Goal: Transaction & Acquisition: Purchase product/service

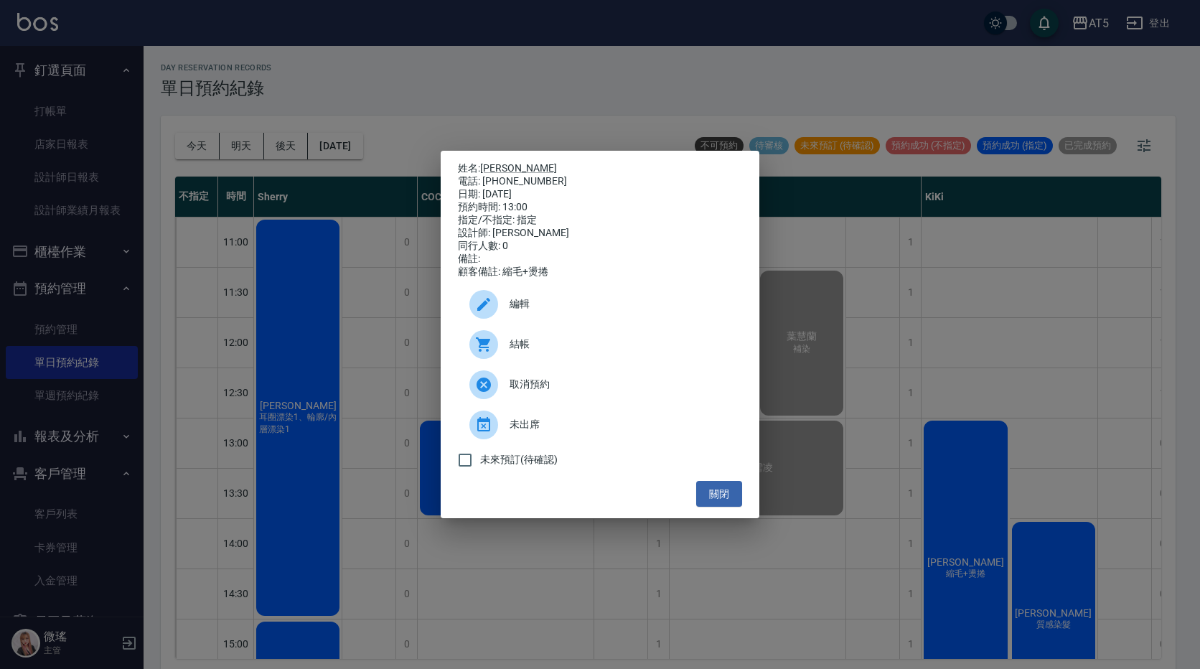
scroll to position [144, 0]
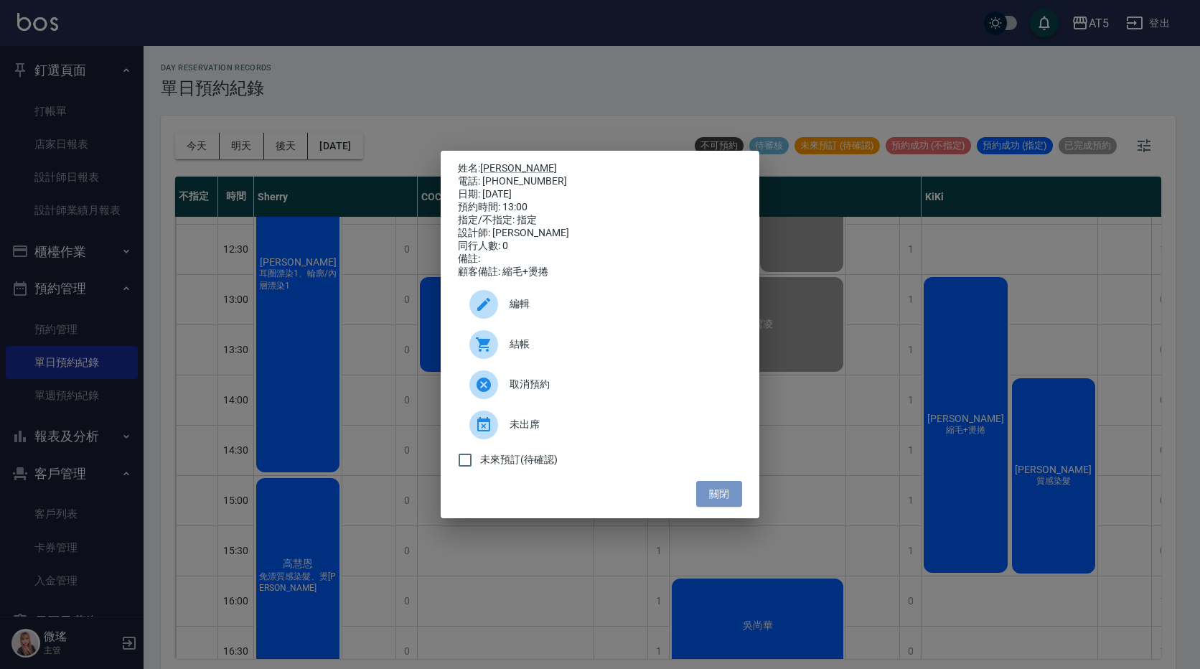
drag, startPoint x: 721, startPoint y: 490, endPoint x: 810, endPoint y: 470, distance: 91.3
click at [727, 486] on div "姓名: 林子英 電話: 0918343111 日期: 2025/09/07 預約時間: 13:00 指定/不指定: 指定 設計師: KiKi 同行人數: 0 …" at bounding box center [600, 335] width 319 height 368
click at [716, 500] on button "關閉" at bounding box center [719, 494] width 46 height 27
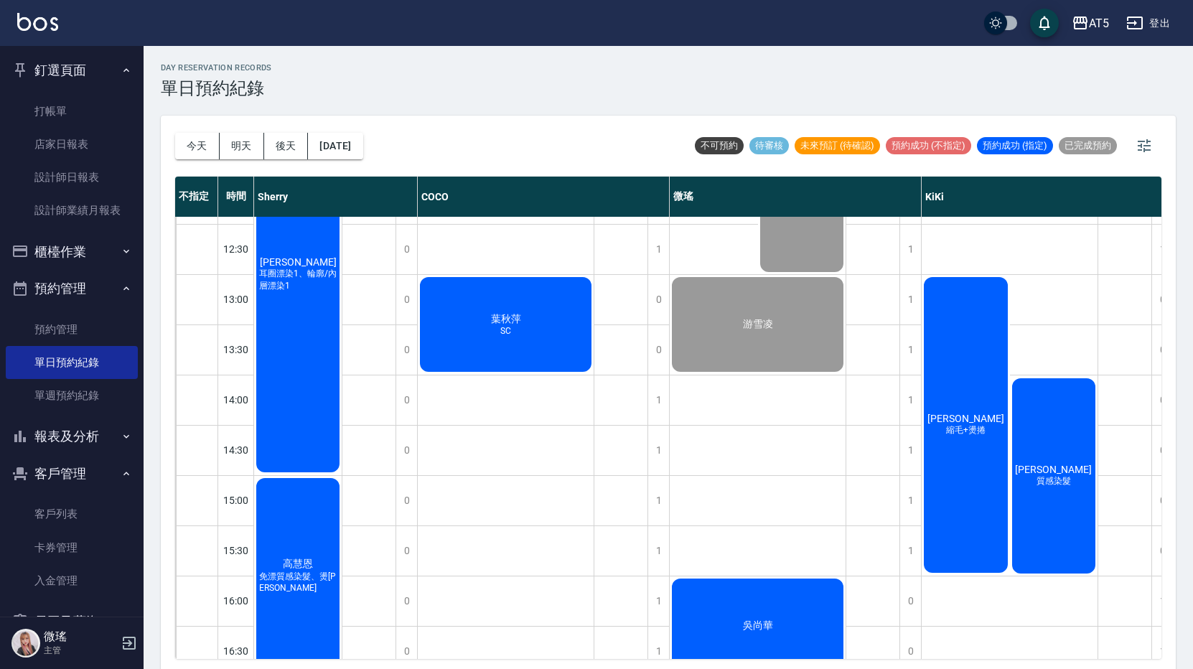
click at [974, 338] on div "林子英 縮毛+燙捲" at bounding box center [966, 425] width 88 height 300
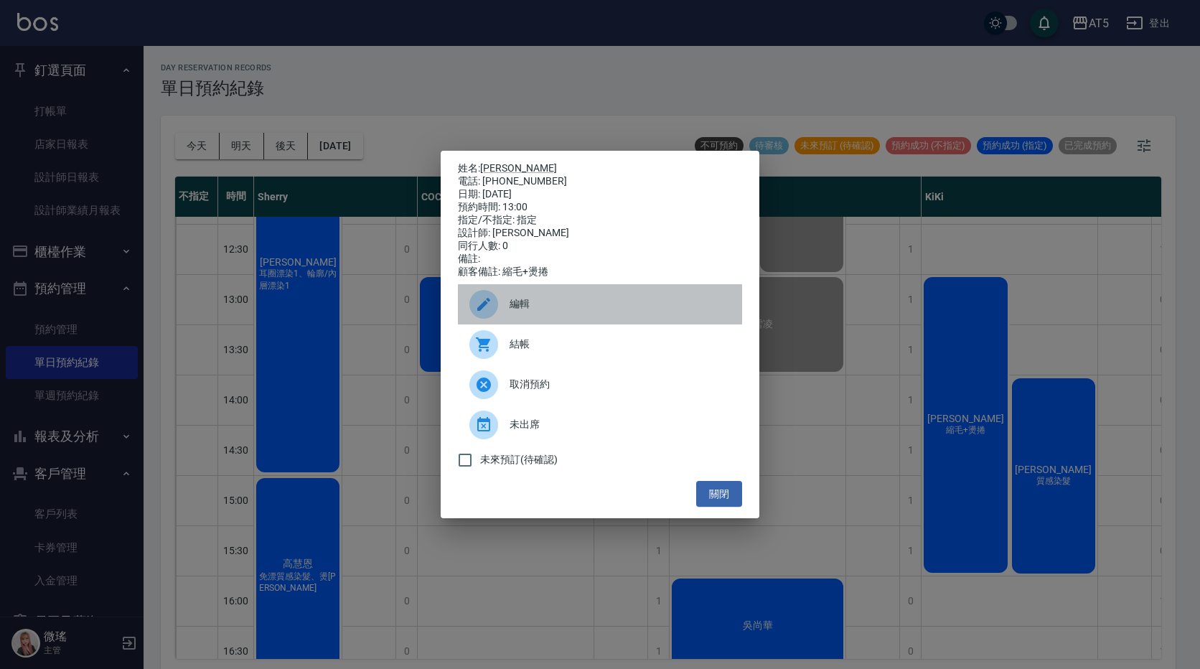
click at [479, 296] on div at bounding box center [483, 304] width 29 height 29
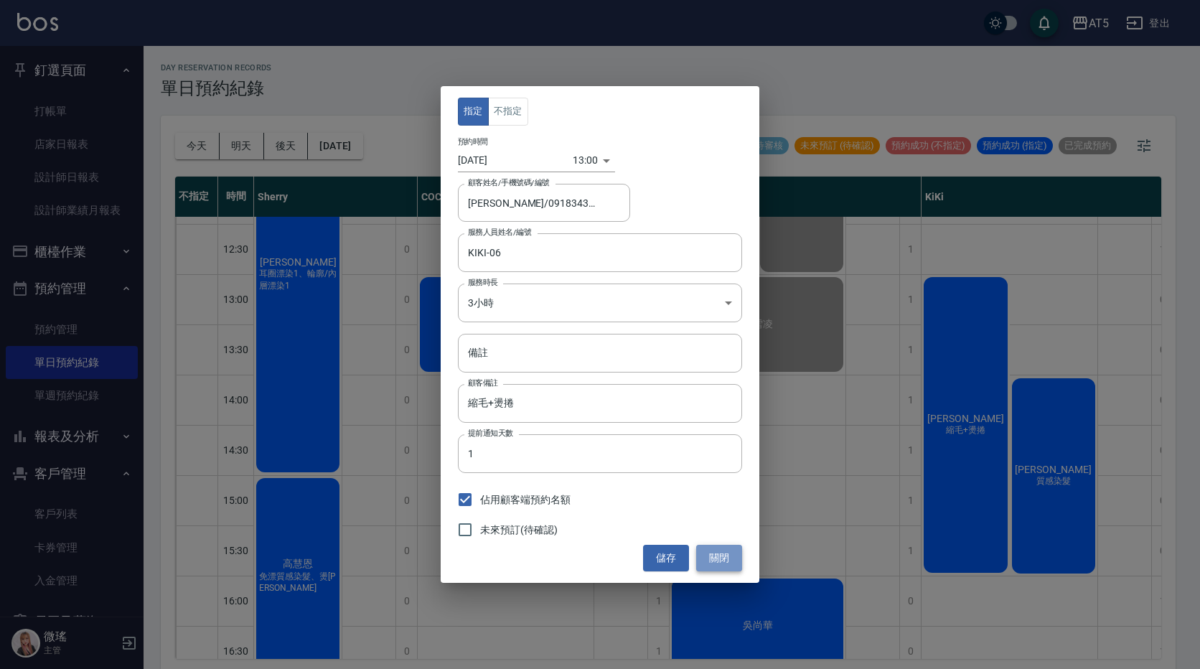
click at [719, 559] on button "關閉" at bounding box center [719, 558] width 46 height 27
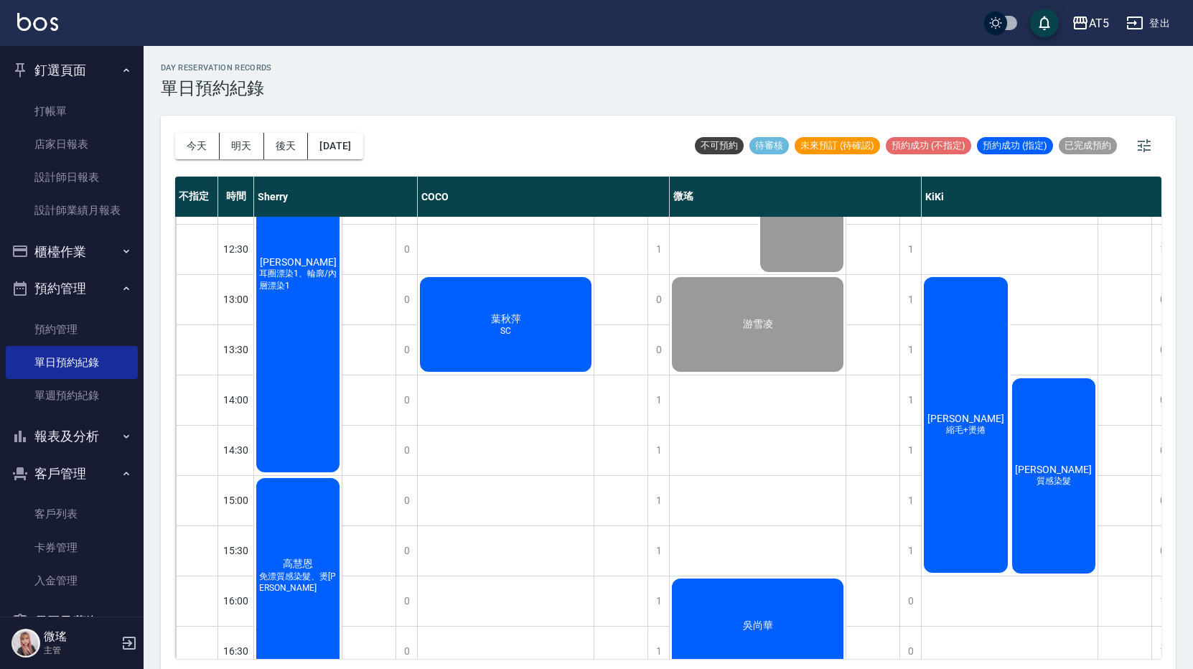
click at [994, 340] on div "林子英 縮毛+燙捲" at bounding box center [966, 425] width 88 height 300
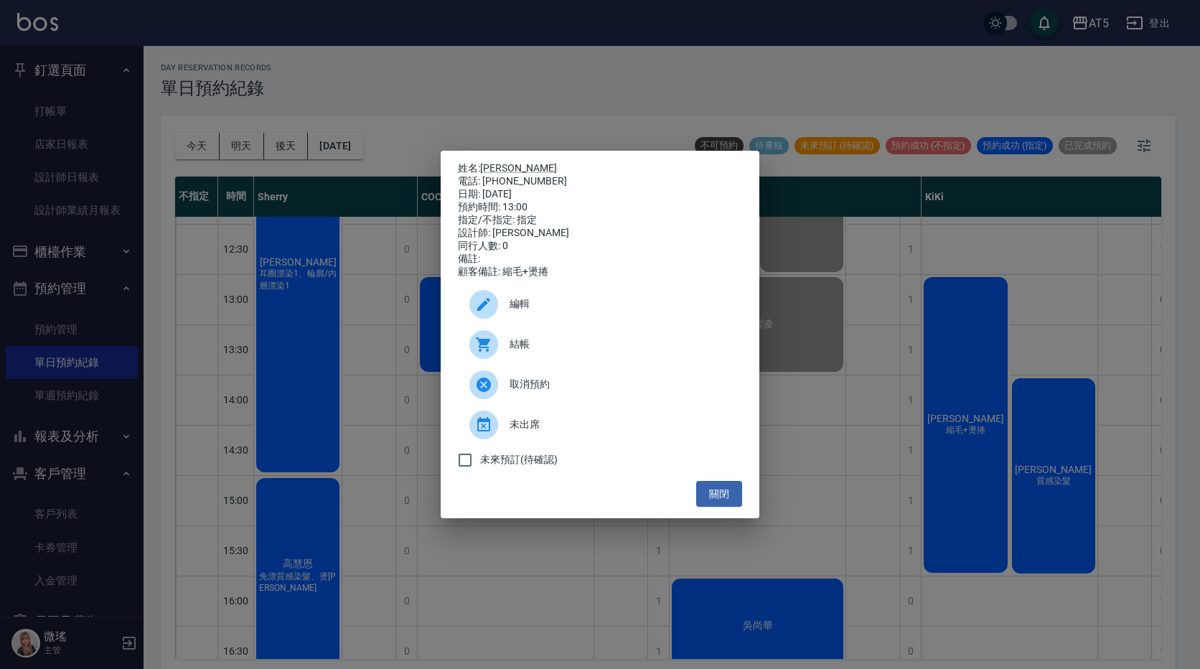
drag, startPoint x: 538, startPoint y: 391, endPoint x: 642, endPoint y: 177, distance: 237.6
click at [642, 177] on div "姓名: 林子英 電話: 0918343111 日期: 2025/09/07 預約時間: 13:00 指定/不指定: 指定 設計師: KiKi 同行人數: 0 …" at bounding box center [600, 335] width 319 height 368
click at [642, 177] on div "電話: 0918343111" at bounding box center [600, 181] width 284 height 13
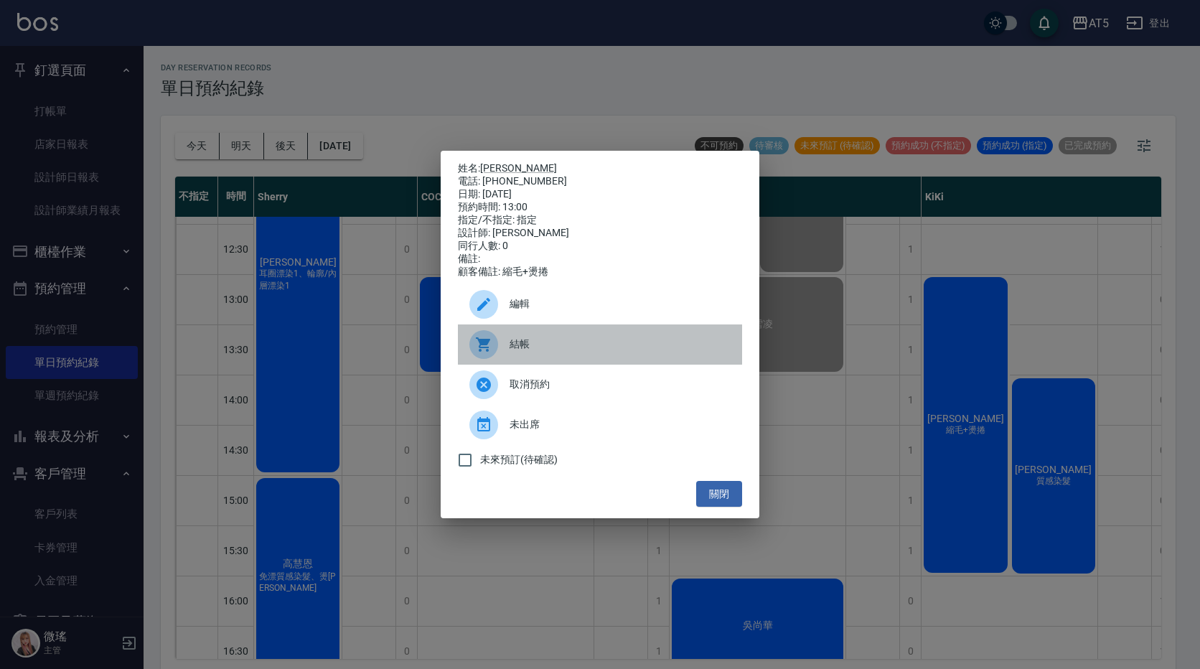
click at [519, 360] on div "結帳" at bounding box center [600, 344] width 284 height 40
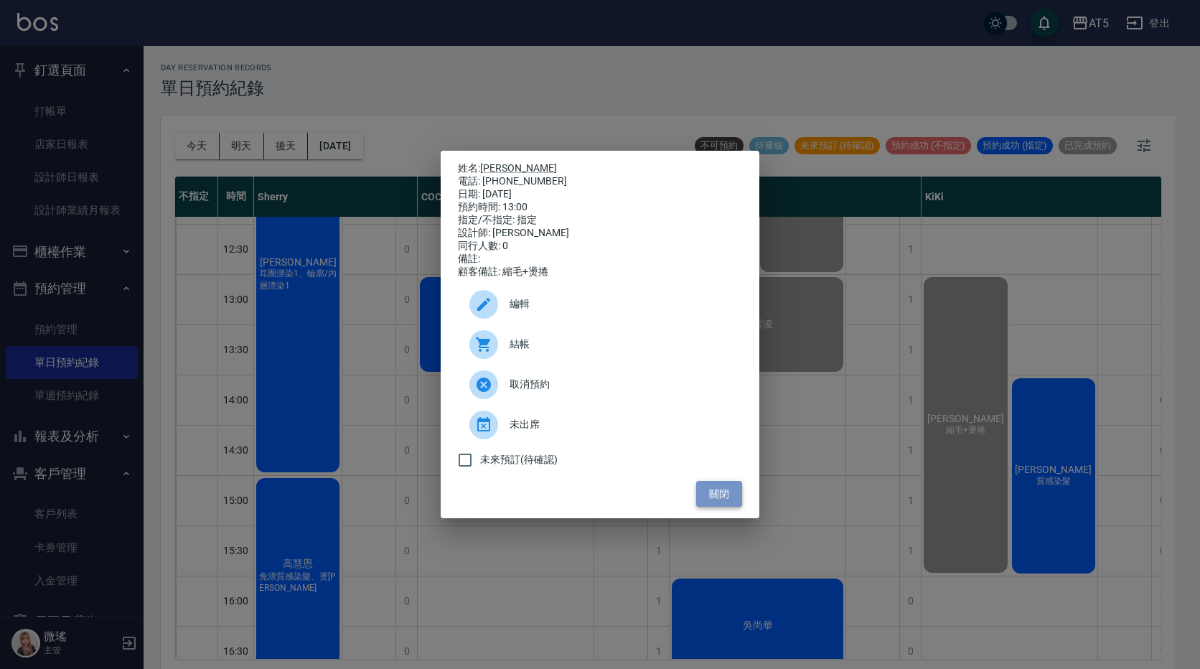
click at [722, 495] on button "關閉" at bounding box center [719, 494] width 46 height 27
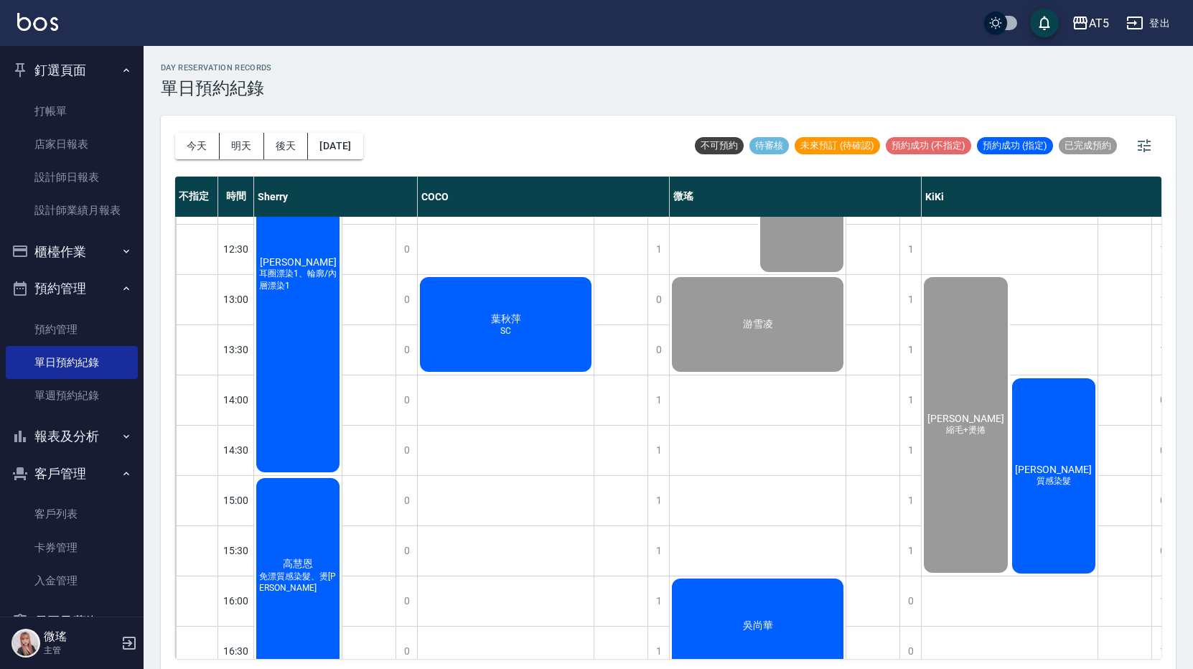
click at [1065, 440] on div "何宸 質感染髮" at bounding box center [1054, 476] width 88 height 200
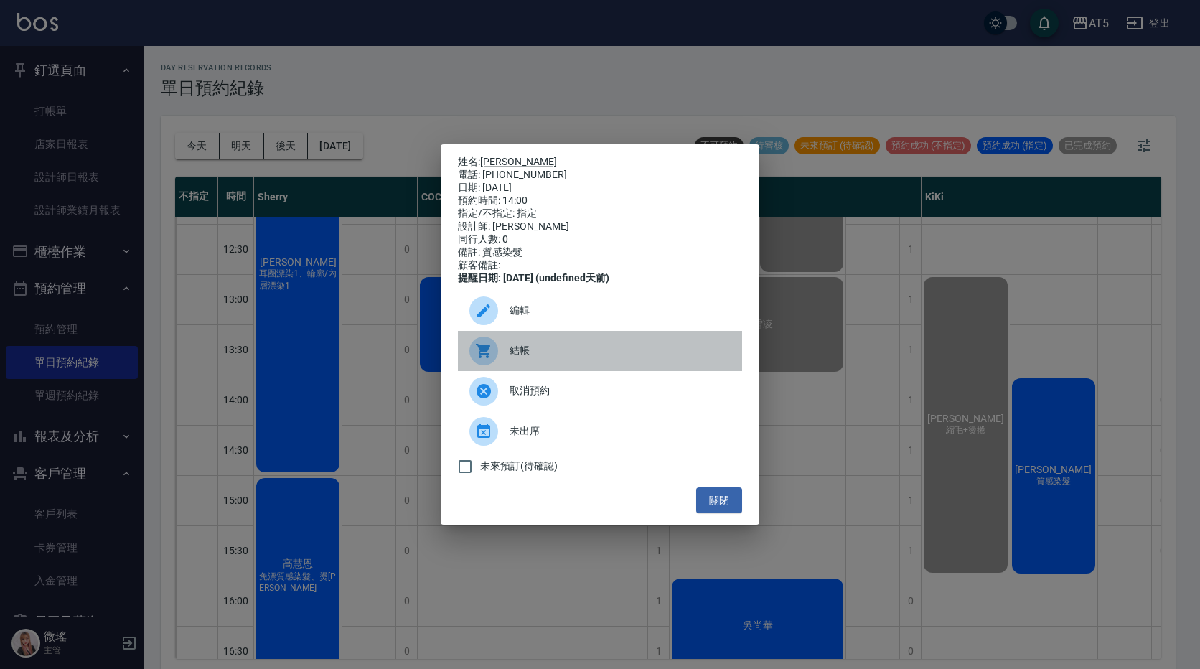
click at [627, 358] on span "結帳" at bounding box center [620, 350] width 221 height 15
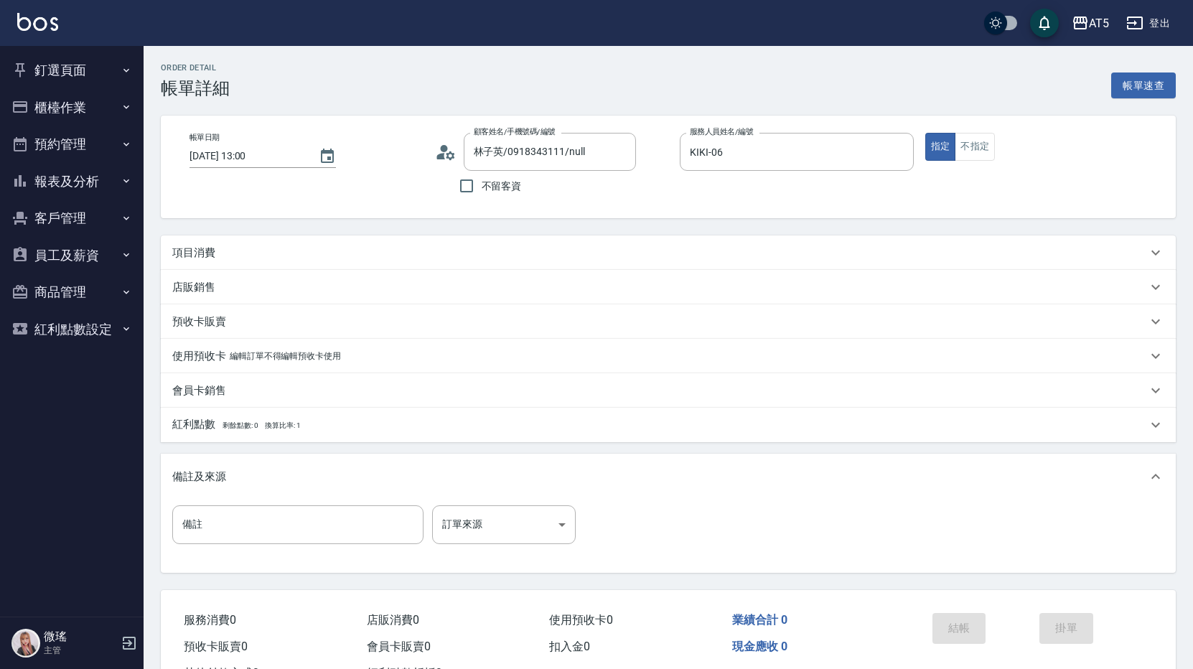
click at [285, 238] on div "項目消費" at bounding box center [668, 252] width 1015 height 34
click at [230, 261] on div "項目消費" at bounding box center [668, 252] width 1015 height 34
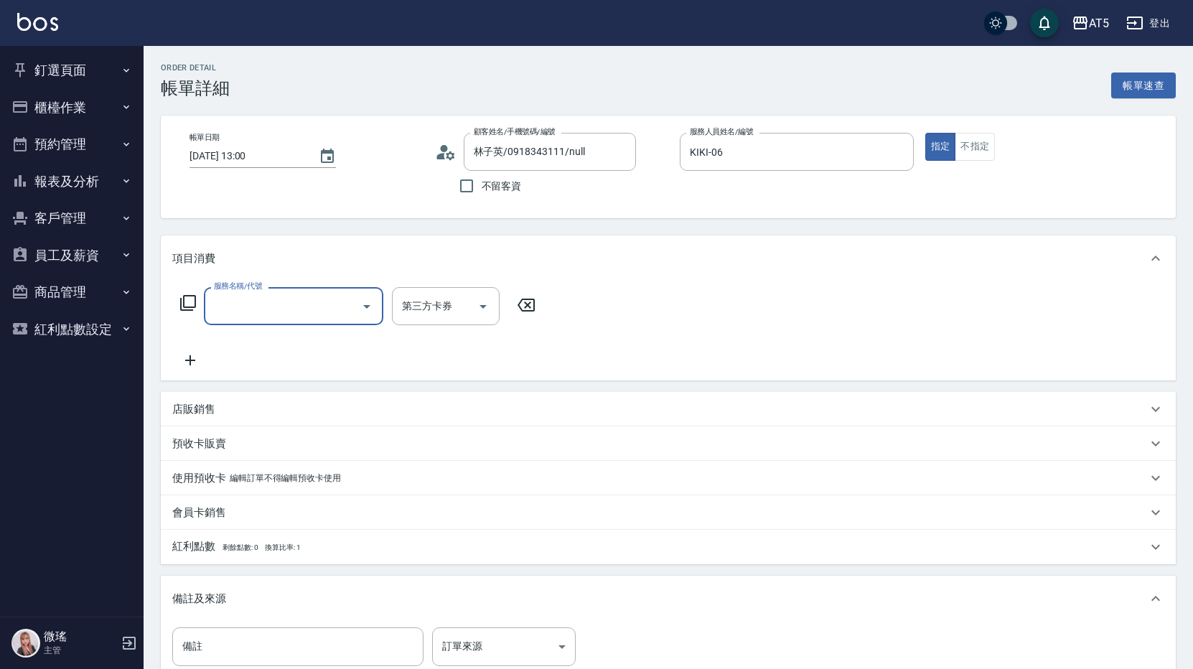
scroll to position [0, 0]
type input "301"
type input "150"
type input "燙髮(301)"
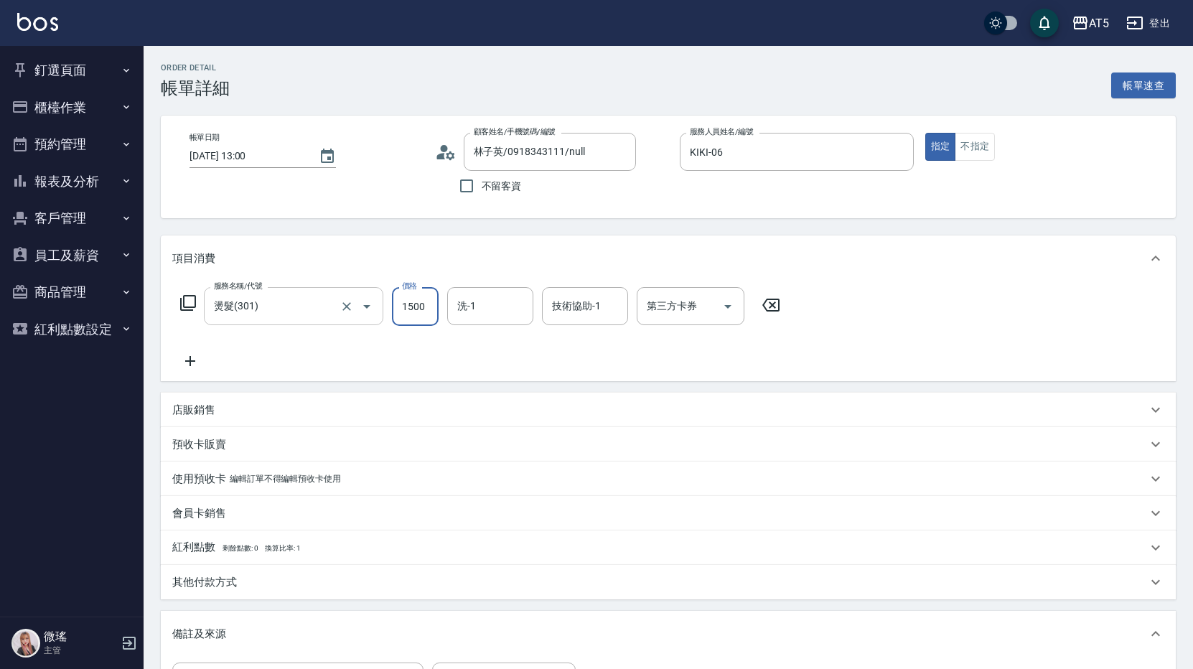
type input "0"
drag, startPoint x: 427, startPoint y: 307, endPoint x: 408, endPoint y: 302, distance: 19.9
click at [422, 304] on input "18" at bounding box center [415, 306] width 47 height 39
drag, startPoint x: 408, startPoint y: 302, endPoint x: 394, endPoint y: 302, distance: 13.6
click at [394, 302] on input "18" at bounding box center [415, 306] width 47 height 39
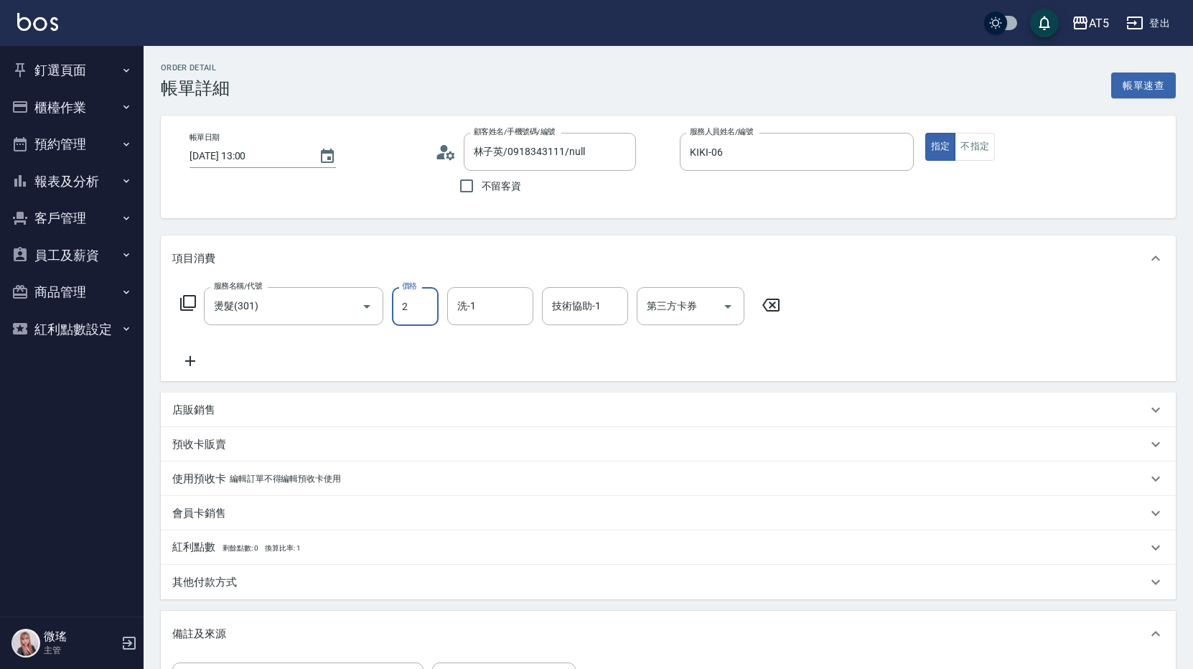
type input "25"
type input "20"
type input "258"
type input "250"
type input "2580"
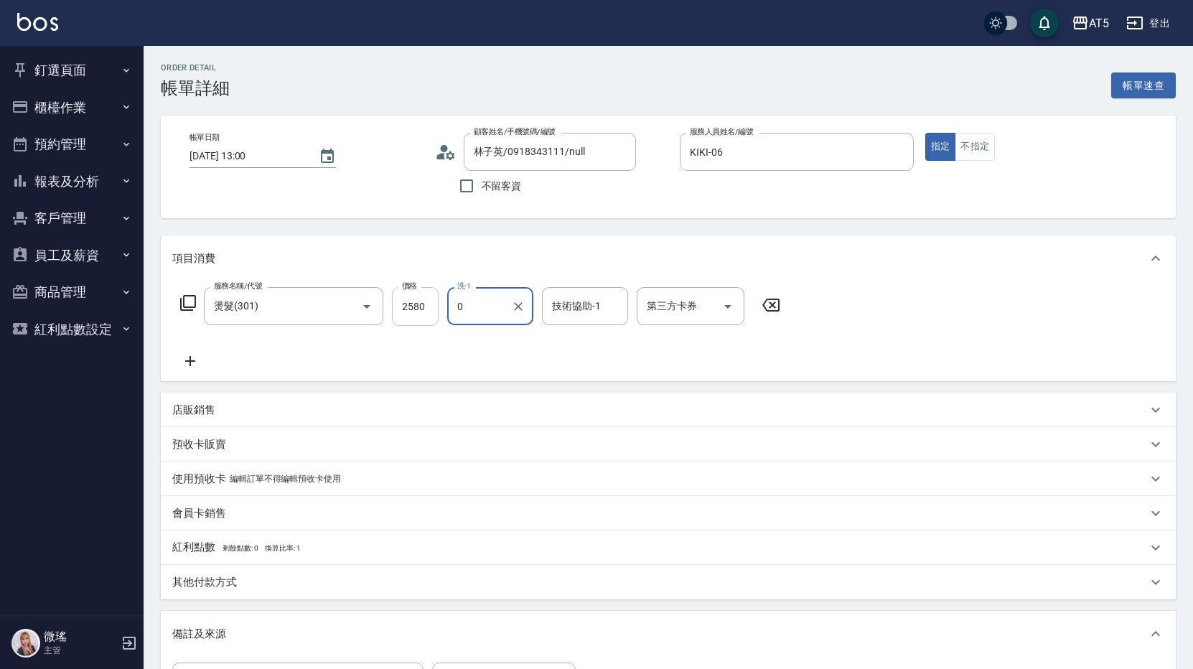
click at [450, 305] on div "0 洗-1" at bounding box center [490, 306] width 86 height 38
type input "0"
click at [524, 305] on input "洗-1" at bounding box center [490, 306] width 73 height 25
click at [190, 352] on div "服務名稱/代號 燙髮(301) 服務名稱/代號 價格 2580 價格 洗-1 洗-1 技術協助-1 技術協助-1 第三方卡券 第三方卡券" at bounding box center [480, 328] width 617 height 83
click at [193, 355] on icon at bounding box center [190, 360] width 36 height 17
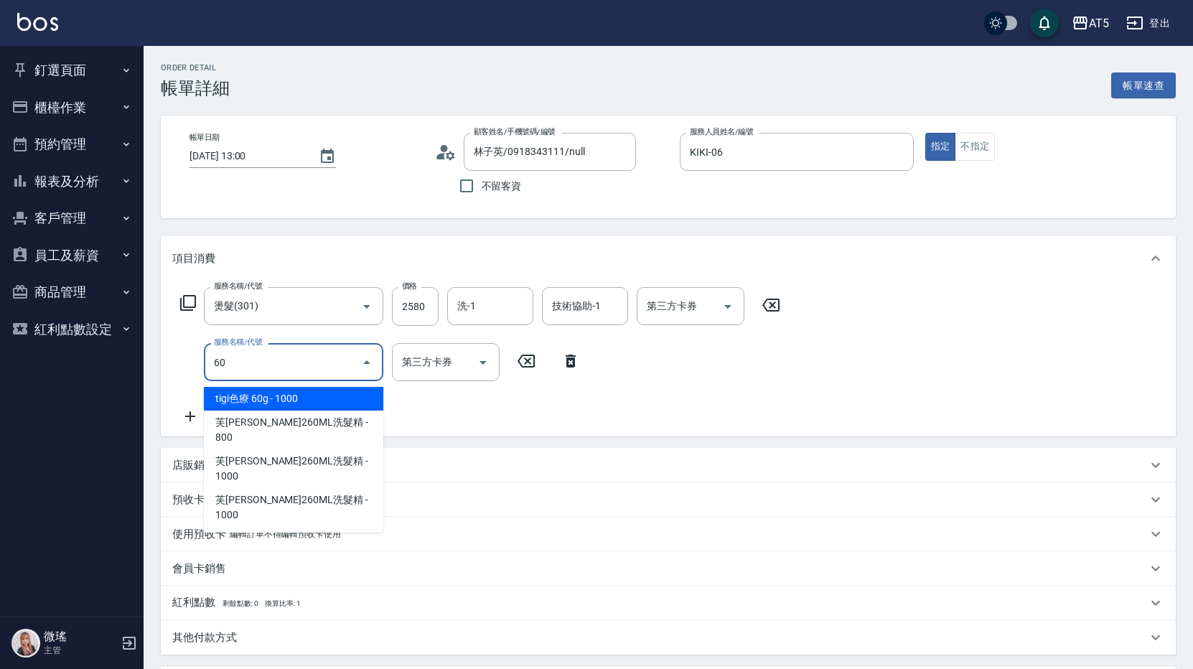
type input "601"
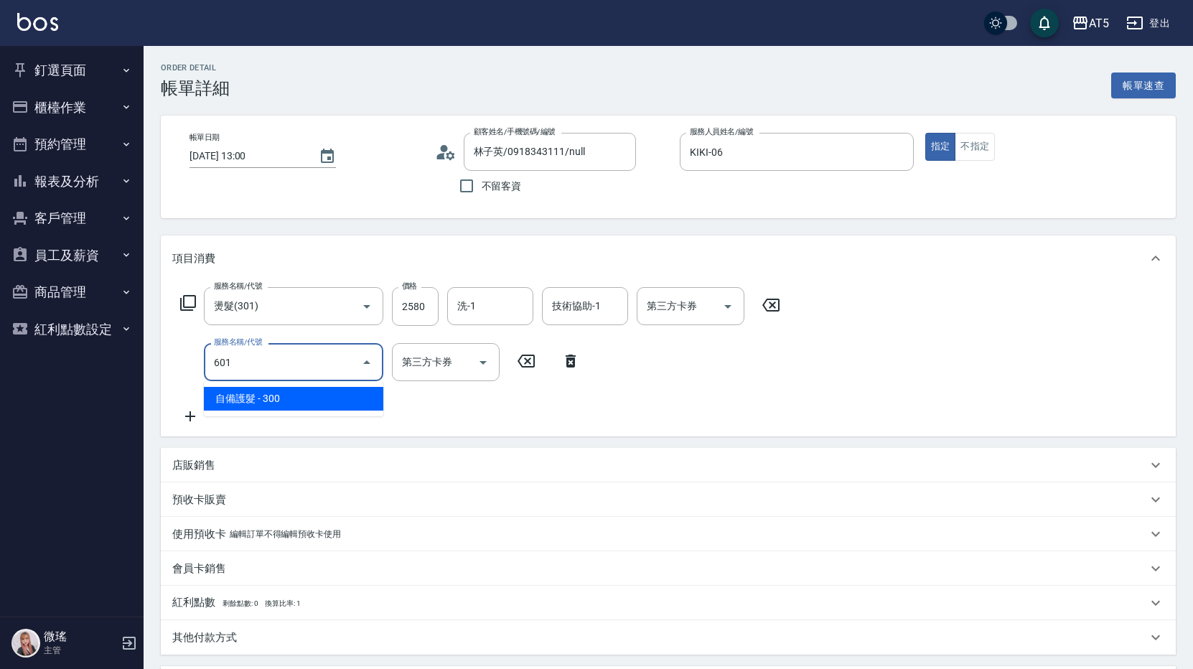
type input "280"
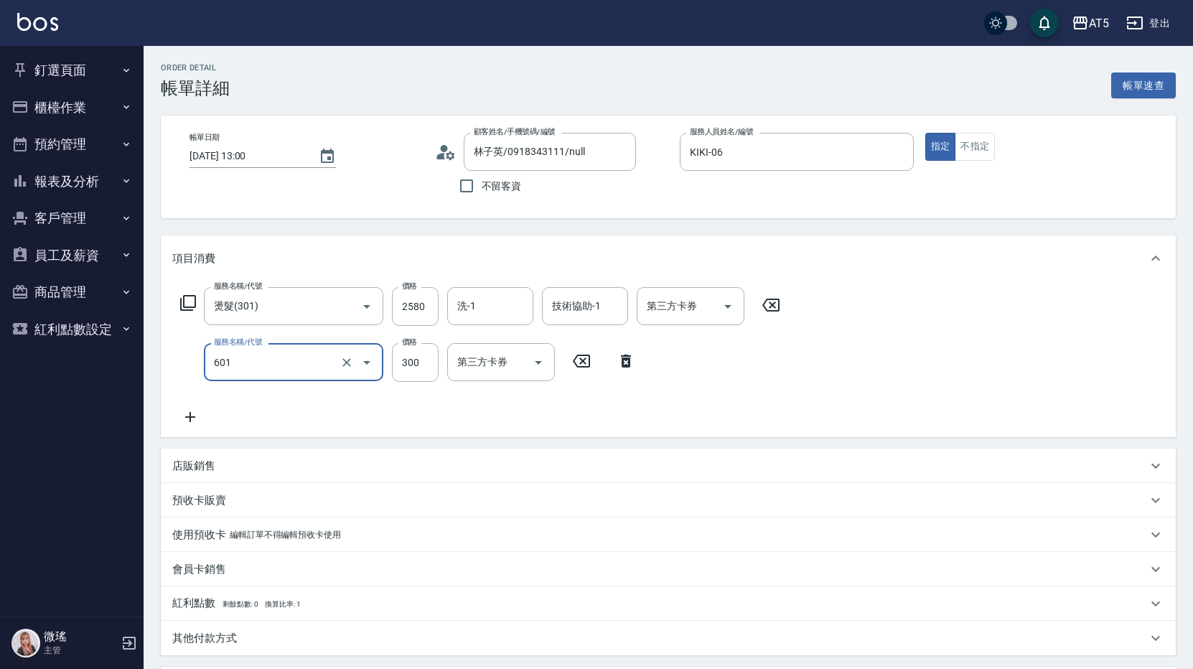
type input "自備護髮(601)"
type input "250"
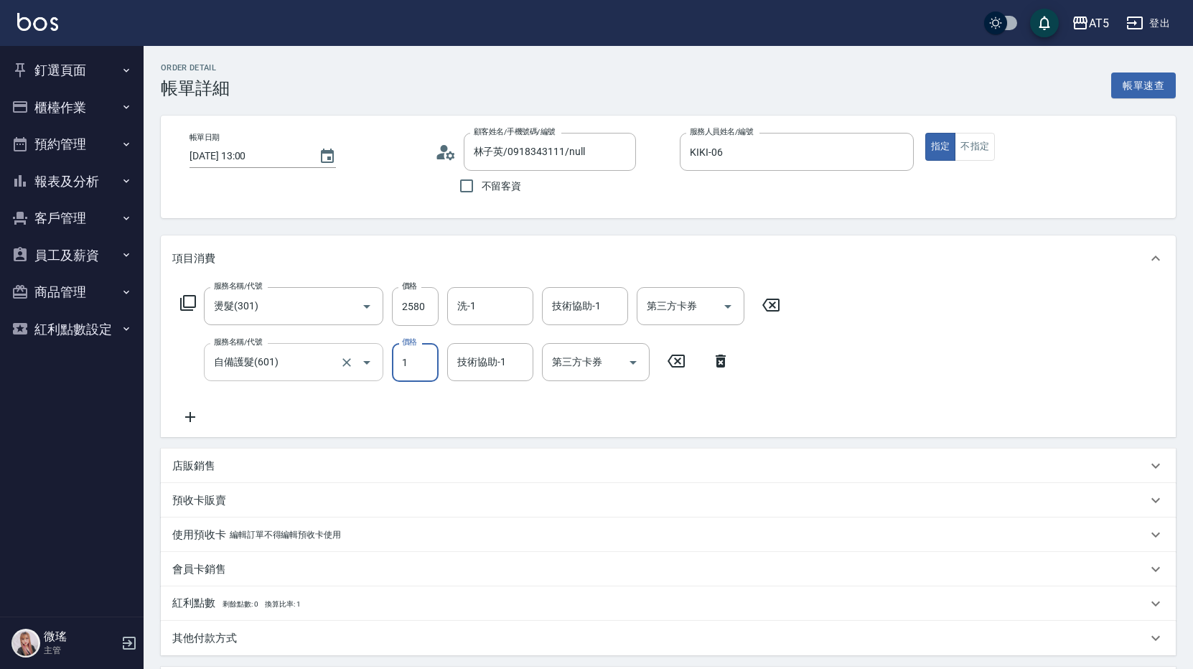
type input "14"
type input "270"
type input "142"
type input "400"
type input "1425"
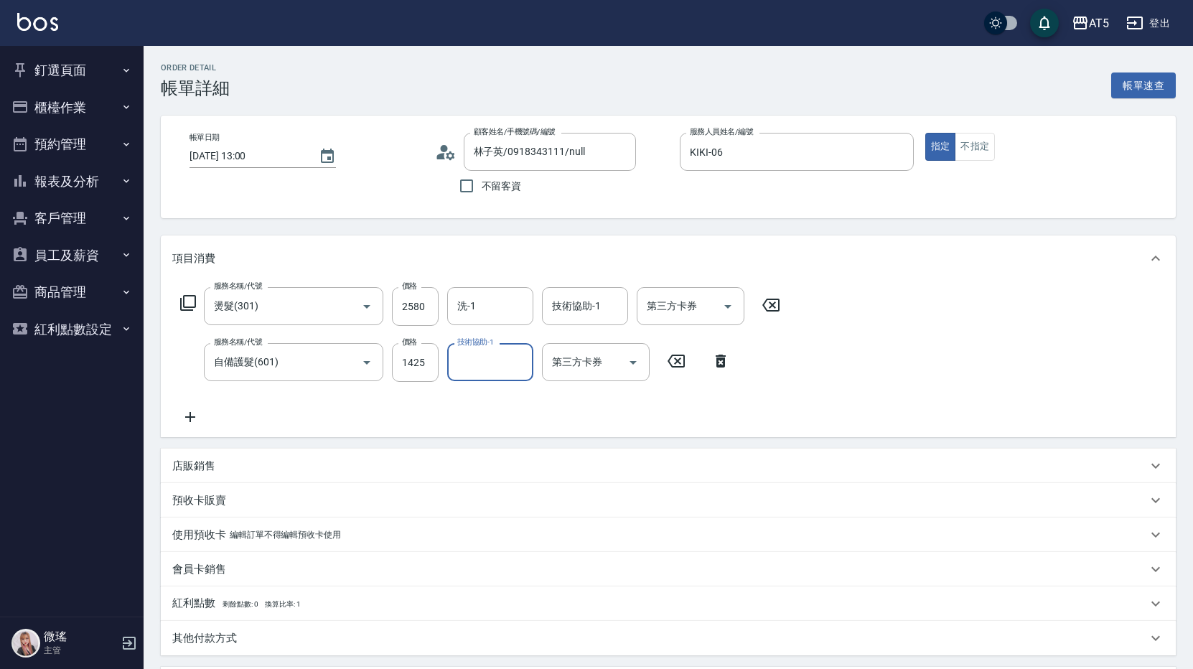
scroll to position [273, 0]
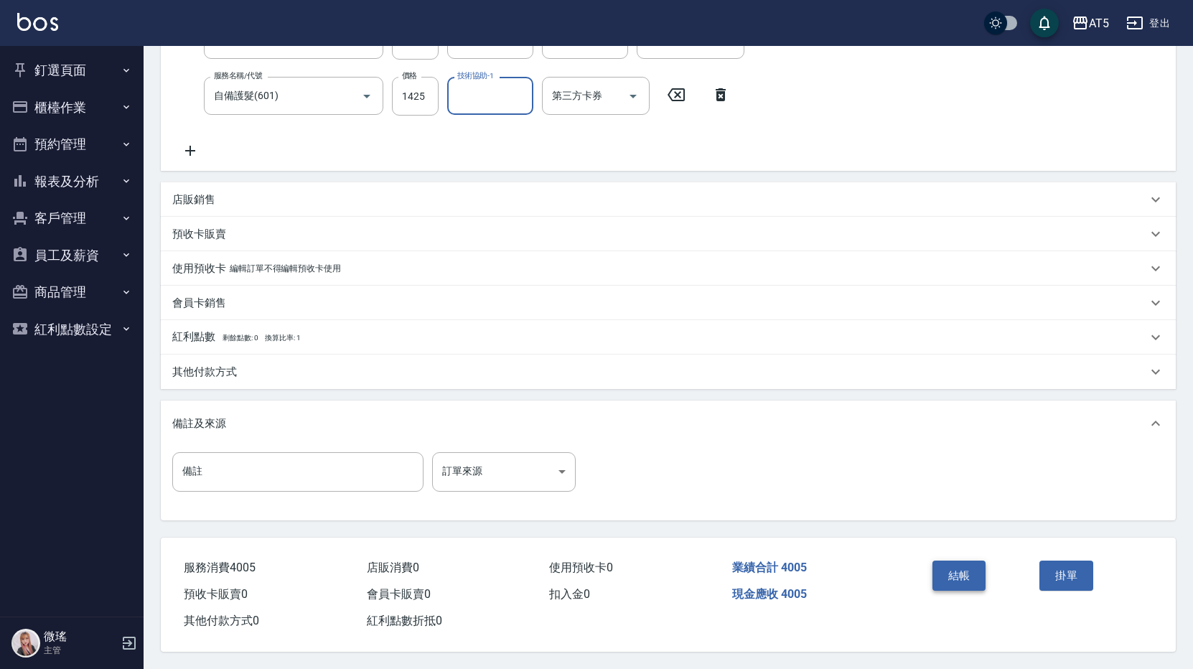
click at [950, 569] on button "結帳" at bounding box center [960, 576] width 54 height 30
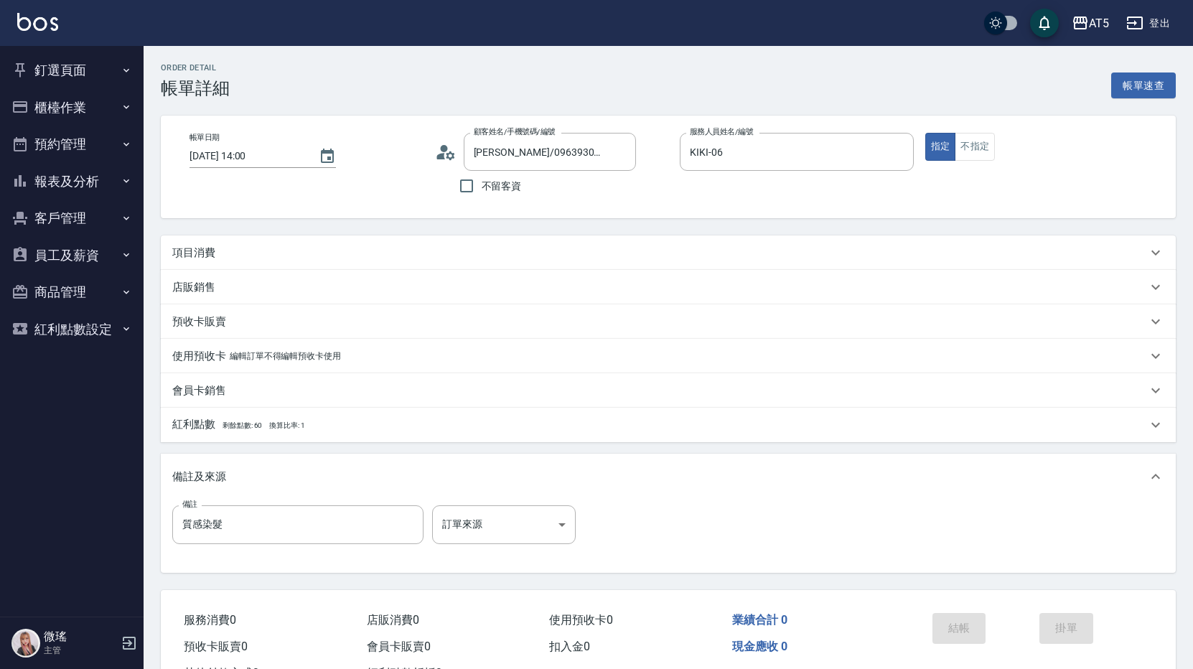
click at [375, 256] on div "項目消費" at bounding box center [659, 253] width 975 height 15
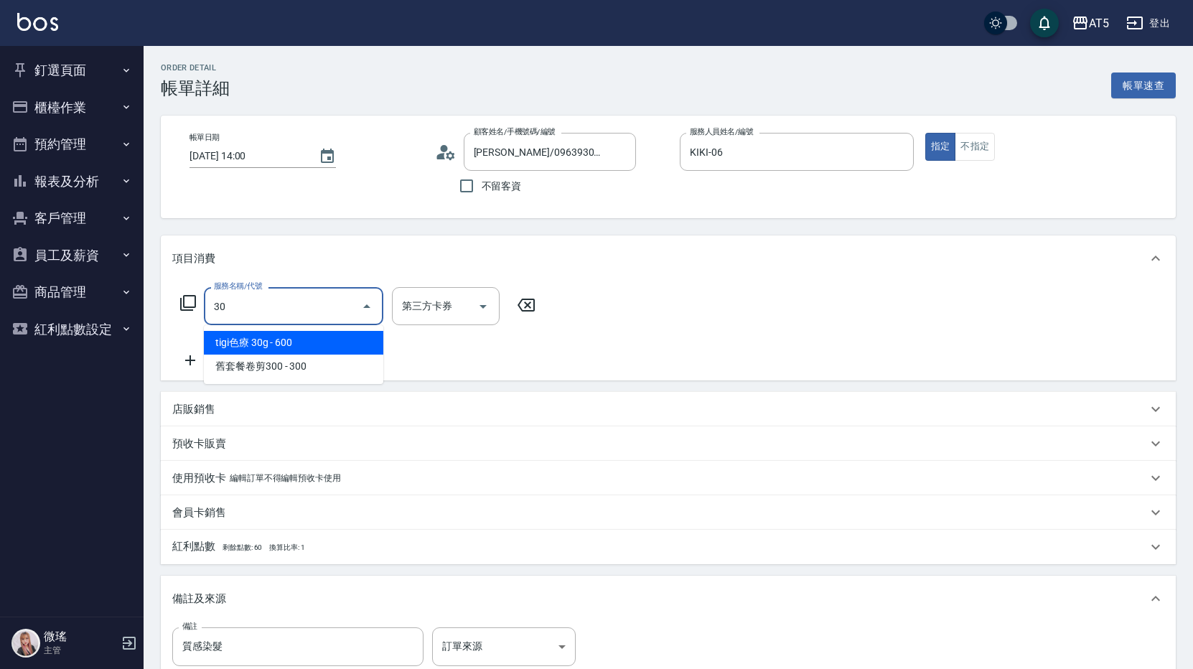
drag, startPoint x: 273, startPoint y: 310, endPoint x: 171, endPoint y: 318, distance: 102.2
click at [171, 318] on div "服務名稱/代號 30 服務名稱/代號 第三方卡券 第三方卡券" at bounding box center [668, 330] width 1015 height 99
type input "501"
type input "100"
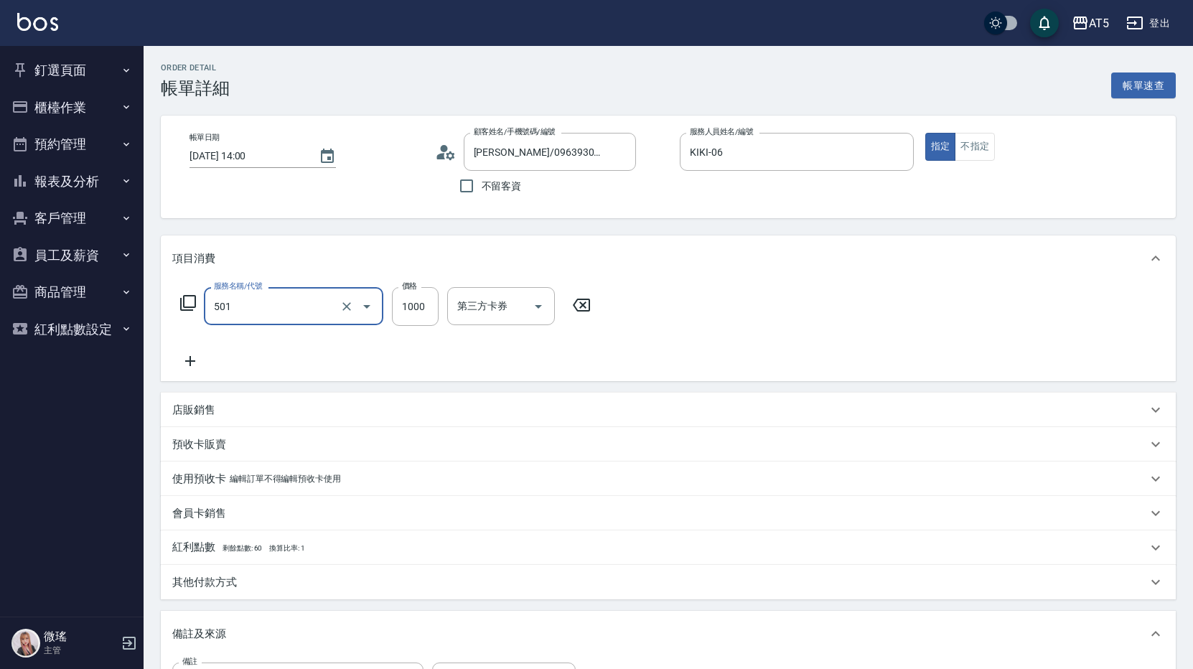
type input "染髮(501)"
type input "0"
type input "25"
type input "20"
type input "250"
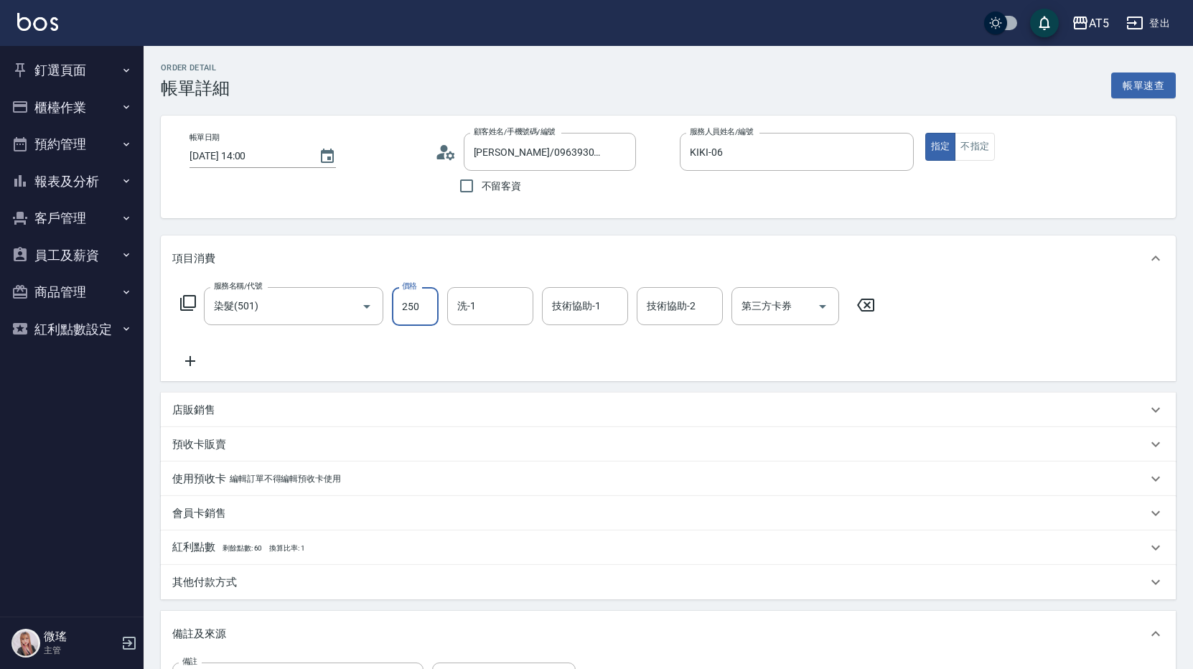
type input "250"
type input "2500"
type input "sandy-03"
click at [197, 360] on icon at bounding box center [190, 360] width 36 height 17
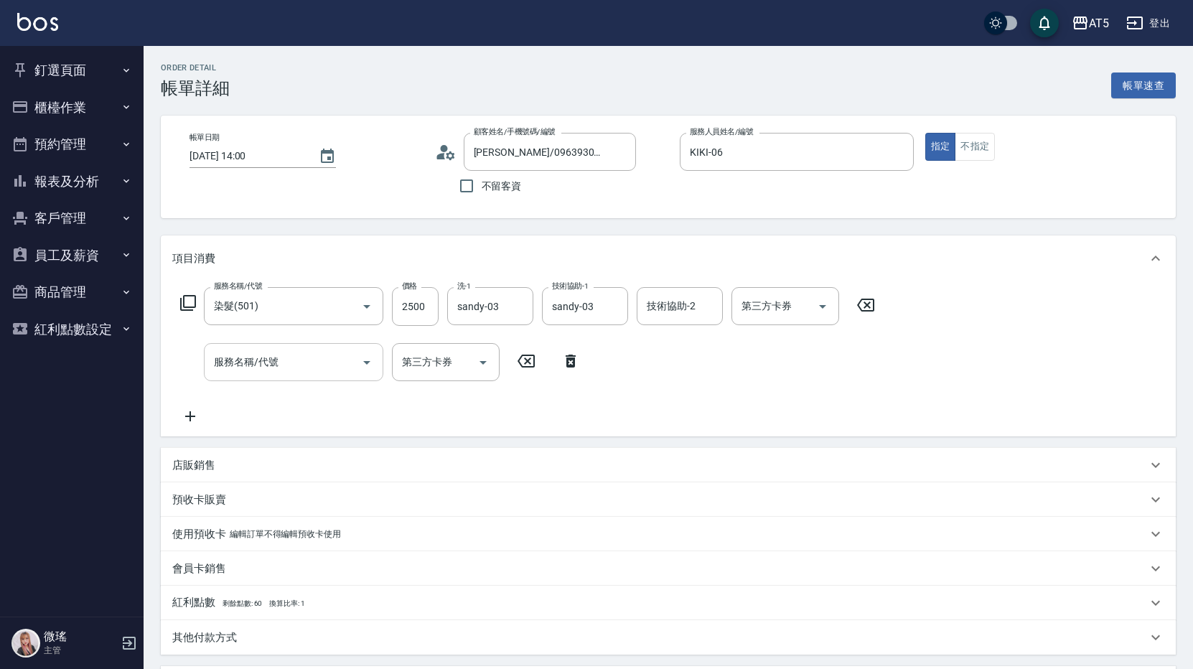
click at [228, 360] on div "服務名稱/代號 服務名稱/代號" at bounding box center [293, 362] width 179 height 38
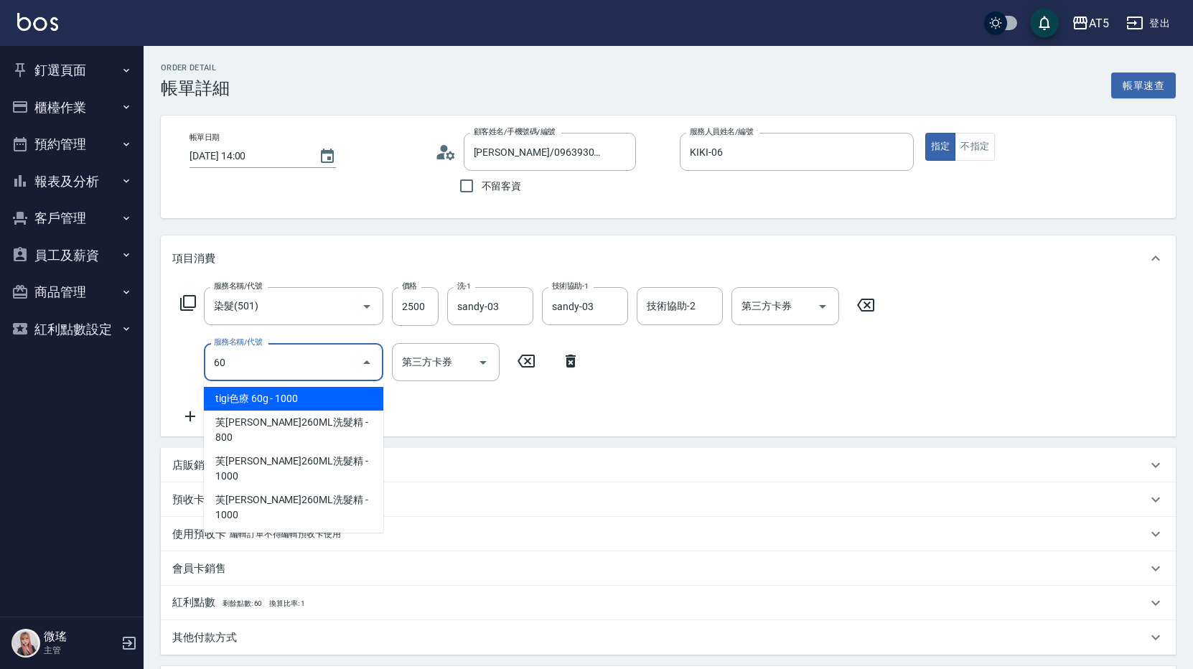
type input "601"
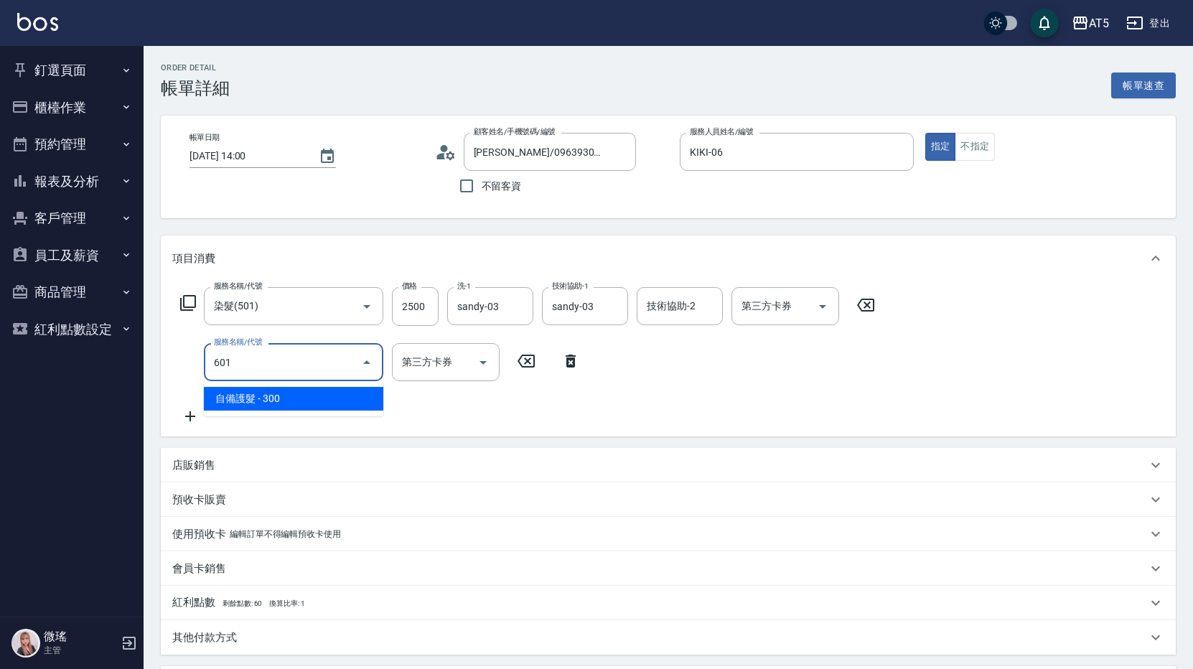
type input "280"
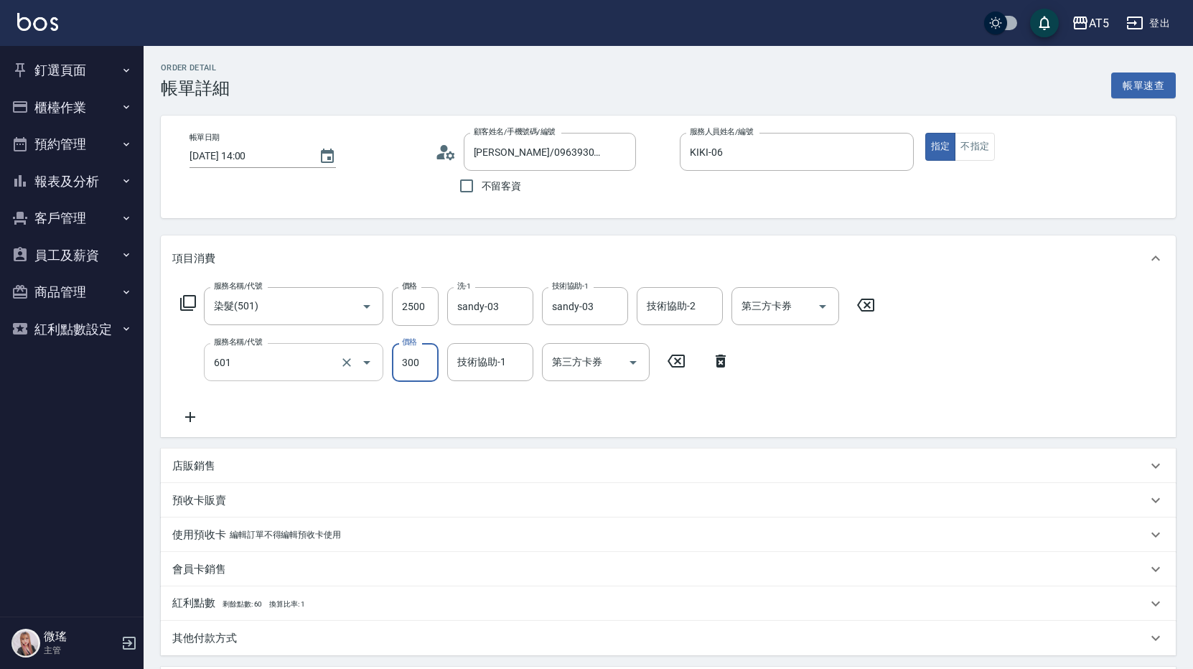
type input "自備護髮(601)"
type input "8"
type input "250"
type input "85"
type input "330"
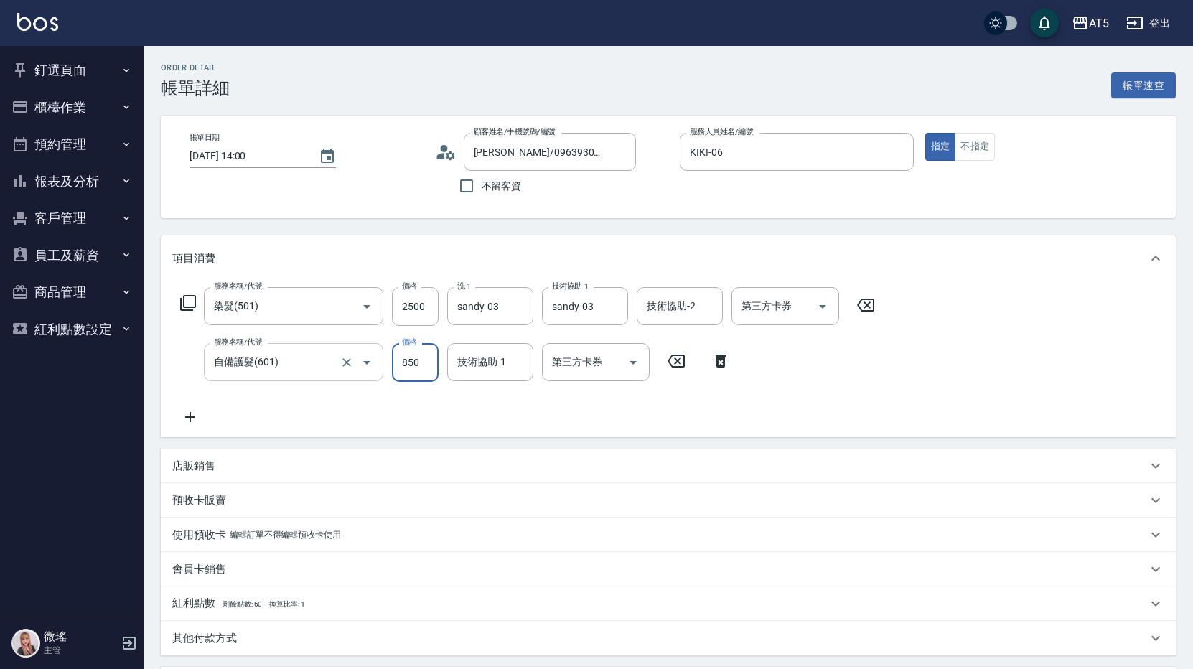
type input "850"
type input "sandy-03"
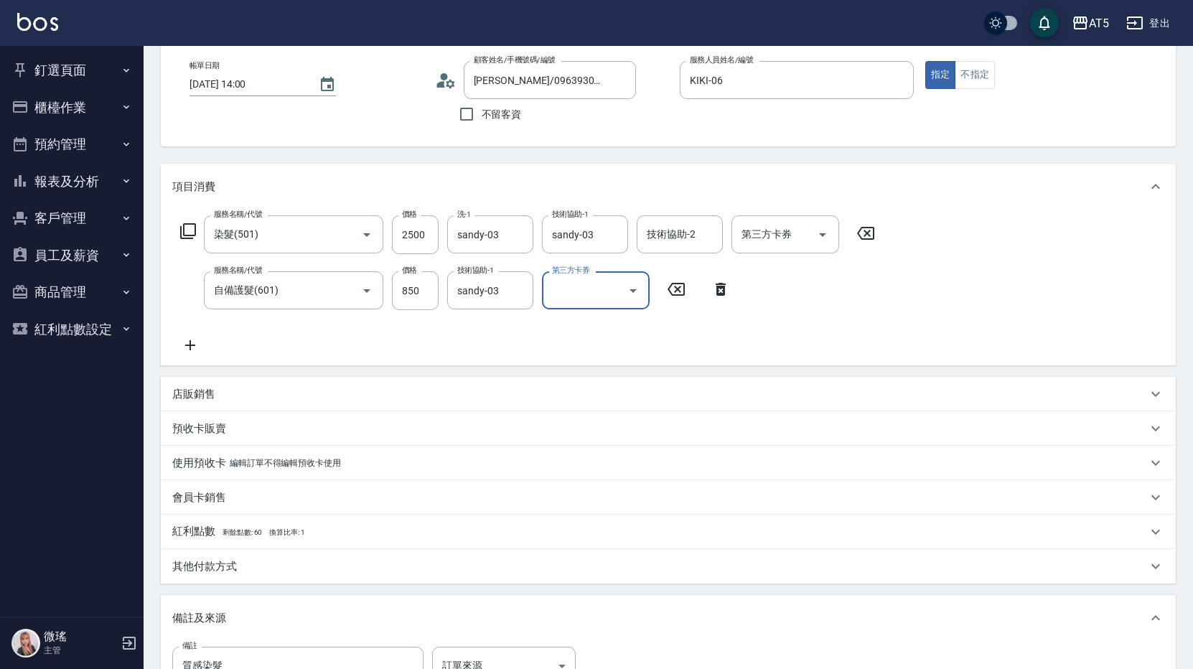
scroll to position [273, 0]
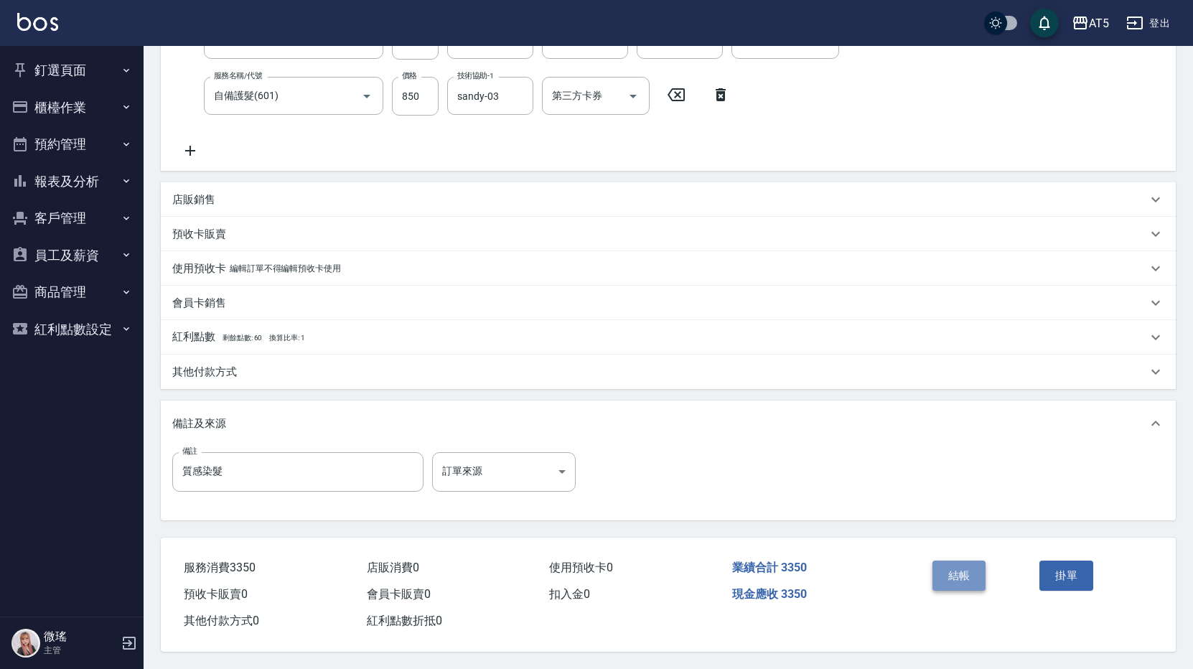
click at [963, 561] on button "結帳" at bounding box center [960, 576] width 54 height 30
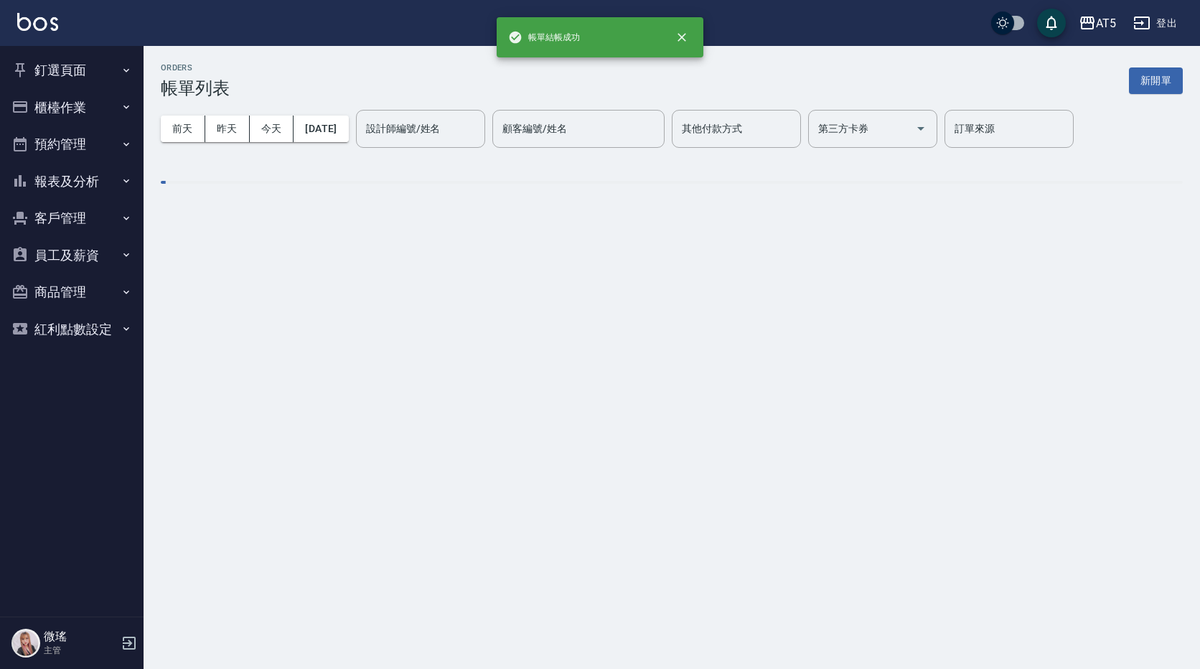
click at [34, 65] on button "釘選頁面" at bounding box center [72, 70] width 132 height 37
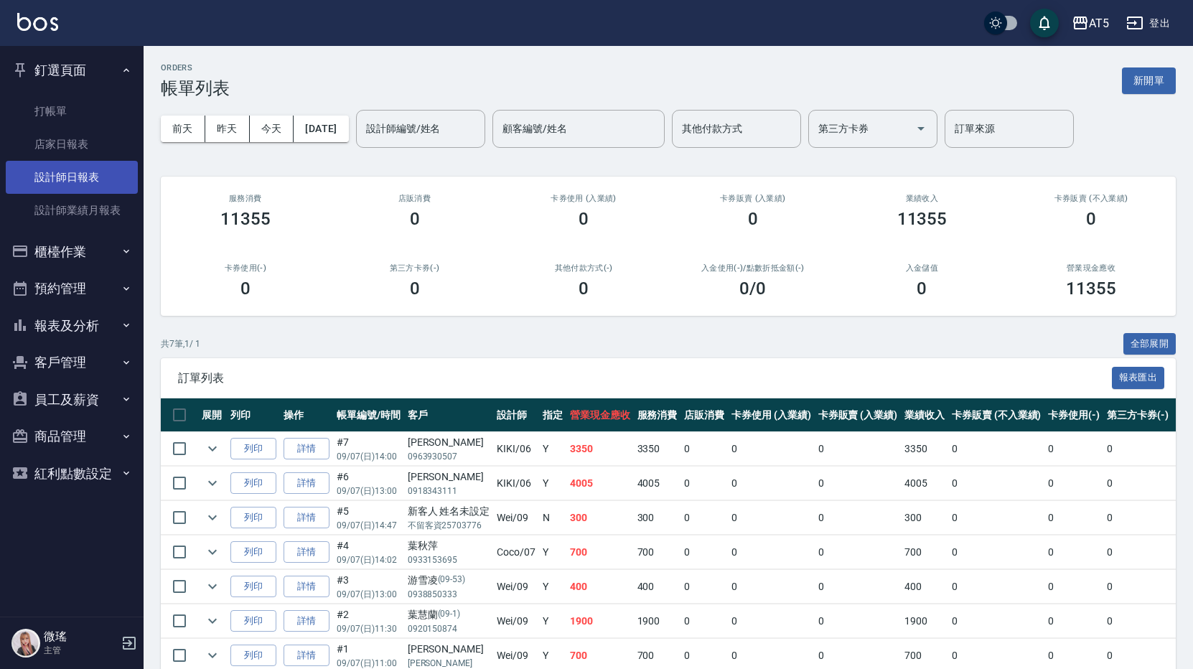
click at [78, 183] on link "設計師日報表" at bounding box center [72, 177] width 132 height 33
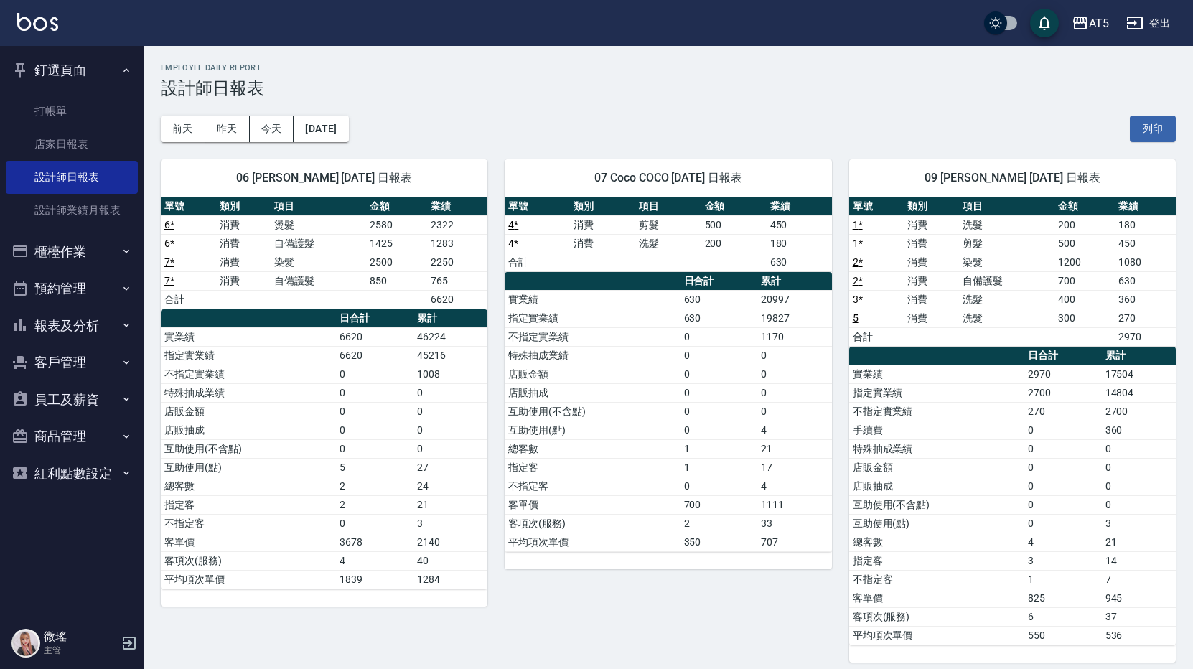
scroll to position [11, 0]
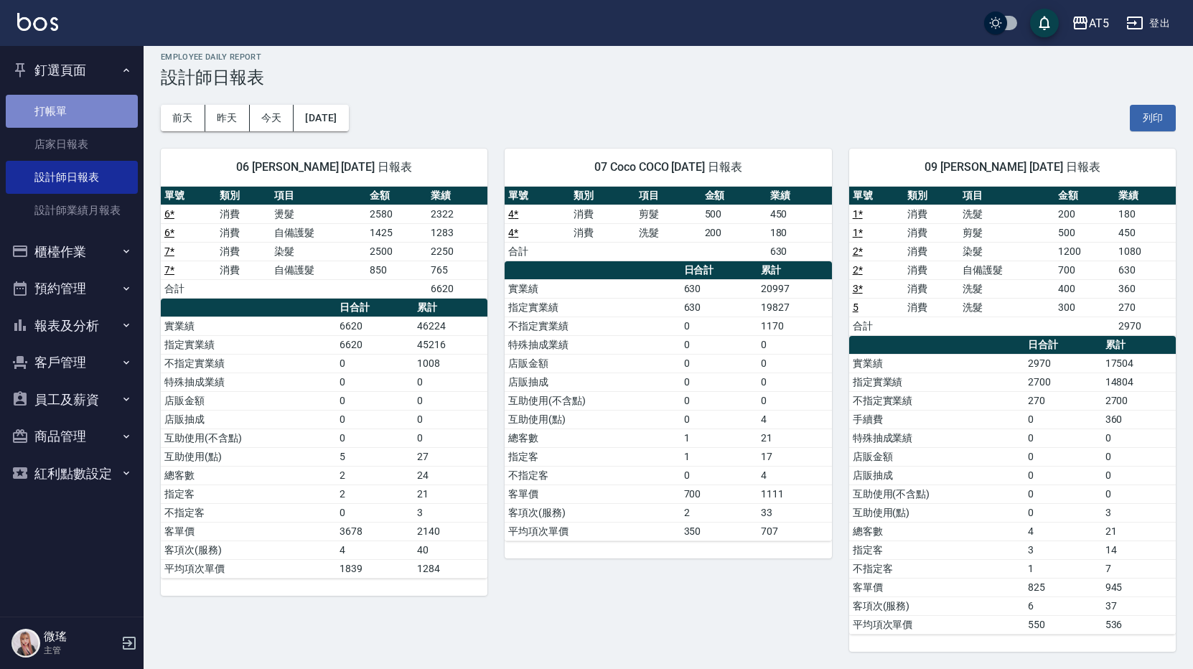
click at [105, 116] on link "打帳單" at bounding box center [72, 111] width 132 height 33
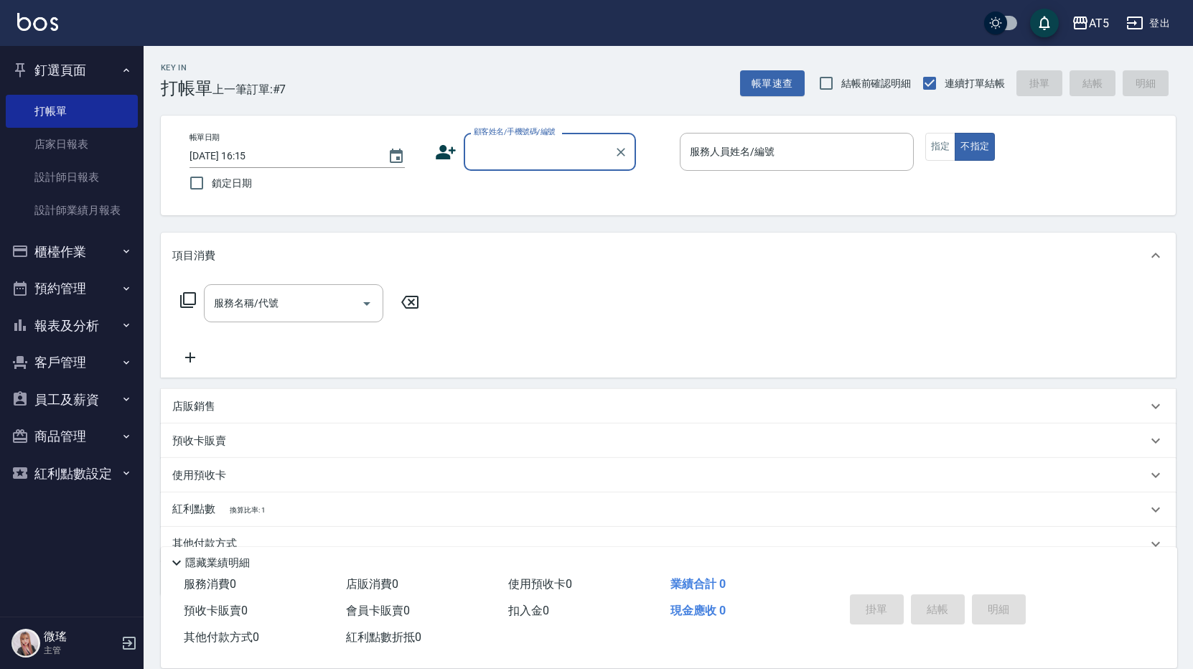
click at [82, 289] on button "預約管理" at bounding box center [72, 288] width 132 height 37
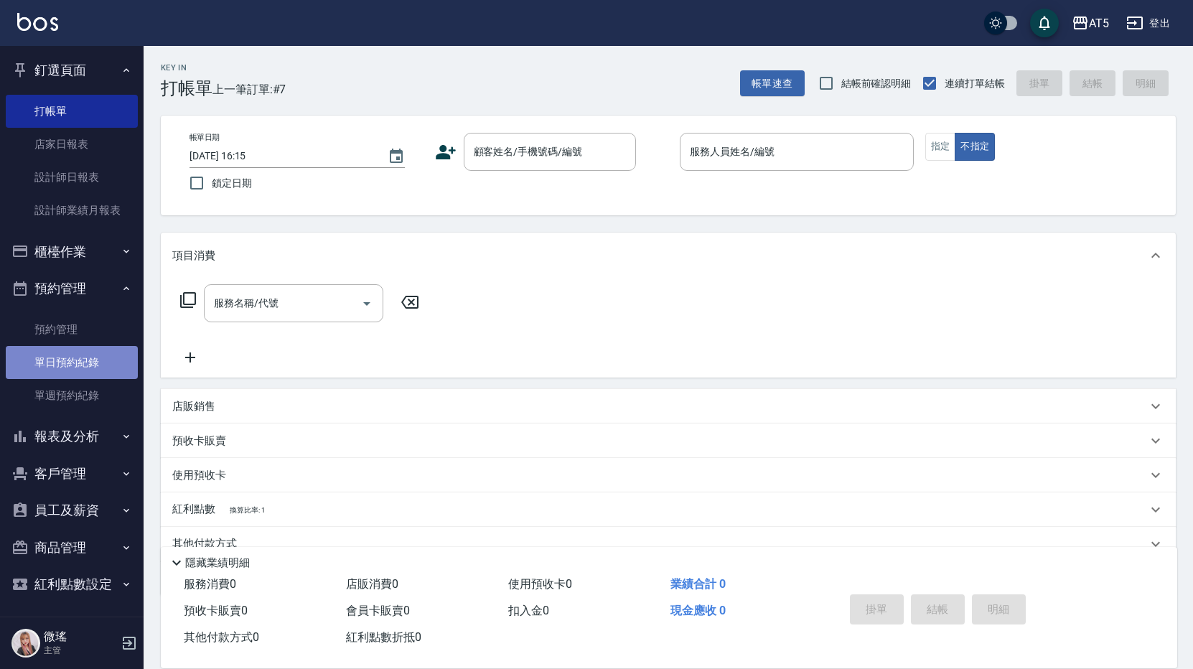
click at [78, 374] on link "單日預約紀錄" at bounding box center [72, 362] width 132 height 33
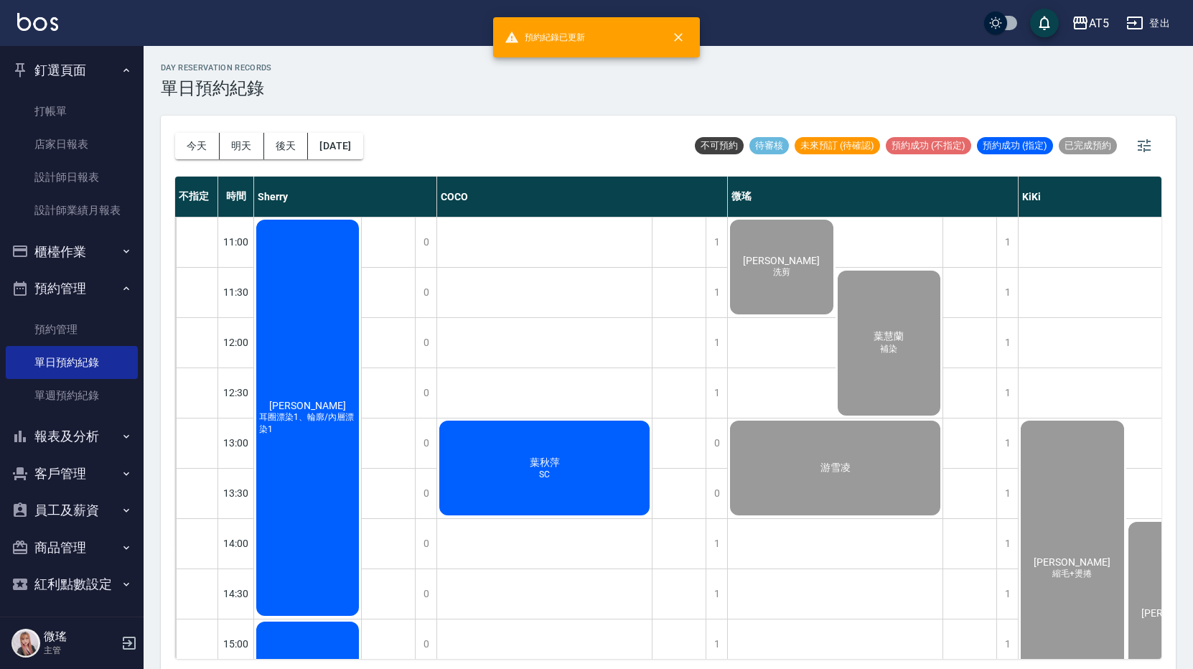
click at [340, 375] on div "林易漩 耳圈漂染1、輪廓/內層漂染1" at bounding box center [307, 418] width 107 height 401
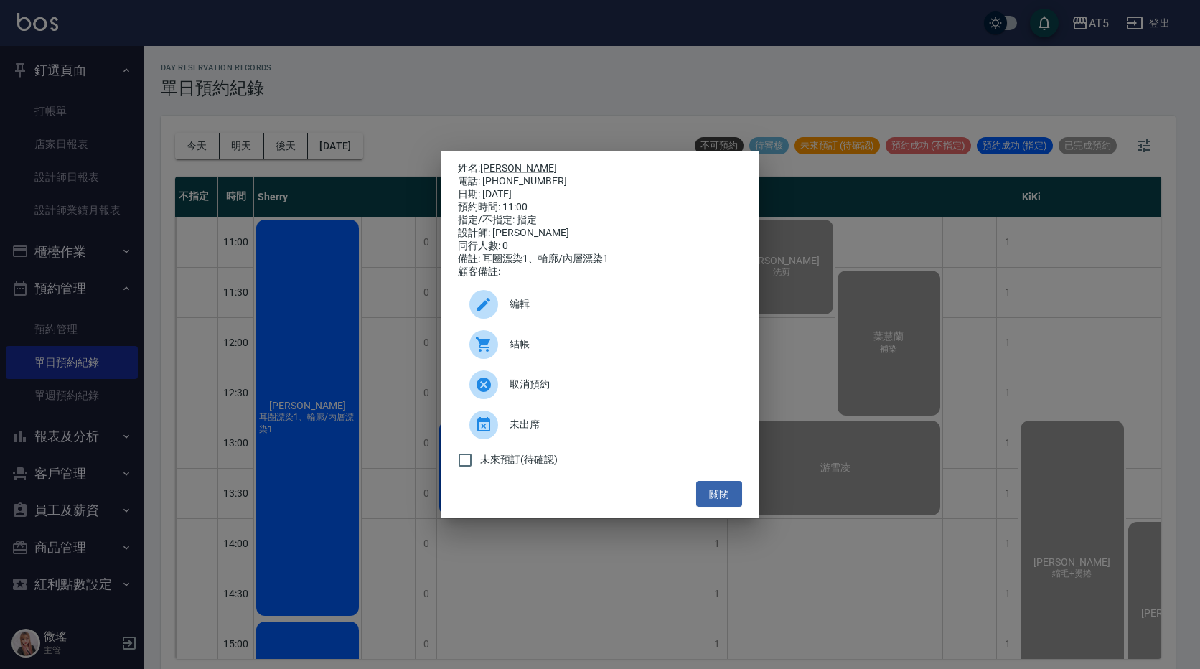
click at [520, 307] on span "編輯" at bounding box center [620, 303] width 221 height 15
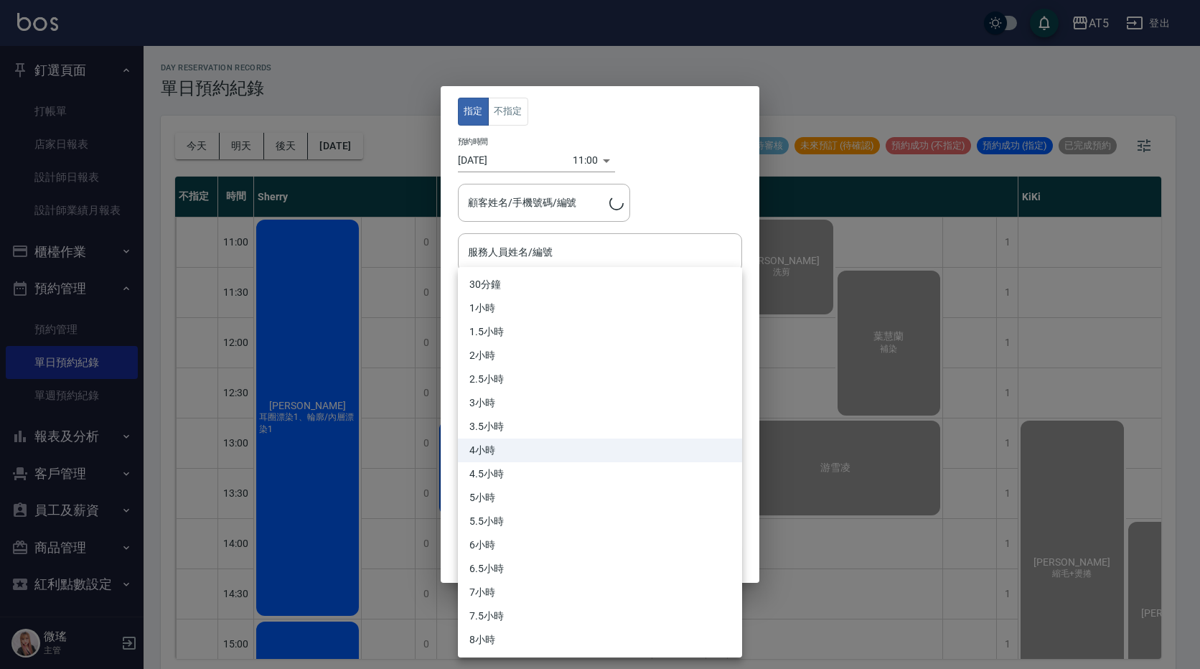
click at [520, 307] on body "AT5 登出 釘選頁面 打帳單 店家日報表 設計師日報表 設計師業績月報表 櫃檯作業 打帳單 帳單列表 現金收支登錄 高階收支登錄 材料自購登錄 每日結帳 排…" at bounding box center [600, 336] width 1200 height 673
type input "林易漩/0938600761/0938600761_AT34"
type input "Sherry-08"
drag, startPoint x: 169, startPoint y: 291, endPoint x: 181, endPoint y: 300, distance: 14.4
click at [169, 292] on div at bounding box center [600, 334] width 1200 height 669
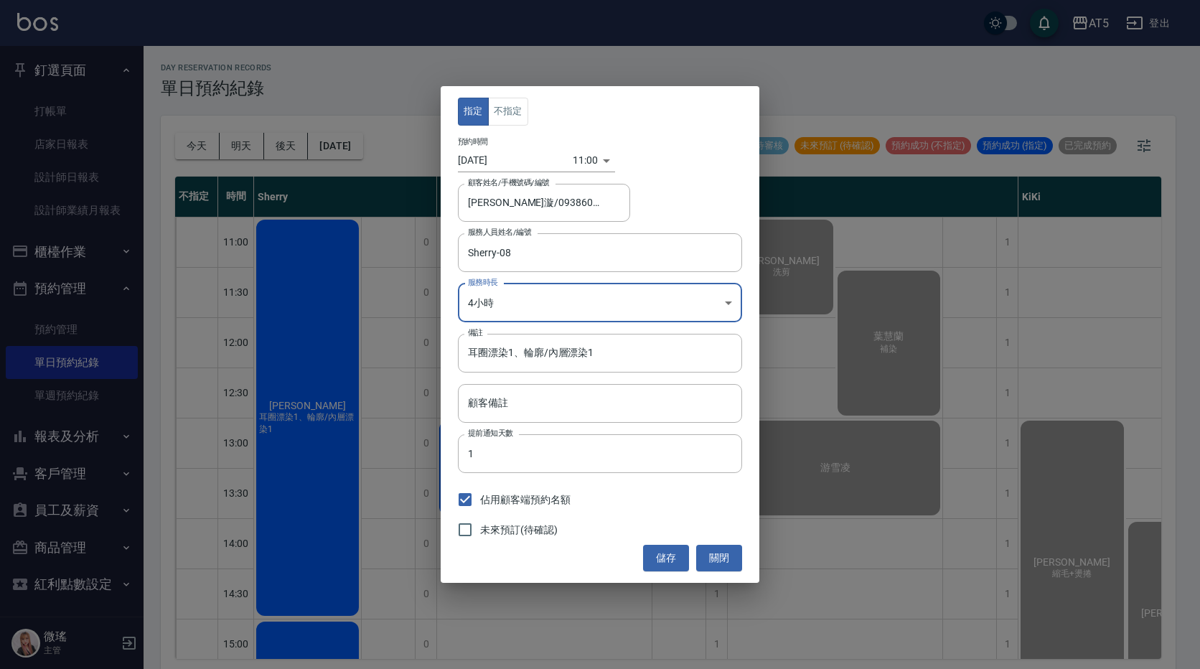
click at [182, 300] on div "30分鐘 1小時 1.5小時 2小時 2.5小時 3小時 3.5小時 4小時 4.5小時 5小時 5.5小時 6小時 6.5小時 7小時 7.5小時 8小時" at bounding box center [600, 334] width 1200 height 669
click at [724, 556] on button "關閉" at bounding box center [719, 558] width 46 height 27
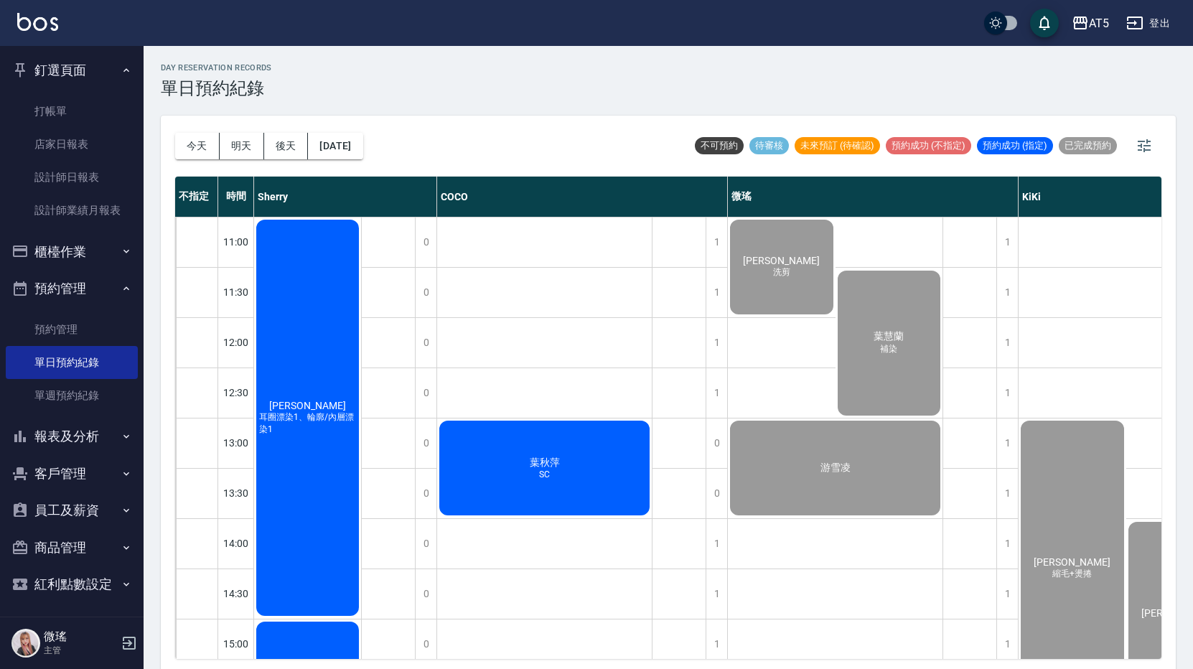
click at [299, 415] on span "耳圈漂染1、輪廓/內層漂染1" at bounding box center [307, 423] width 103 height 24
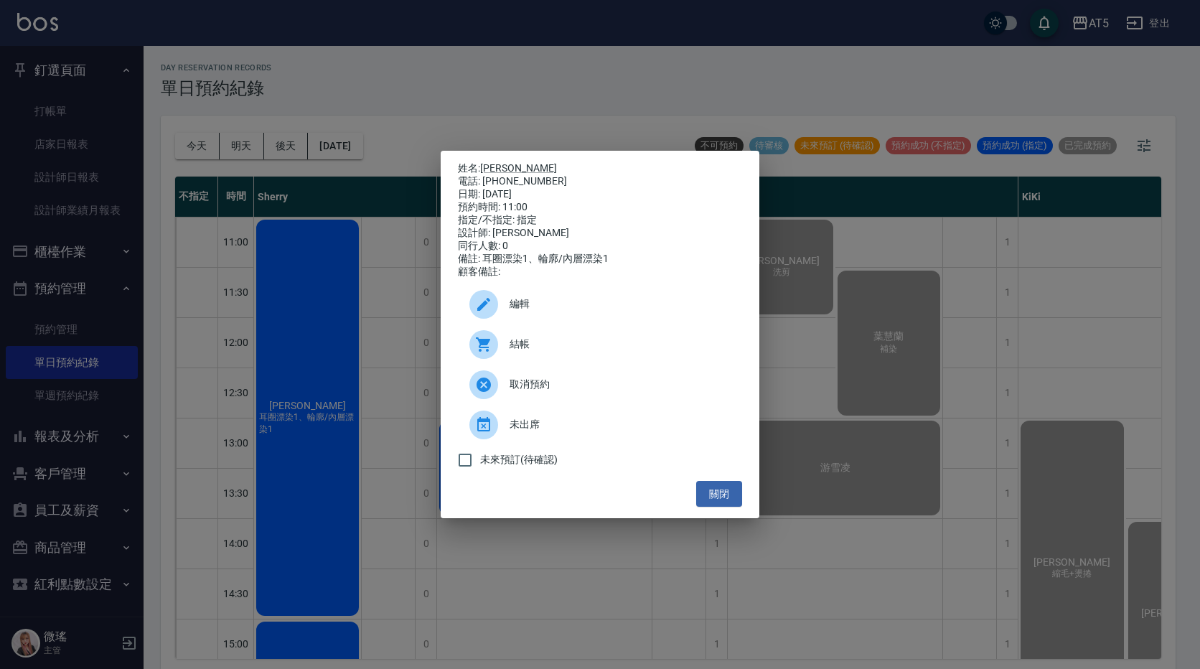
click at [496, 341] on div at bounding box center [489, 344] width 40 height 29
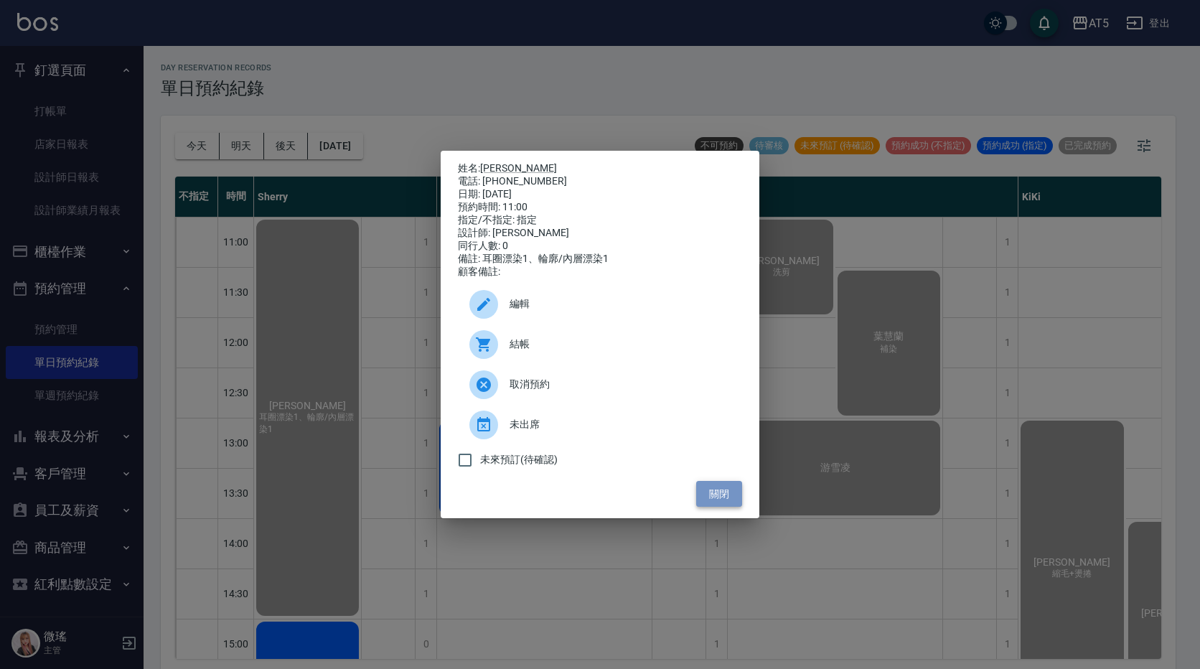
click at [719, 505] on button "關閉" at bounding box center [719, 494] width 46 height 27
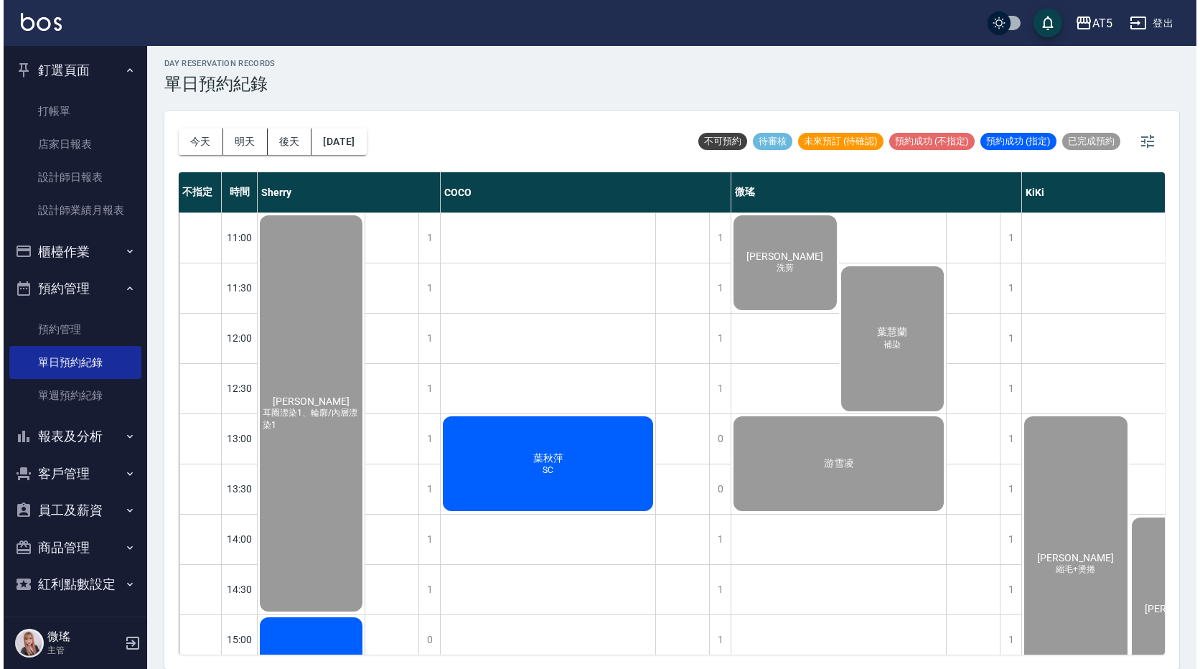
scroll to position [215, 0]
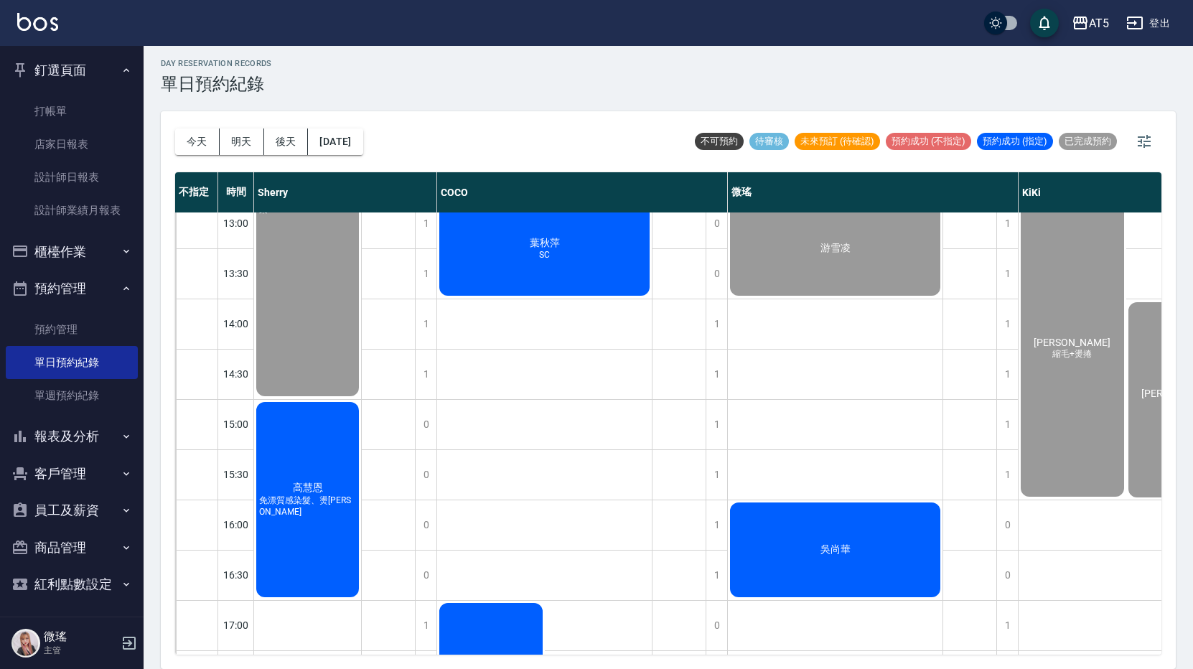
click at [323, 572] on div "高慧恩 免漂質感染髮、燙劉海" at bounding box center [307, 500] width 107 height 200
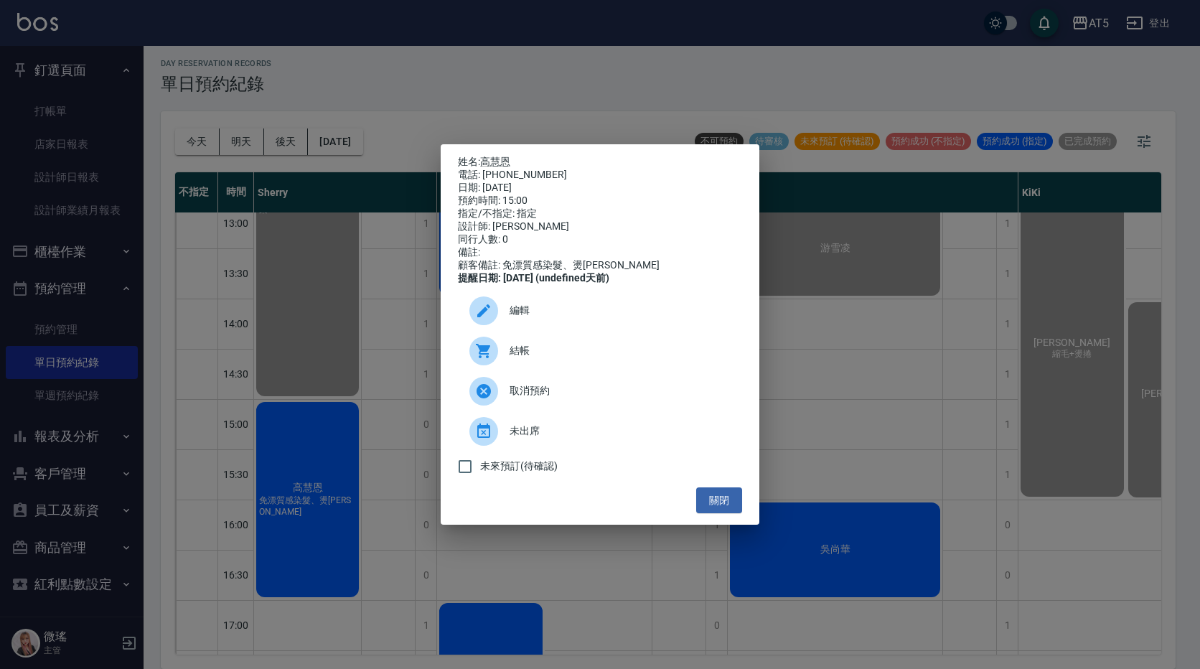
click at [554, 347] on div "結帳" at bounding box center [600, 351] width 284 height 40
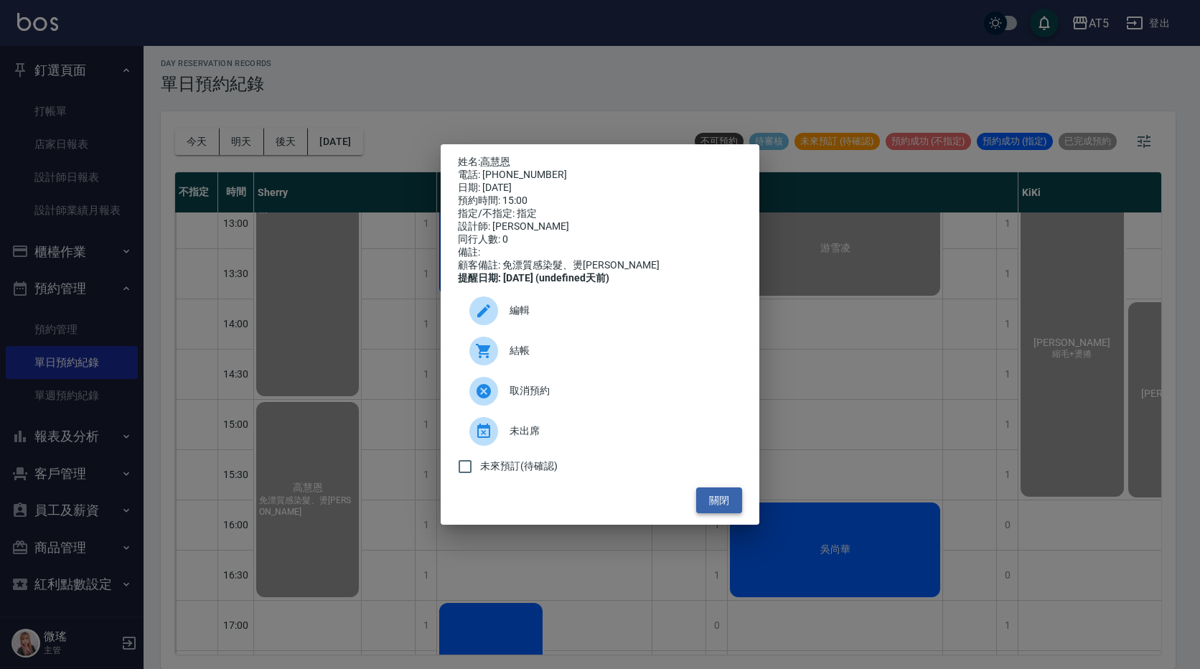
click at [721, 505] on button "關閉" at bounding box center [719, 500] width 46 height 27
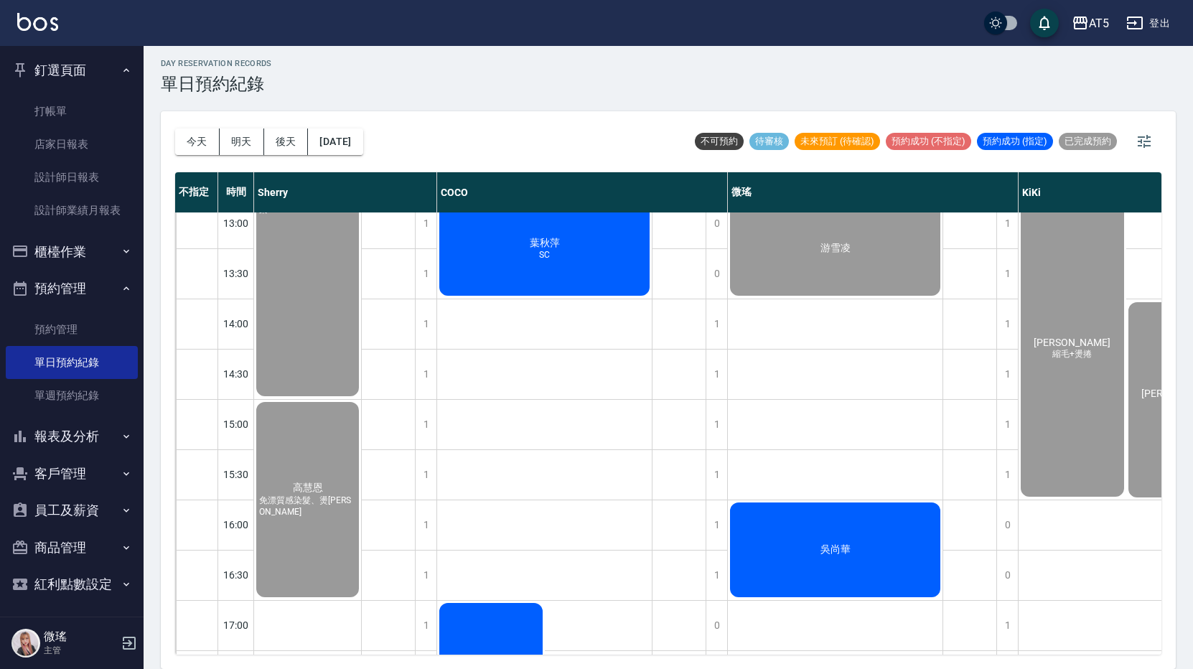
click at [846, 540] on div "吳尚華" at bounding box center [835, 549] width 215 height 99
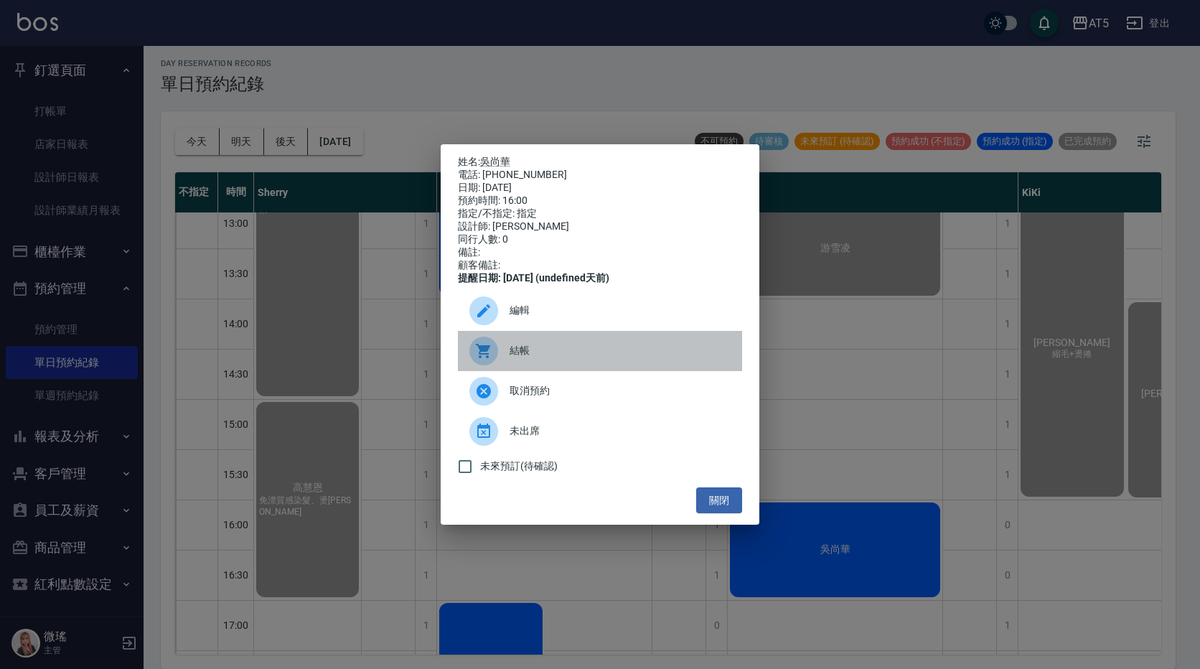
click at [613, 369] on div "結帳" at bounding box center [600, 351] width 284 height 40
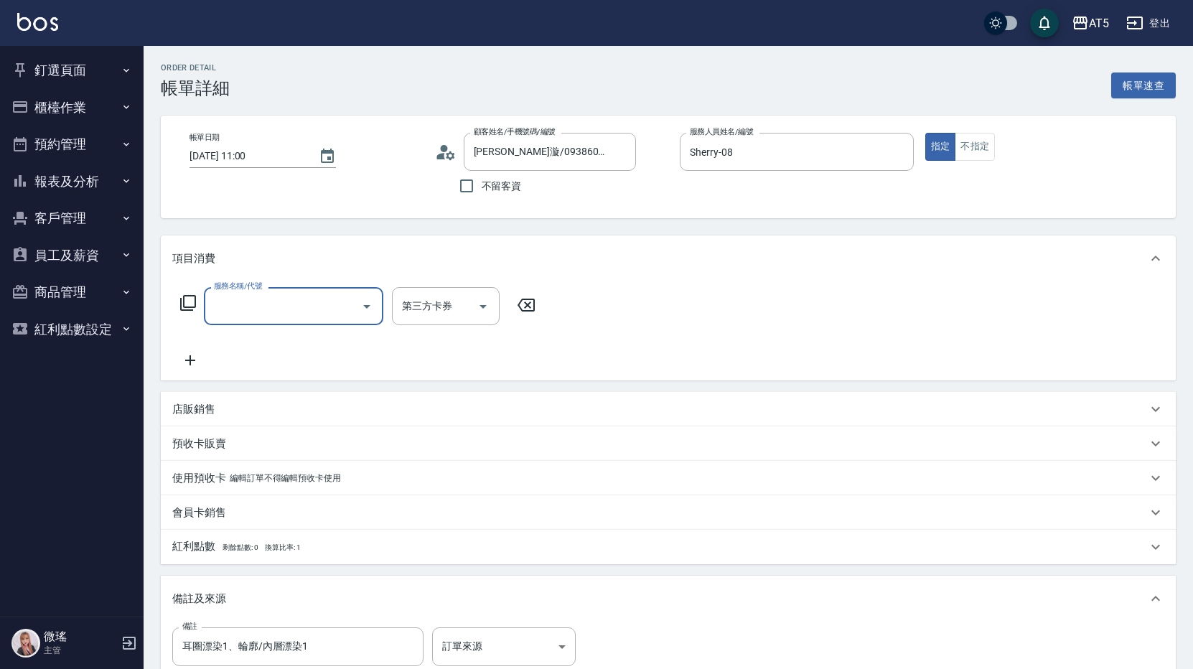
click at [262, 296] on input "服務名稱/代號" at bounding box center [282, 306] width 145 height 25
type input "501"
type input "100"
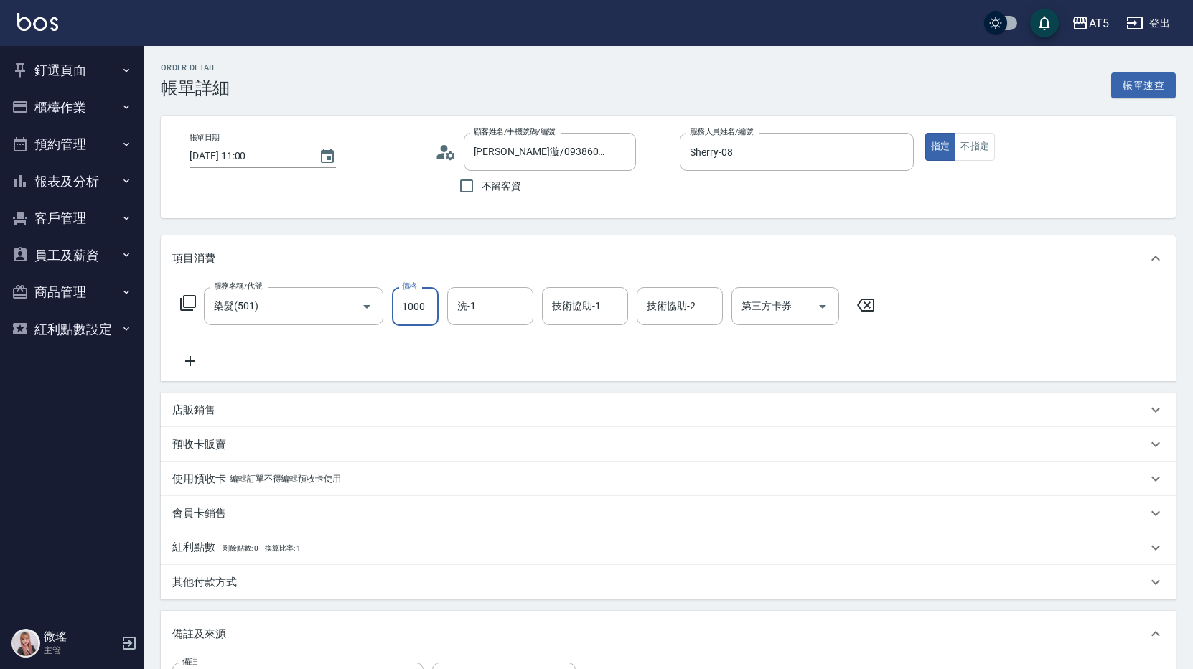
click at [262, 296] on input "染髮(501)" at bounding box center [273, 306] width 126 height 25
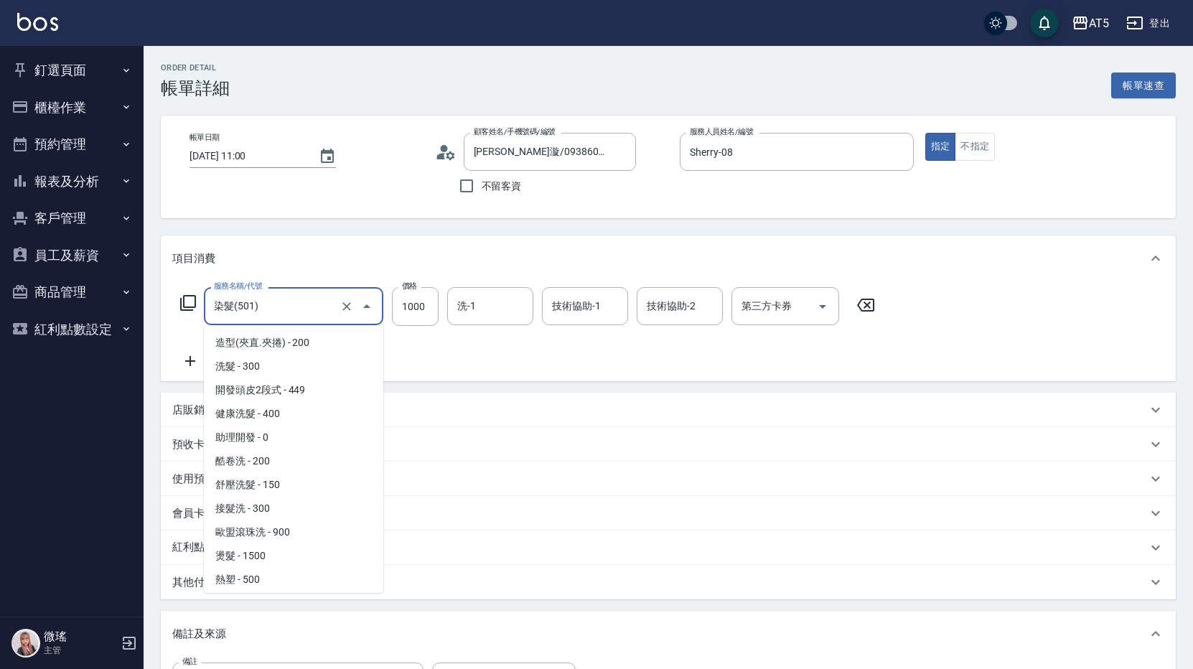
scroll to position [141, 0]
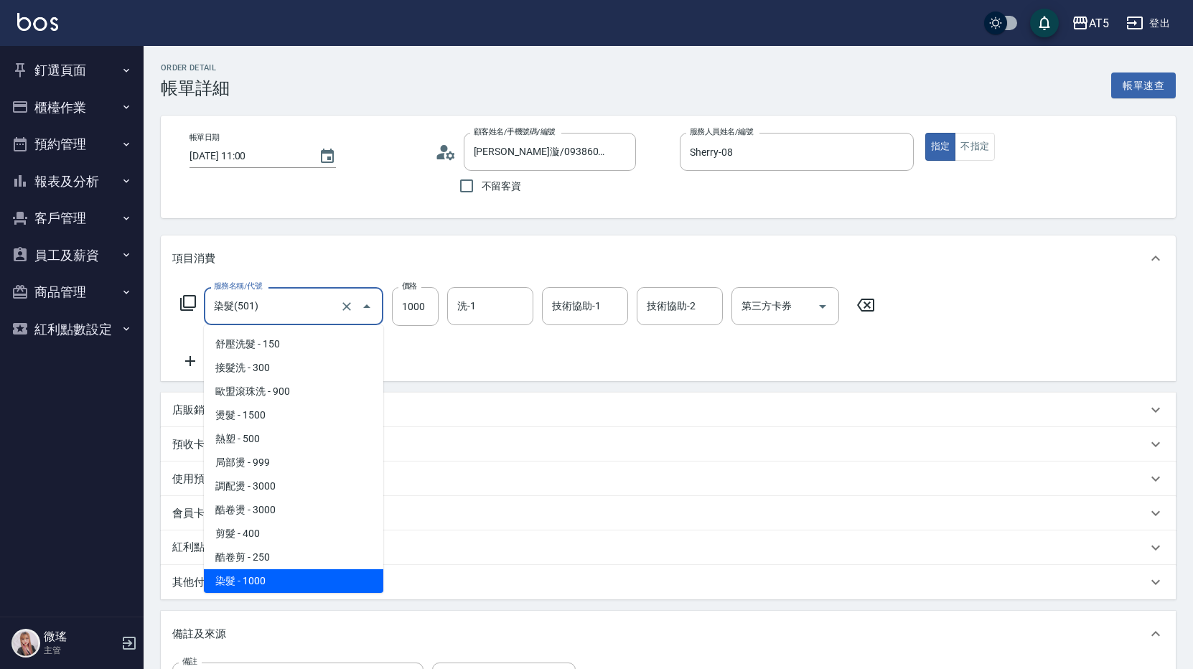
type input "5"
type input "0"
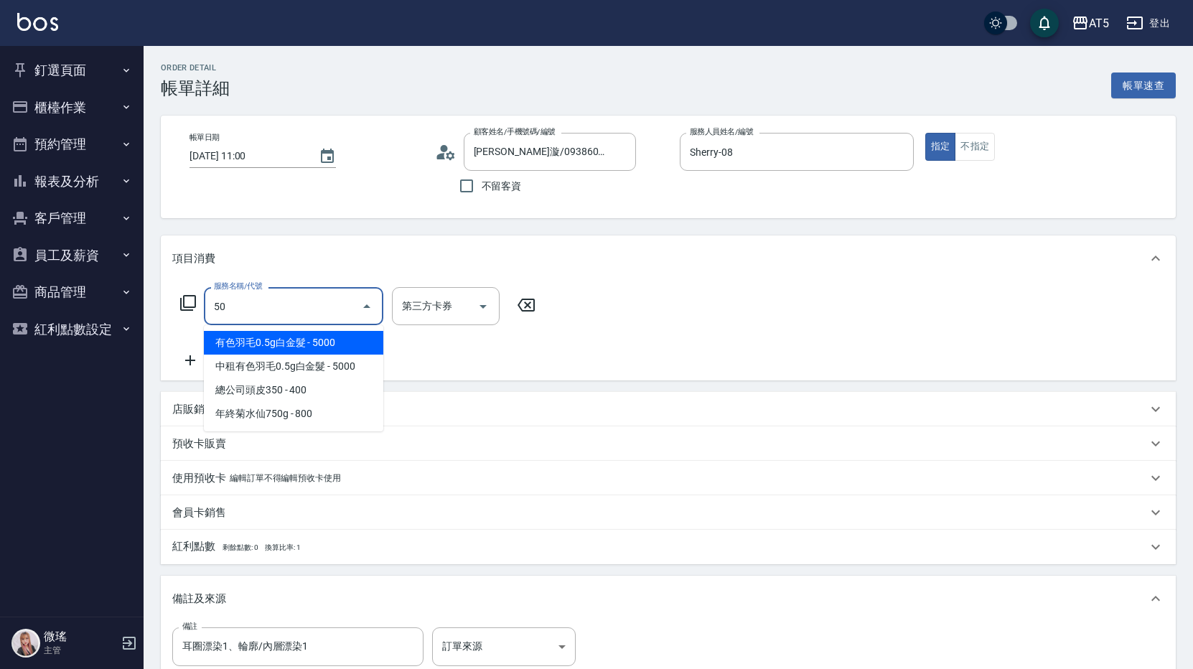
scroll to position [0, 0]
type input "502"
type input "50"
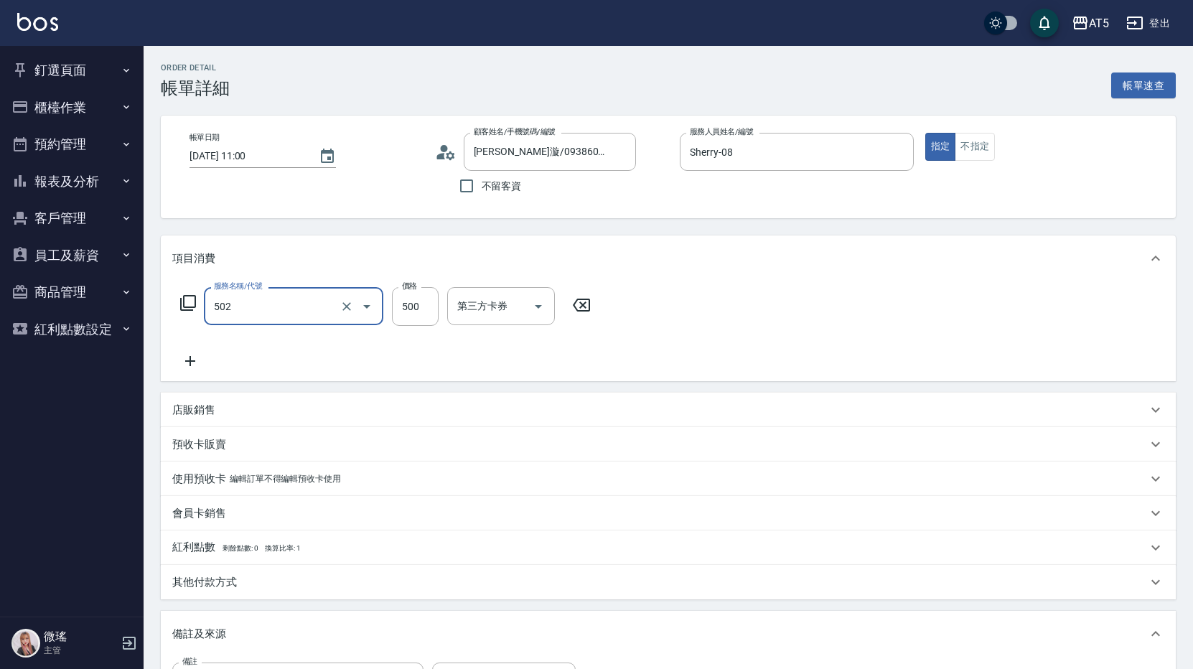
type input "漂髮(502)"
type input "0"
type input "12"
type input "10"
type input "1280"
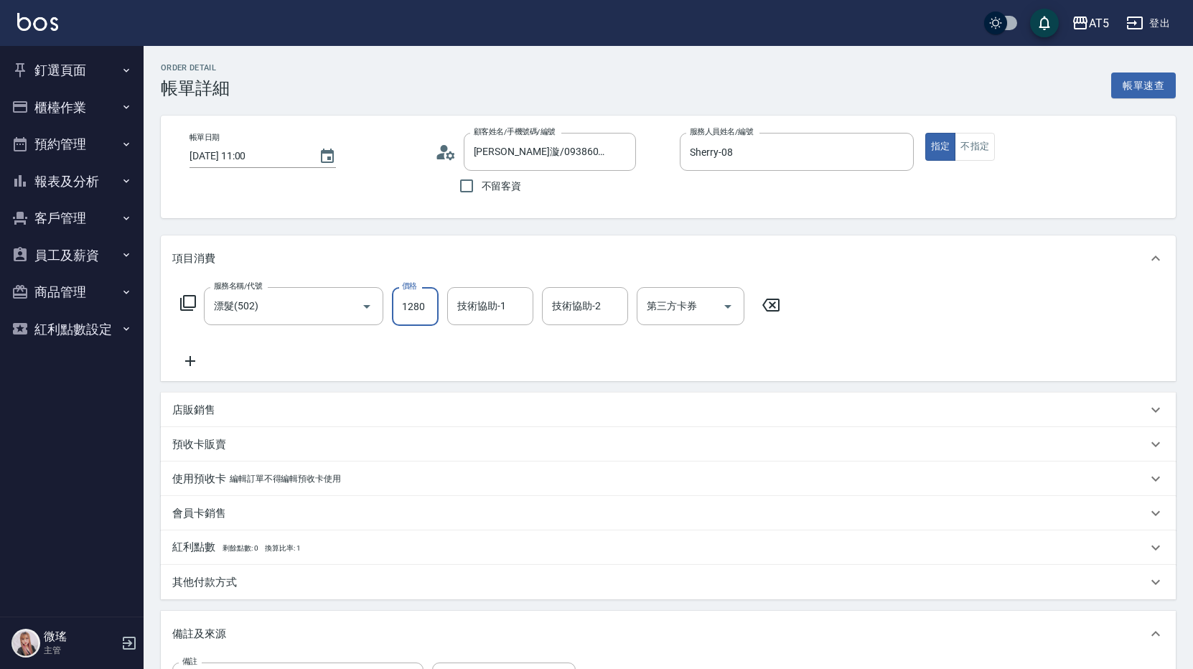
type input "120"
type input "1280"
type input "0"
type input "葵葵-11"
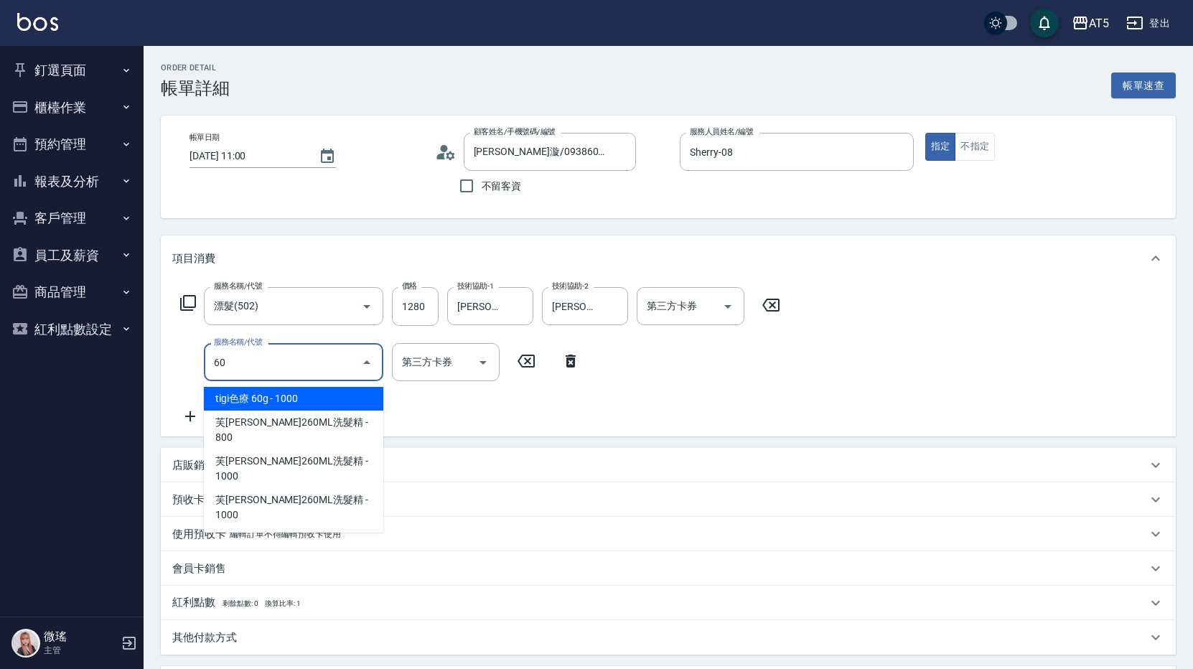
type input "601"
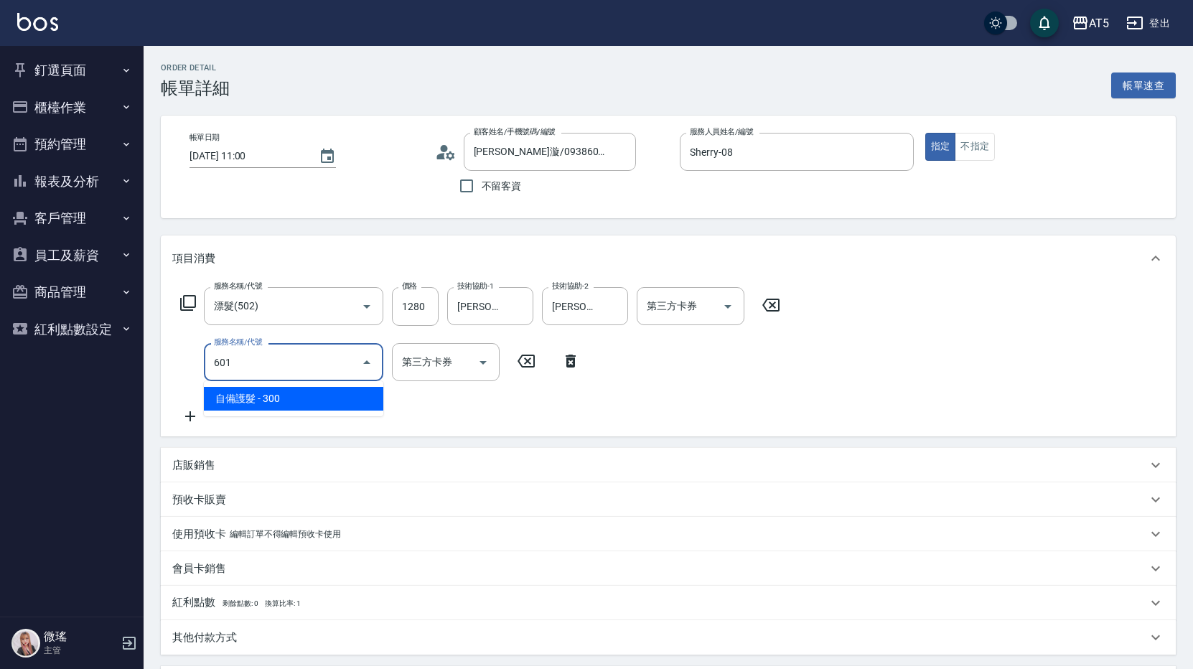
type input "150"
type input "自備護髮(601)"
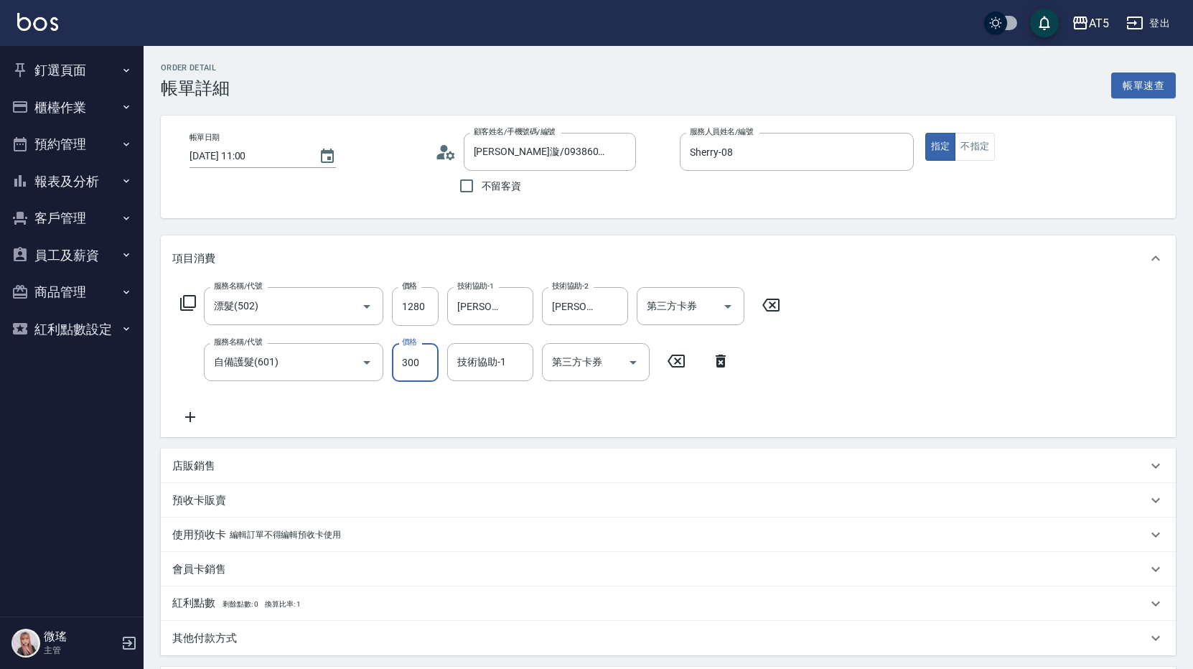
click at [427, 369] on input "300" at bounding box center [415, 362] width 47 height 39
type input "1"
type input "120"
type input "150"
type input "140"
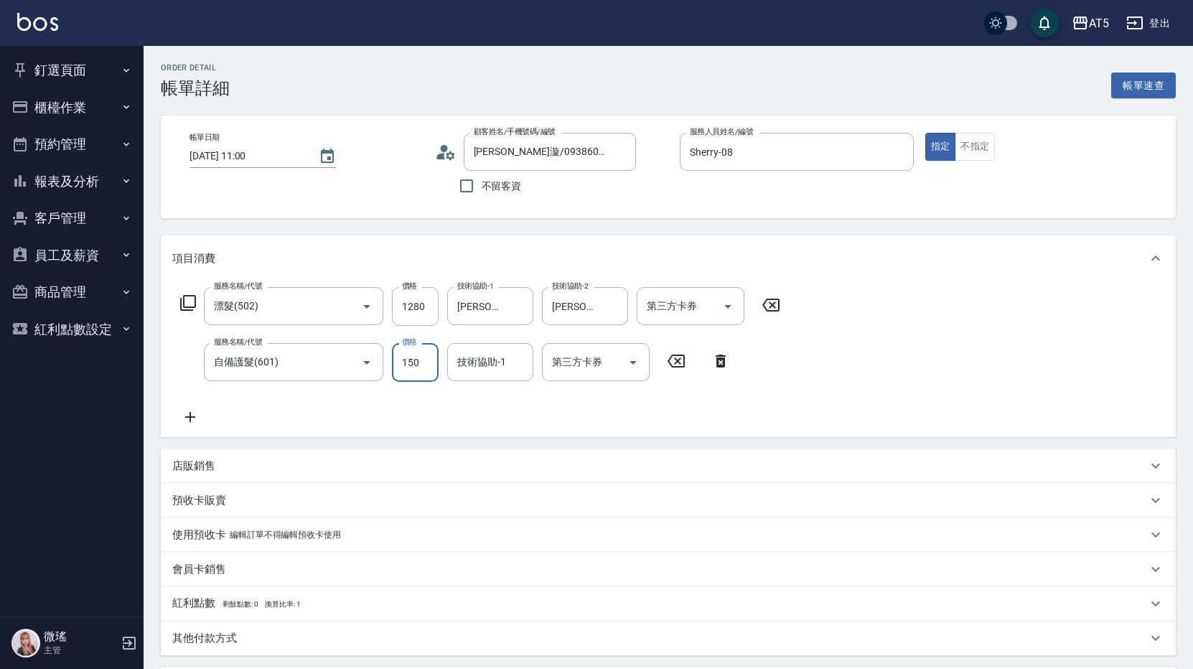
type input "1500"
type input "270"
type input "1500"
type input "葵葵-11"
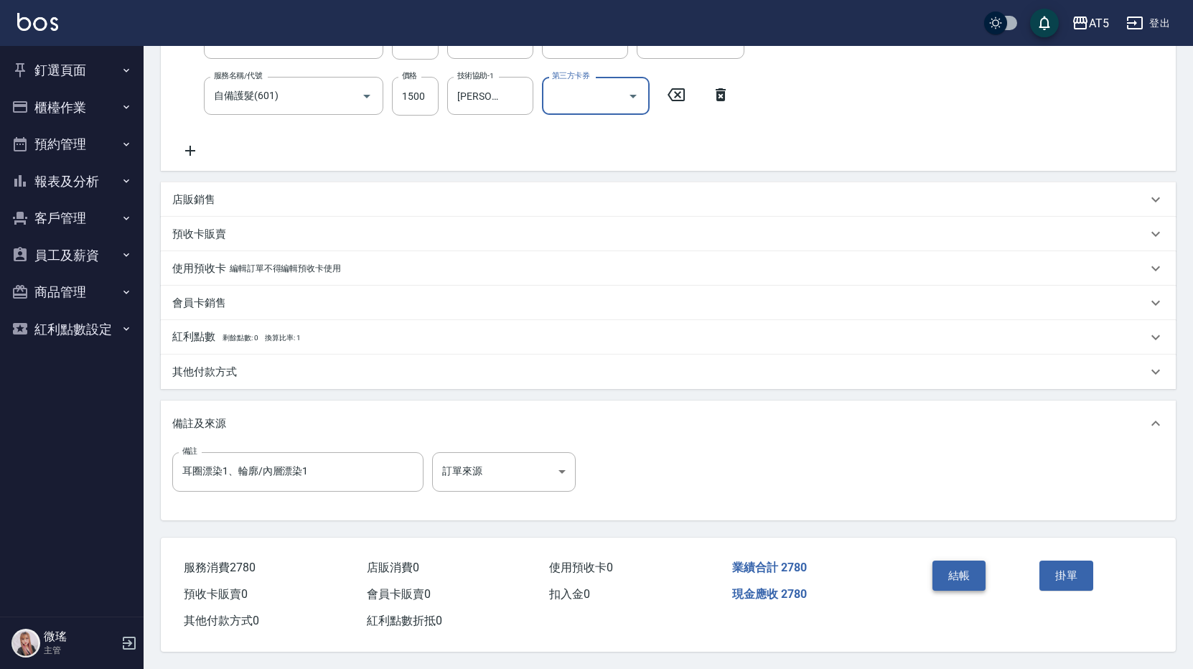
click at [966, 570] on button "結帳" at bounding box center [960, 576] width 54 height 30
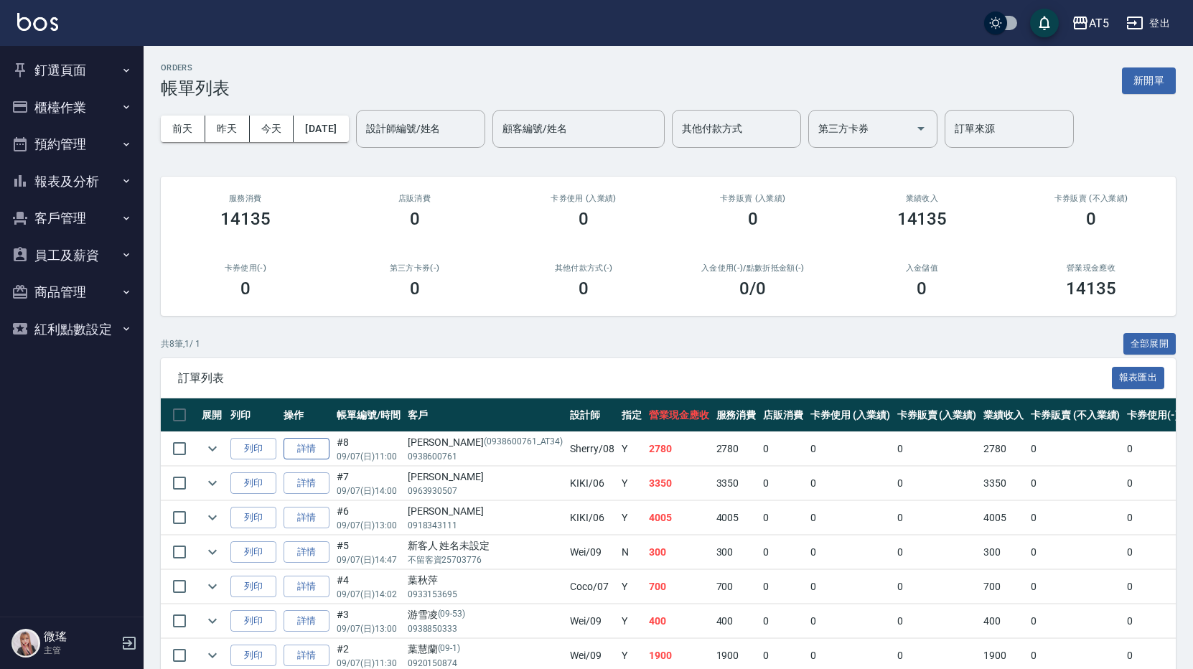
click at [314, 449] on link "詳情" at bounding box center [307, 449] width 46 height 22
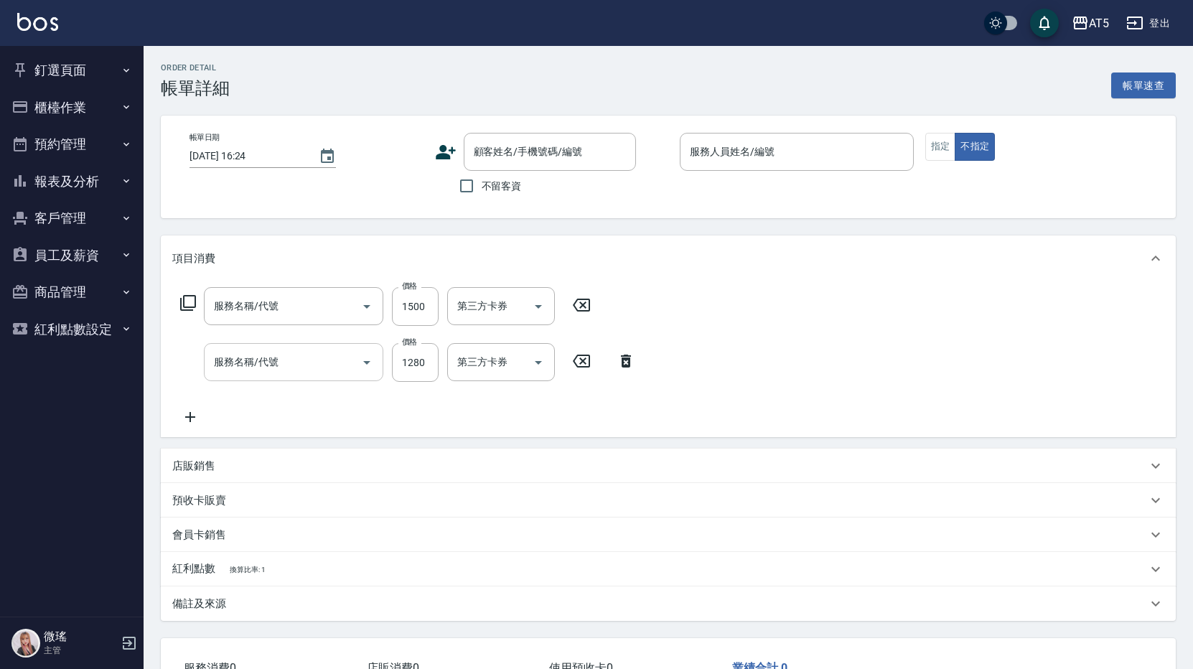
type input "2025/09/07 11:00"
type input "Sherry-08"
type input "270"
type input "耳圈漂染1、輪廓/內層漂染1"
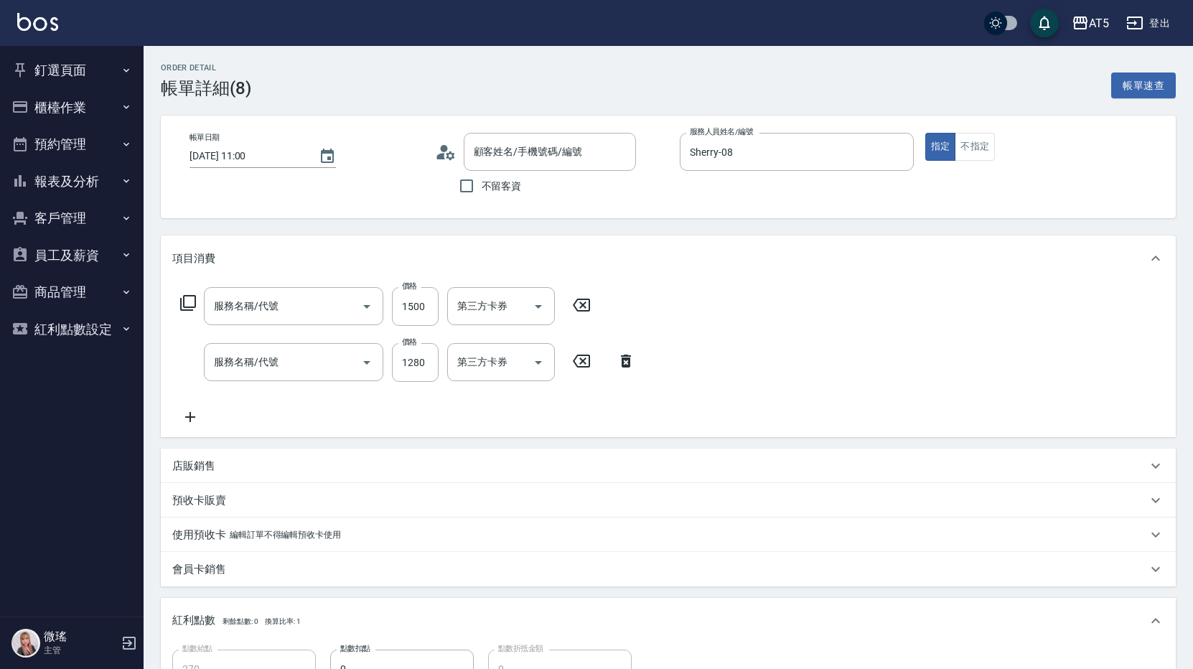
type input "自備護髮(601)"
type input "漂髮(502)"
type input "林易漩/0938600761/0938600761_AT34"
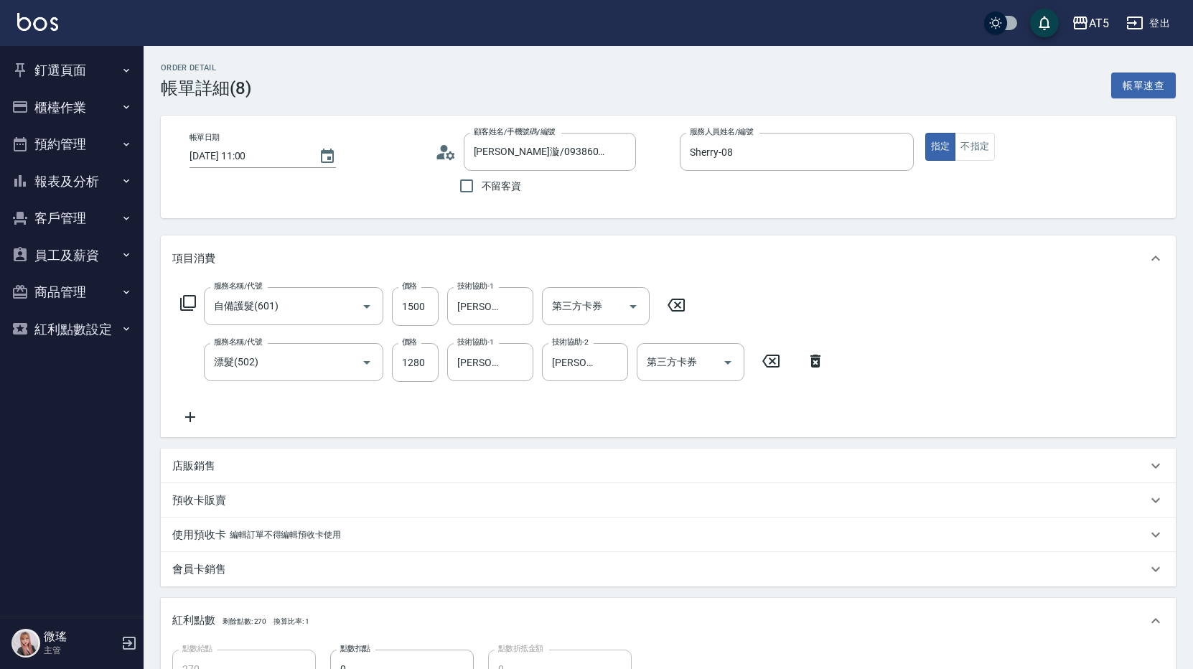
click at [191, 422] on icon at bounding box center [190, 417] width 10 height 10
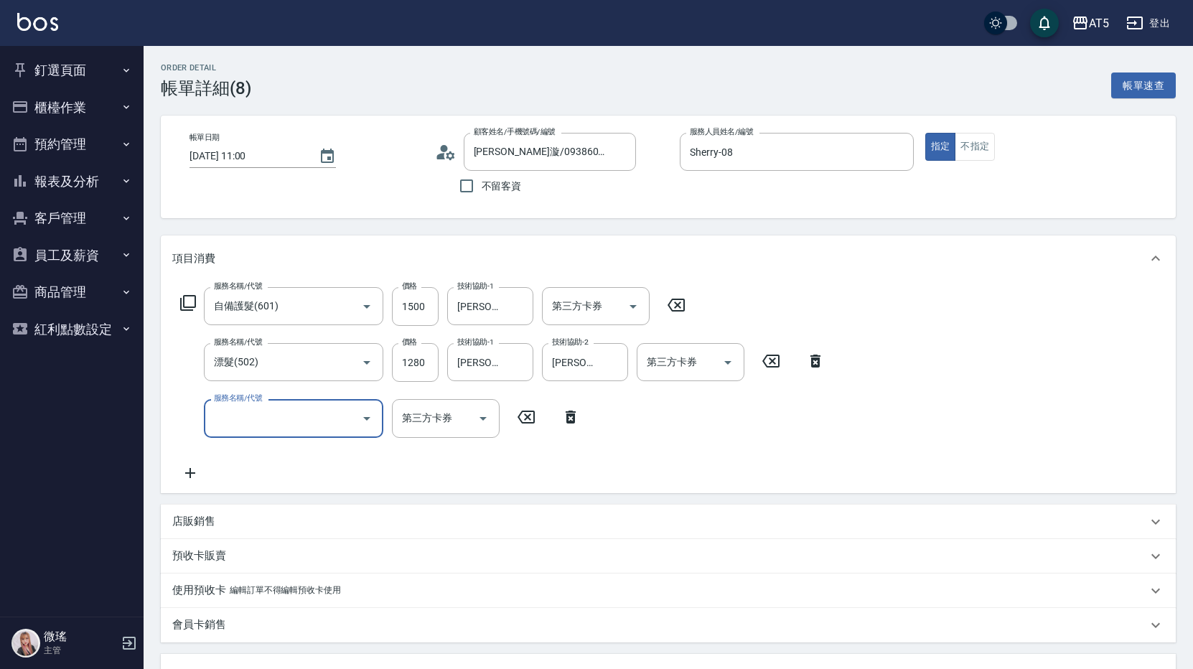
click at [287, 414] on input "服務名稱/代號" at bounding box center [282, 418] width 145 height 25
type input "501"
type input "370"
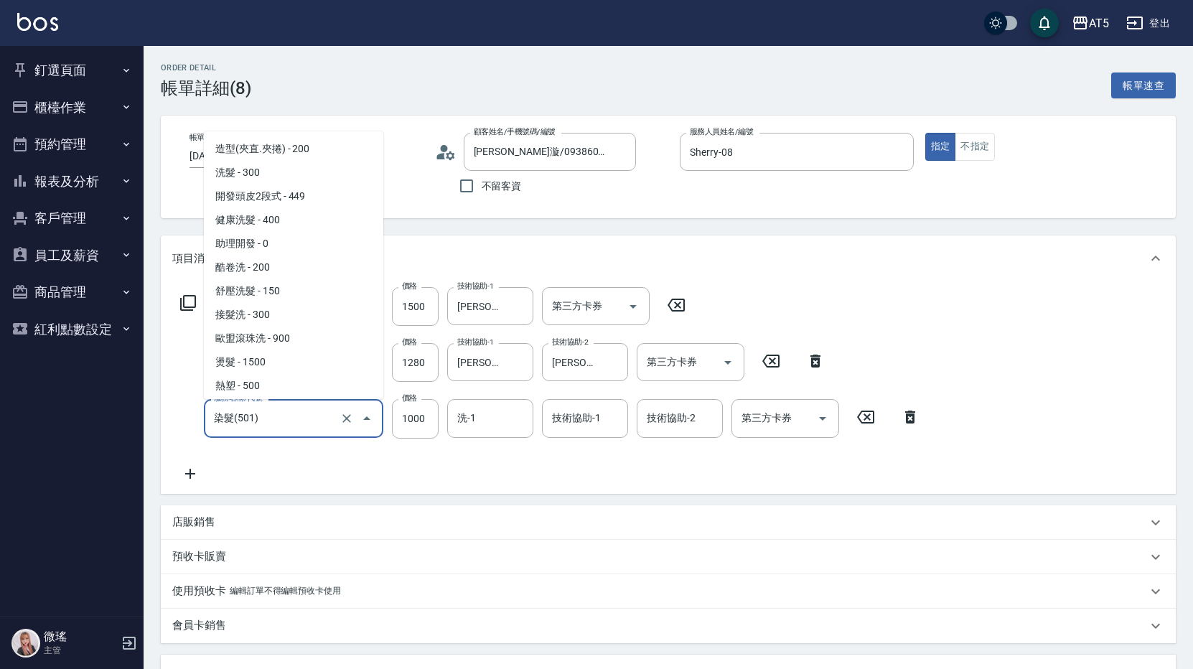
click at [287, 414] on input "染髮(501)" at bounding box center [273, 418] width 126 height 25
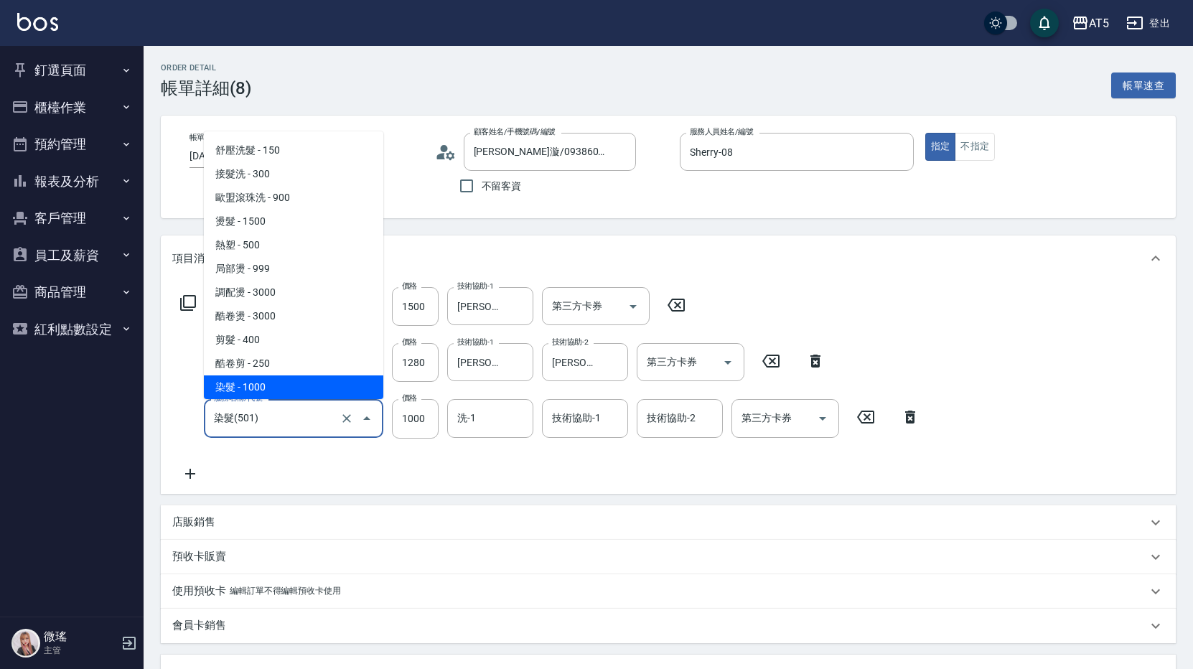
type input "5"
type input "270"
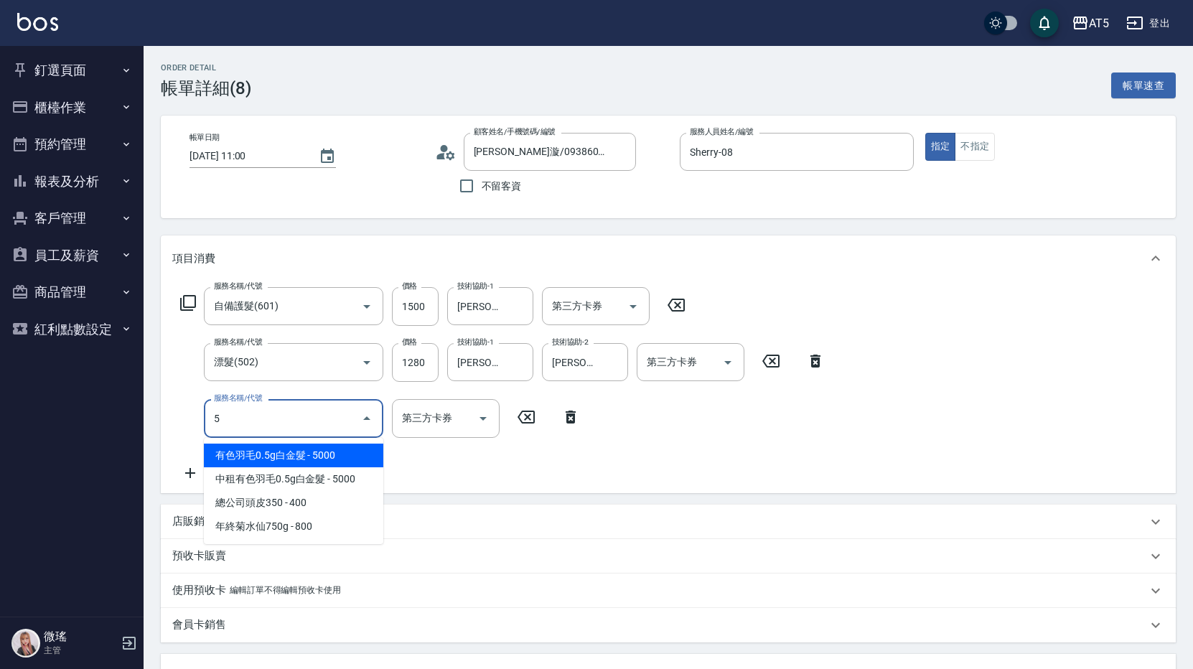
scroll to position [0, 0]
type input "502"
type input "320"
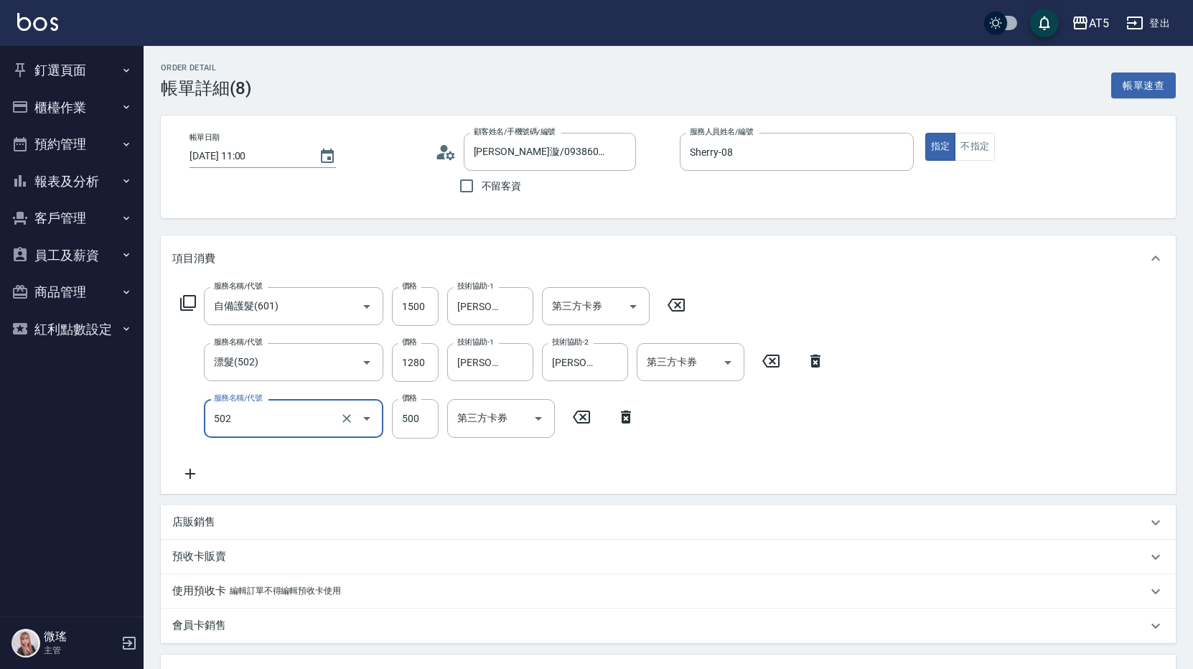
type input "漂髮(502)"
type input "1"
type input "270"
type input "148"
type input "290"
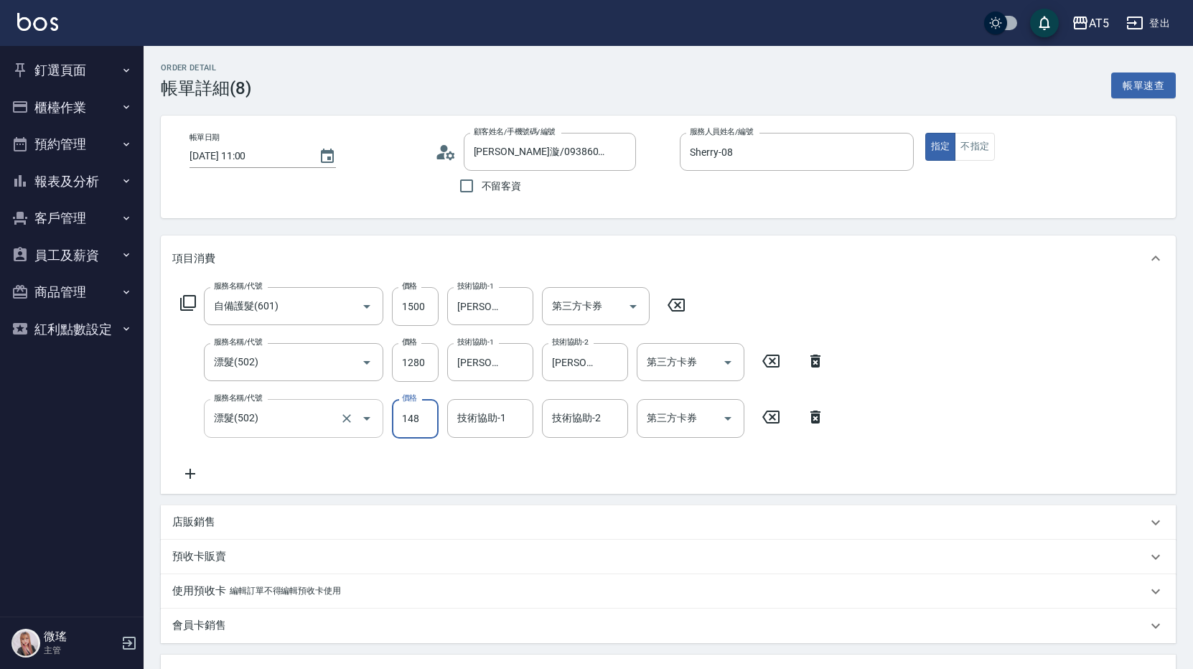
type input "1480"
type input "420"
type input "1480"
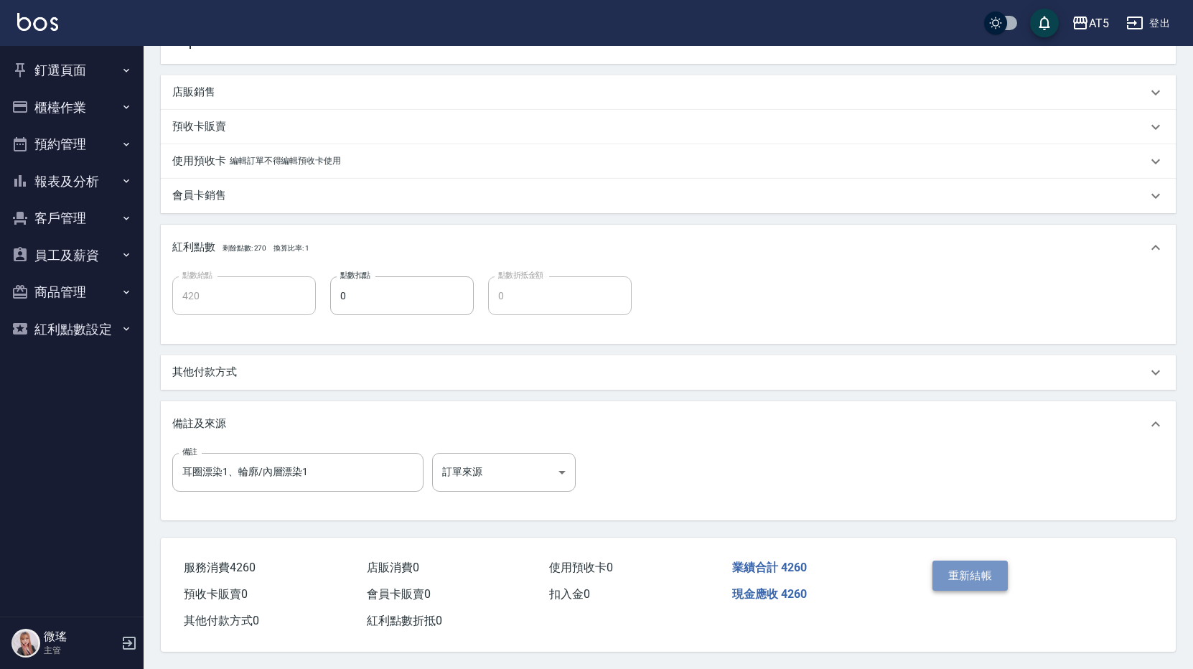
click at [976, 571] on button "重新結帳" at bounding box center [971, 576] width 76 height 30
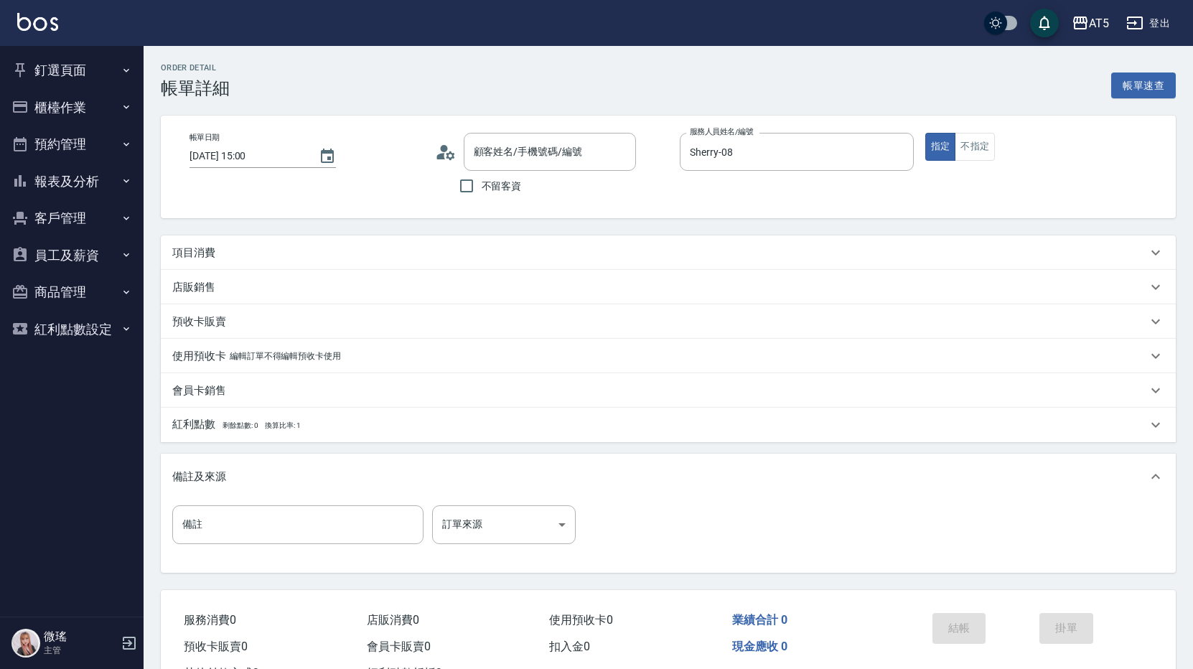
type input "[PERSON_NAME]/0989995797/null"
click at [544, 261] on div "項目消費" at bounding box center [668, 252] width 1015 height 34
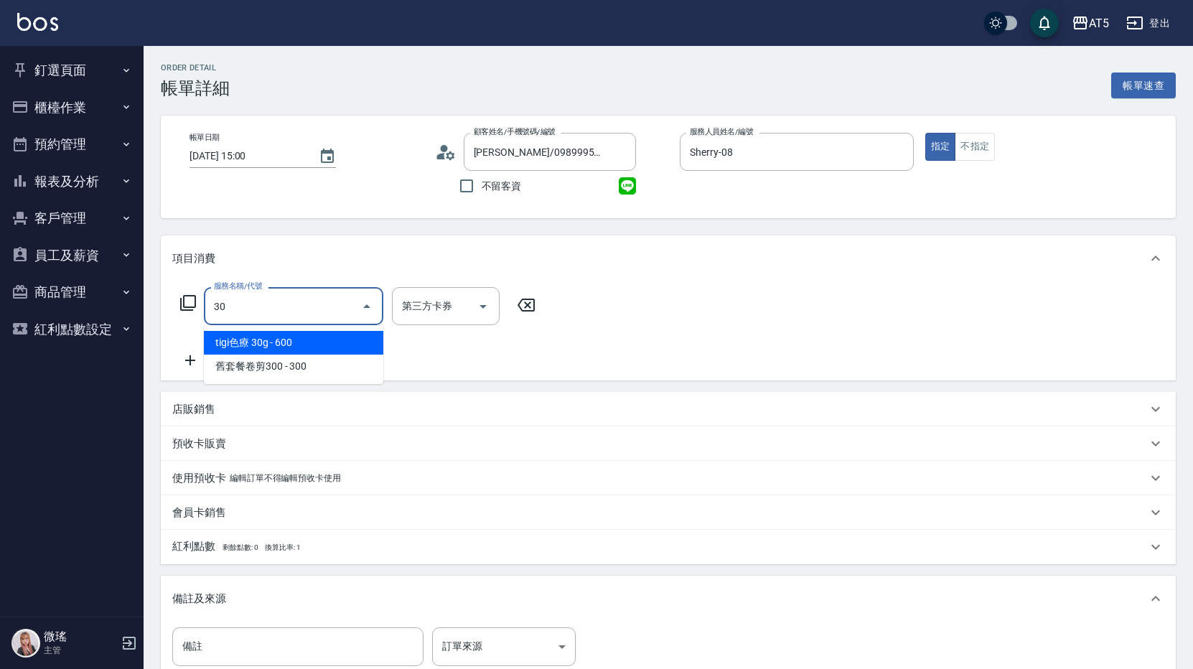
type input "303"
type input "90"
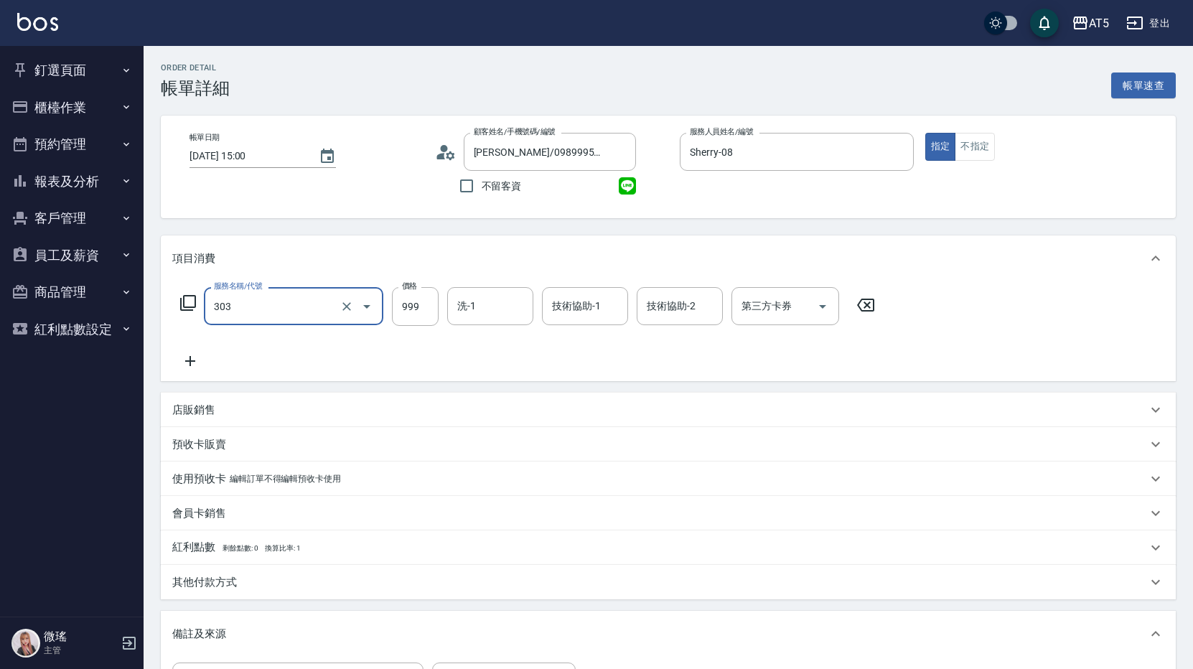
type input "局部燙(303)"
type input "0"
type input "50"
type input "500"
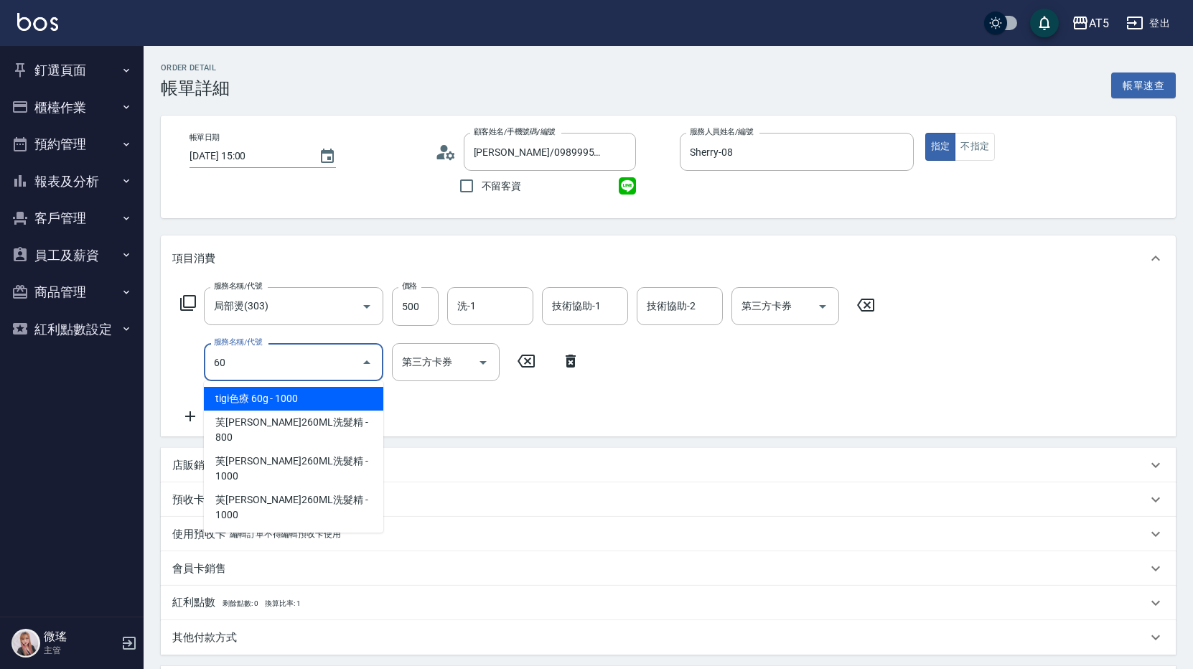
type input "6"
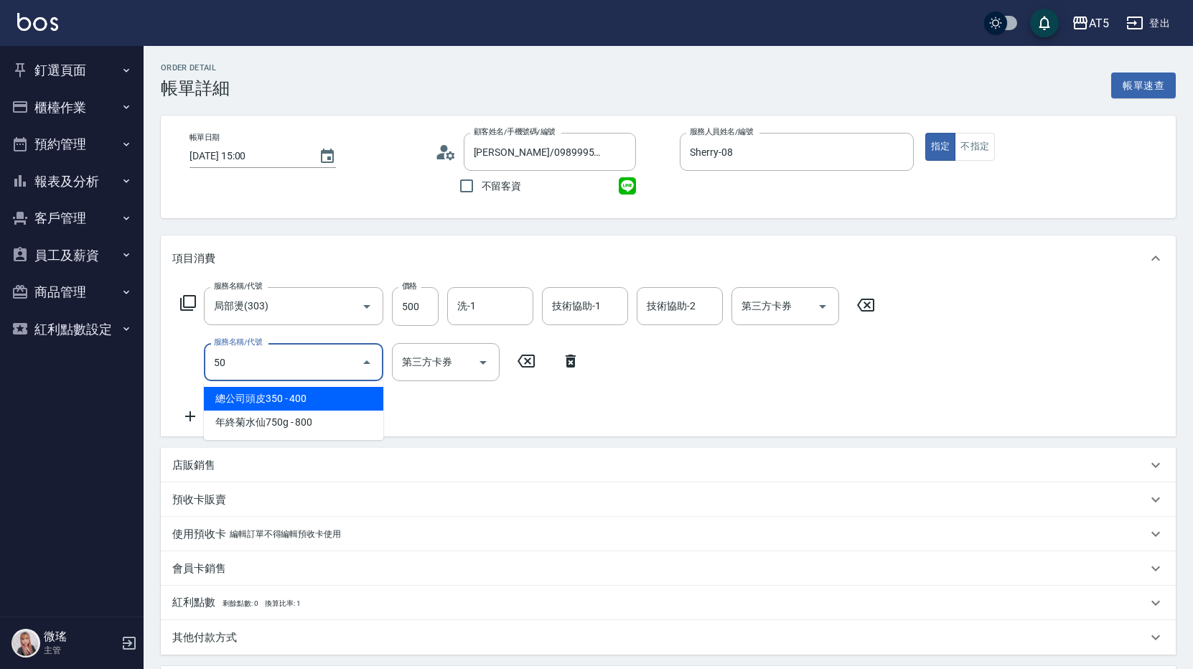
type input "501"
type input "150"
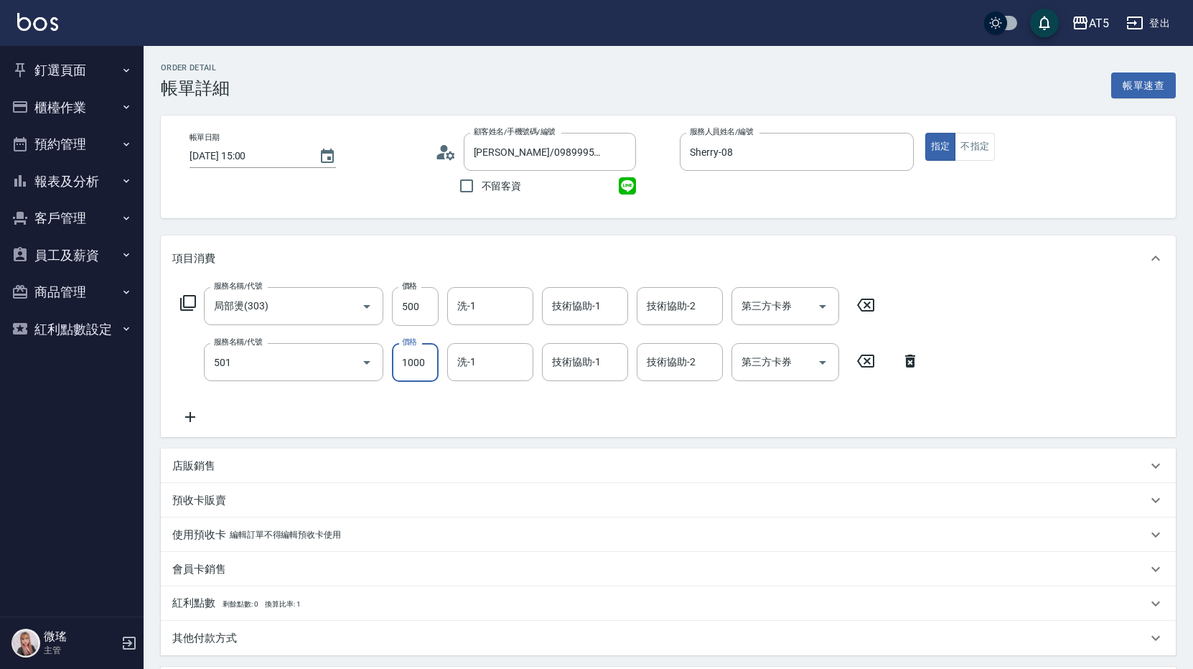
type input "染髮(501)"
type input "2"
type input "50"
type input "20"
type input "70"
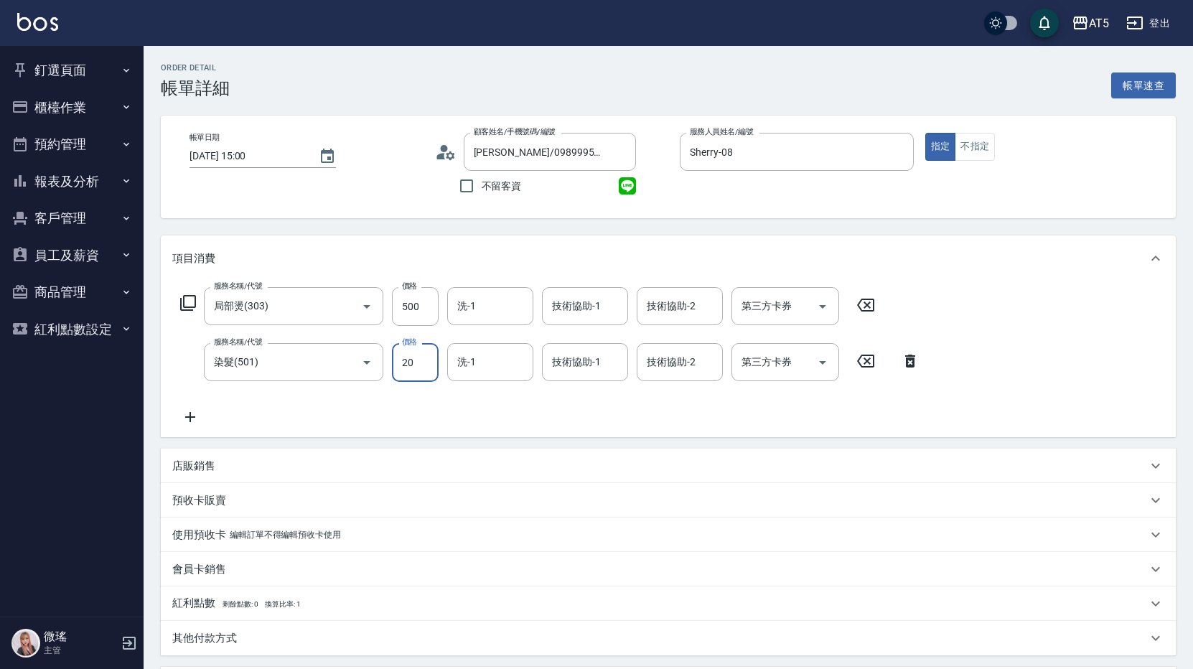
type input "208"
type input "250"
type input "2080"
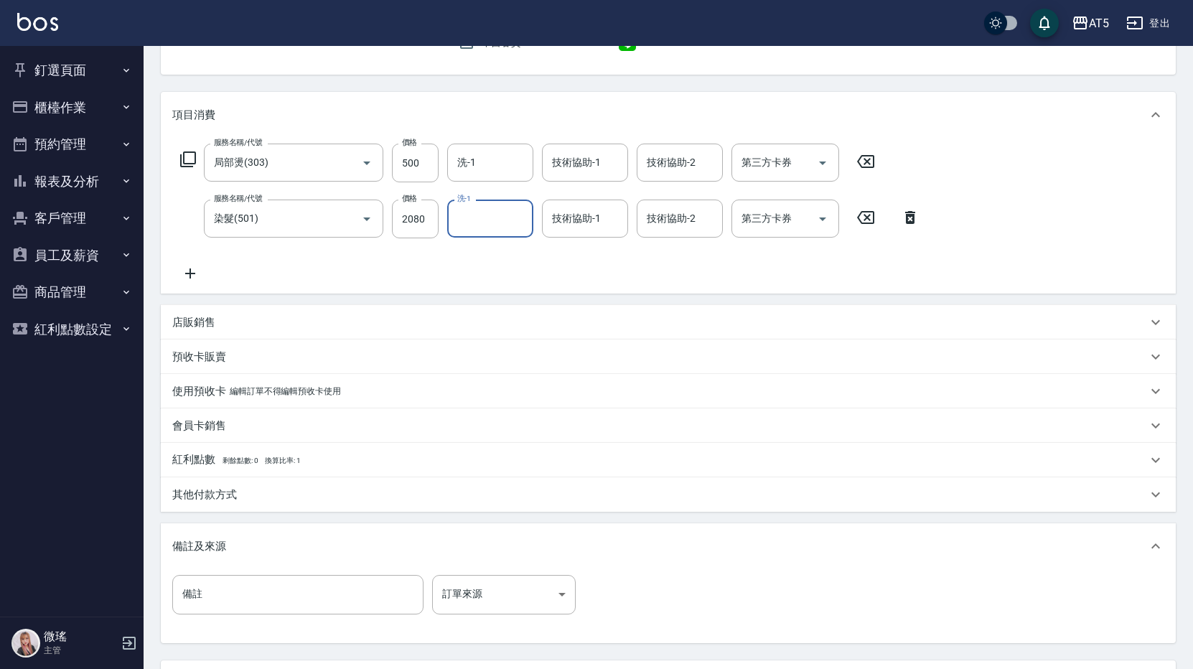
scroll to position [273, 0]
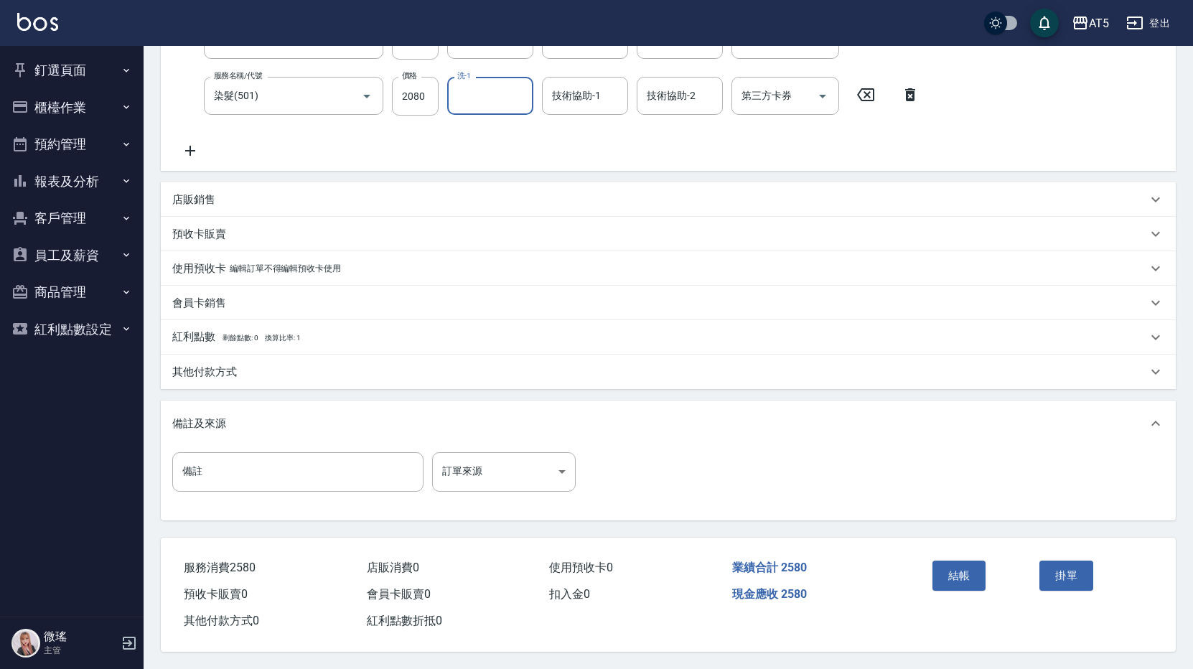
click at [963, 569] on button "結帳" at bounding box center [960, 576] width 54 height 30
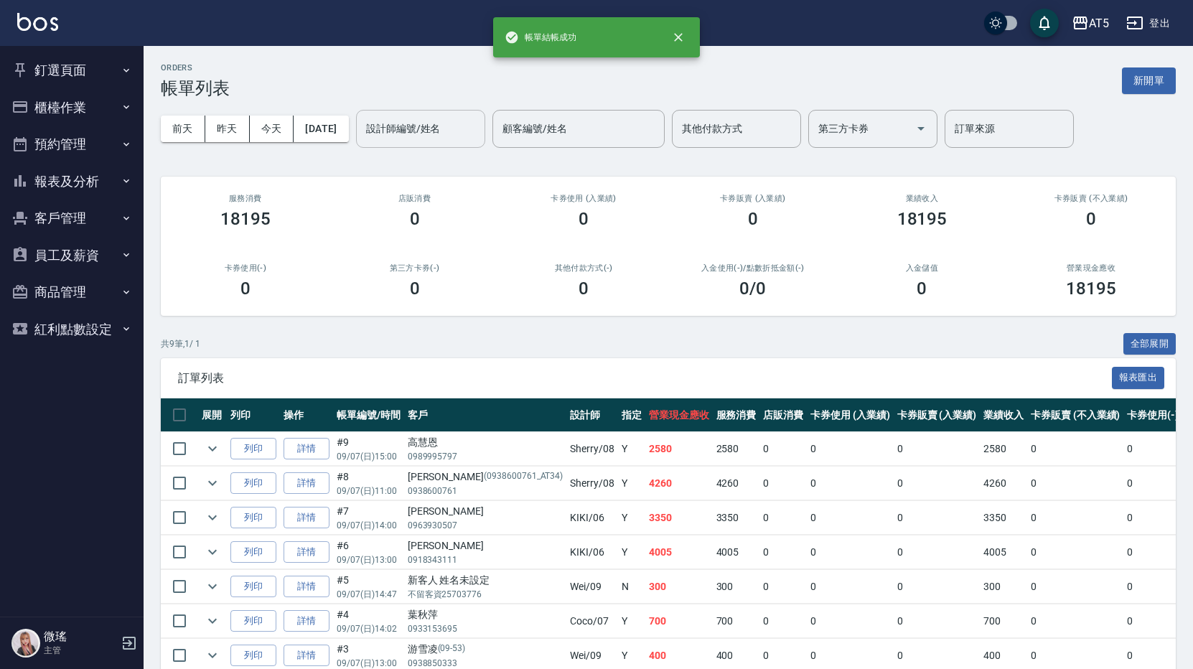
click at [431, 121] on input "設計師編號/姓名" at bounding box center [421, 128] width 116 height 25
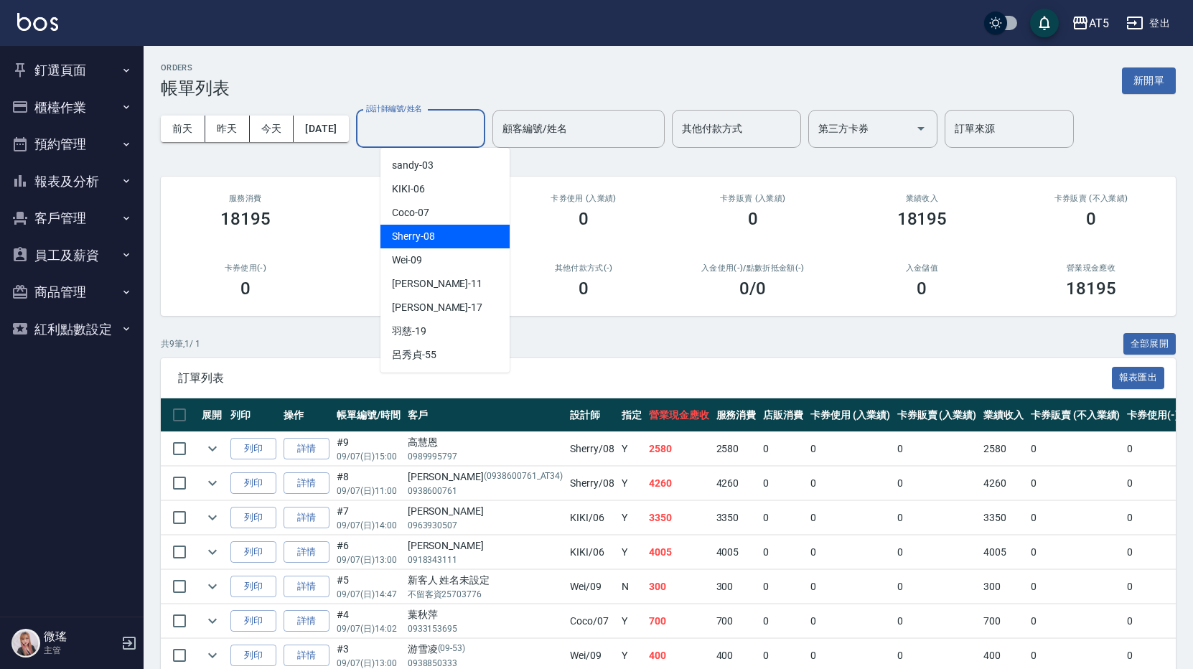
click at [452, 225] on div "Sherry -08" at bounding box center [444, 237] width 129 height 24
type input "Sherry-08"
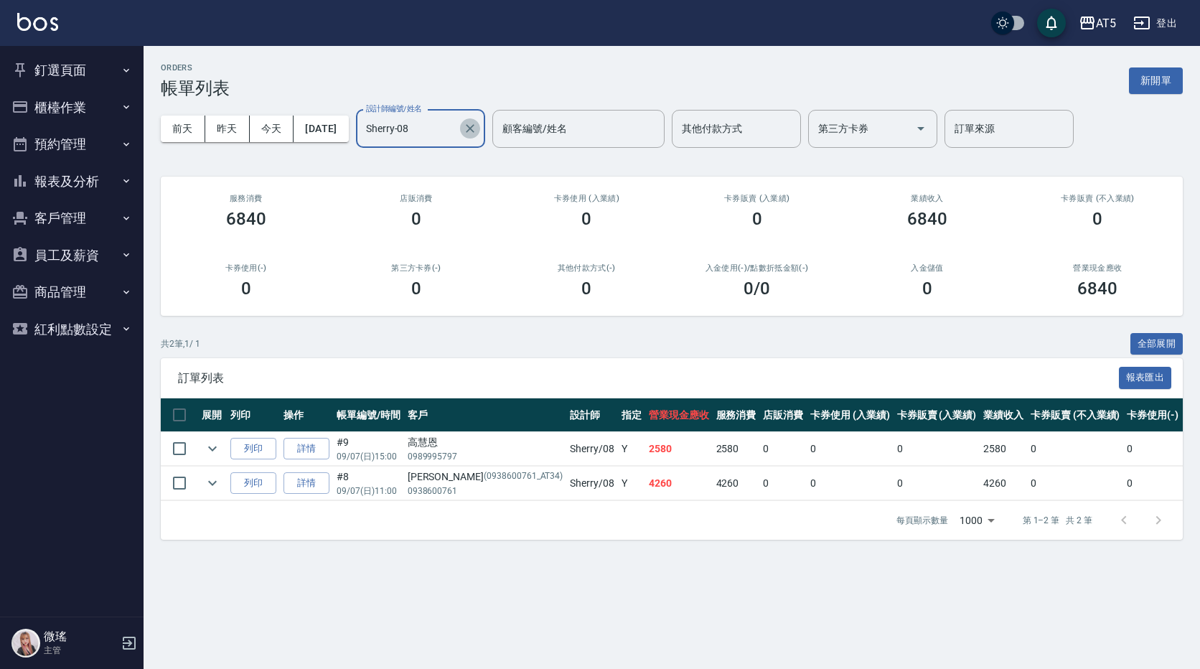
click at [477, 125] on icon "Clear" at bounding box center [470, 128] width 14 height 14
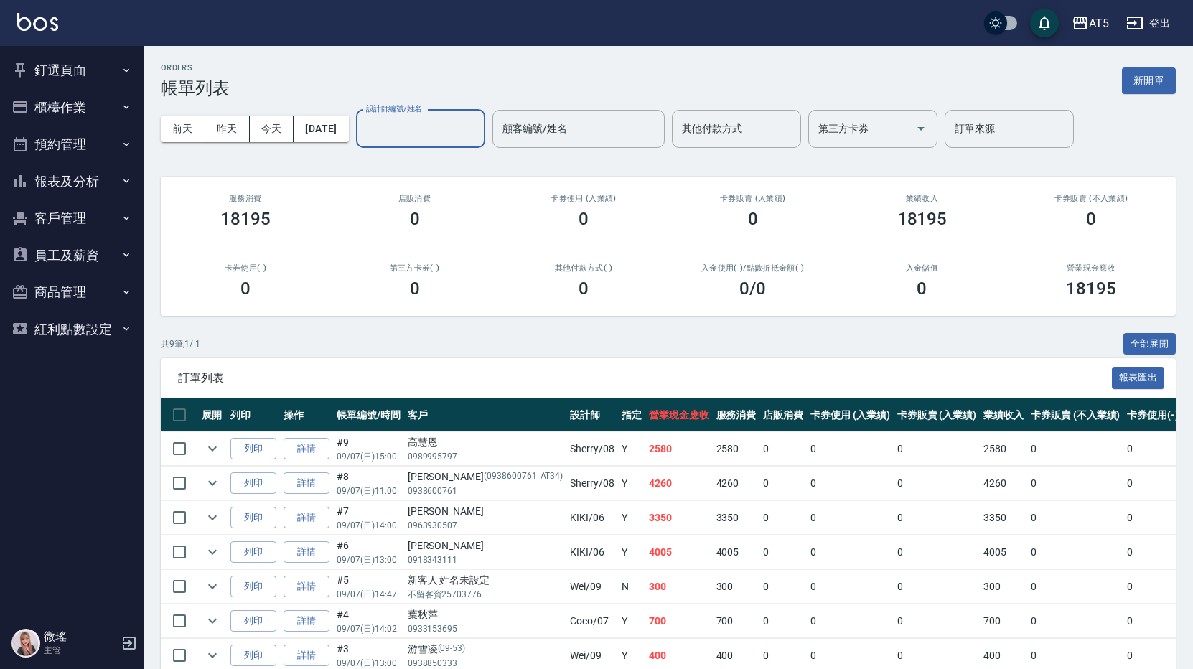
click at [96, 174] on button "報表及分析" at bounding box center [72, 181] width 132 height 37
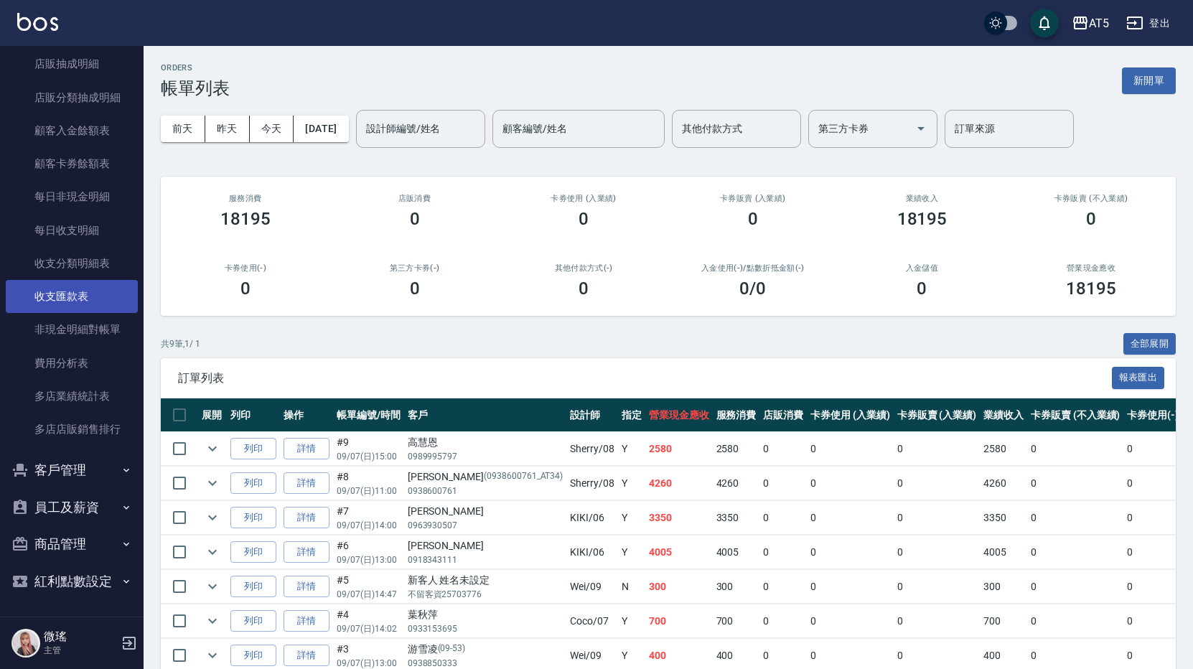
scroll to position [496, 0]
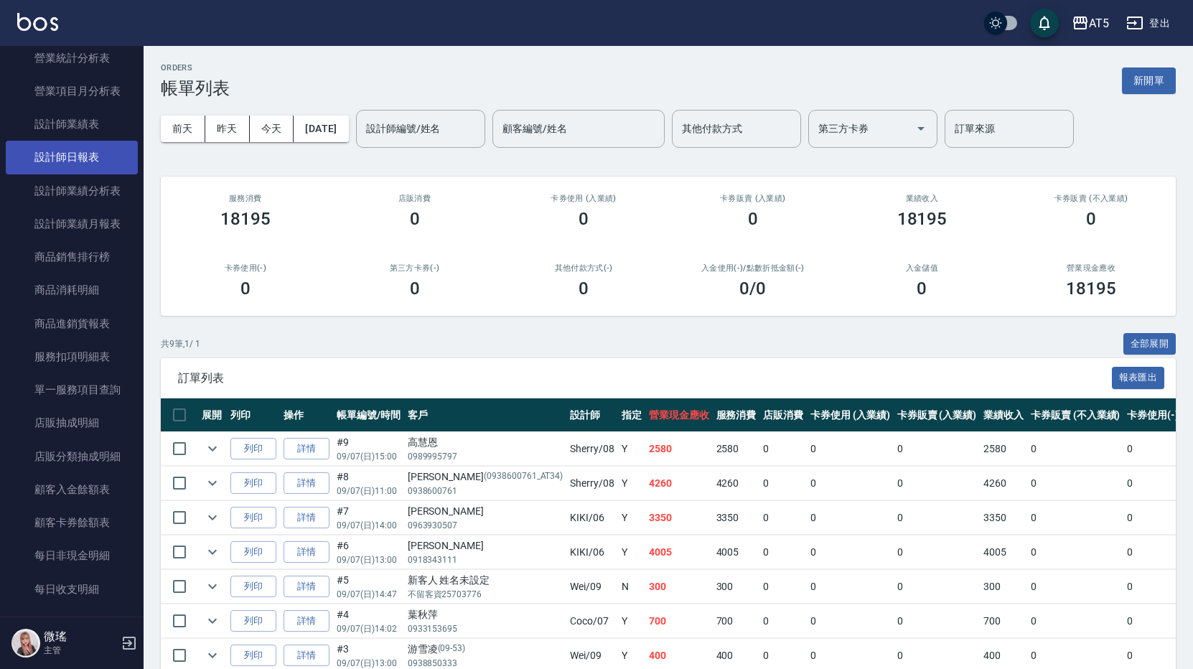
click at [93, 169] on link "設計師日報表" at bounding box center [72, 157] width 132 height 33
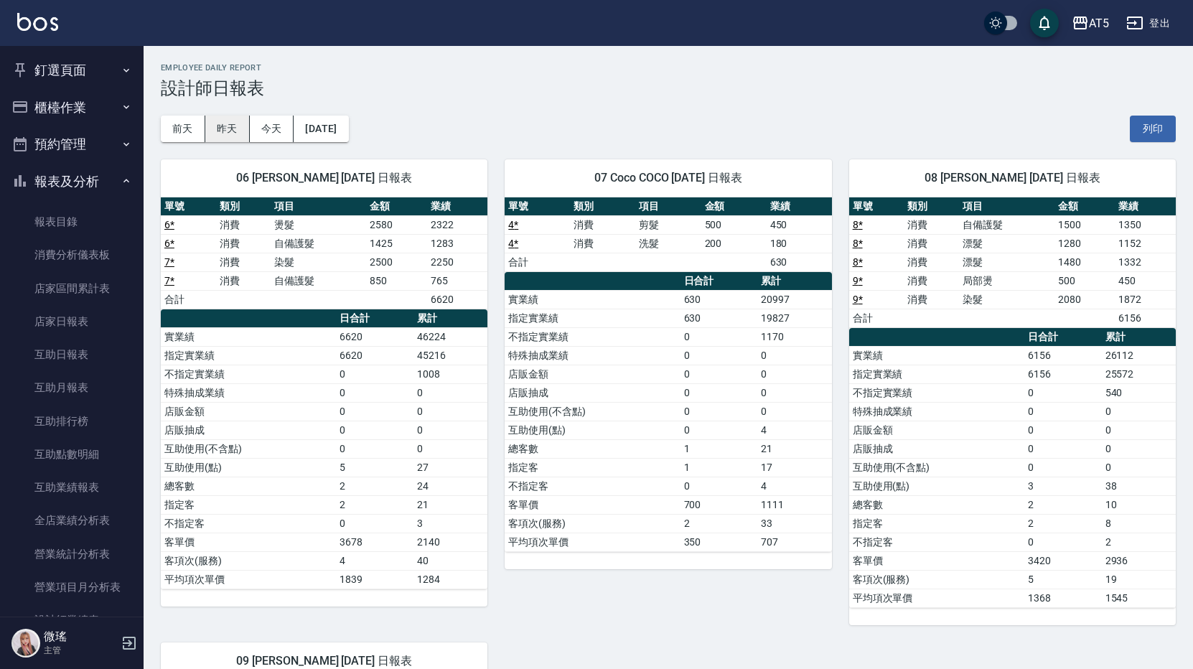
click at [228, 122] on button "昨天" at bounding box center [227, 129] width 45 height 27
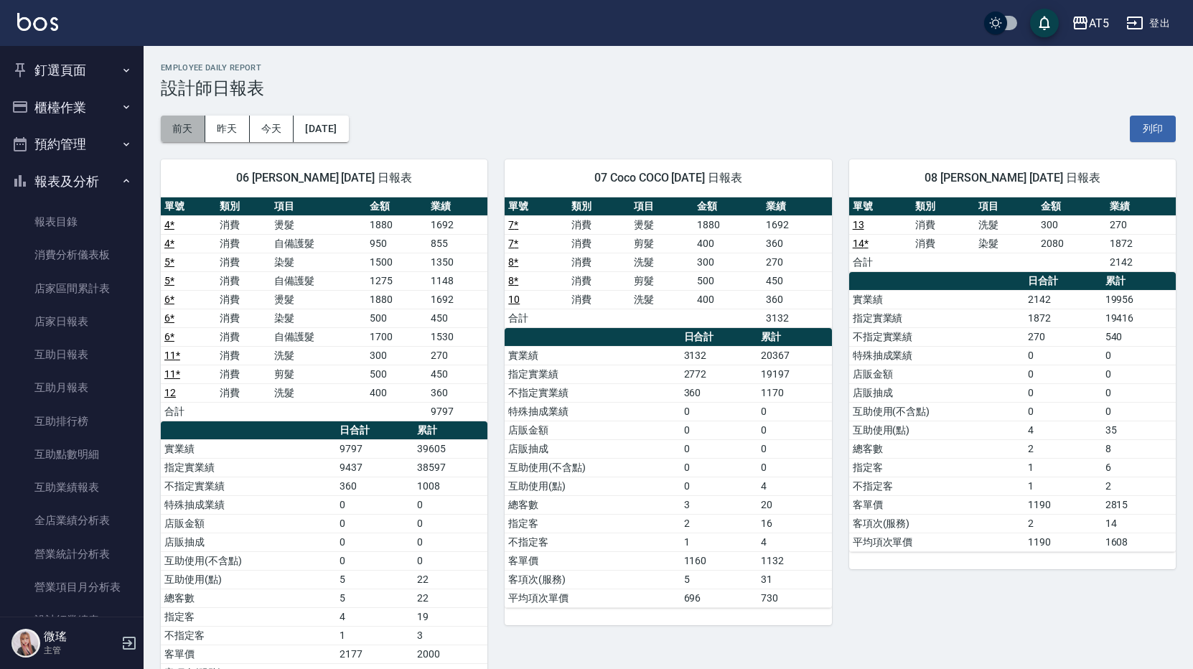
click at [183, 141] on button "前天" at bounding box center [183, 129] width 45 height 27
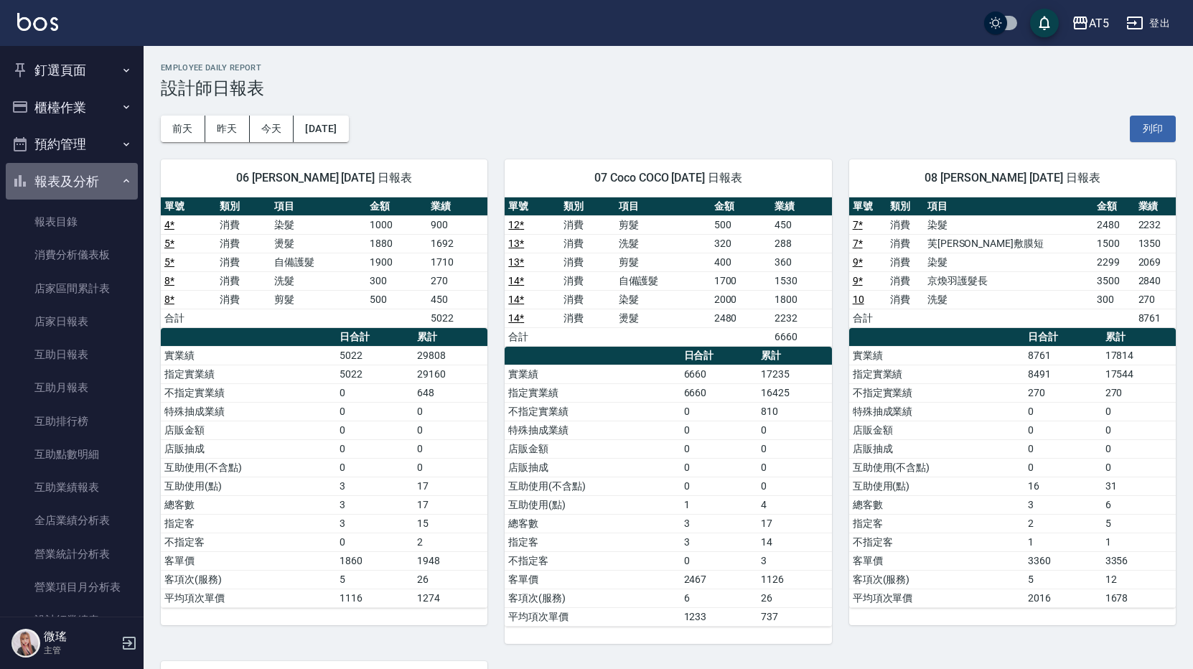
click at [98, 179] on button "報表及分析" at bounding box center [72, 181] width 132 height 37
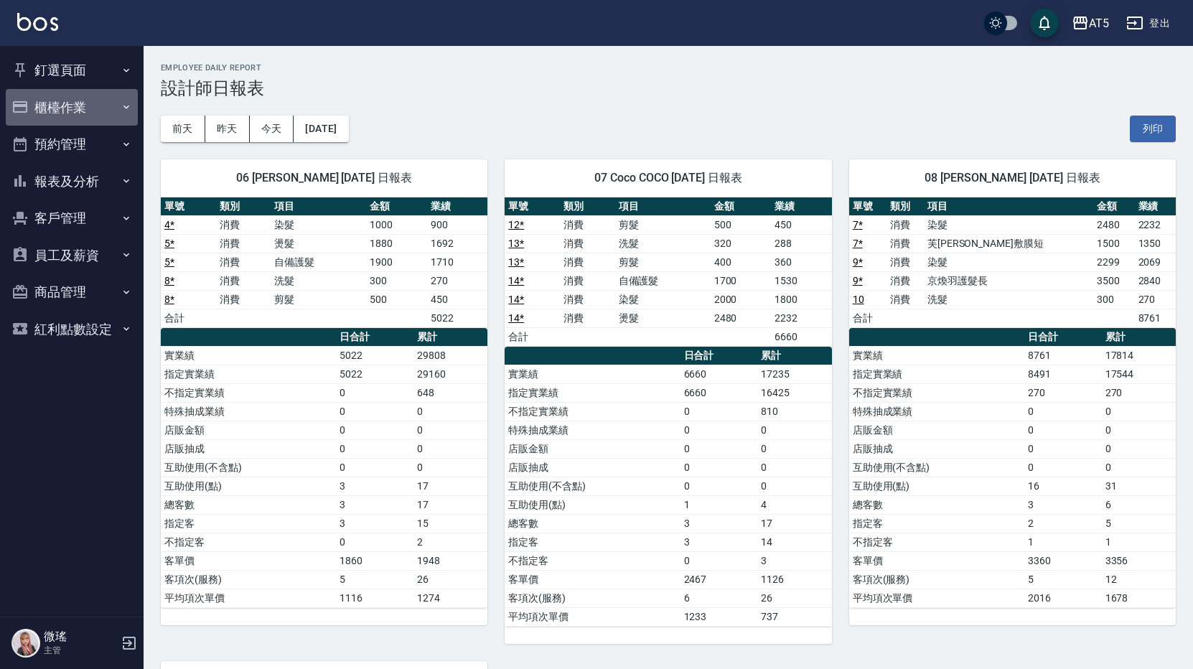
click at [113, 95] on button "櫃檯作業" at bounding box center [72, 107] width 132 height 37
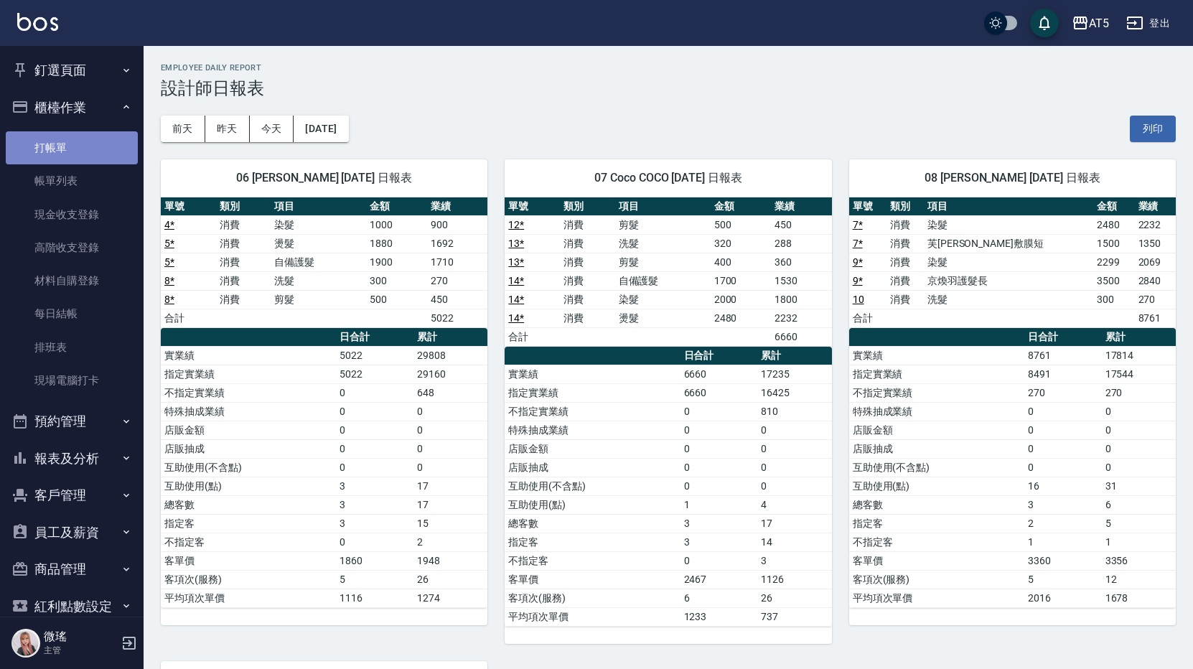
click at [102, 160] on link "打帳單" at bounding box center [72, 147] width 132 height 33
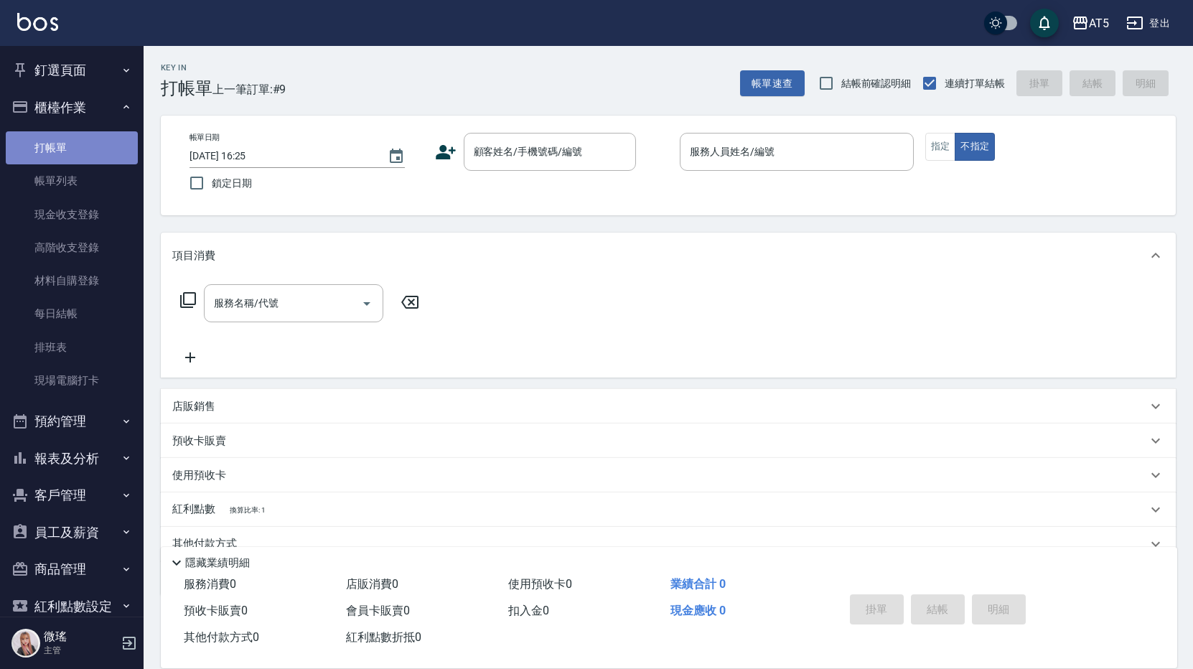
click at [102, 160] on link "打帳單" at bounding box center [72, 147] width 132 height 33
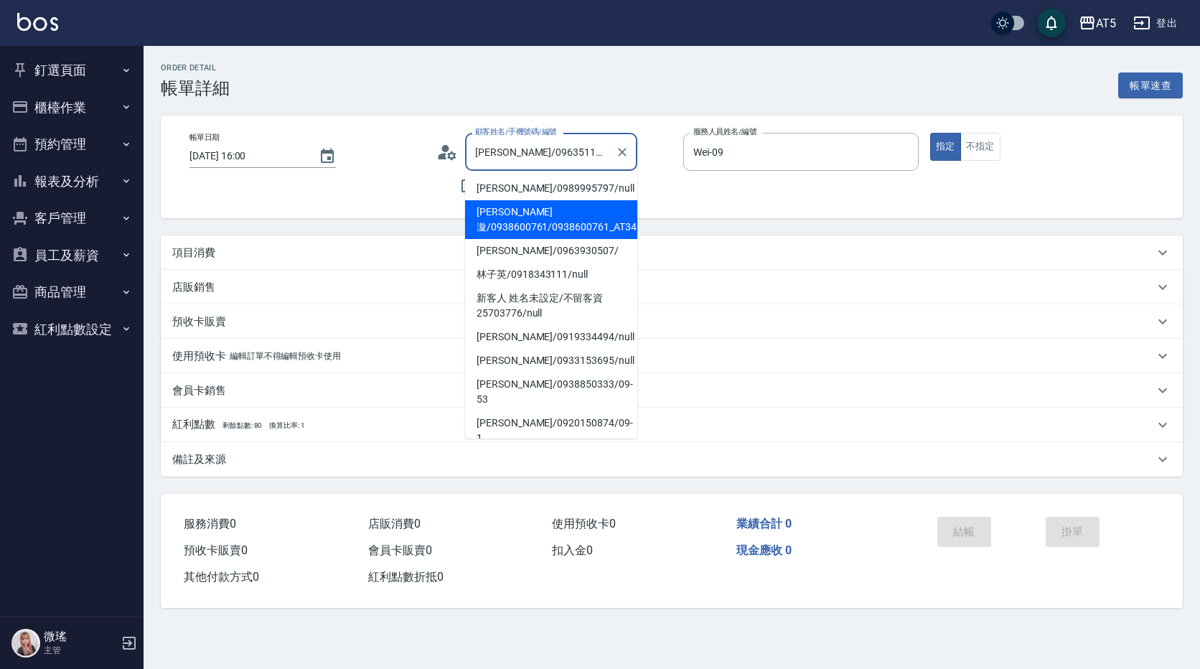
click at [204, 251] on p "項目消費" at bounding box center [193, 253] width 43 height 15
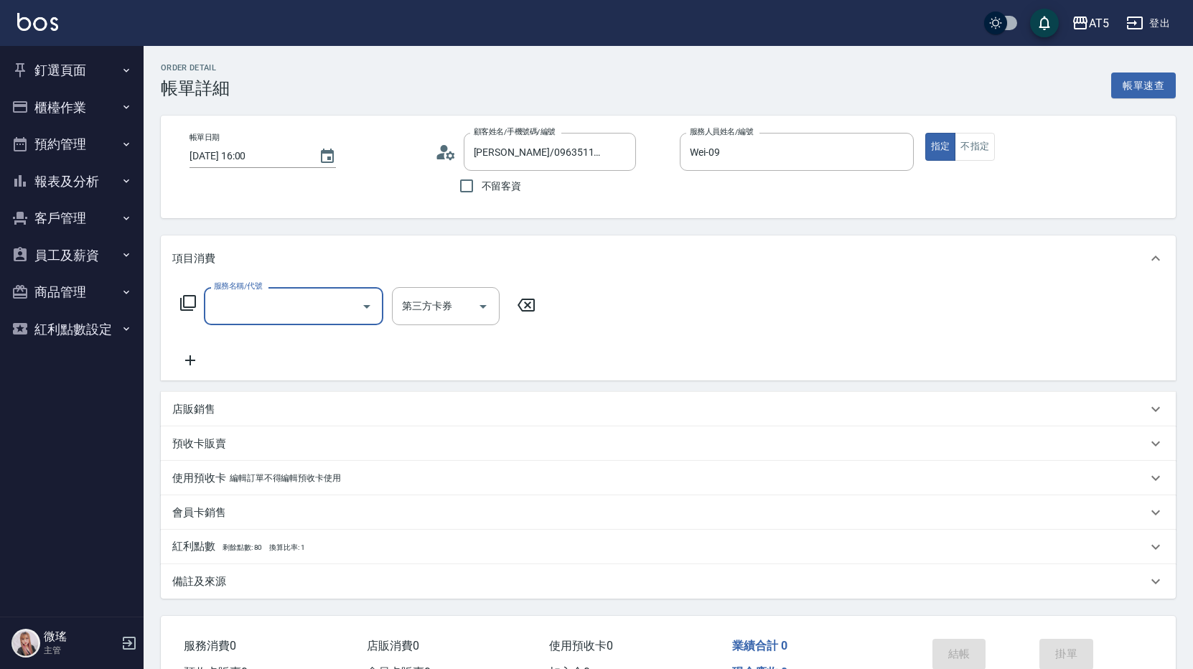
click at [245, 307] on input "服務名稱/代號" at bounding box center [282, 306] width 145 height 25
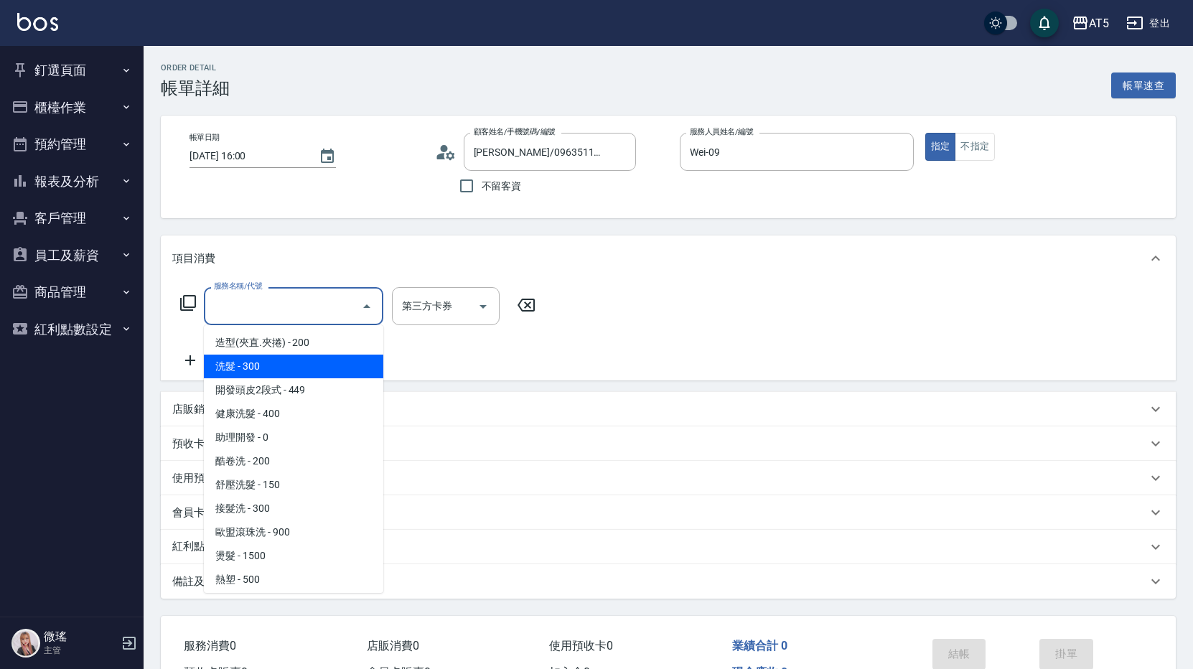
click at [281, 370] on span "洗髮 - 300" at bounding box center [293, 367] width 179 height 24
type input "洗髮(201)"
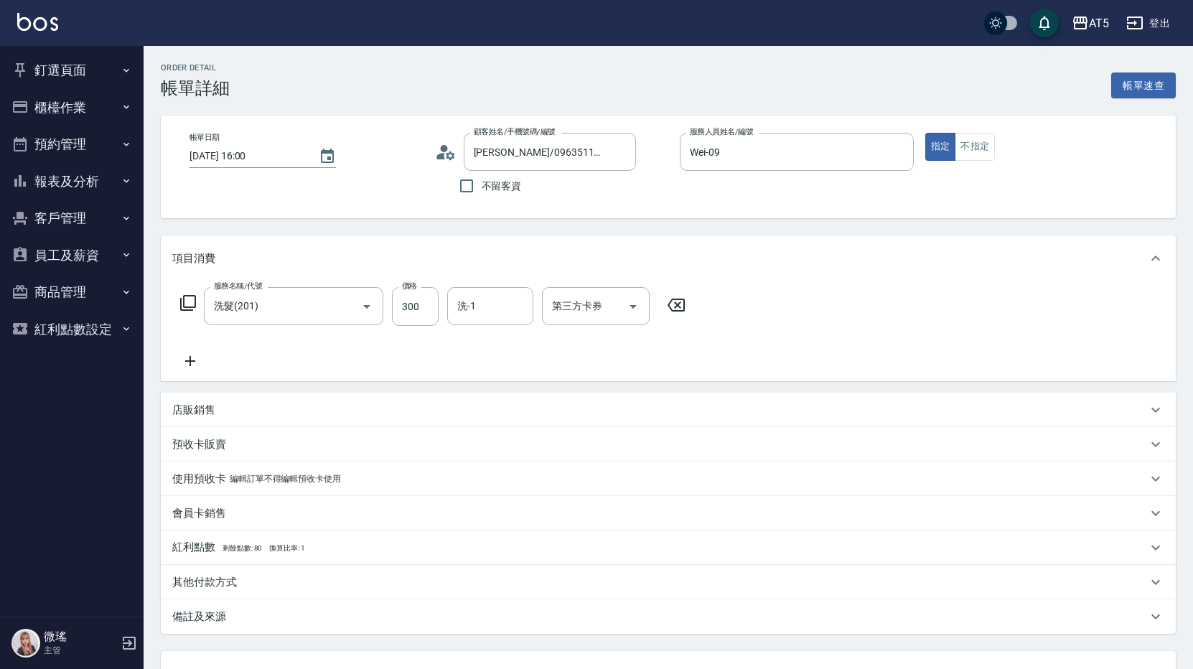
click at [198, 366] on icon at bounding box center [190, 360] width 36 height 17
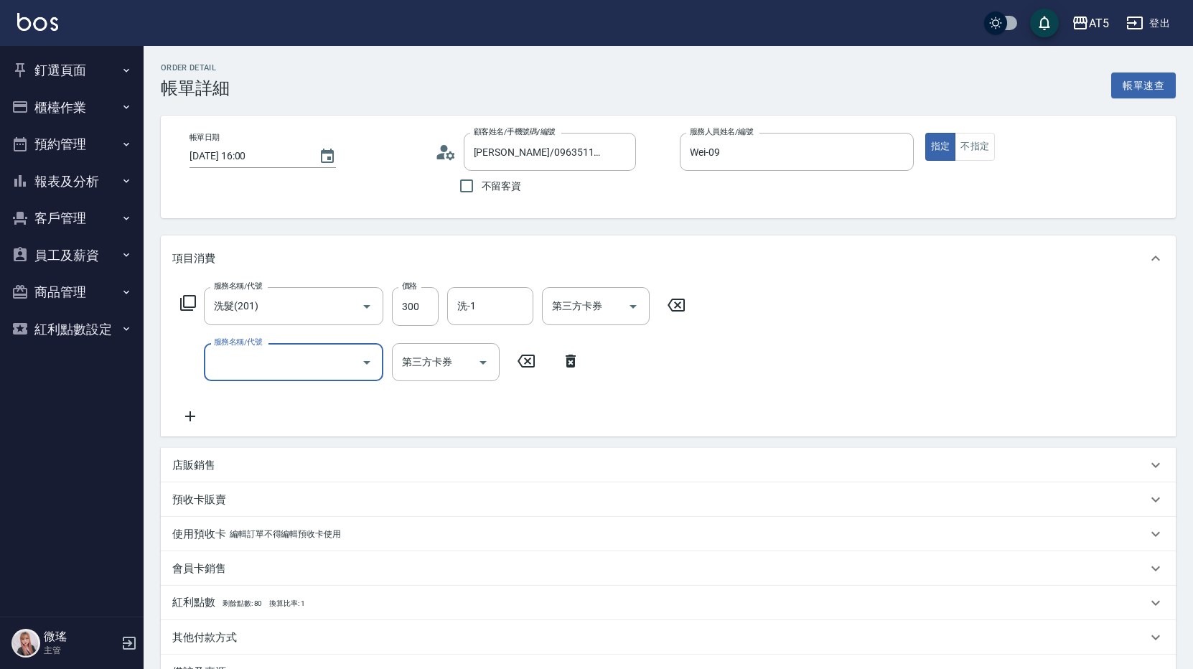
drag, startPoint x: 276, startPoint y: 384, endPoint x: 282, endPoint y: 380, distance: 7.4
click at [281, 381] on div "服務名稱/代號 洗髮(201) 服務名稱/代號 價格 300 價格 洗-1 洗-1 第三方卡券 第三方卡券 服務名稱/代號 服務名稱/代號 第三方卡券 第三方…" at bounding box center [433, 356] width 522 height 138
click at [284, 376] on div "服務名稱/代號" at bounding box center [293, 362] width 179 height 38
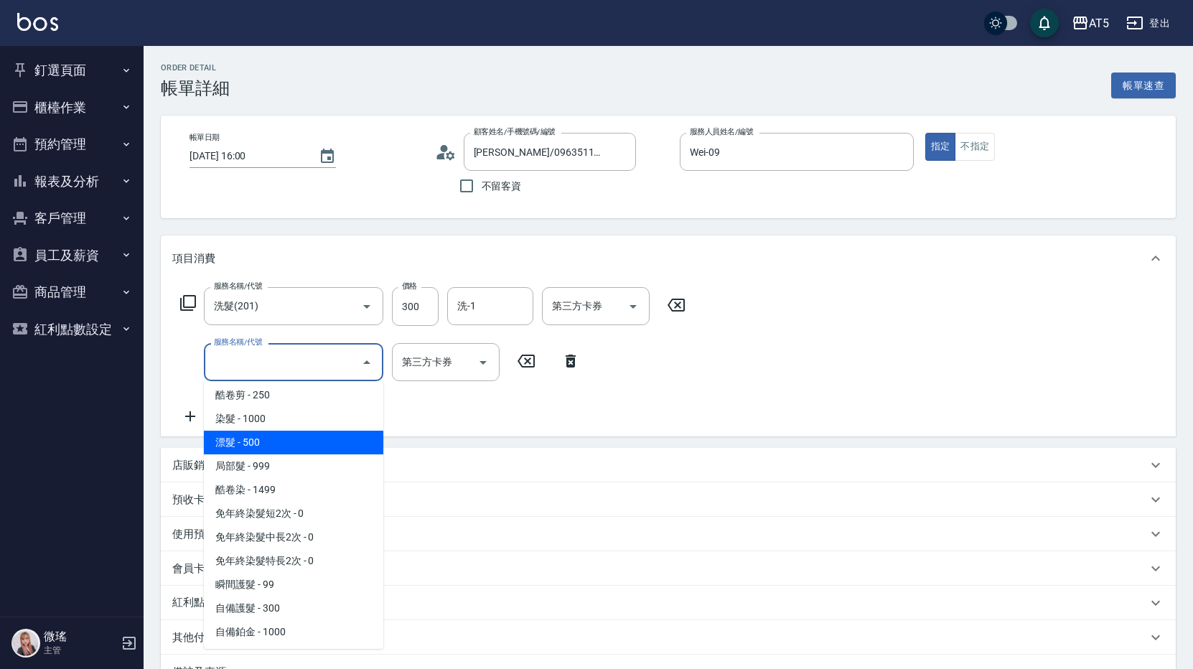
scroll to position [287, 0]
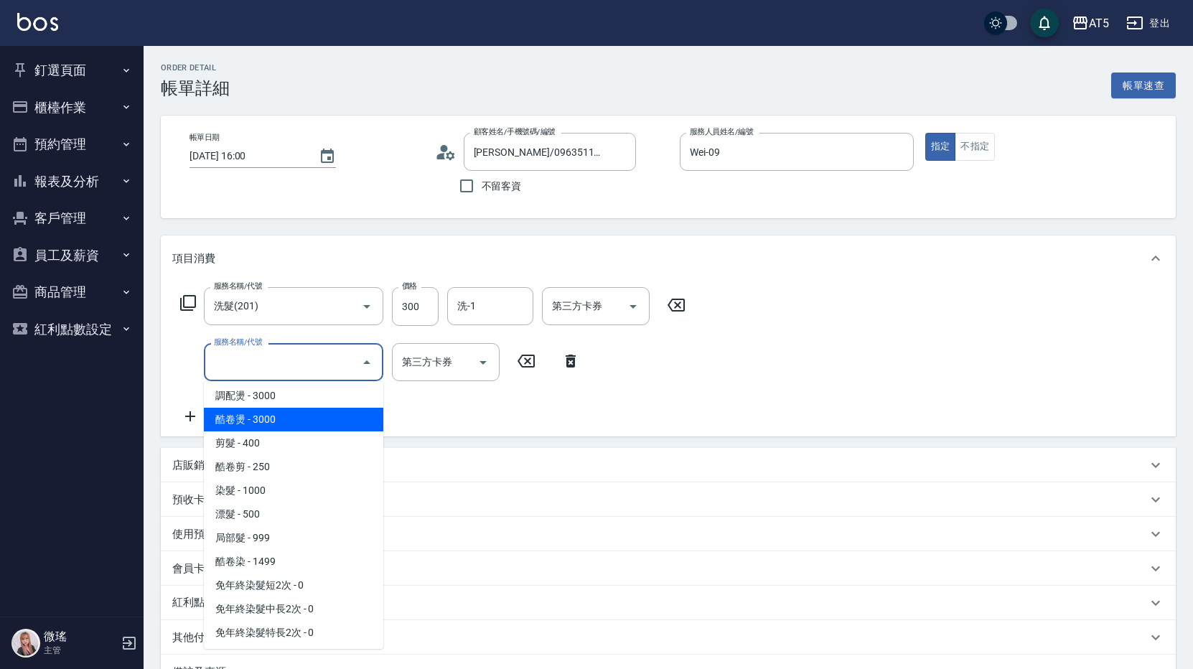
click at [258, 431] on span "酷卷燙 - 3000" at bounding box center [293, 420] width 179 height 24
type input "330"
type input "酷卷燙(305)"
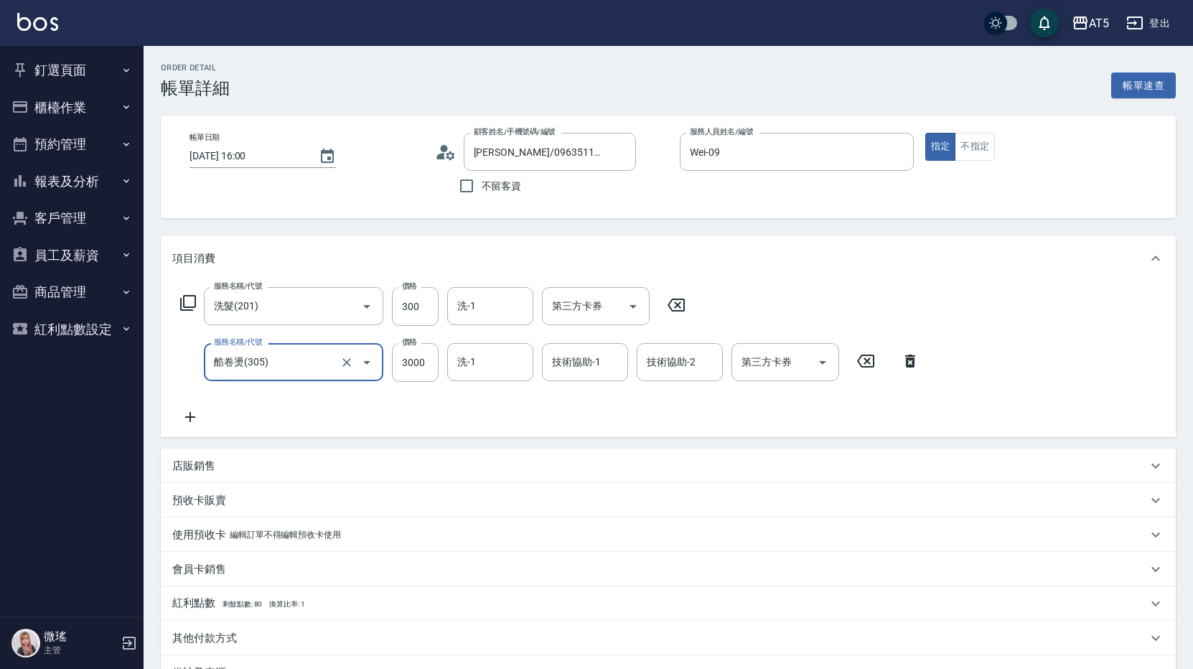
click at [258, 368] on input "酷卷燙(305)" at bounding box center [273, 362] width 126 height 25
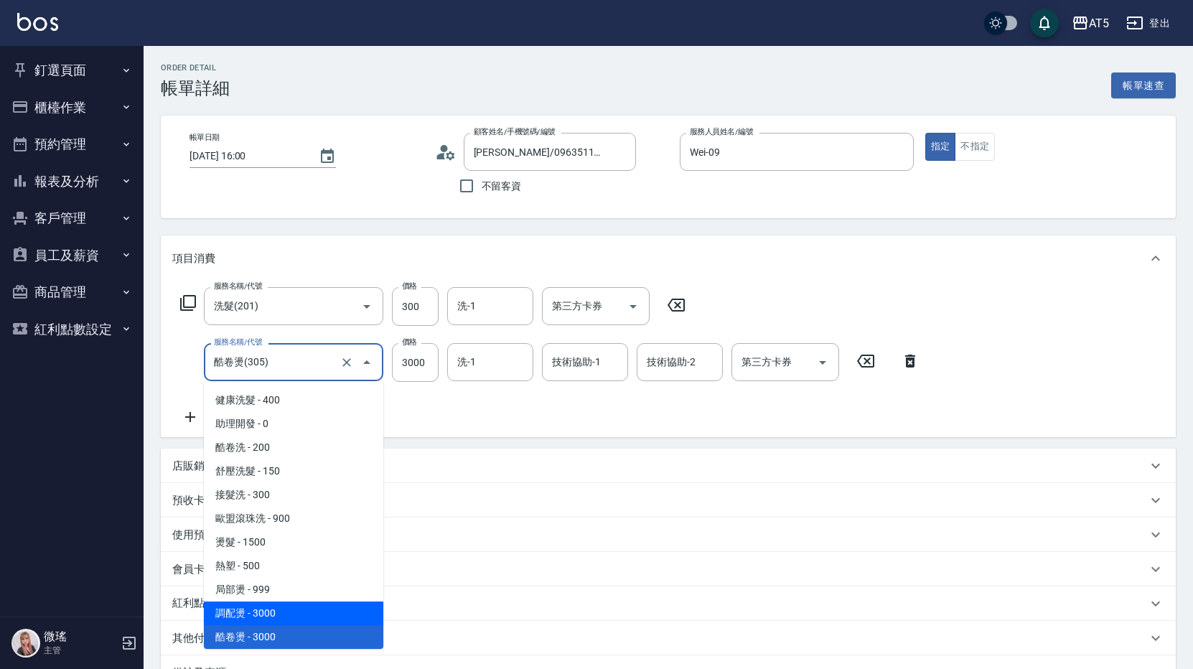
scroll to position [141, 0]
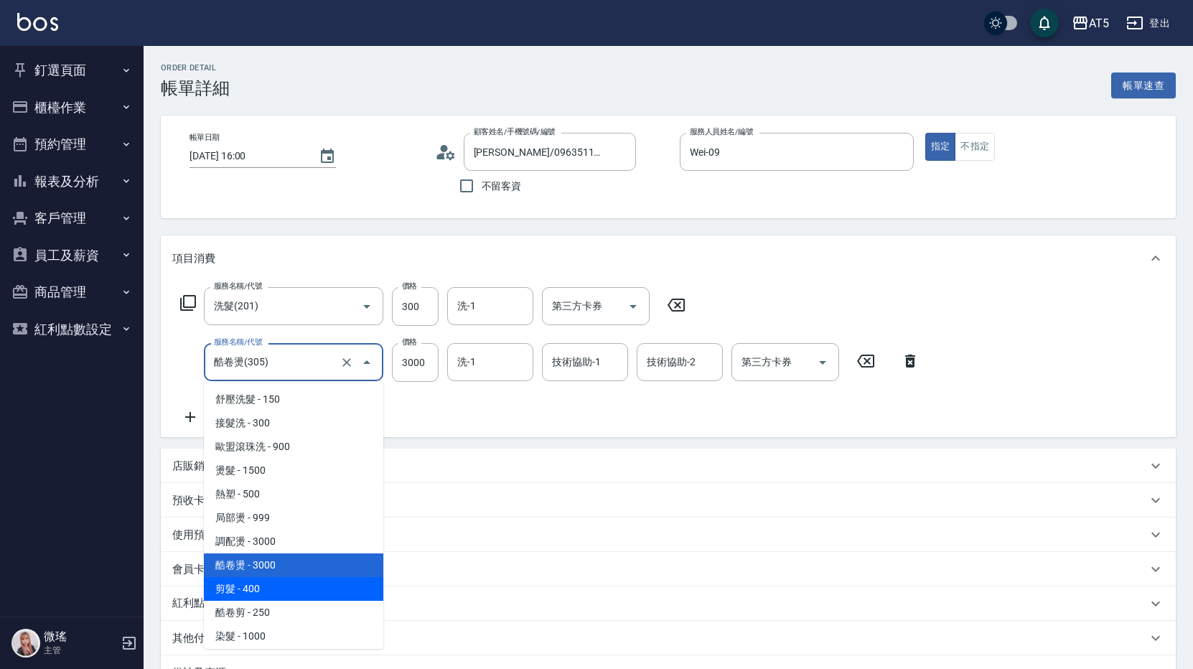
click at [281, 585] on span "剪髮 - 400" at bounding box center [293, 589] width 179 height 24
type input "70"
type input "剪髮(401)"
type input "400"
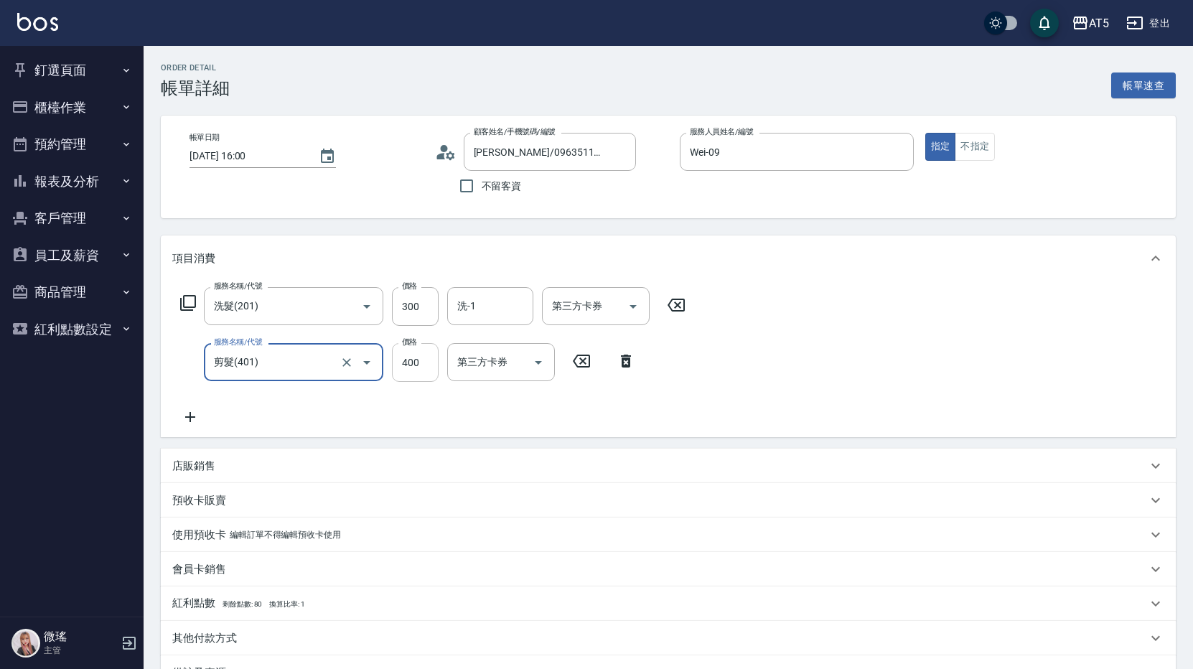
click at [420, 372] on input "400" at bounding box center [415, 362] width 47 height 39
type input "30"
type input "50"
type input "80"
type input "500"
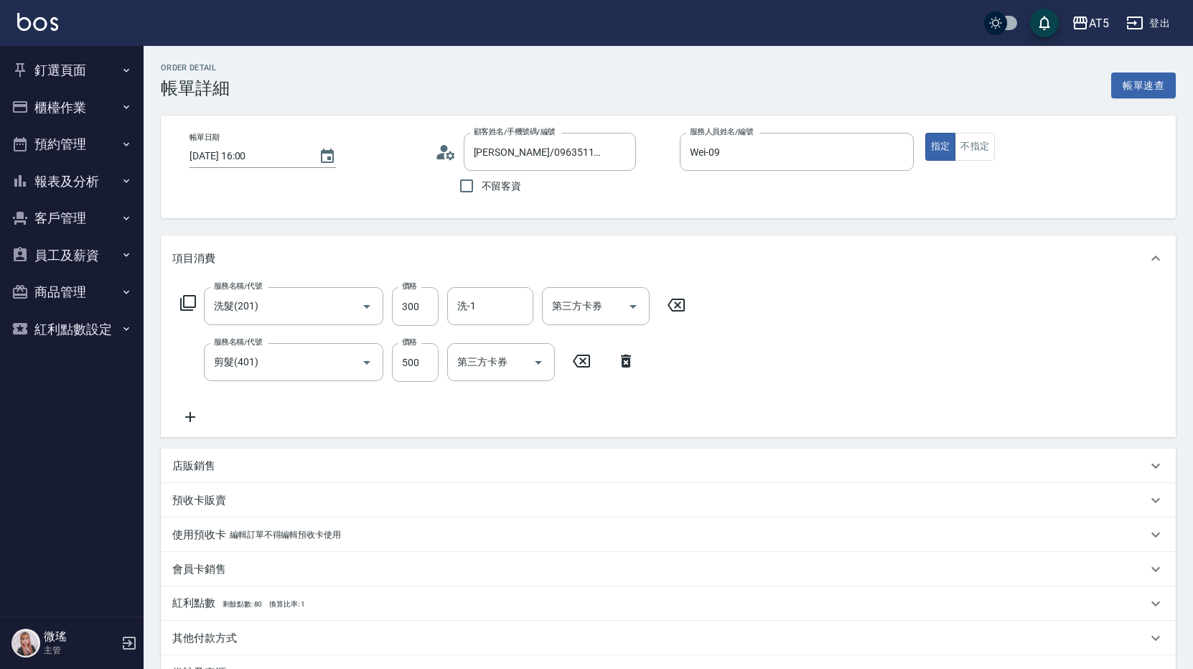
click at [807, 363] on div "服務名稱/代號 洗髮(201) 服務名稱/代號 價格 300 價格 洗-1 洗-1 第三方卡券 第三方卡券 服務名稱/代號 剪髮(401) 服務名稱/代號 價…" at bounding box center [668, 359] width 1015 height 156
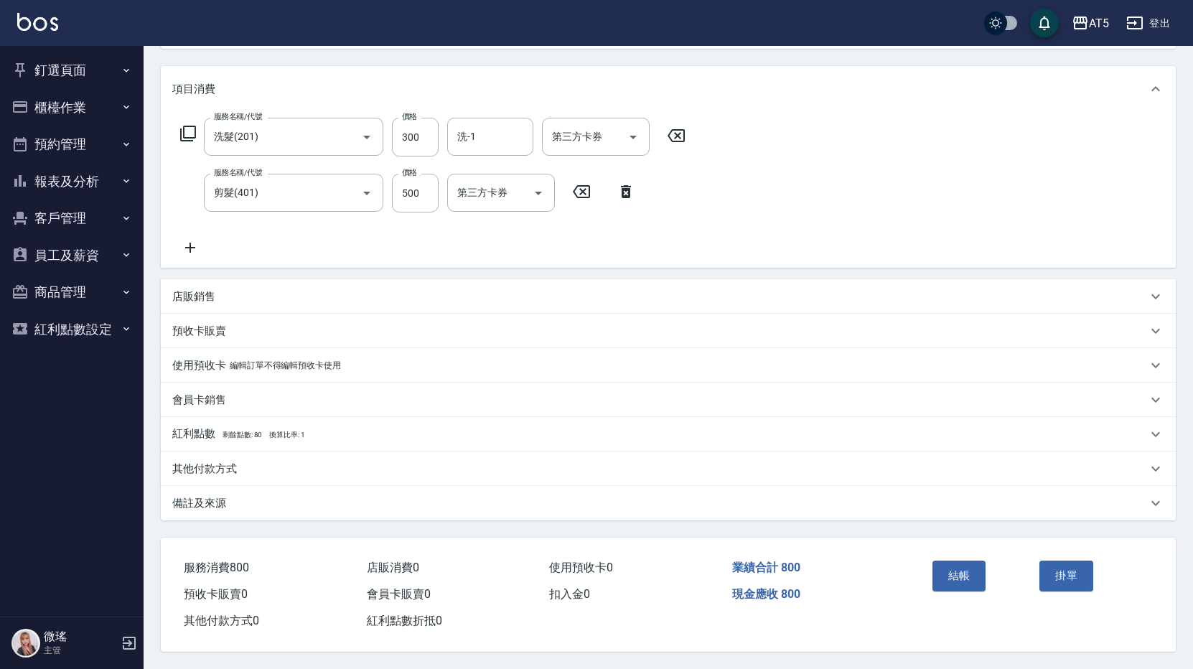
click at [986, 568] on div "結帳" at bounding box center [981, 586] width 108 height 62
click at [968, 576] on button "結帳" at bounding box center [960, 576] width 54 height 30
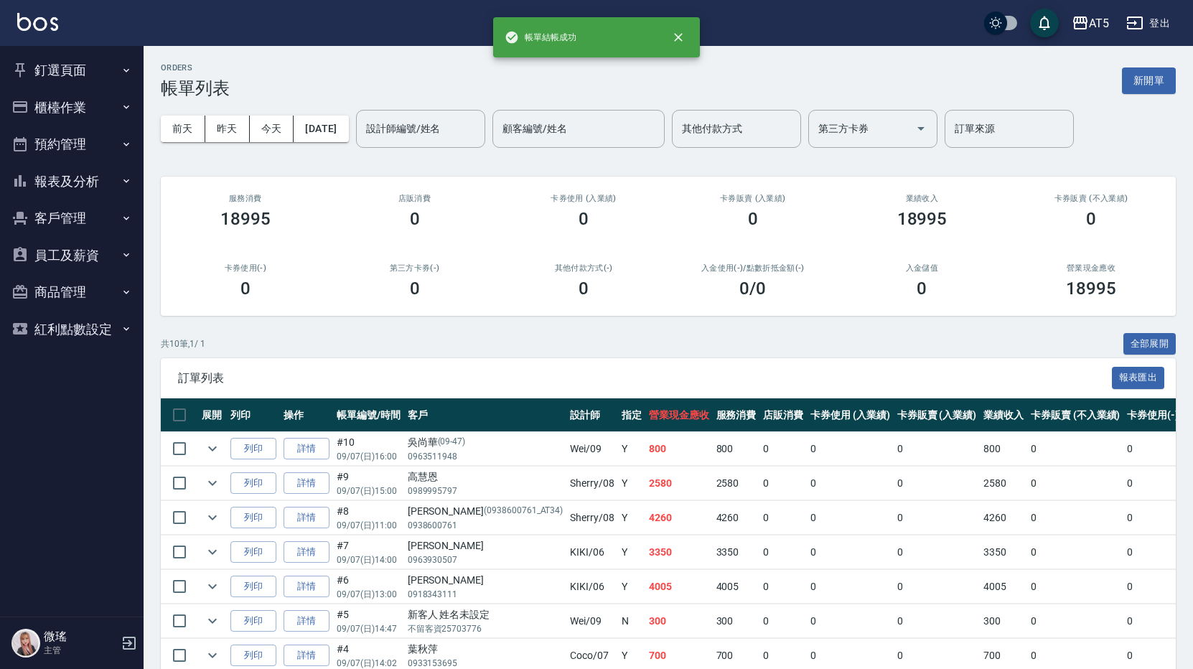
click at [46, 217] on button "客戶管理" at bounding box center [72, 218] width 132 height 37
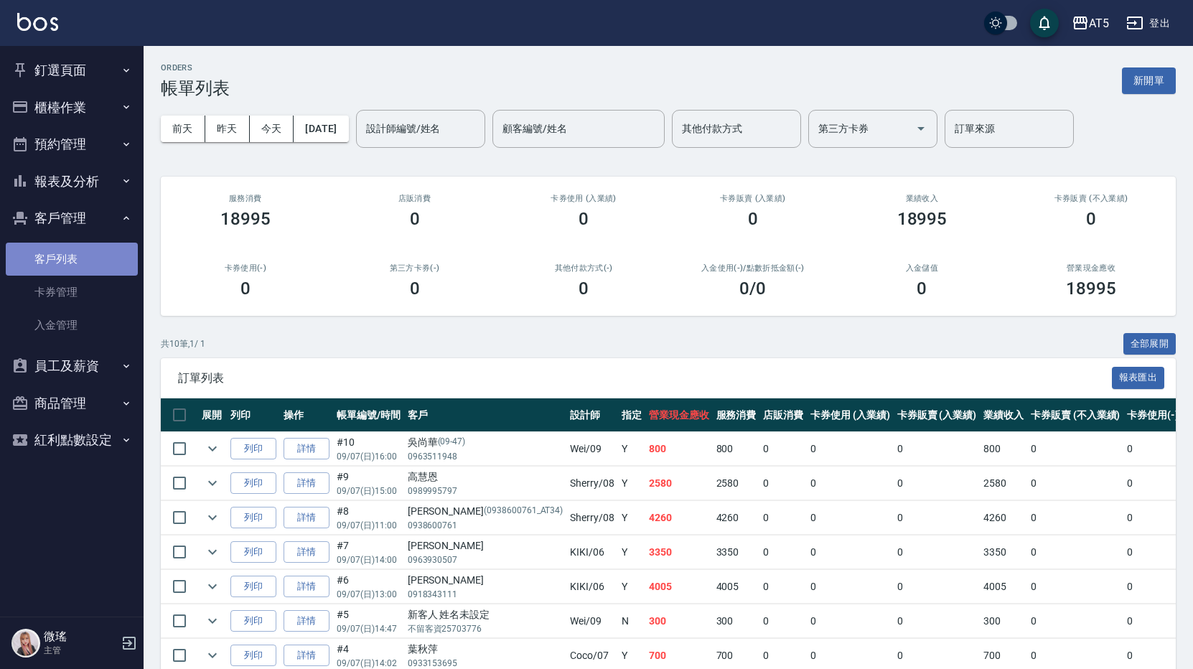
click at [60, 258] on link "客戶列表" at bounding box center [72, 259] width 132 height 33
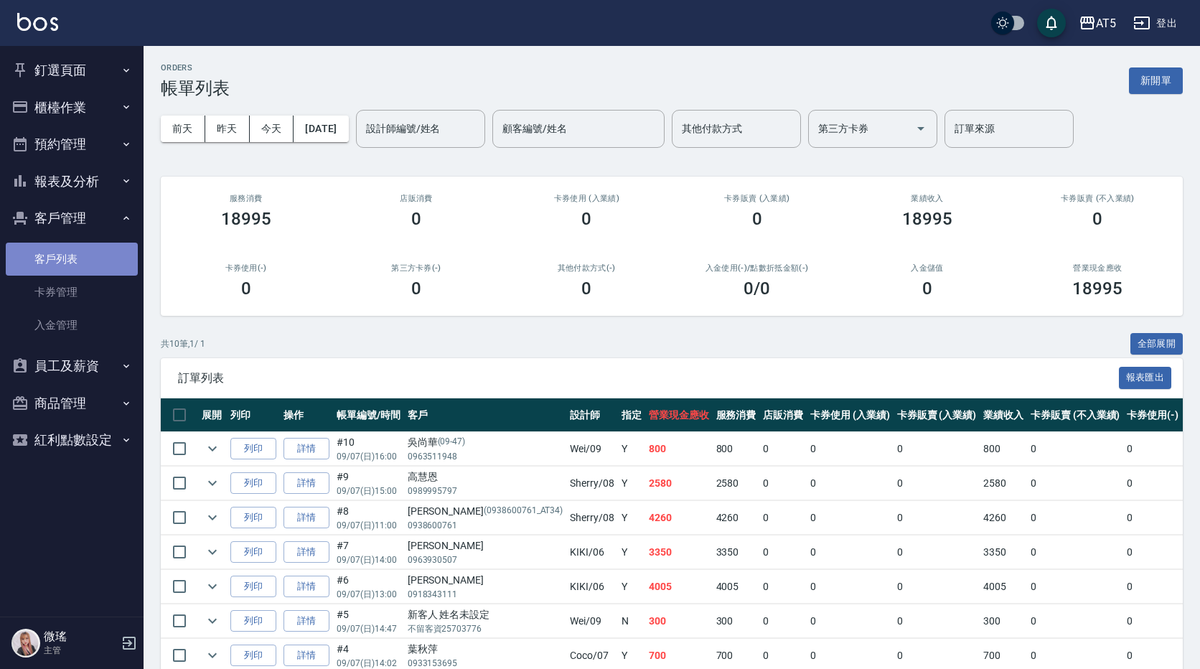
click at [61, 256] on link "客戶列表" at bounding box center [72, 259] width 132 height 33
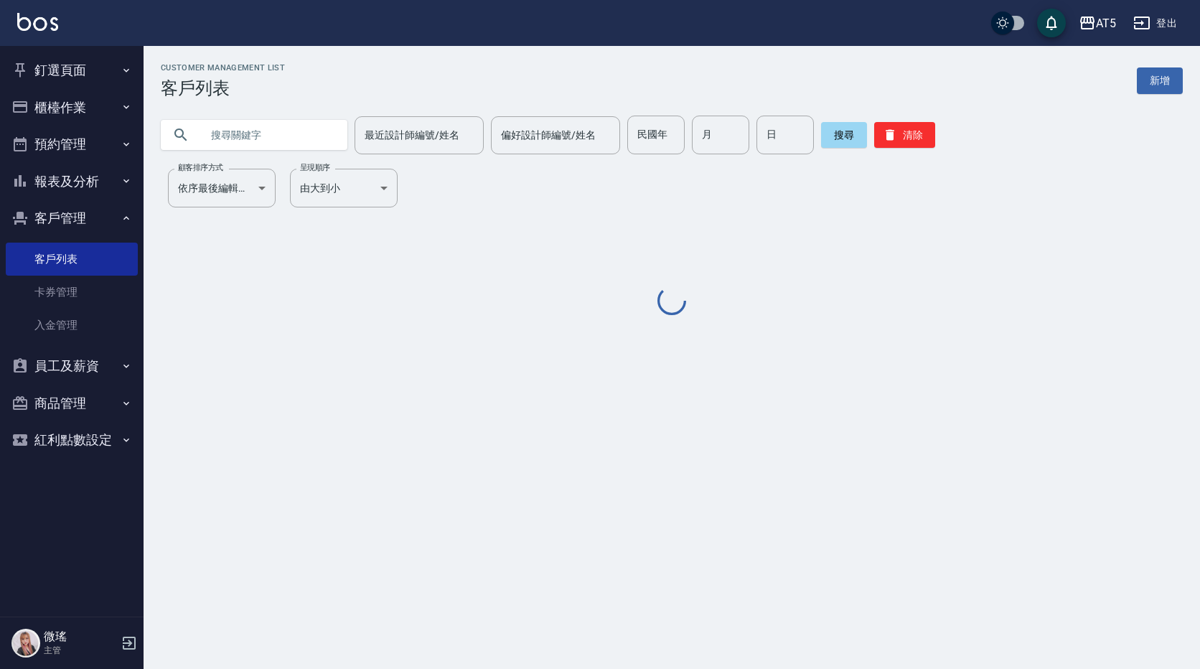
click at [274, 121] on input "text" at bounding box center [268, 135] width 135 height 39
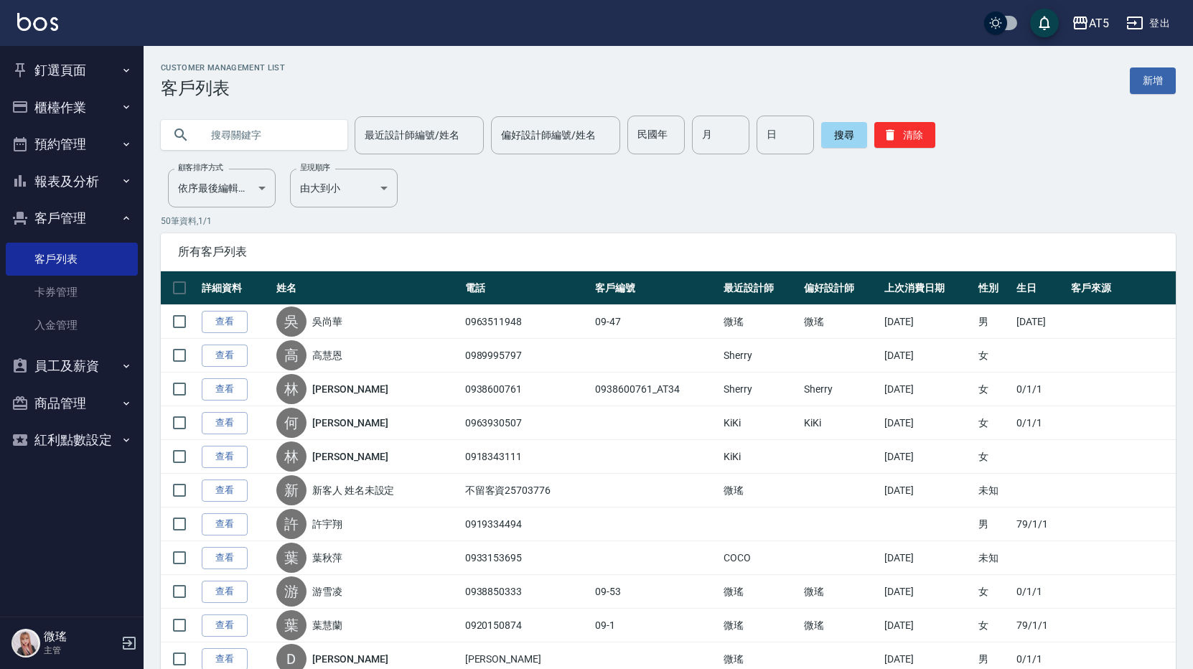
click at [276, 136] on input "text" at bounding box center [268, 135] width 135 height 39
type input "國"
type input "郭"
drag, startPoint x: 860, startPoint y: 168, endPoint x: 847, endPoint y: 154, distance: 18.8
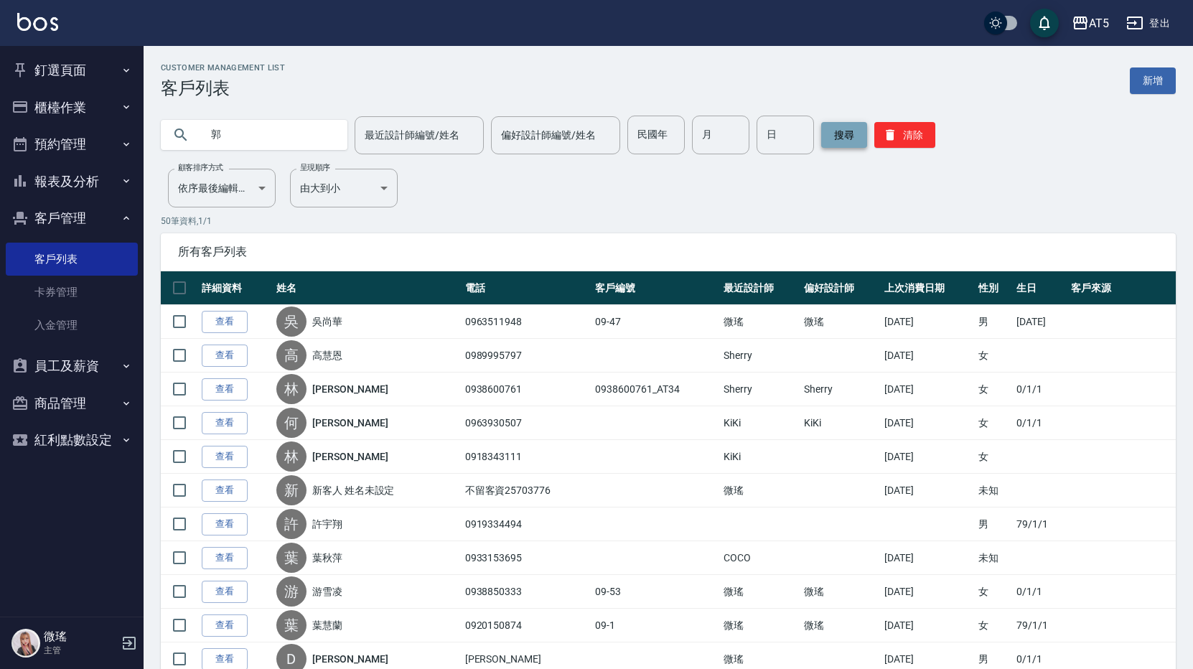
drag, startPoint x: 847, startPoint y: 154, endPoint x: 843, endPoint y: 146, distance: 9.0
click at [843, 146] on button "搜尋" at bounding box center [844, 135] width 46 height 26
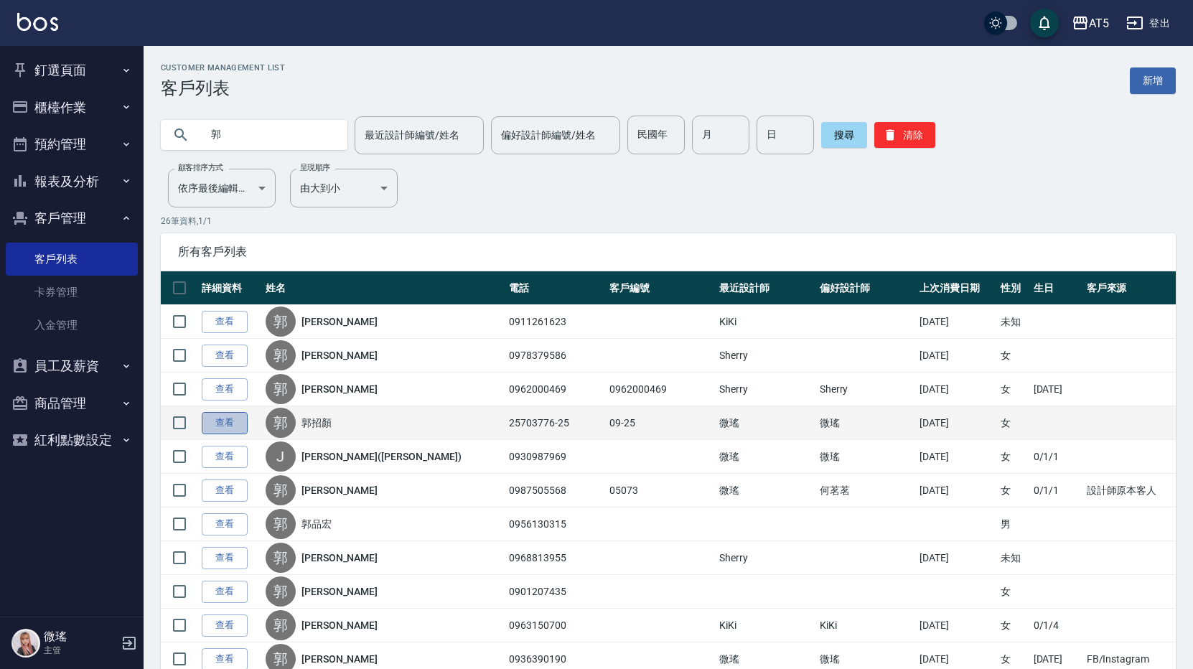
click at [205, 426] on link "查看" at bounding box center [225, 423] width 46 height 22
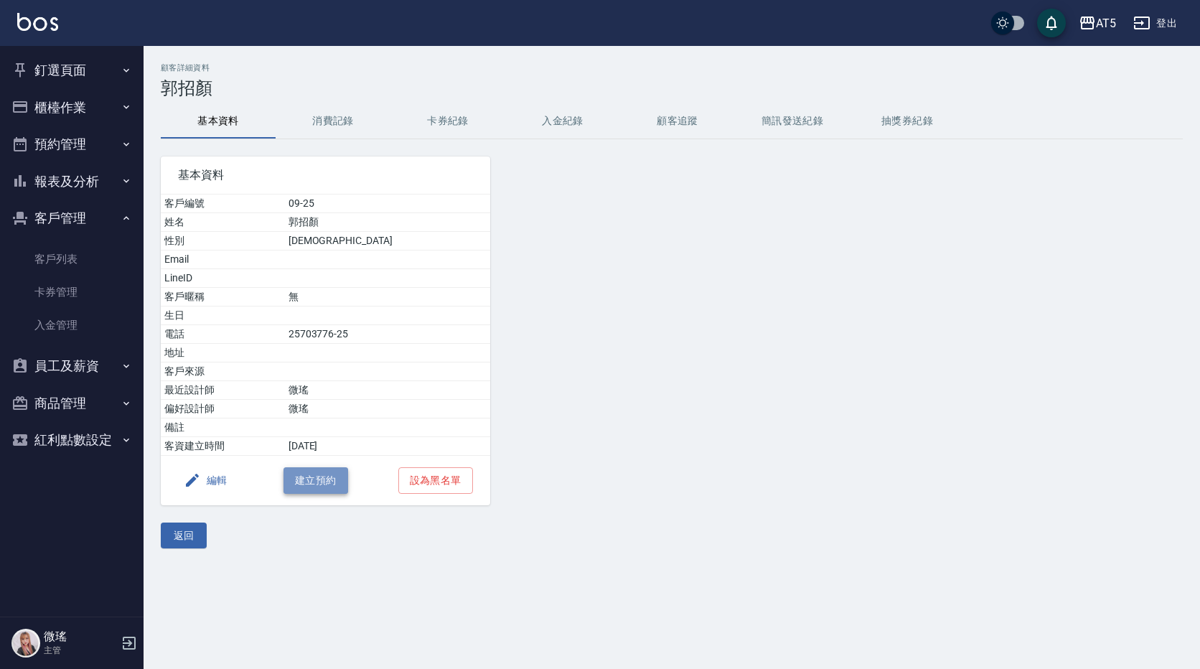
click at [327, 487] on button "建立預約" at bounding box center [316, 480] width 65 height 27
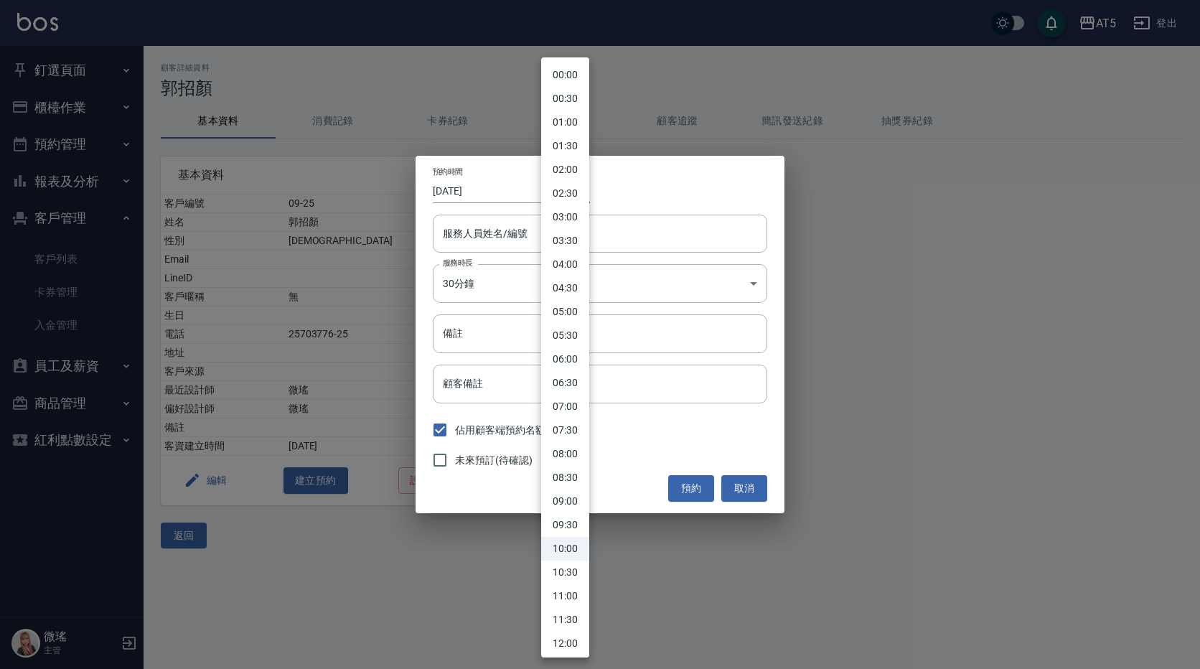
click at [568, 194] on body "AT5 登出 釘選頁面 打帳單 店家日報表 設計師日報表 設計師業績月報表 櫃檯作業 打帳單 帳單列表 現金收支登錄 高階收支登錄 材料自購登錄 每日結帳 排…" at bounding box center [600, 334] width 1200 height 669
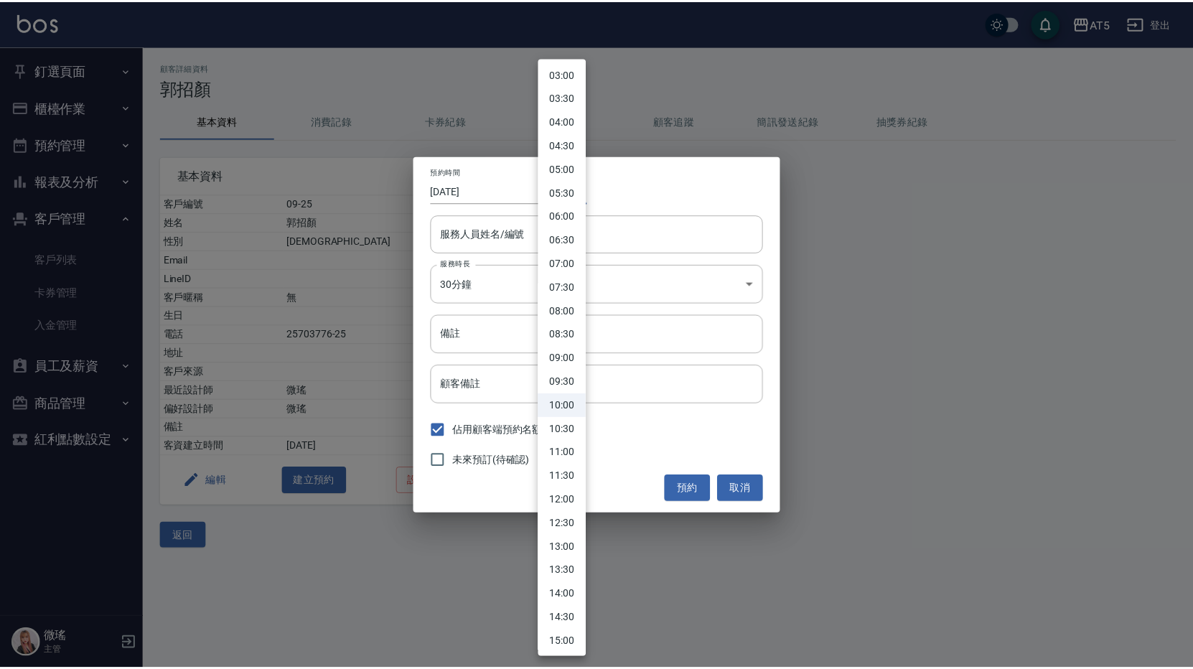
scroll to position [359, 0]
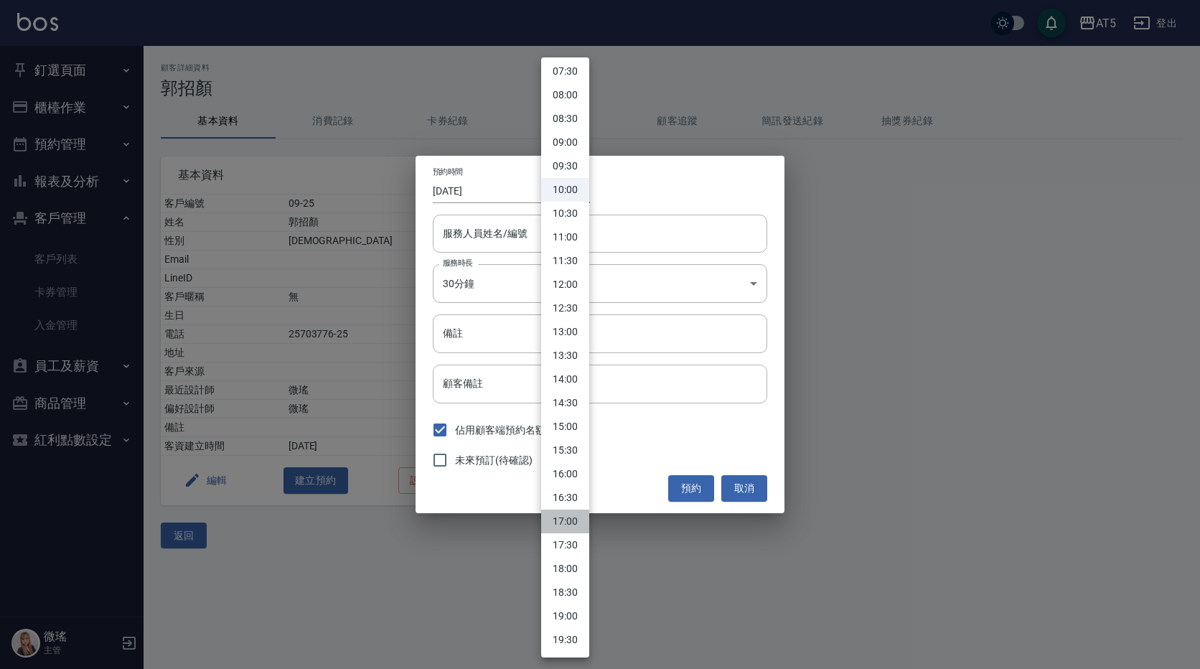
click at [563, 528] on li "17:00" at bounding box center [565, 522] width 48 height 24
type input "1757235600000"
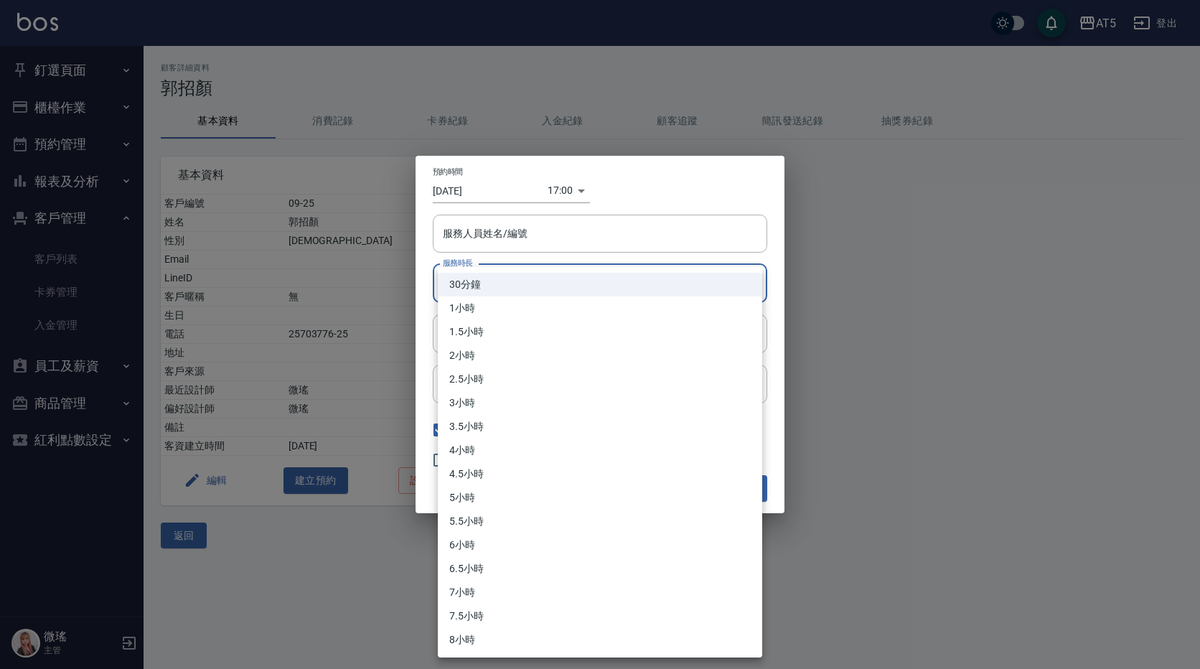
click at [491, 287] on body "AT5 登出 釘選頁面 打帳單 店家日報表 設計師日報表 設計師業績月報表 櫃檯作業 打帳單 帳單列表 現金收支登錄 高階收支登錄 材料自購登錄 每日結帳 排…" at bounding box center [600, 334] width 1200 height 669
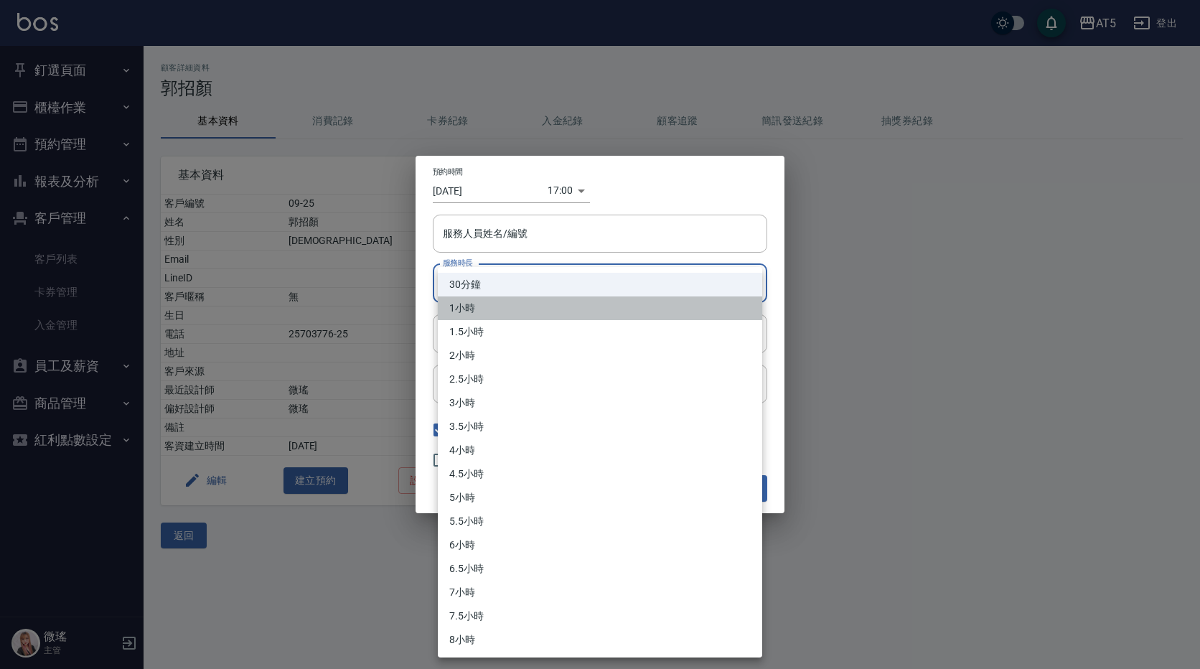
click at [506, 316] on li "1小時" at bounding box center [600, 308] width 324 height 24
type input "2"
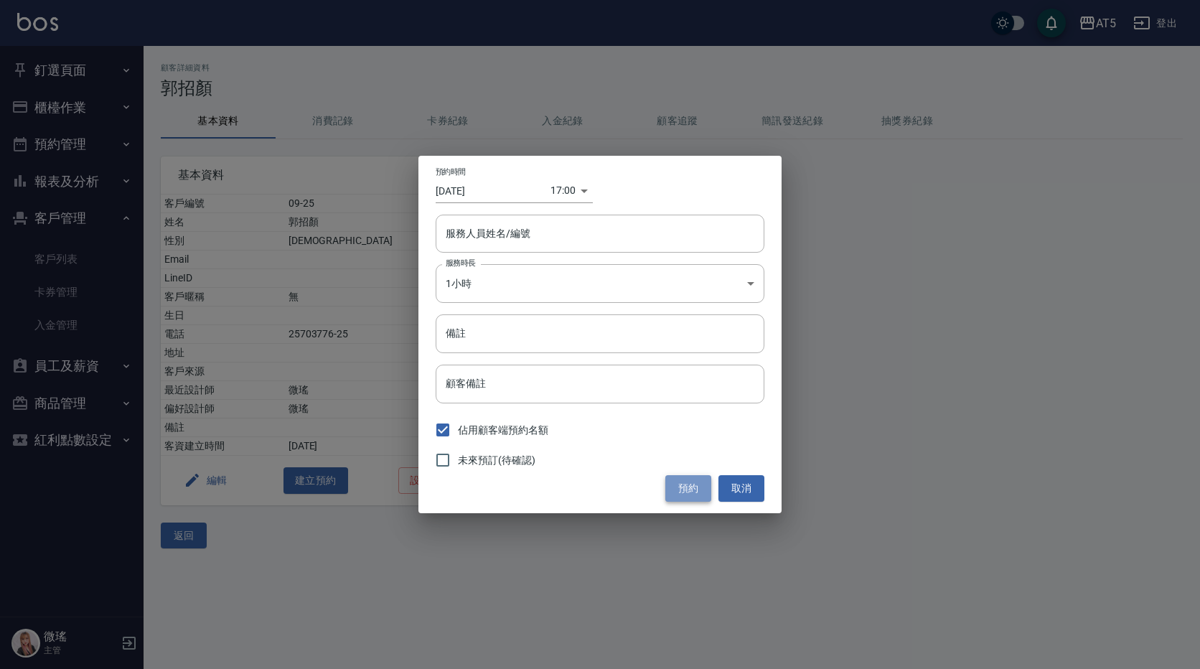
click at [691, 488] on button "預約" at bounding box center [688, 488] width 46 height 27
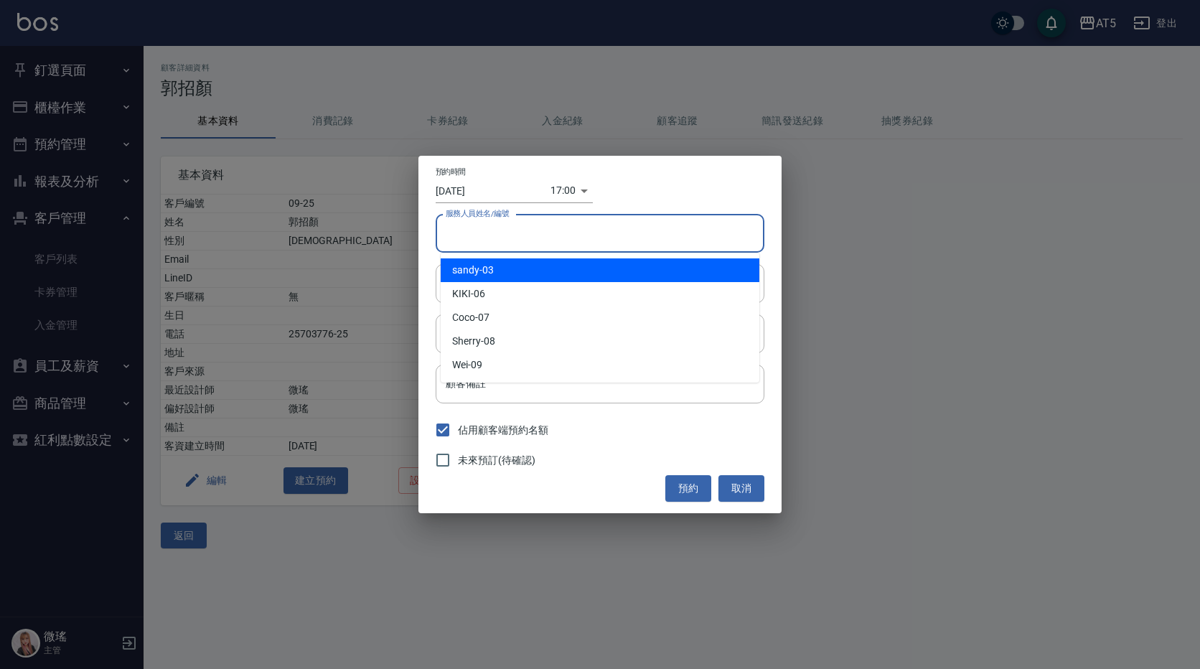
click at [490, 229] on input "服務人員姓名/編號" at bounding box center [600, 233] width 316 height 25
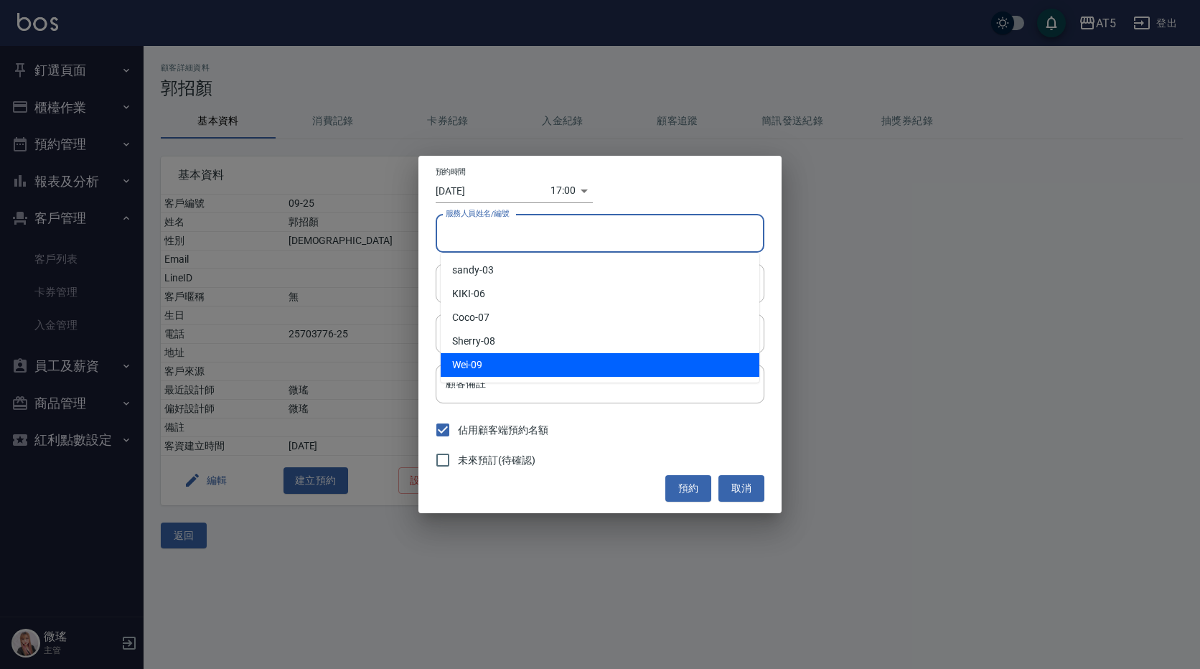
click at [469, 362] on div "Wei -09" at bounding box center [600, 365] width 319 height 24
type input "Wei-09"
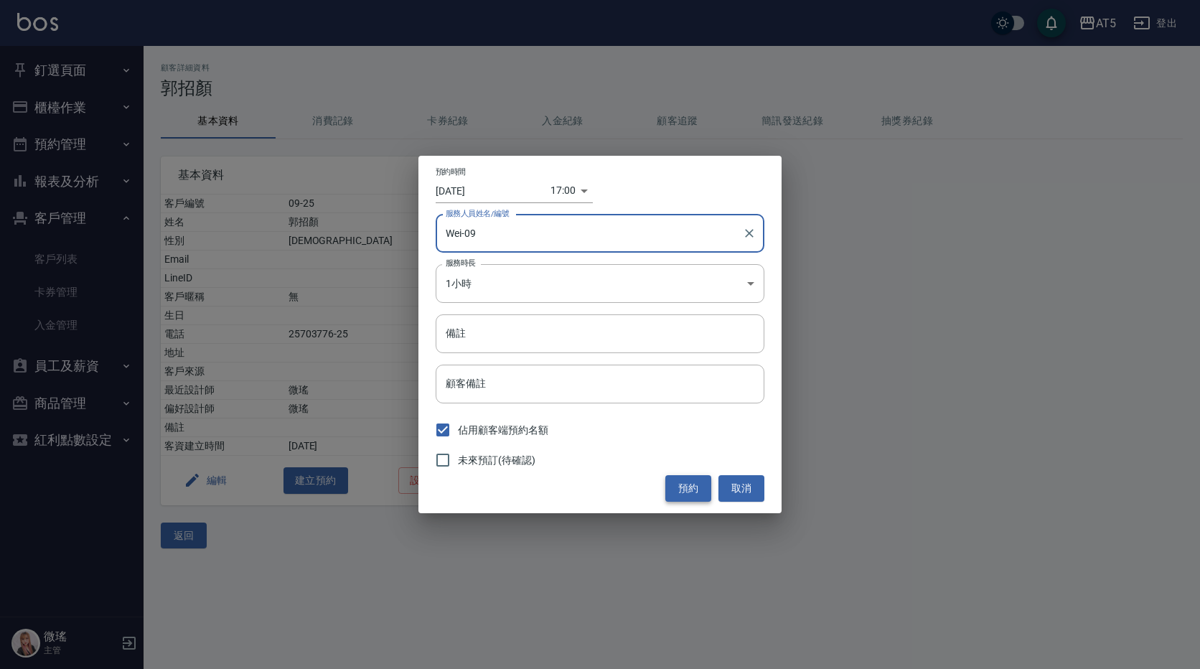
click at [681, 487] on button "預約" at bounding box center [688, 488] width 46 height 27
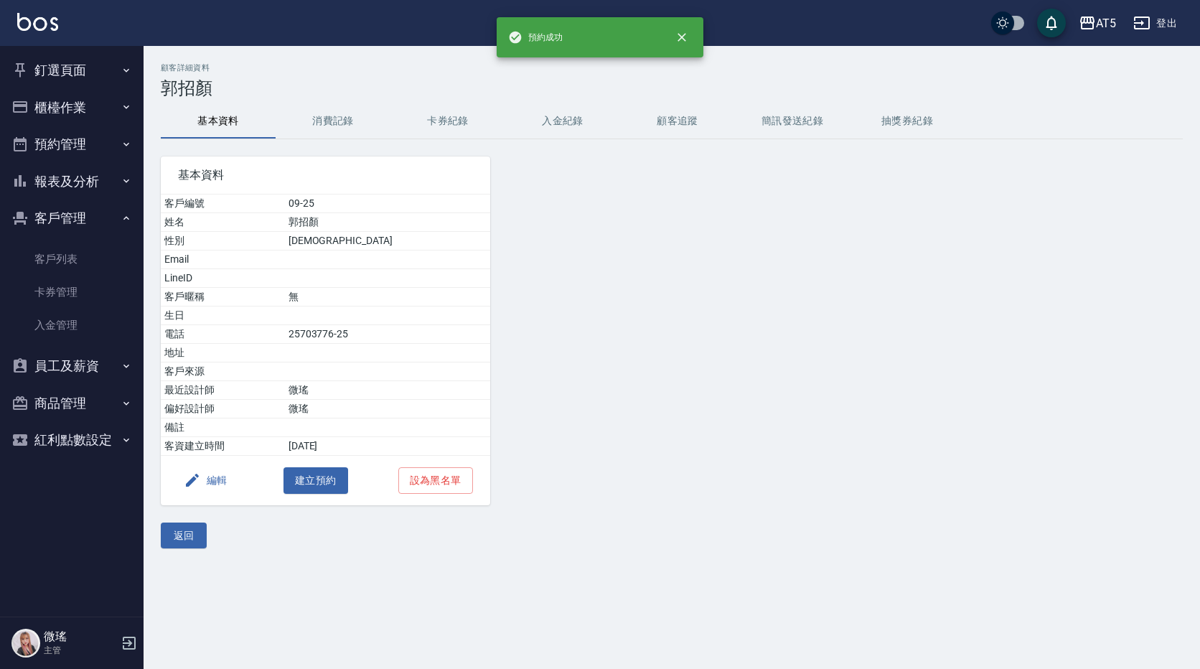
click at [337, 119] on button "消費記錄" at bounding box center [333, 121] width 115 height 34
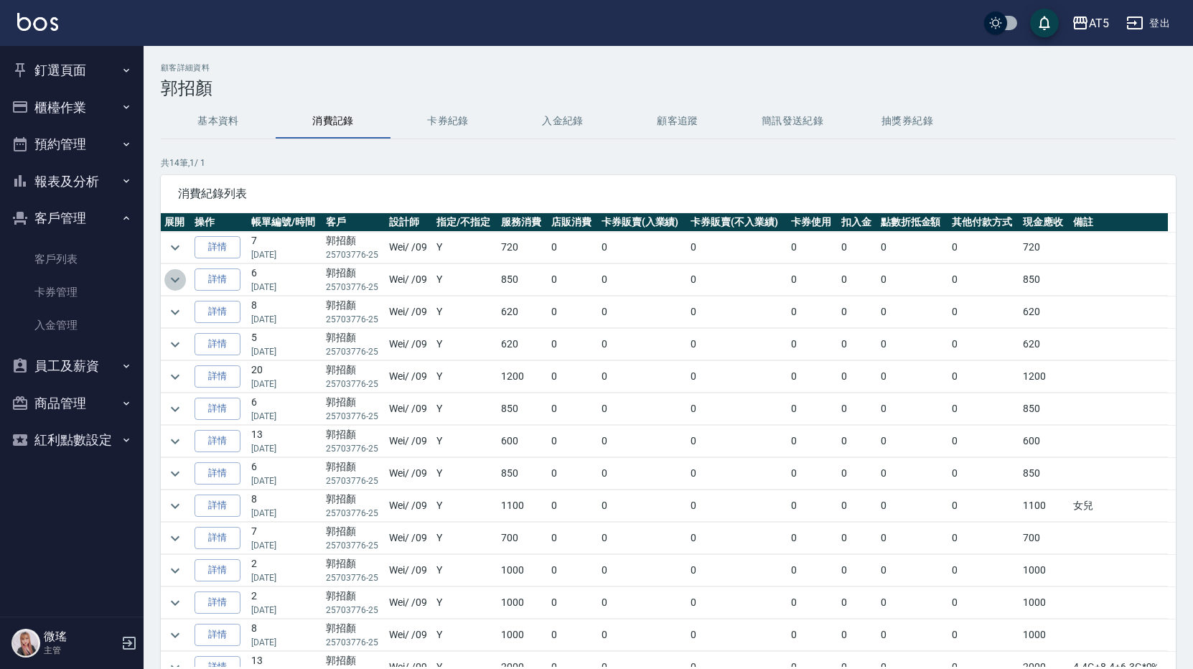
click at [183, 281] on icon "expand row" at bounding box center [175, 279] width 17 height 17
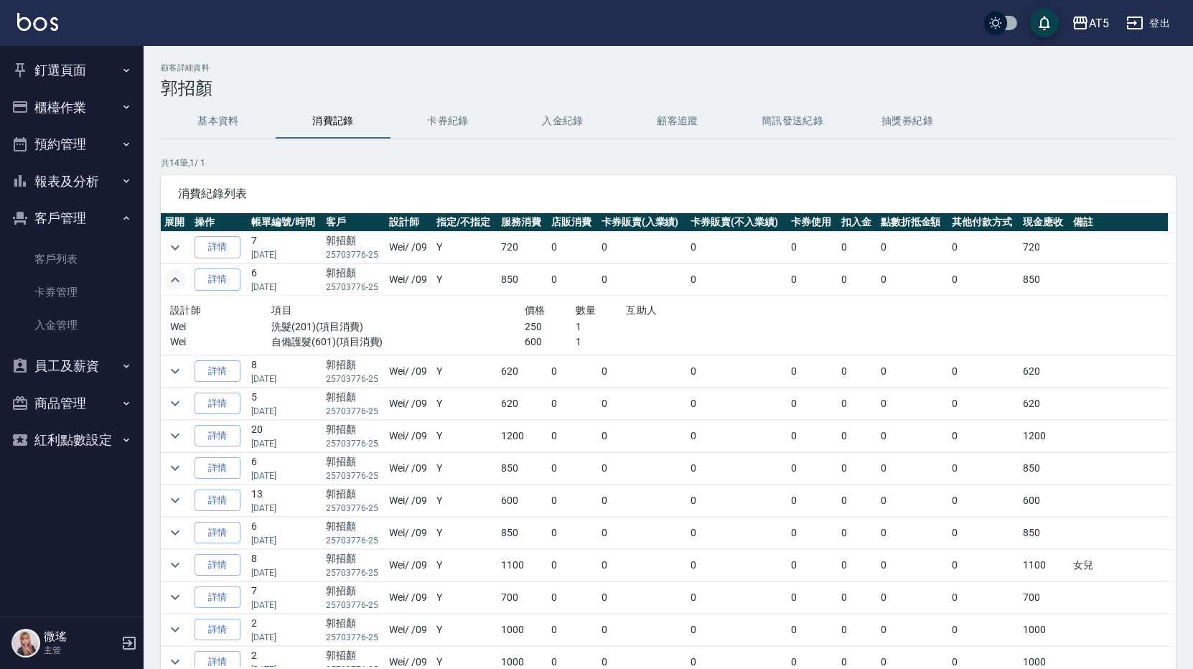
click at [183, 281] on icon "expand row" at bounding box center [175, 279] width 17 height 17
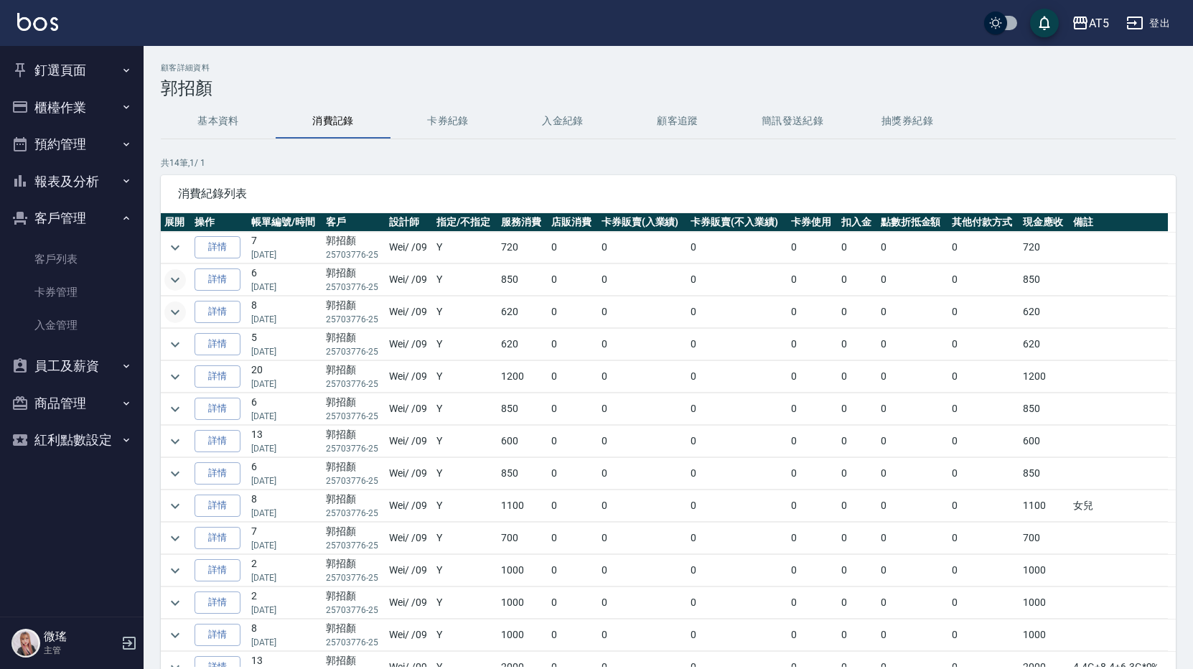
click at [169, 309] on icon "expand row" at bounding box center [175, 312] width 17 height 17
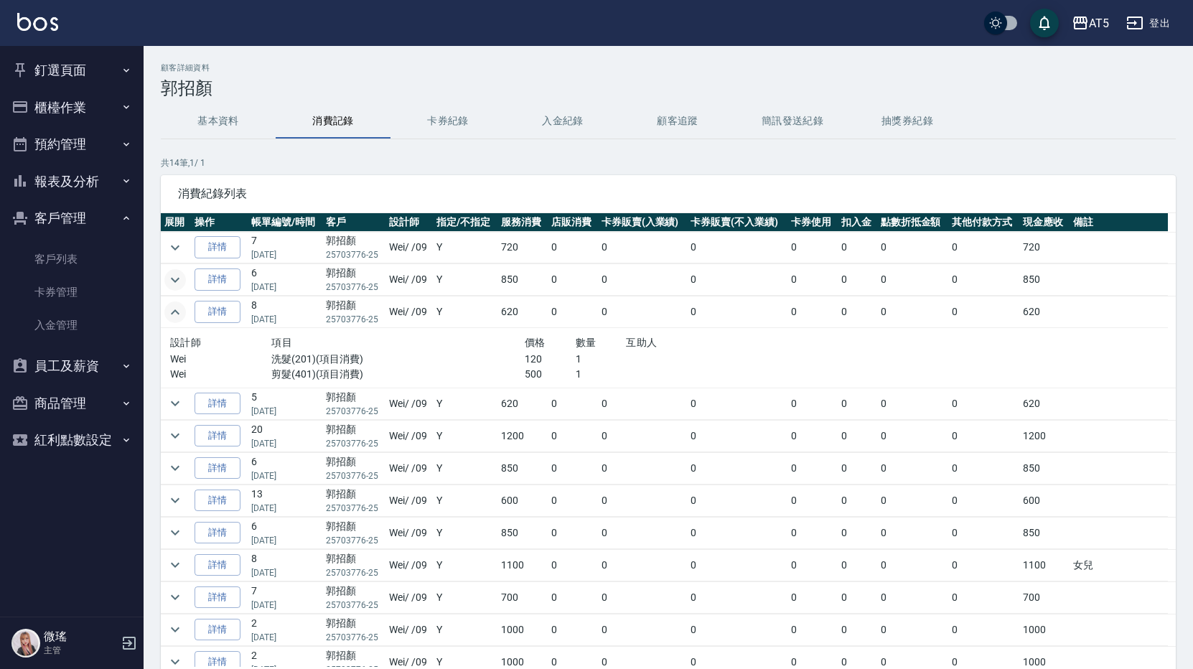
click at [171, 310] on icon "expand row" at bounding box center [175, 312] width 17 height 17
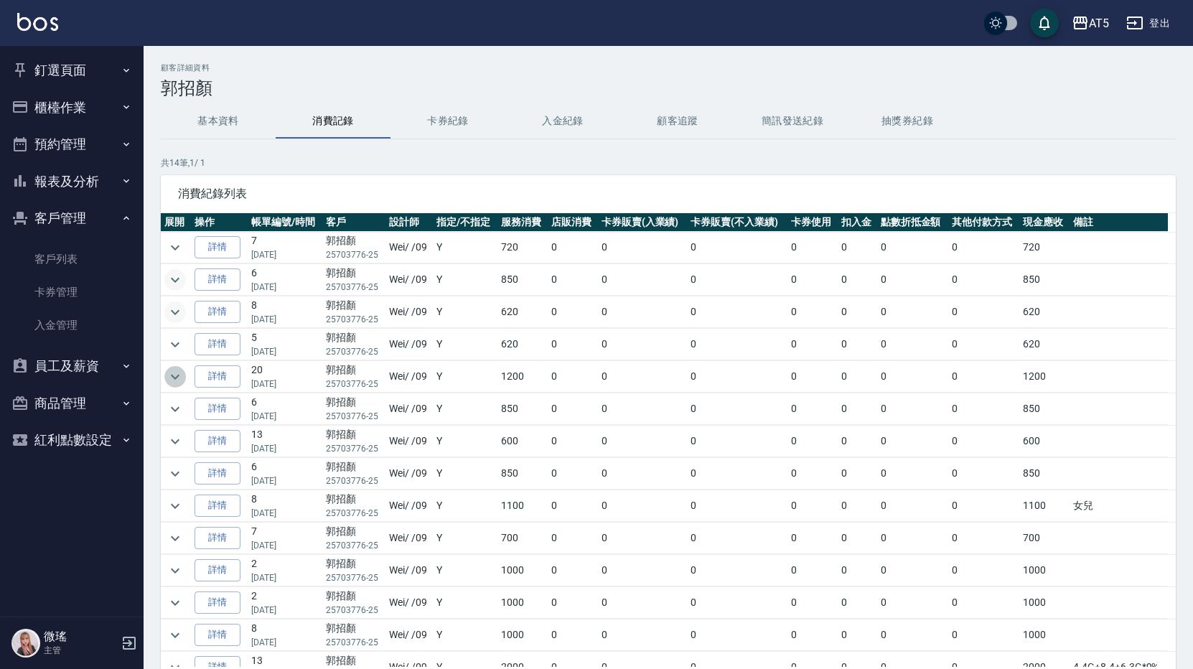
click at [182, 375] on icon "expand row" at bounding box center [175, 376] width 17 height 17
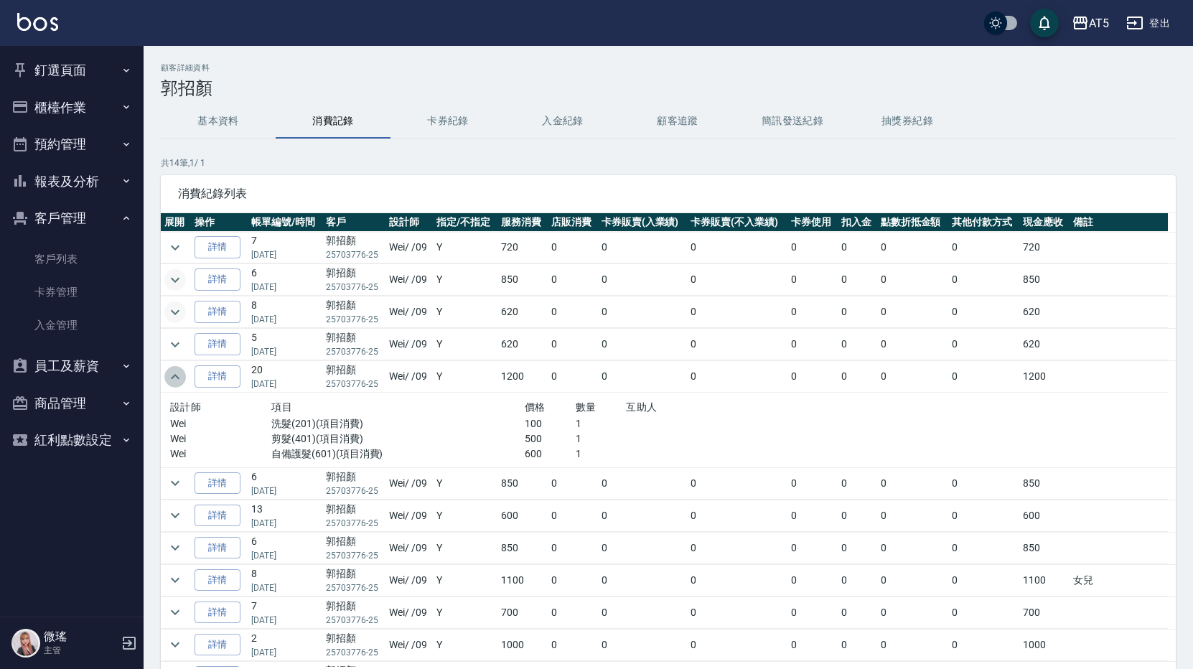
click at [182, 375] on icon "expand row" at bounding box center [175, 376] width 17 height 17
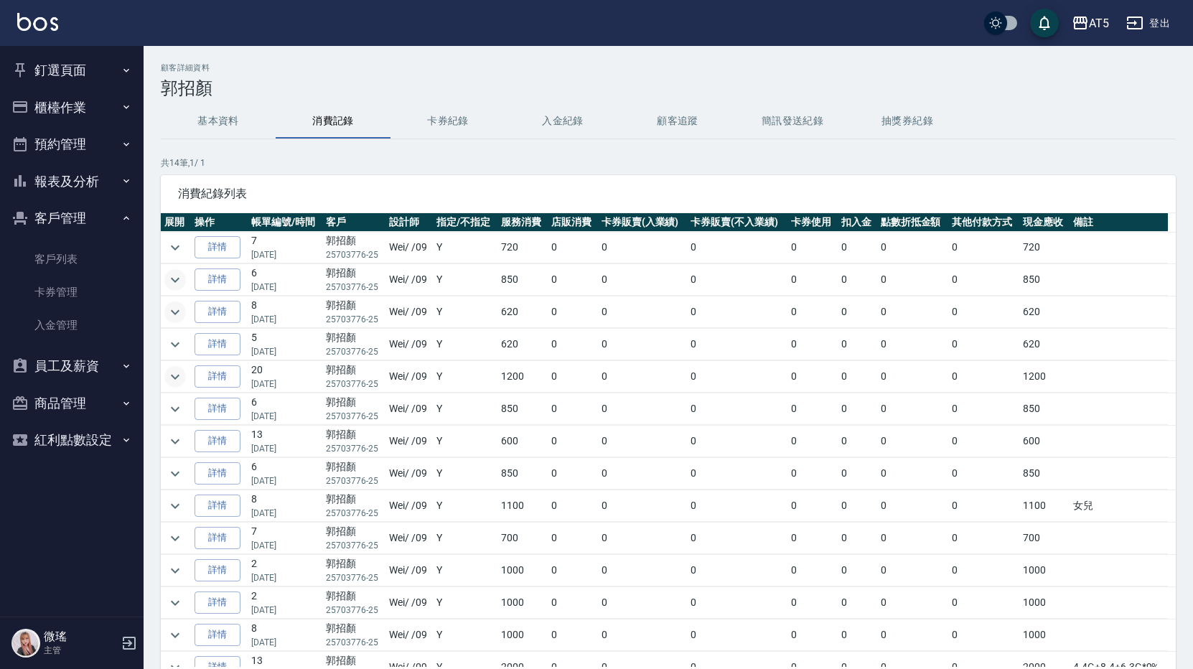
click at [61, 62] on button "釘選頁面" at bounding box center [72, 70] width 132 height 37
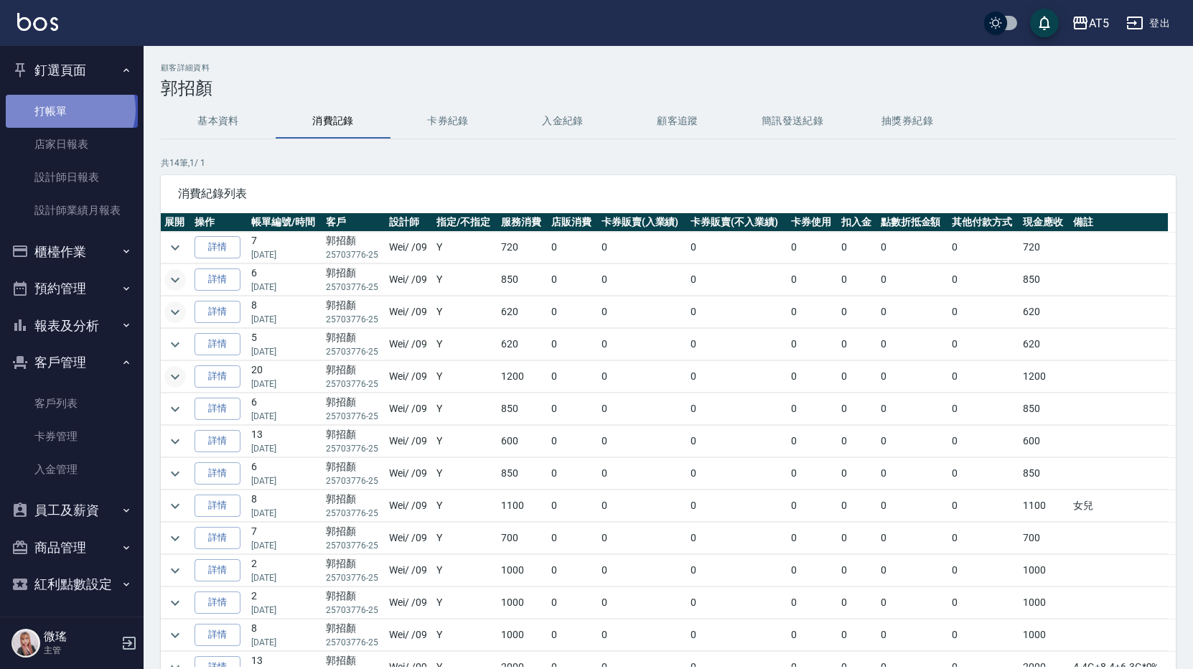
click at [69, 109] on link "打帳單" at bounding box center [72, 111] width 132 height 33
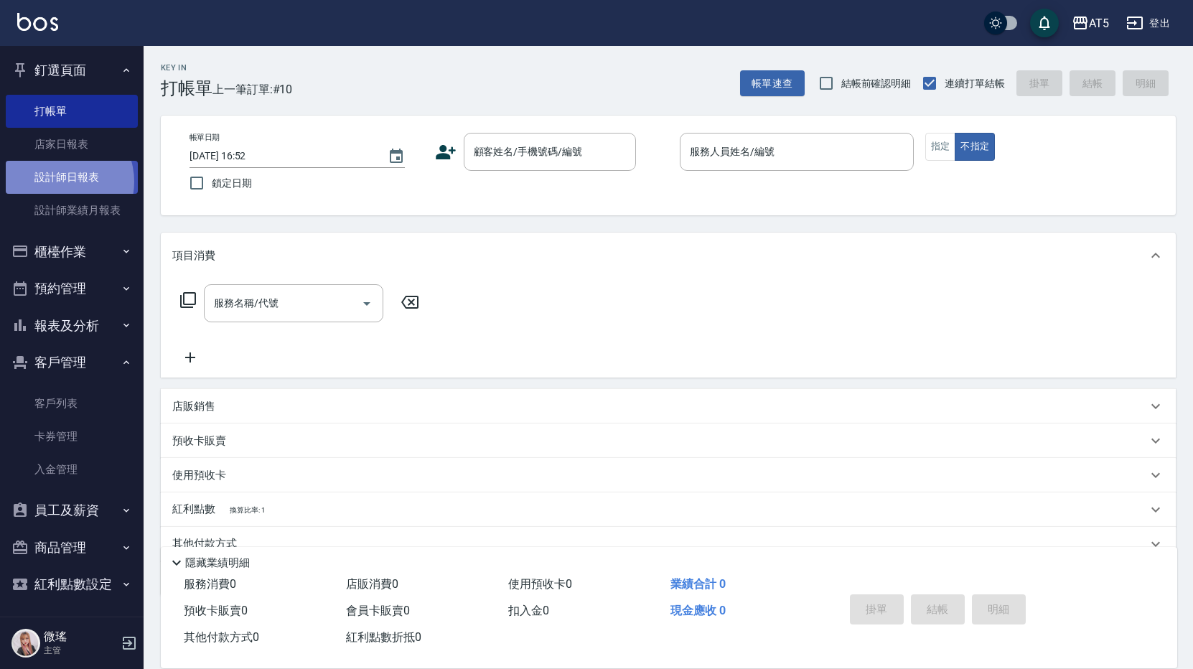
click at [58, 182] on link "設計師日報表" at bounding box center [72, 177] width 132 height 33
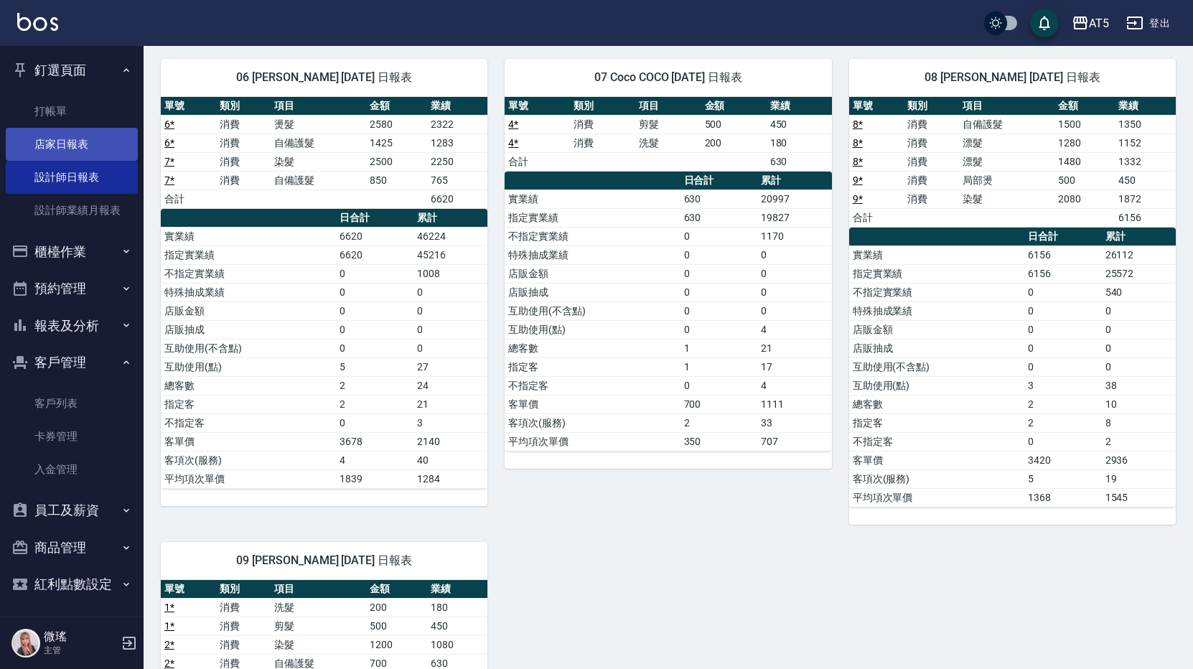
click at [78, 134] on link "店家日報表" at bounding box center [72, 144] width 132 height 33
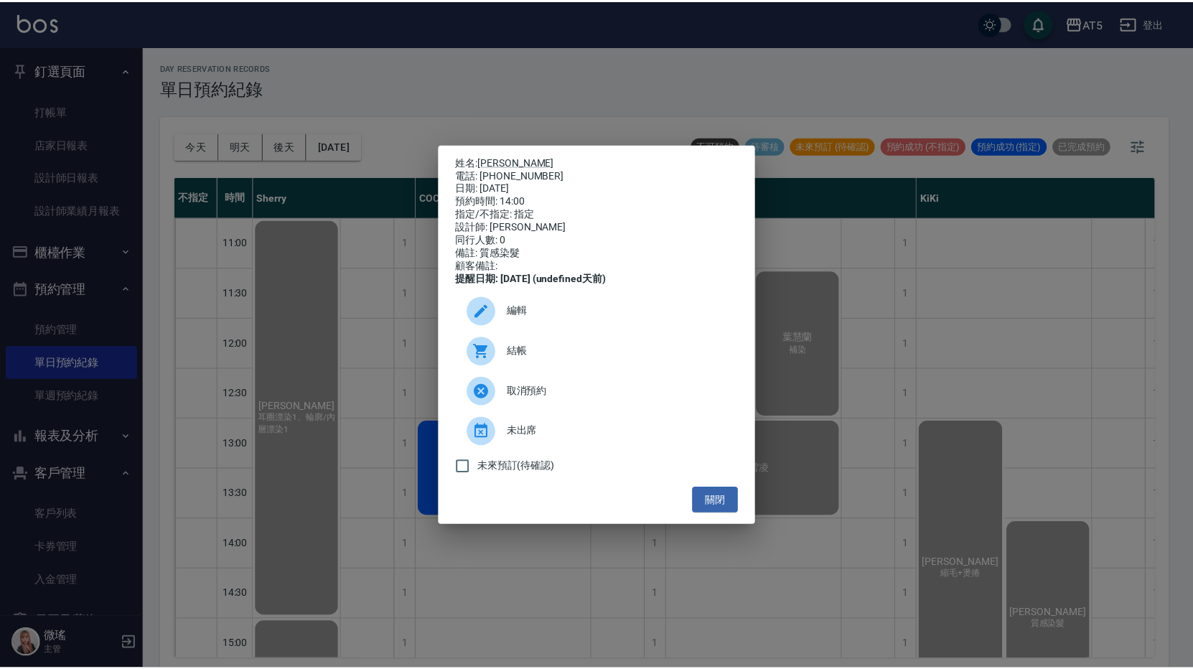
scroll to position [144, 0]
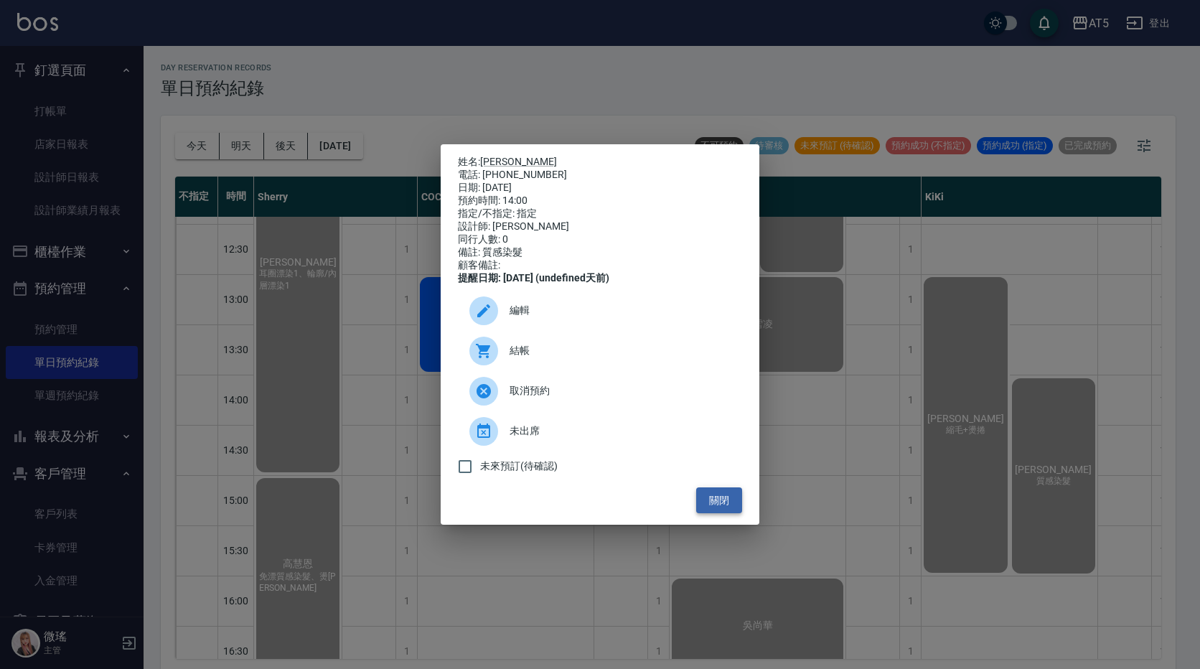
click at [726, 501] on button "關閉" at bounding box center [719, 500] width 46 height 27
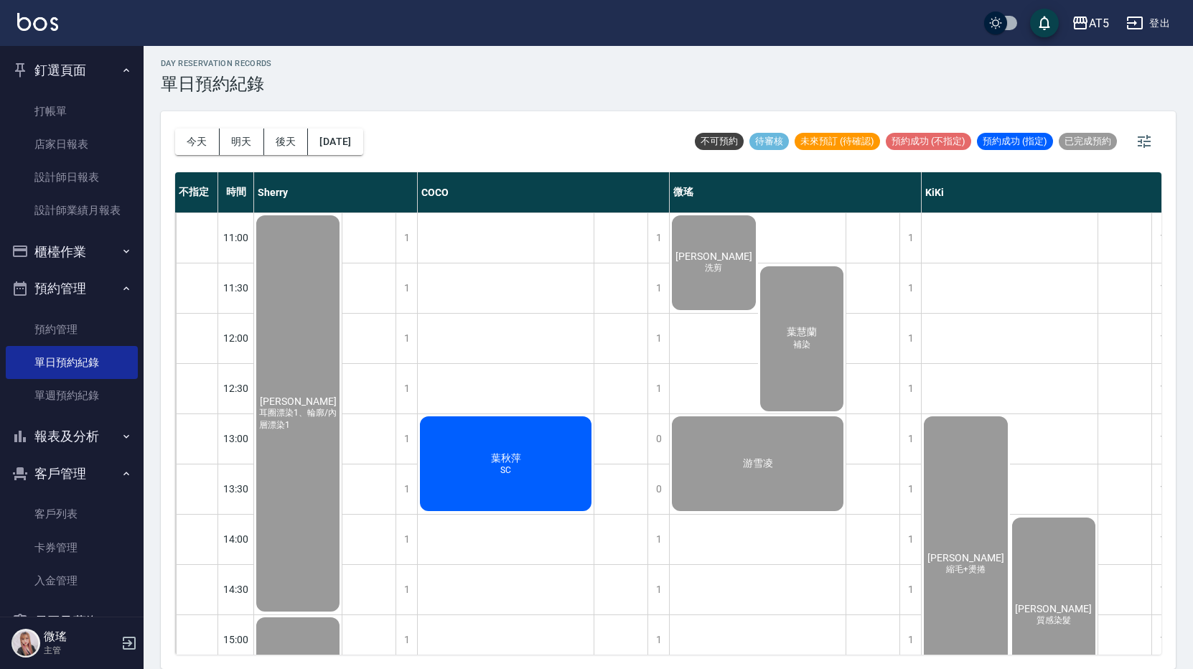
scroll to position [0, 0]
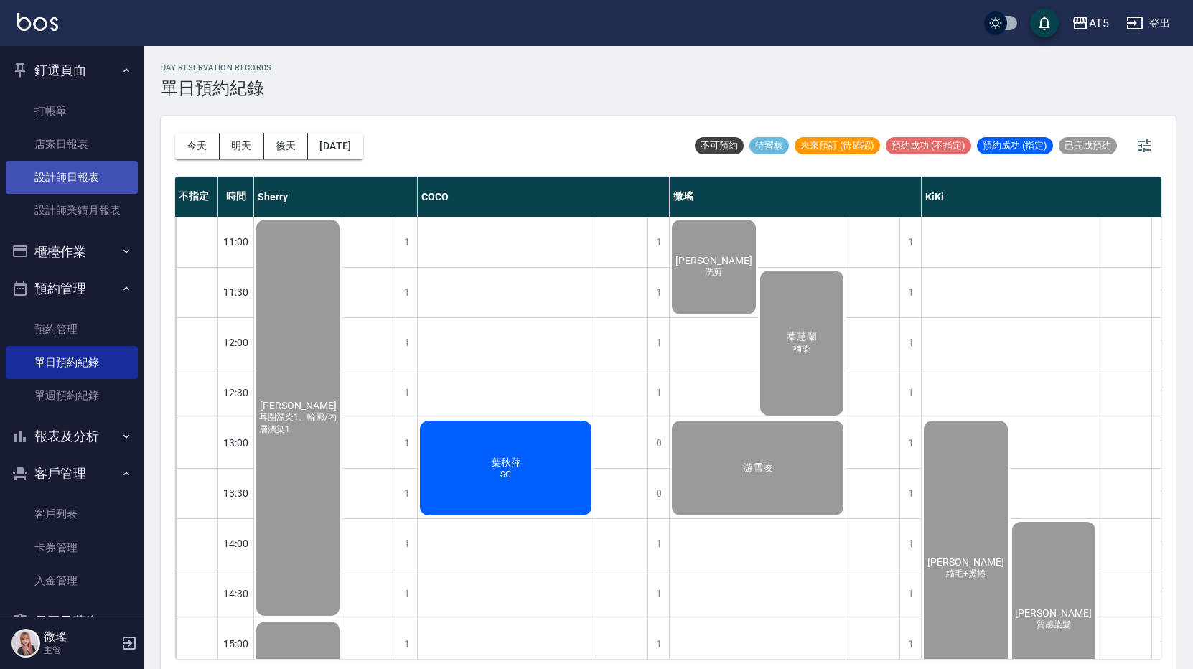
click at [76, 164] on link "設計師日報表" at bounding box center [72, 177] width 132 height 33
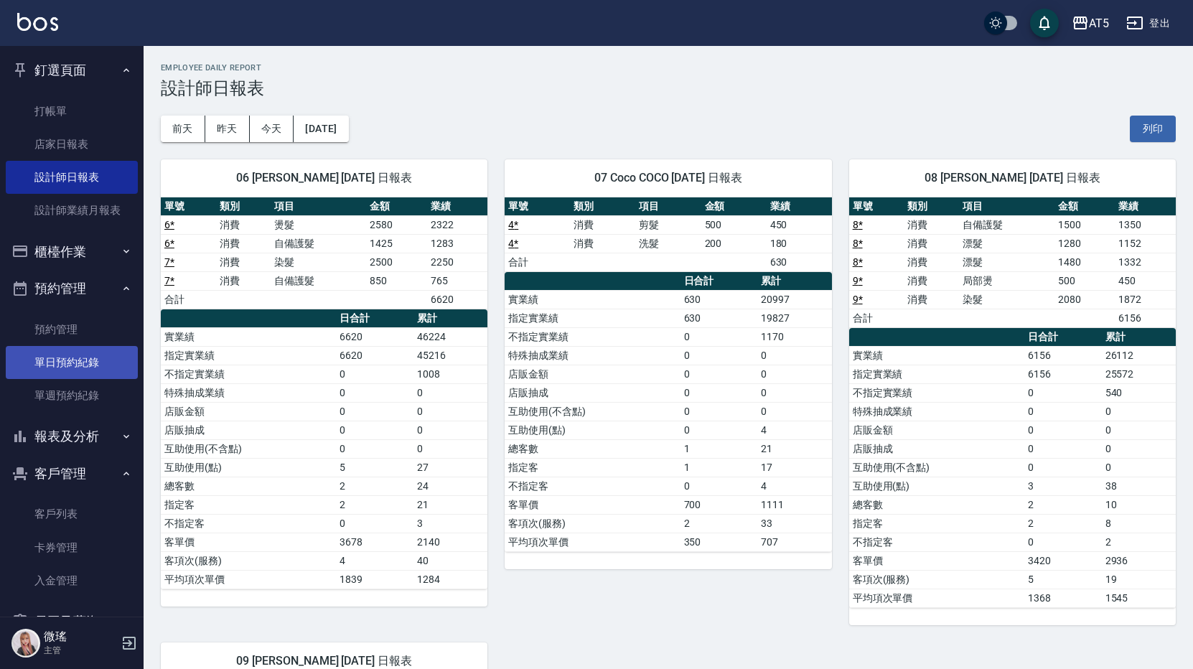
click at [75, 363] on link "單日預約紀錄" at bounding box center [72, 362] width 132 height 33
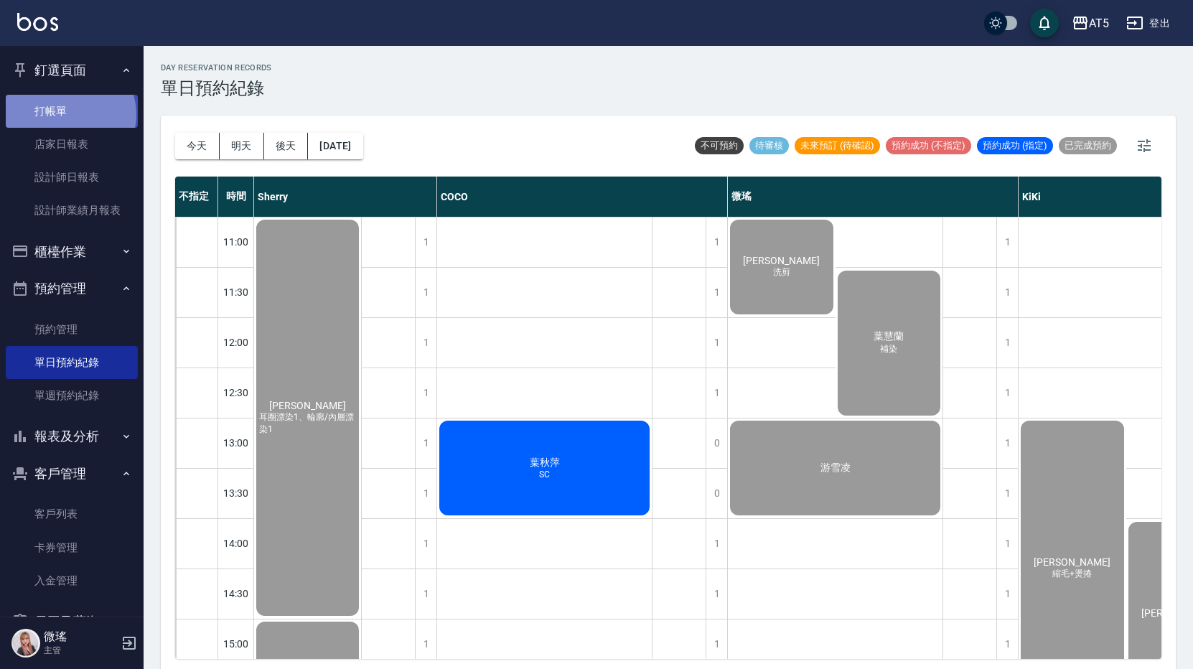
click at [69, 114] on link "打帳單" at bounding box center [72, 111] width 132 height 33
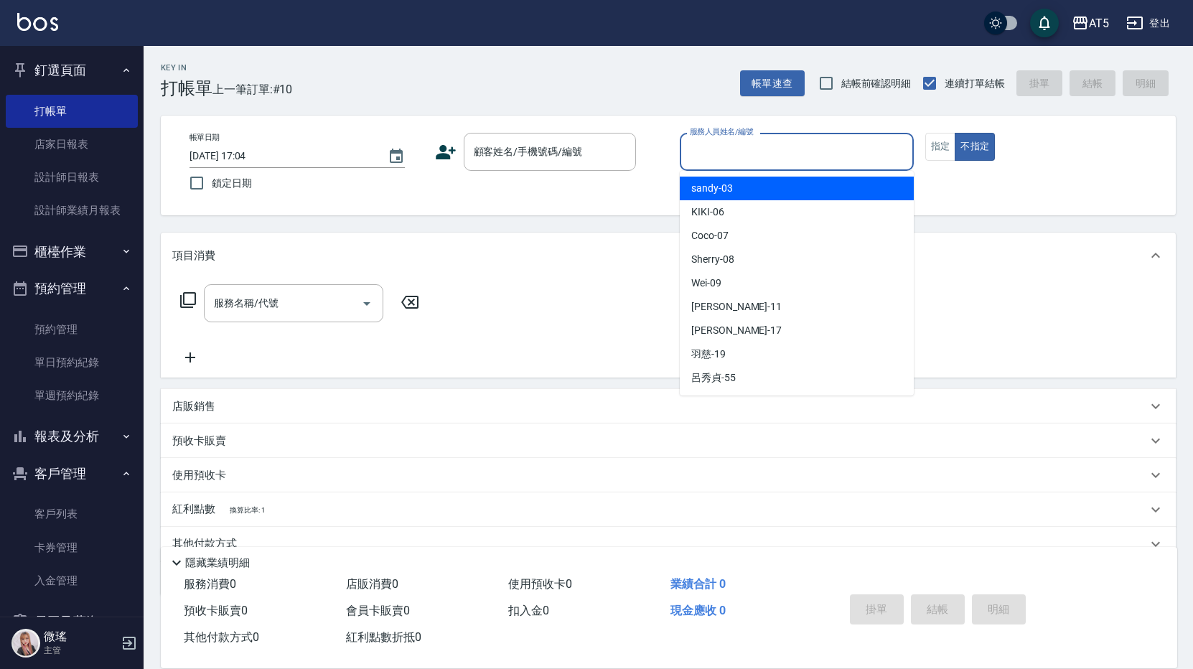
drag, startPoint x: 788, startPoint y: 154, endPoint x: 789, endPoint y: 174, distance: 20.2
click at [788, 160] on input "服務人員姓名/編號" at bounding box center [796, 151] width 221 height 25
click at [743, 160] on input "服務人員姓名/編號" at bounding box center [796, 151] width 221 height 25
drag, startPoint x: 744, startPoint y: 145, endPoint x: 760, endPoint y: 200, distance: 56.8
click at [744, 148] on input "服務人員姓名/編號" at bounding box center [796, 151] width 221 height 25
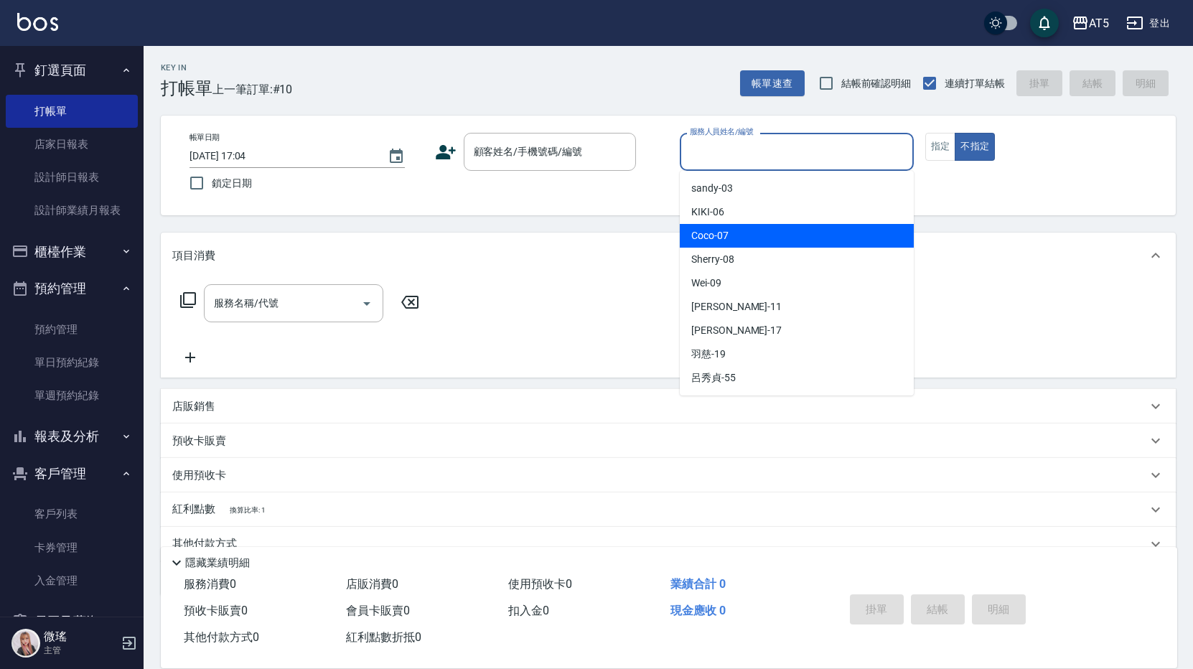
drag, startPoint x: 763, startPoint y: 232, endPoint x: 829, endPoint y: 201, distance: 72.9
click at [765, 230] on div "Coco -07" at bounding box center [797, 236] width 234 height 24
type input "Coco-07"
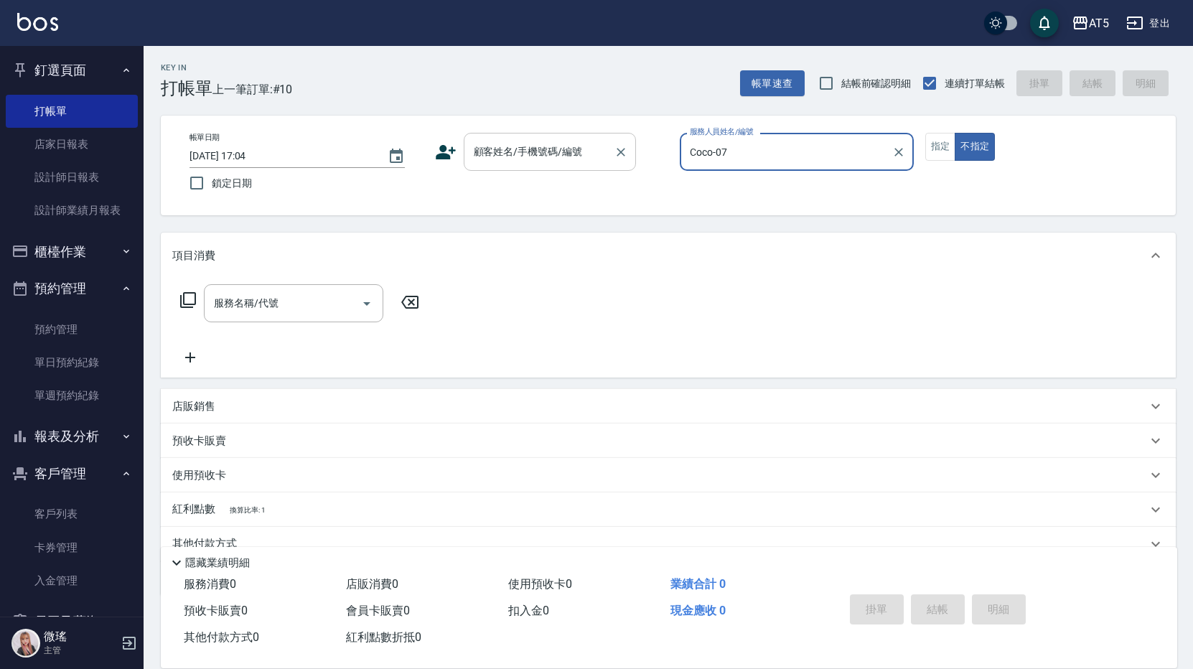
click at [540, 148] on input "顧客姓名/手機號碼/編號" at bounding box center [539, 151] width 138 height 25
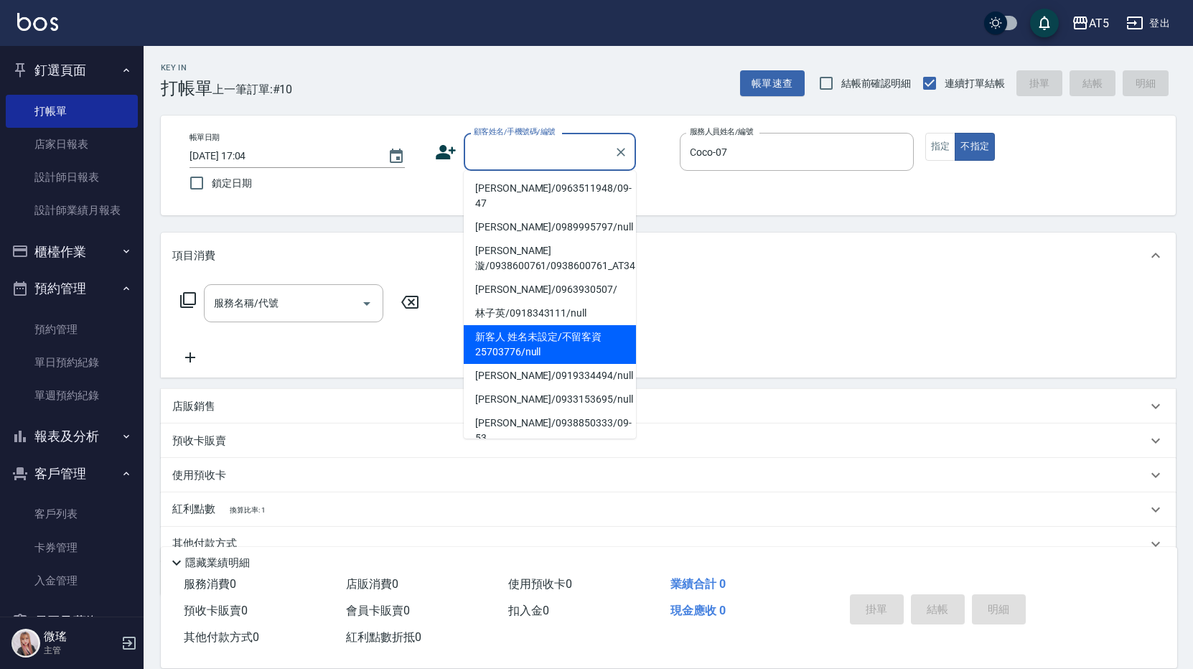
drag, startPoint x: 532, startPoint y: 326, endPoint x: 488, endPoint y: 301, distance: 50.5
click at [533, 326] on li "新客人 姓名未設定/不留客資25703776/null" at bounding box center [550, 344] width 172 height 39
type input "新客人 姓名未設定/不留客資25703776/null"
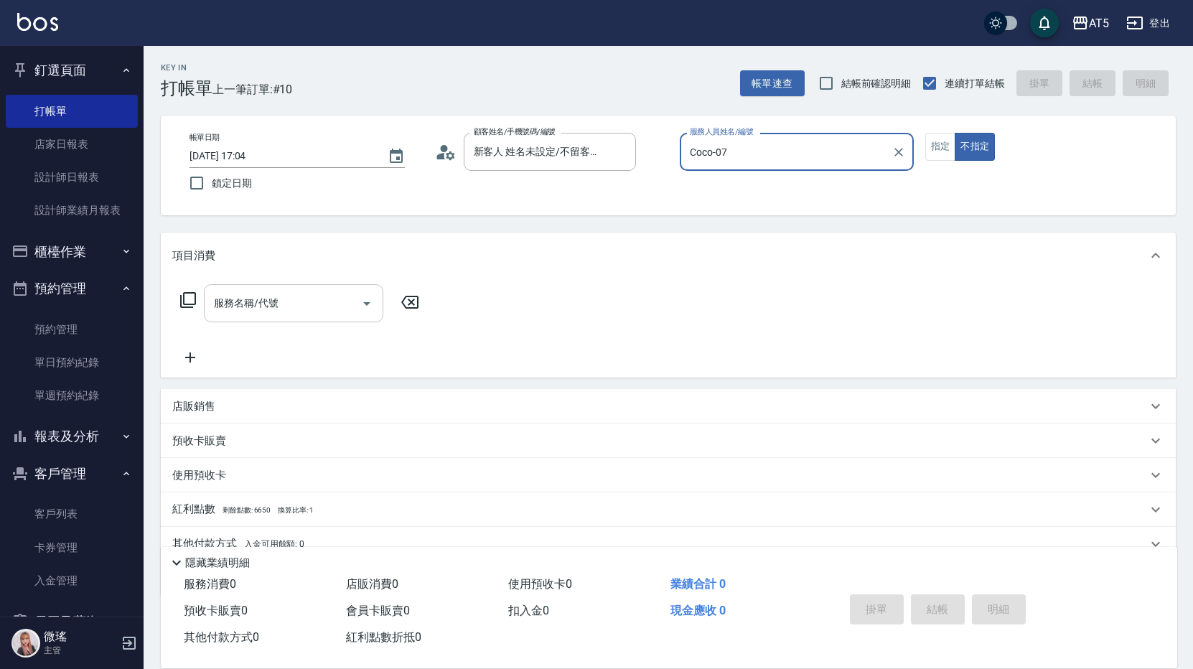
click at [281, 304] on input "服務名稱/代號" at bounding box center [282, 303] width 145 height 25
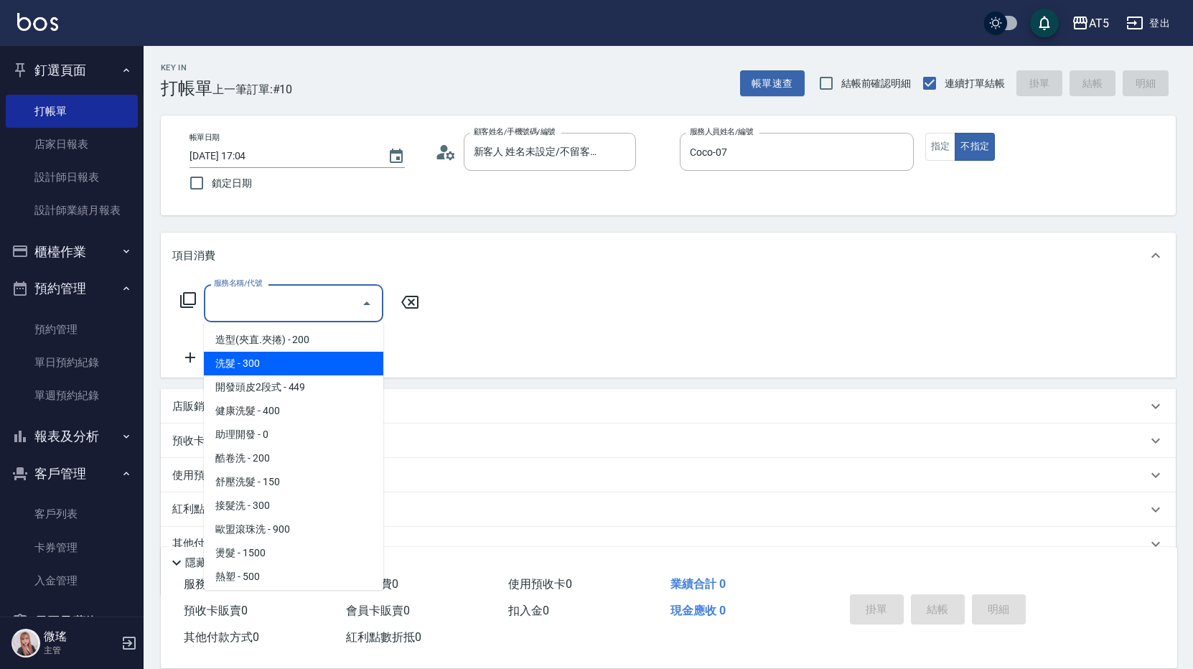
click at [301, 360] on span "洗髮 - 300" at bounding box center [293, 364] width 179 height 24
type input "洗髮(201)"
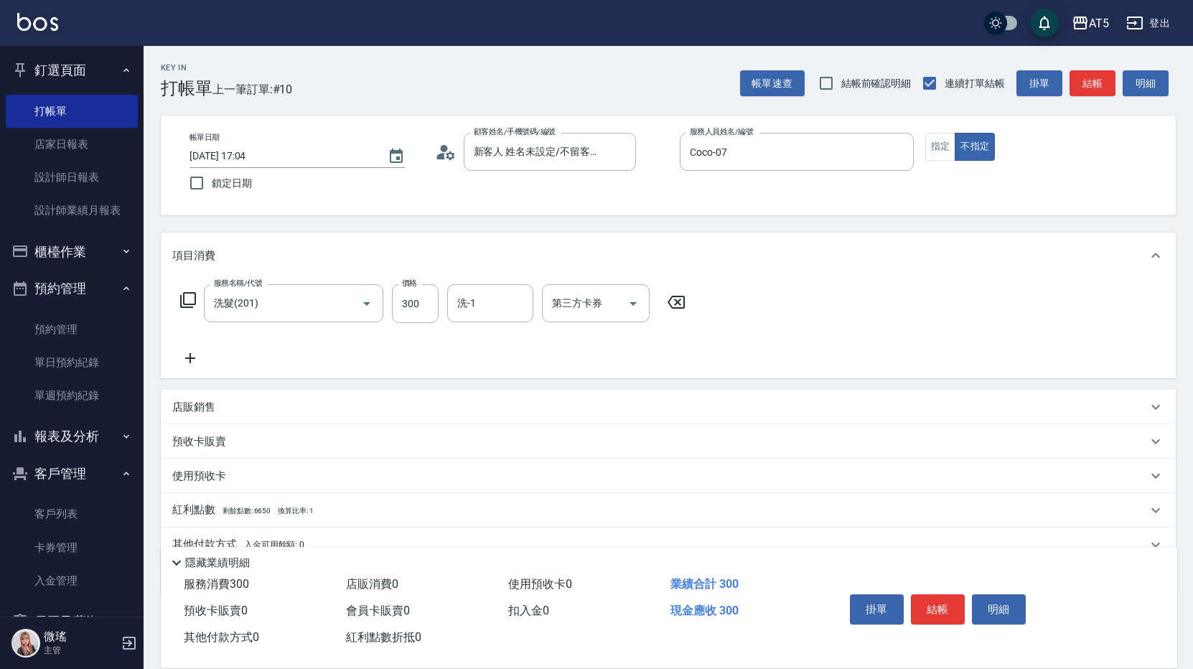
click at [195, 300] on icon at bounding box center [188, 300] width 16 height 16
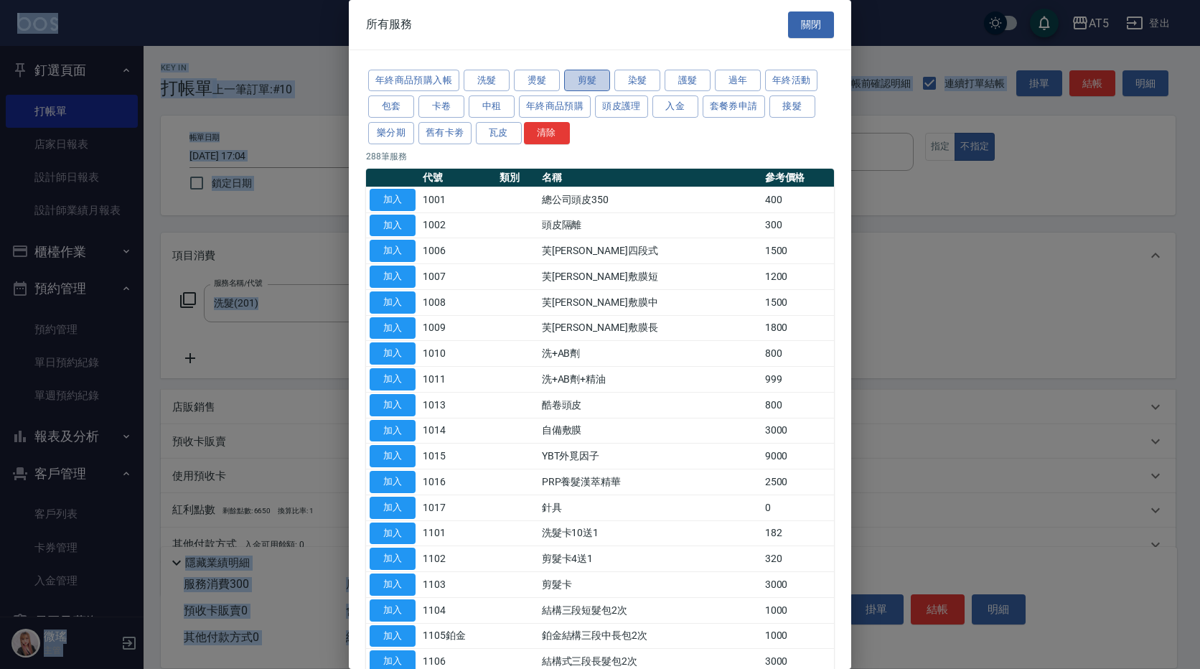
click at [603, 79] on button "剪髮" at bounding box center [587, 81] width 46 height 22
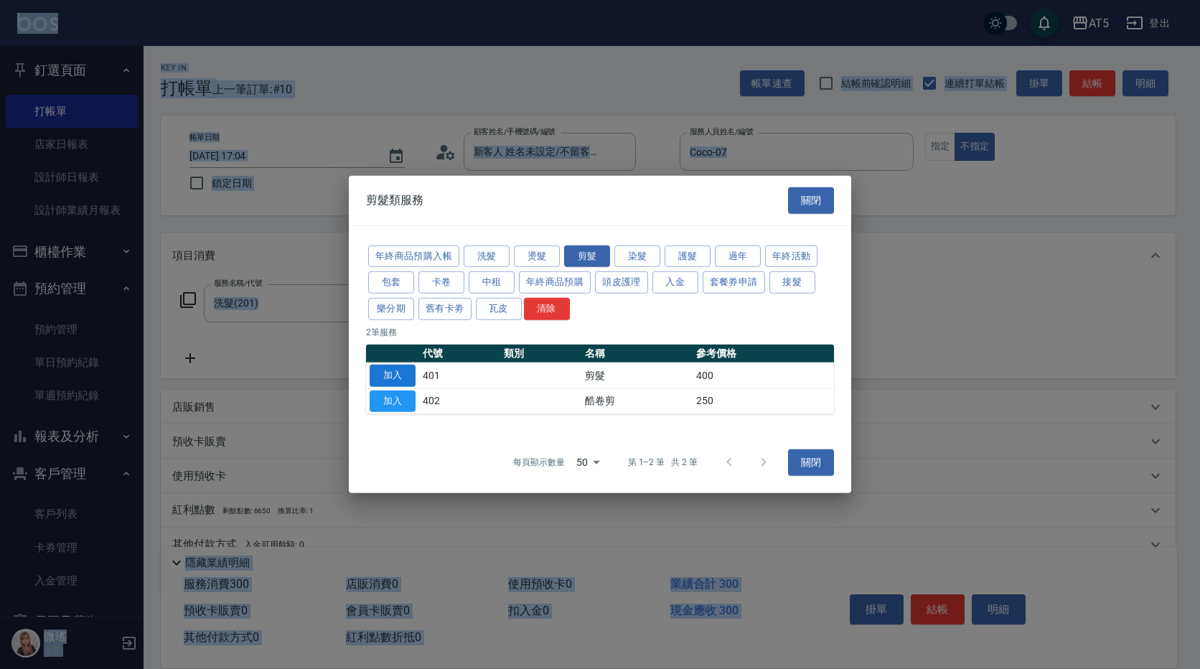
click at [384, 371] on button "加入" at bounding box center [393, 376] width 46 height 22
type input "70"
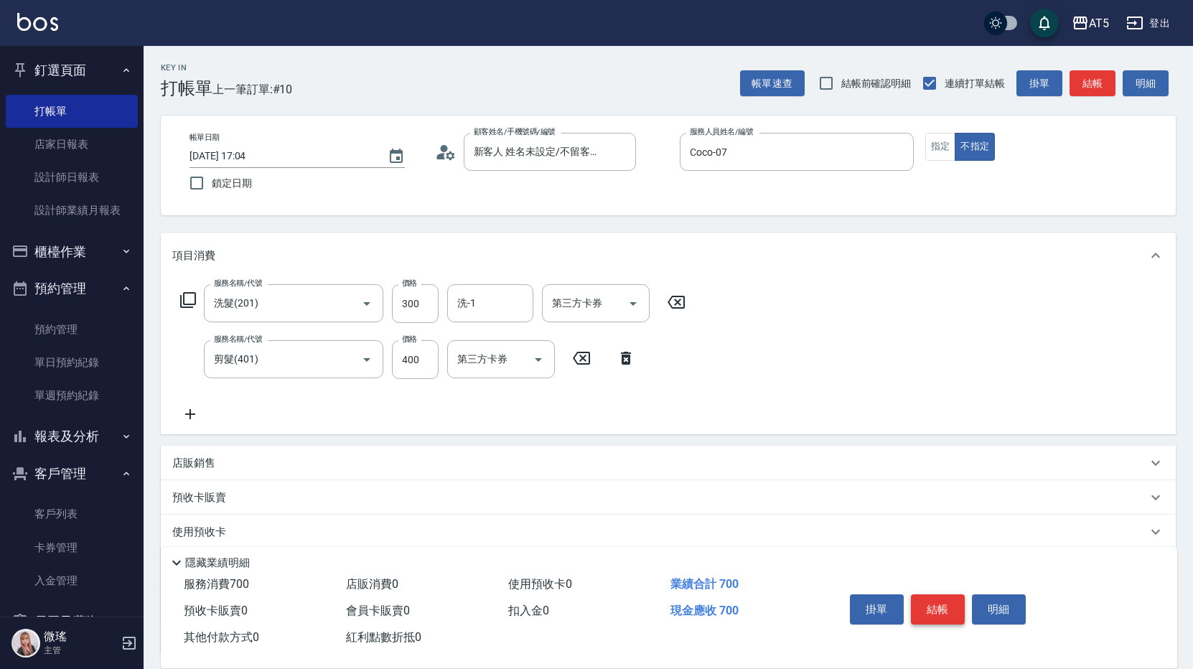
click at [940, 607] on button "結帳" at bounding box center [938, 609] width 54 height 30
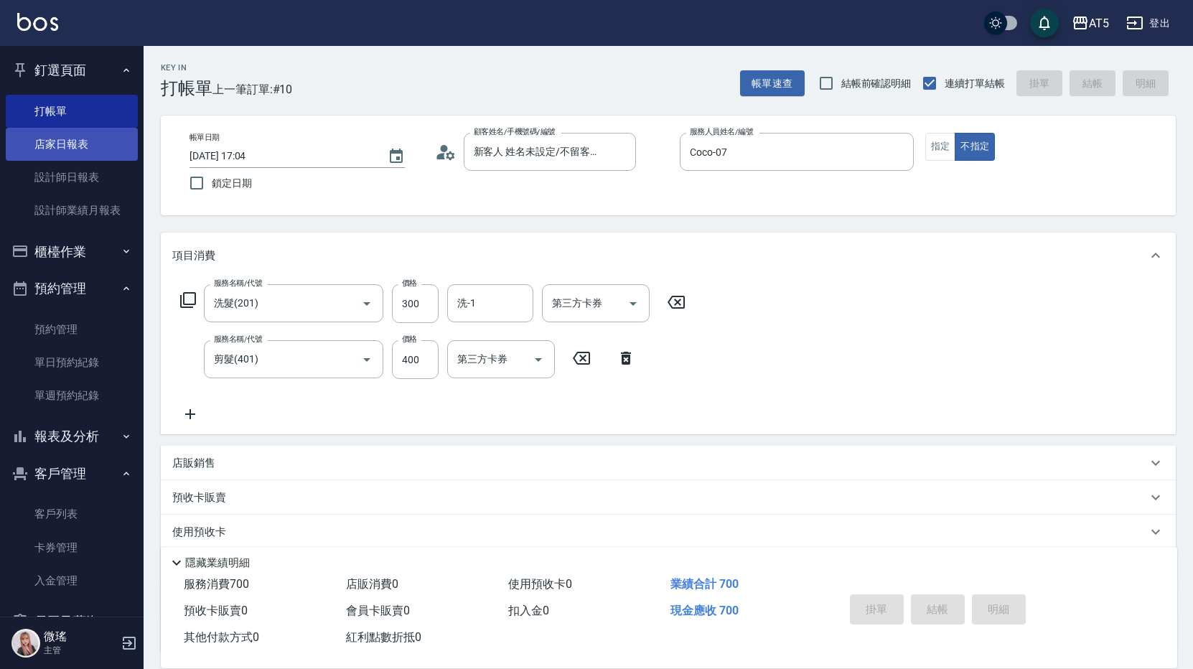
type input "0"
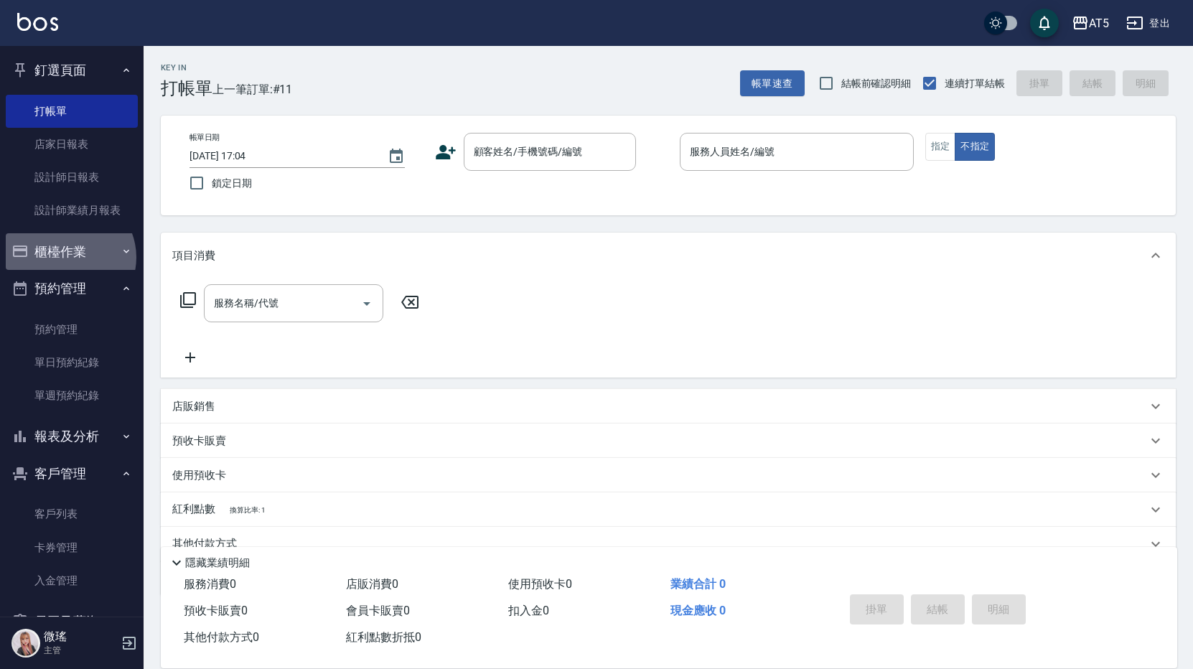
click at [67, 257] on button "櫃檯作業" at bounding box center [72, 251] width 132 height 37
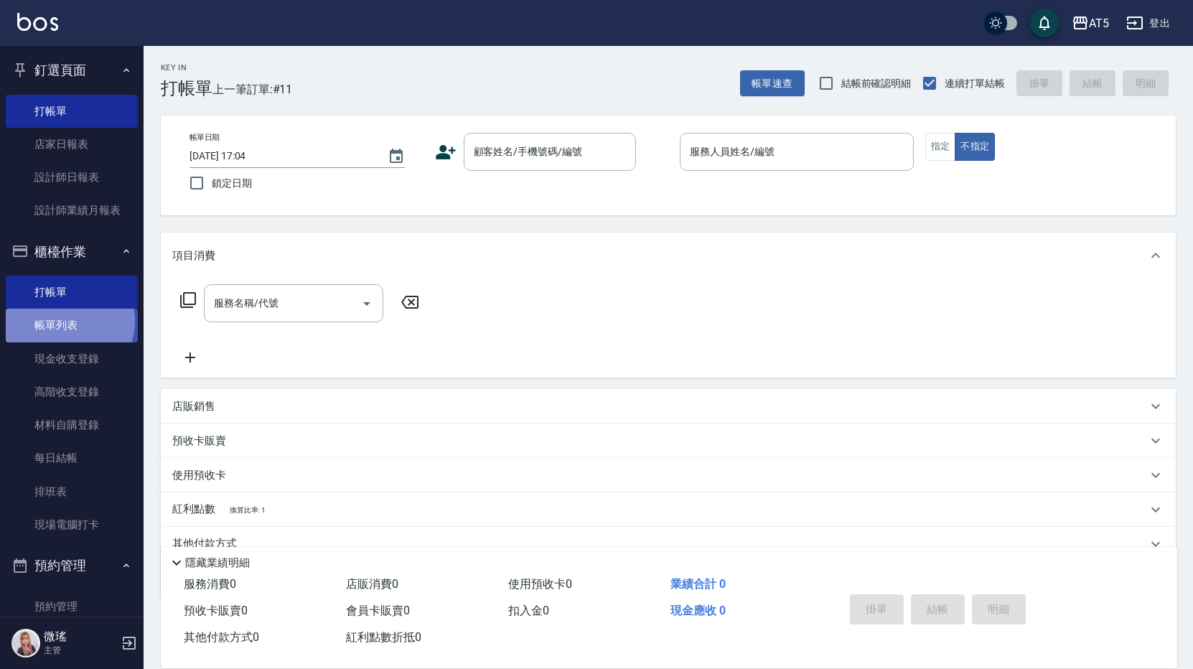
click at [64, 321] on link "帳單列表" at bounding box center [72, 325] width 132 height 33
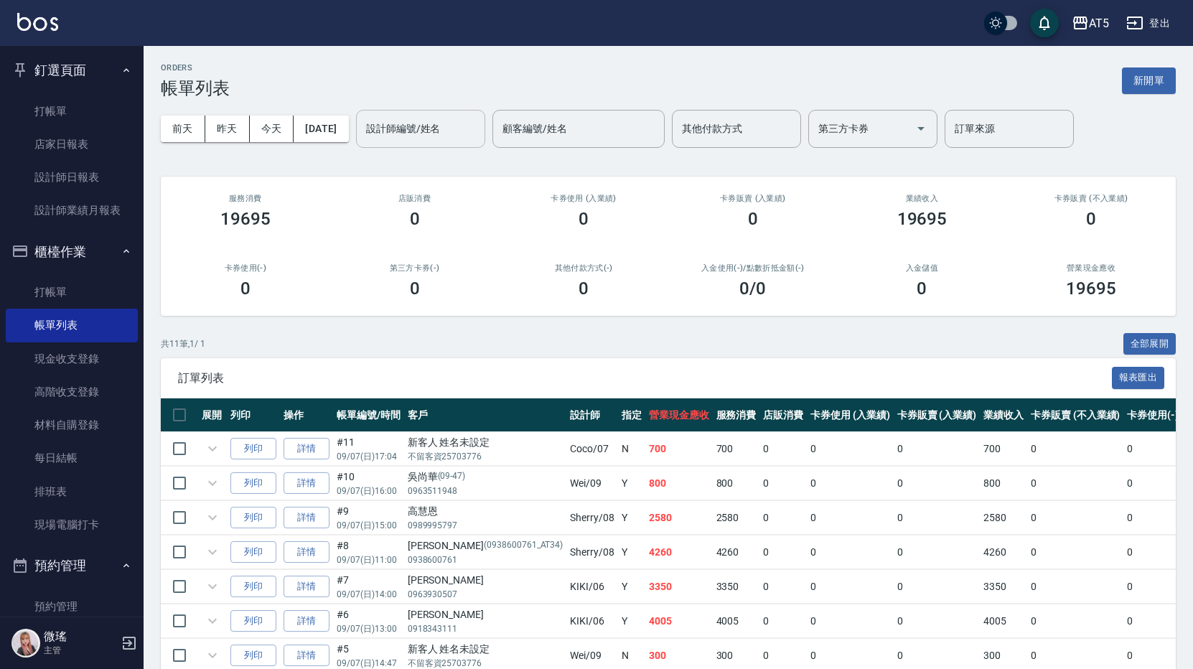
click at [423, 138] on input "設計師編號/姓名" at bounding box center [421, 128] width 116 height 25
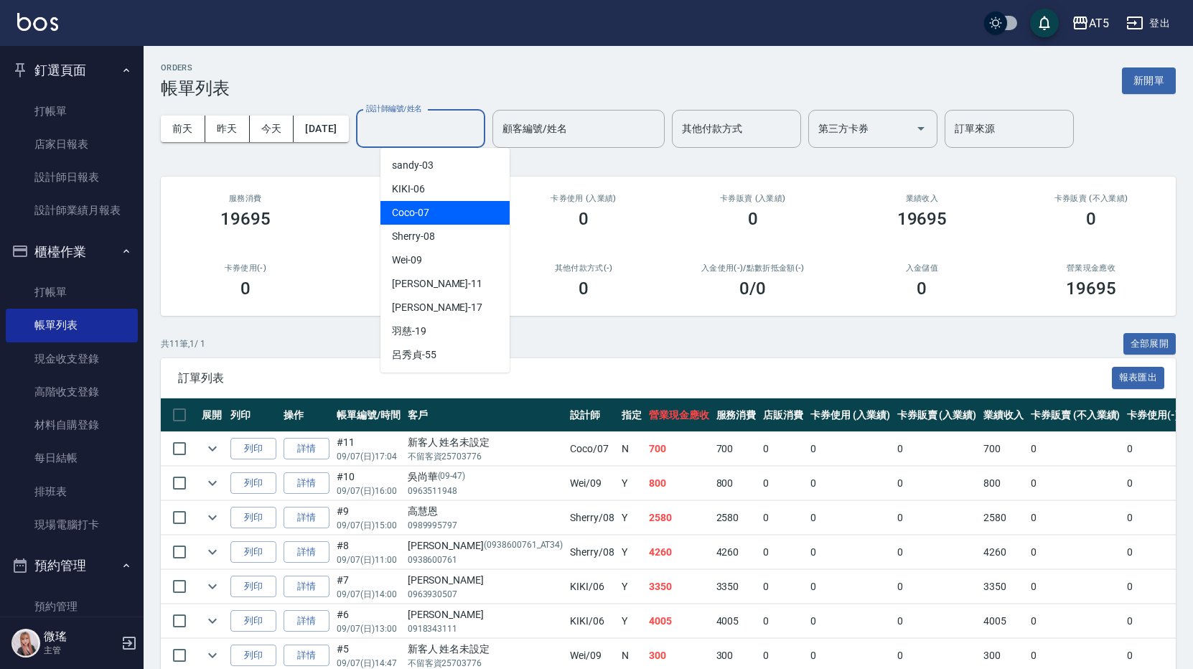
click at [452, 216] on div "Coco -07" at bounding box center [444, 213] width 129 height 24
type input "Coco-07"
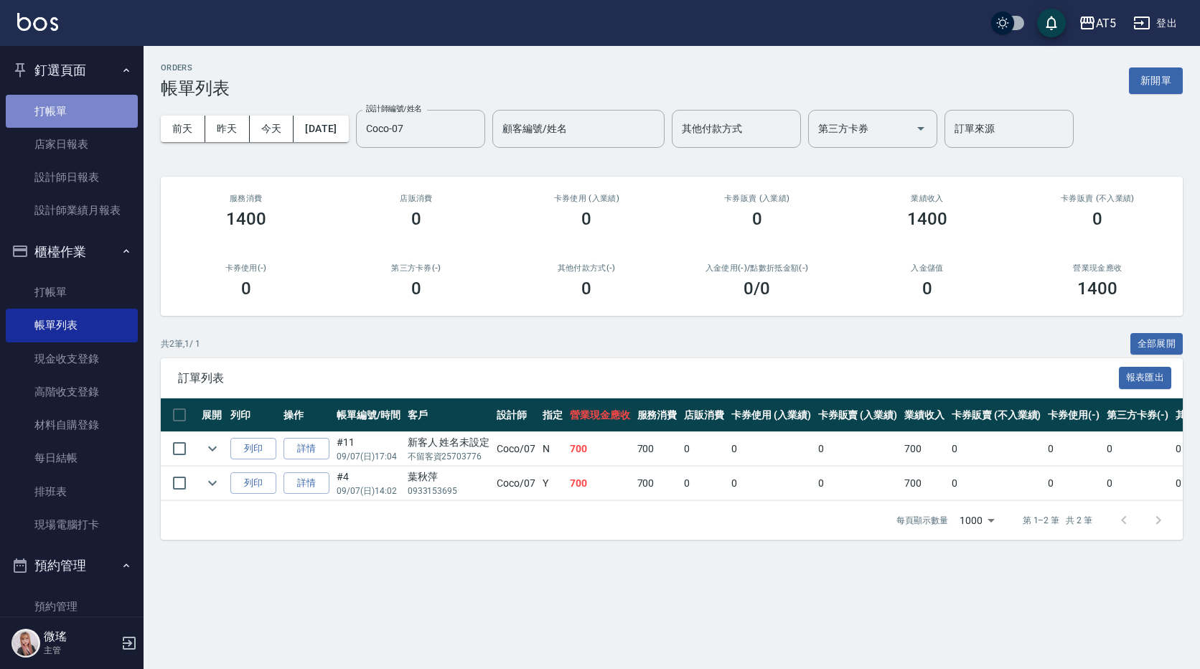
click at [102, 111] on link "打帳單" at bounding box center [72, 111] width 132 height 33
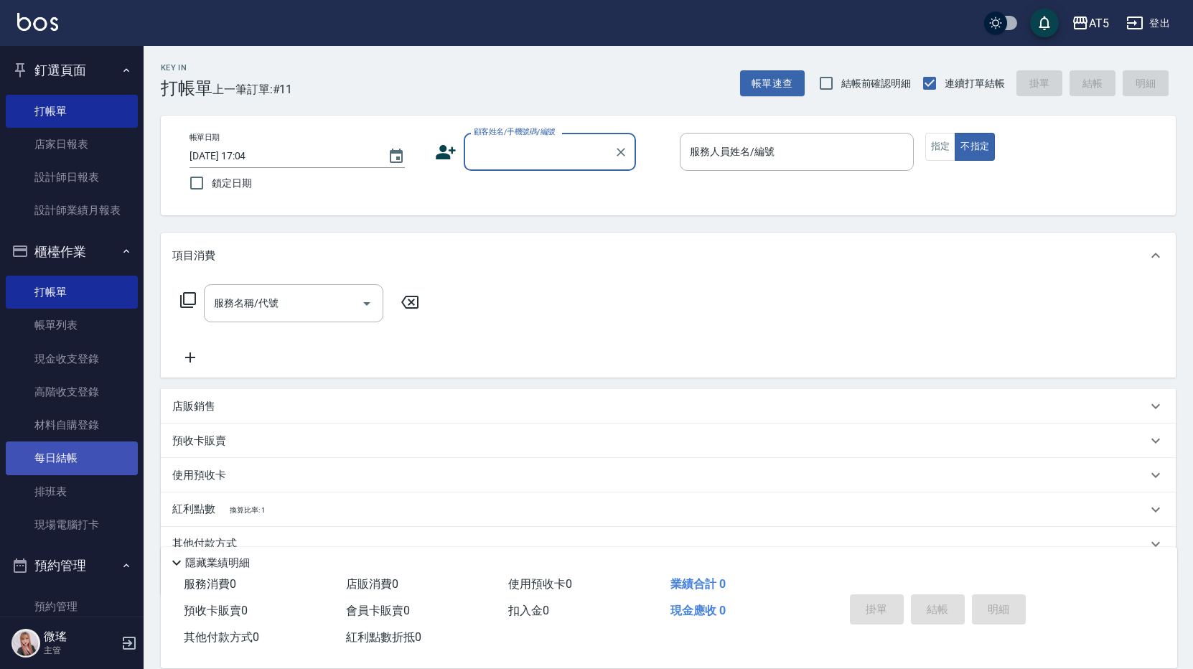
scroll to position [215, 0]
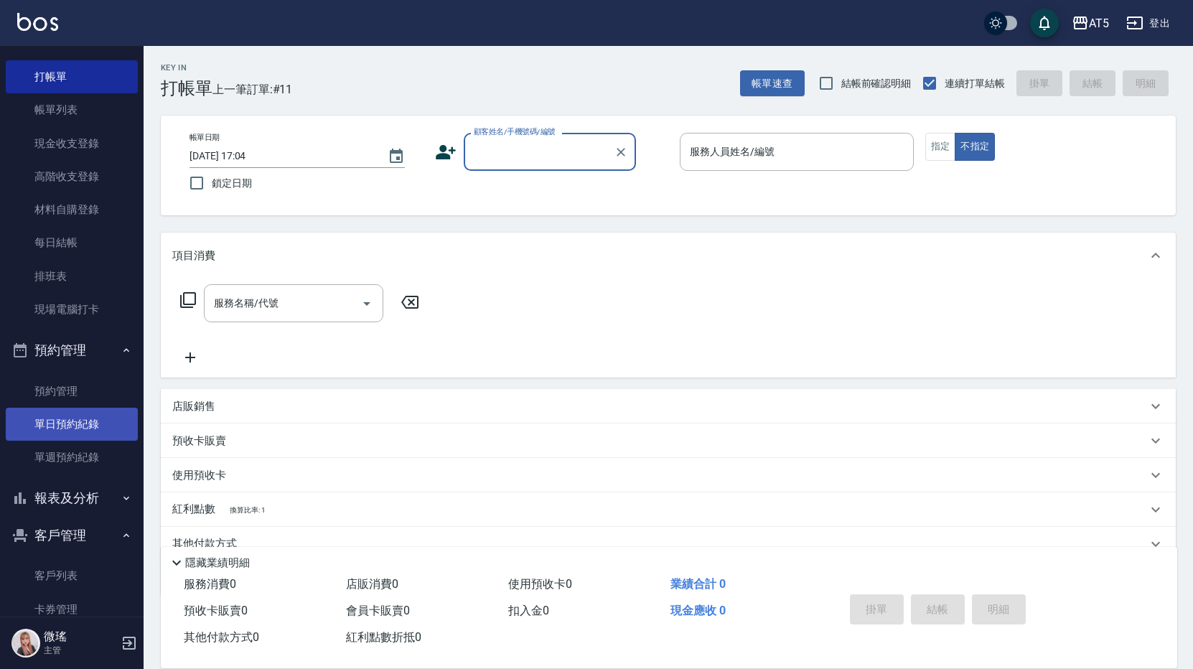
click at [73, 416] on link "單日預約紀錄" at bounding box center [72, 424] width 132 height 33
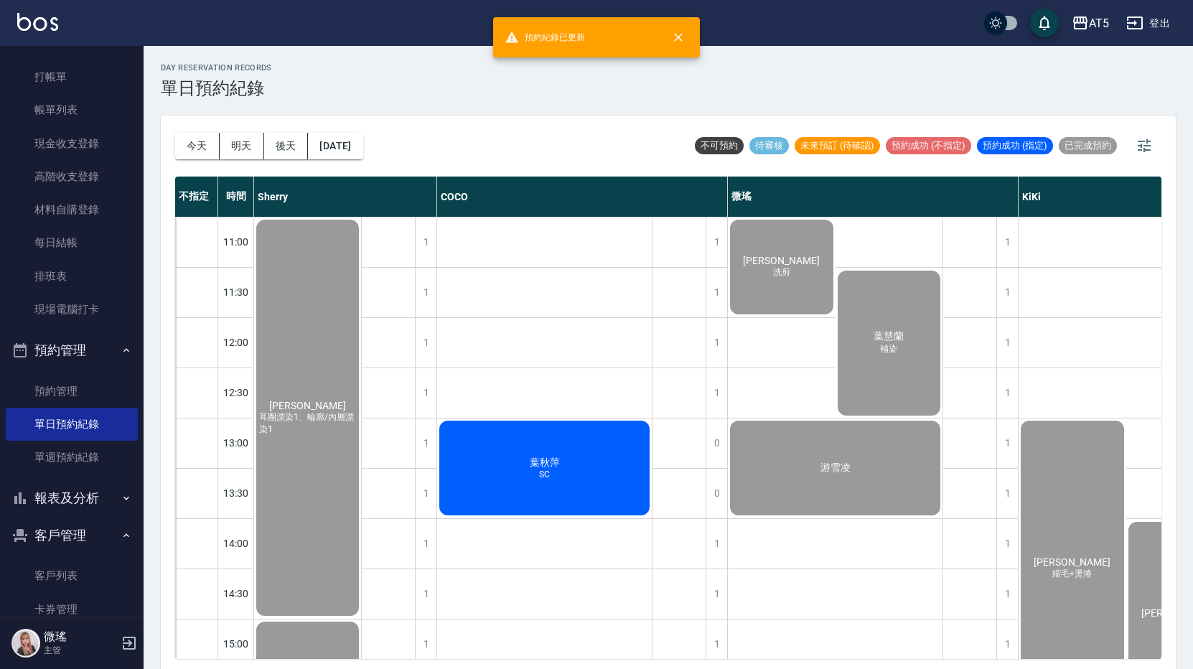
scroll to position [431, 0]
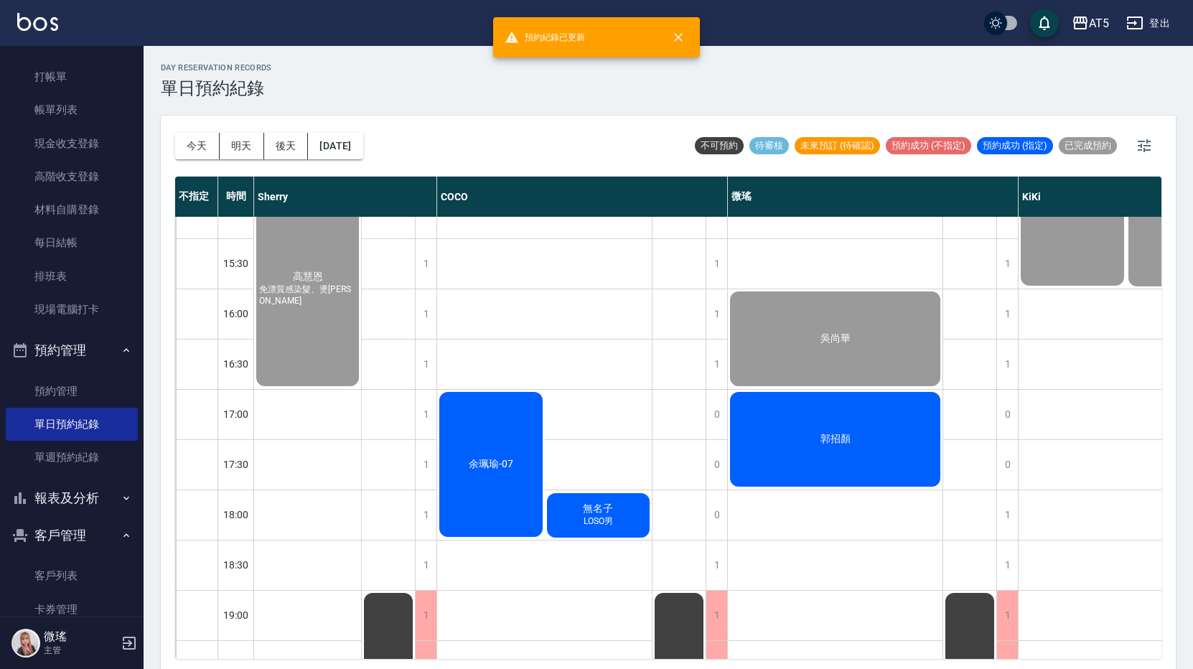
click at [836, 463] on div "郭招顏" at bounding box center [835, 439] width 215 height 99
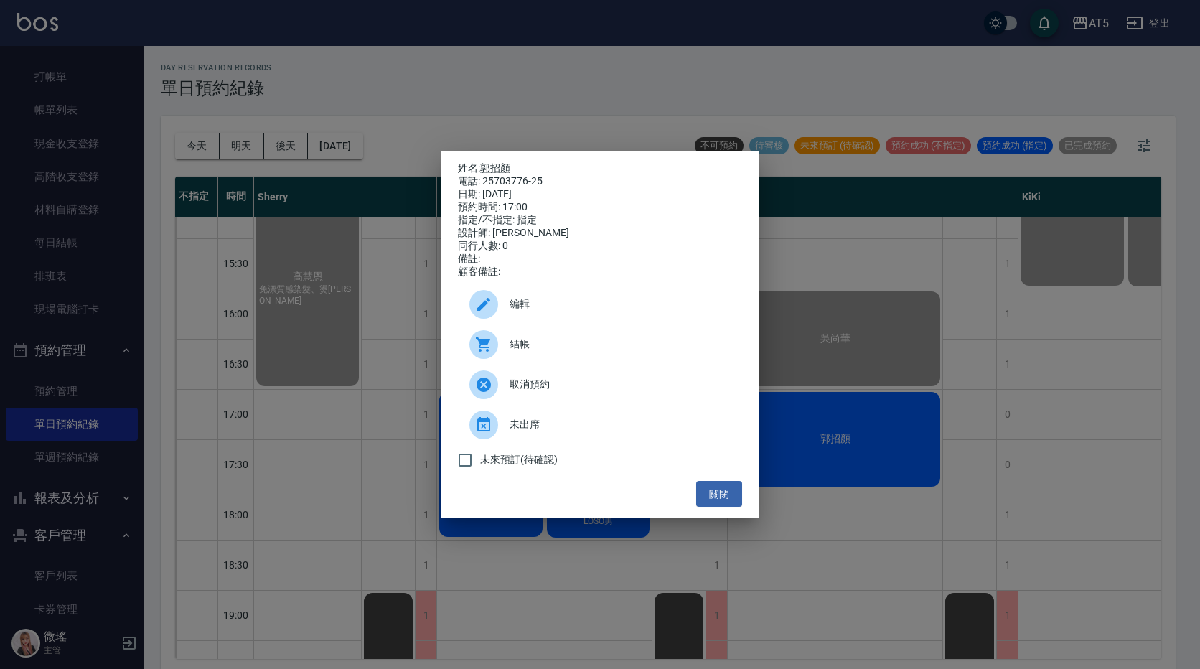
click at [602, 363] on div "結帳" at bounding box center [600, 344] width 284 height 40
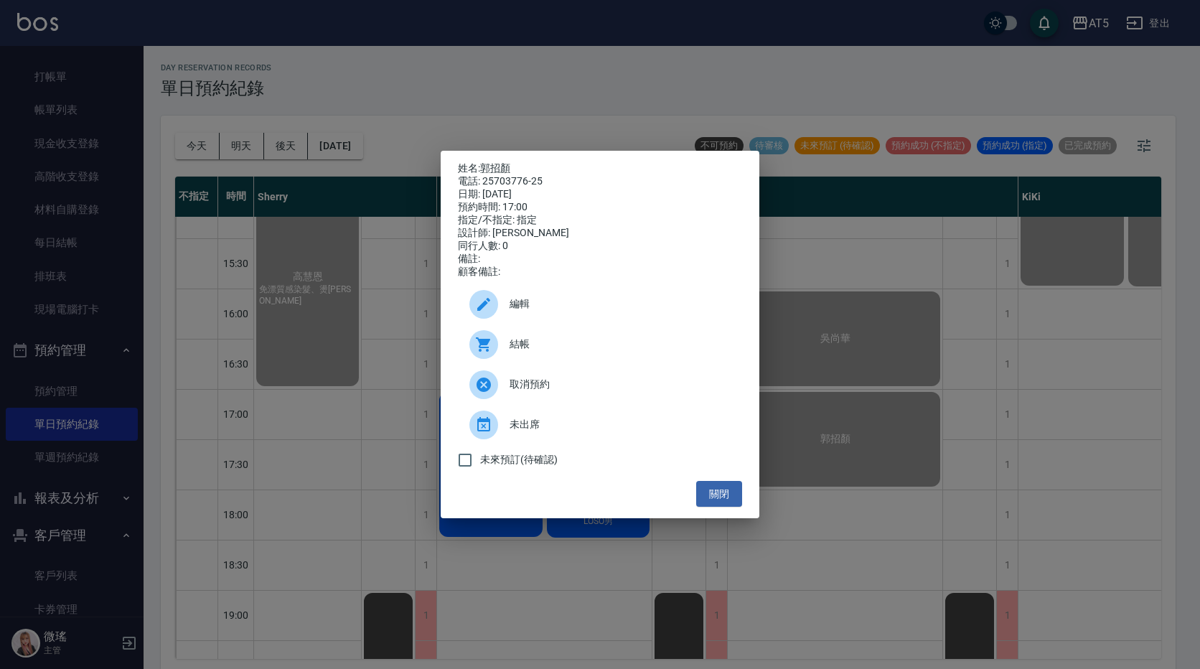
drag, startPoint x: 737, startPoint y: 506, endPoint x: 716, endPoint y: 484, distance: 30.5
click at [730, 500] on button "關閉" at bounding box center [719, 494] width 46 height 27
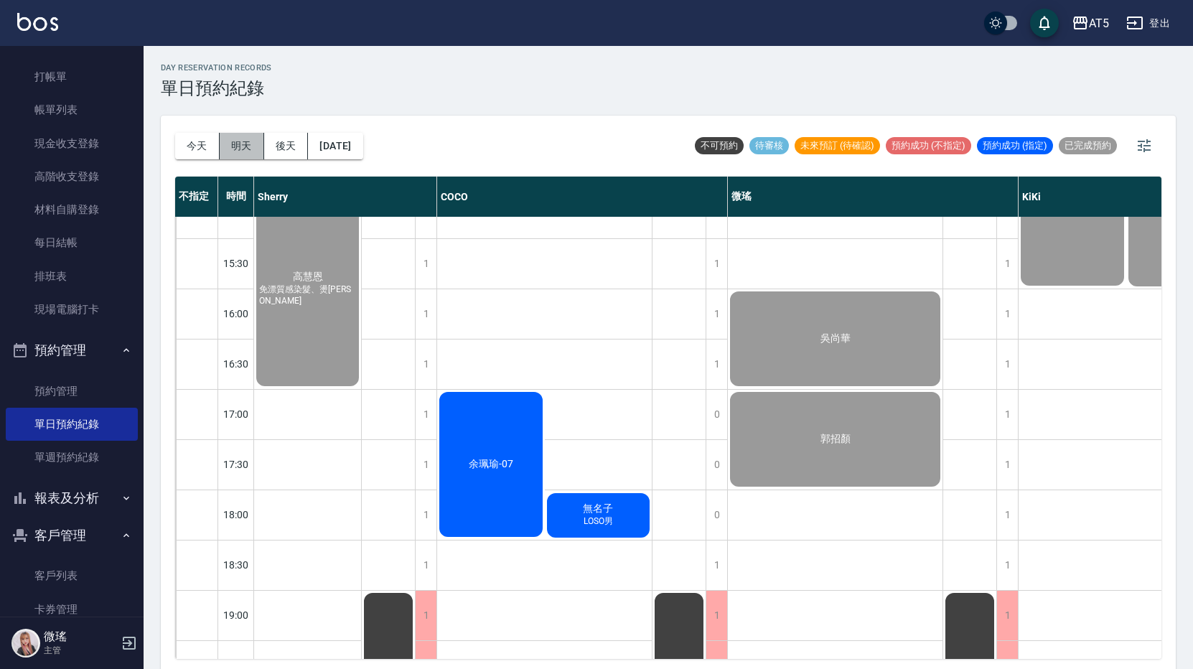
click at [232, 142] on button "明天" at bounding box center [242, 146] width 45 height 27
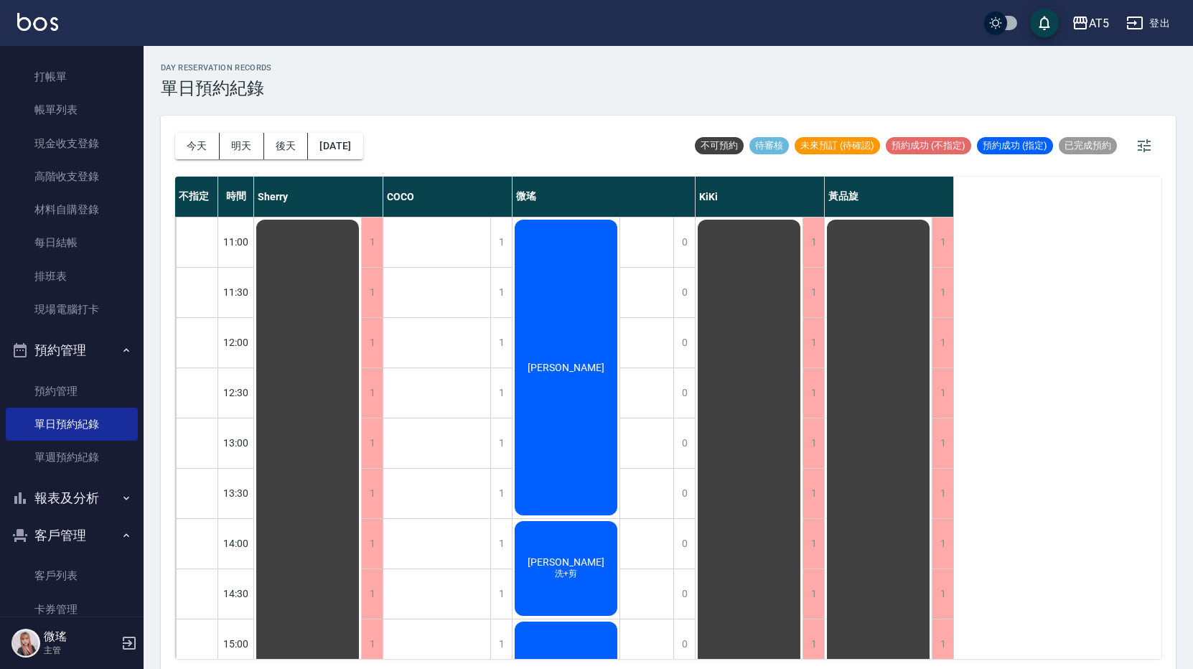
drag, startPoint x: 279, startPoint y: 140, endPoint x: 286, endPoint y: 147, distance: 9.7
click at [279, 139] on button "後天" at bounding box center [286, 146] width 45 height 27
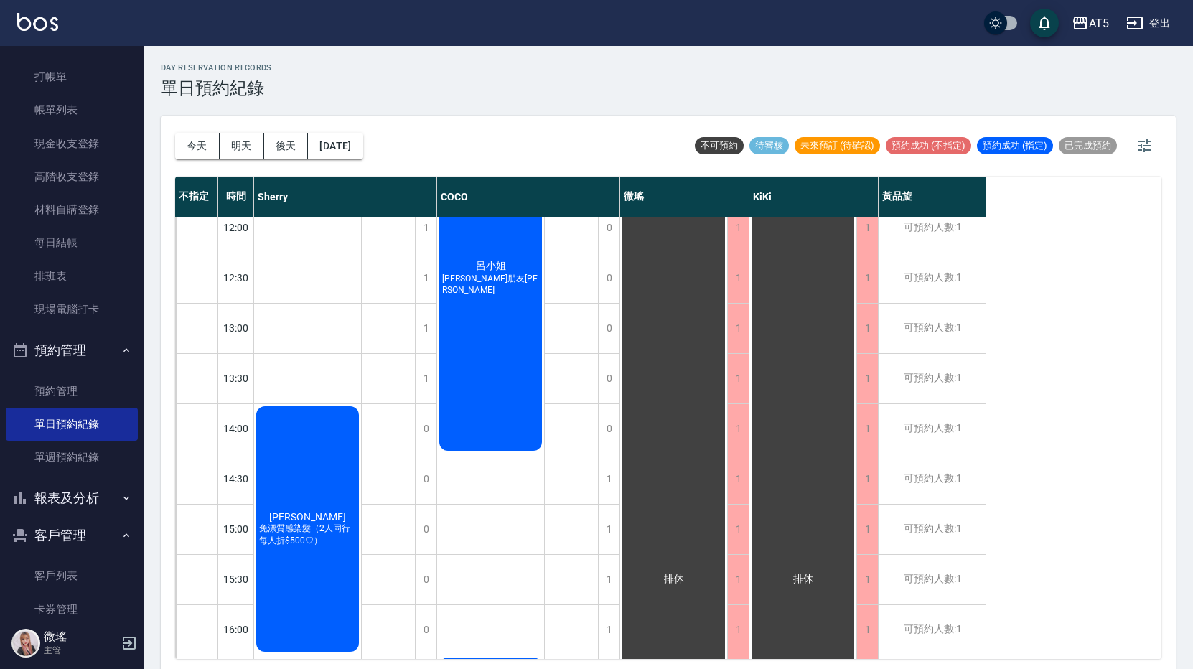
scroll to position [187, 0]
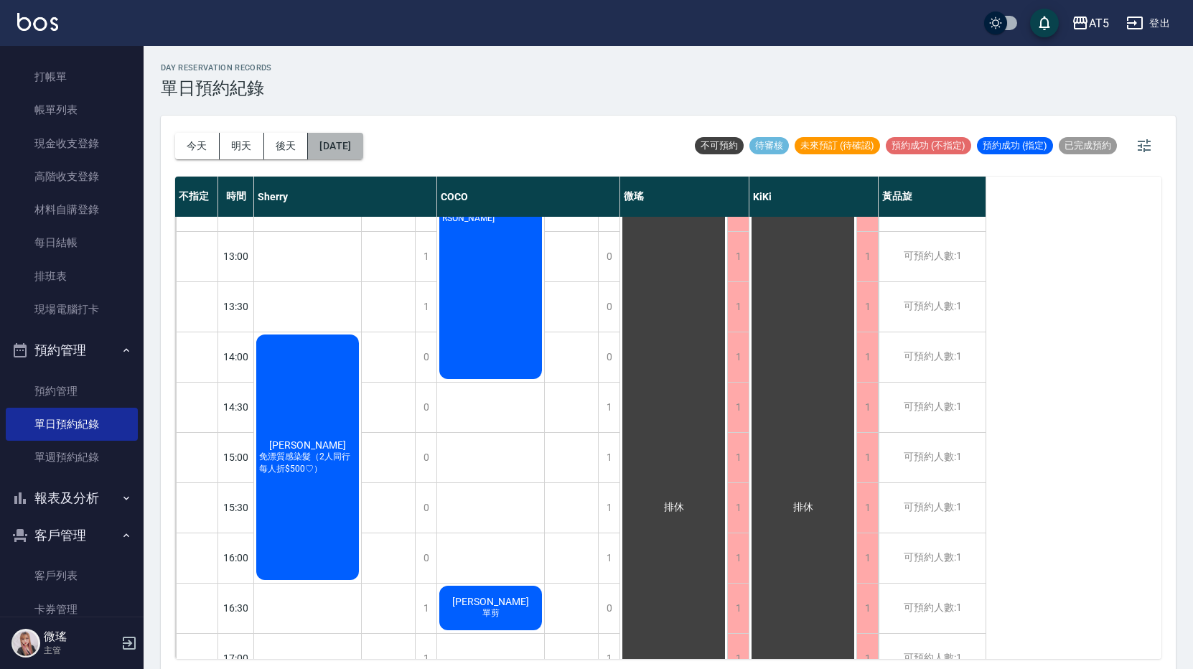
click at [358, 153] on button "2025/09/09" at bounding box center [335, 146] width 55 height 27
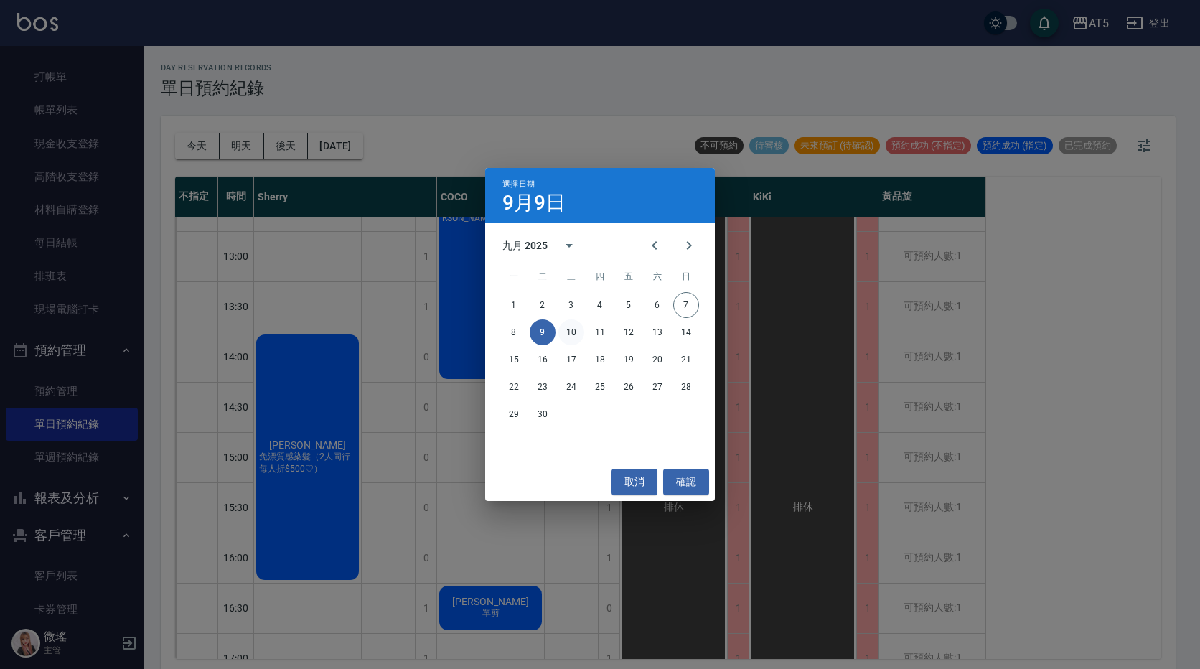
click at [574, 330] on button "10" at bounding box center [572, 332] width 26 height 26
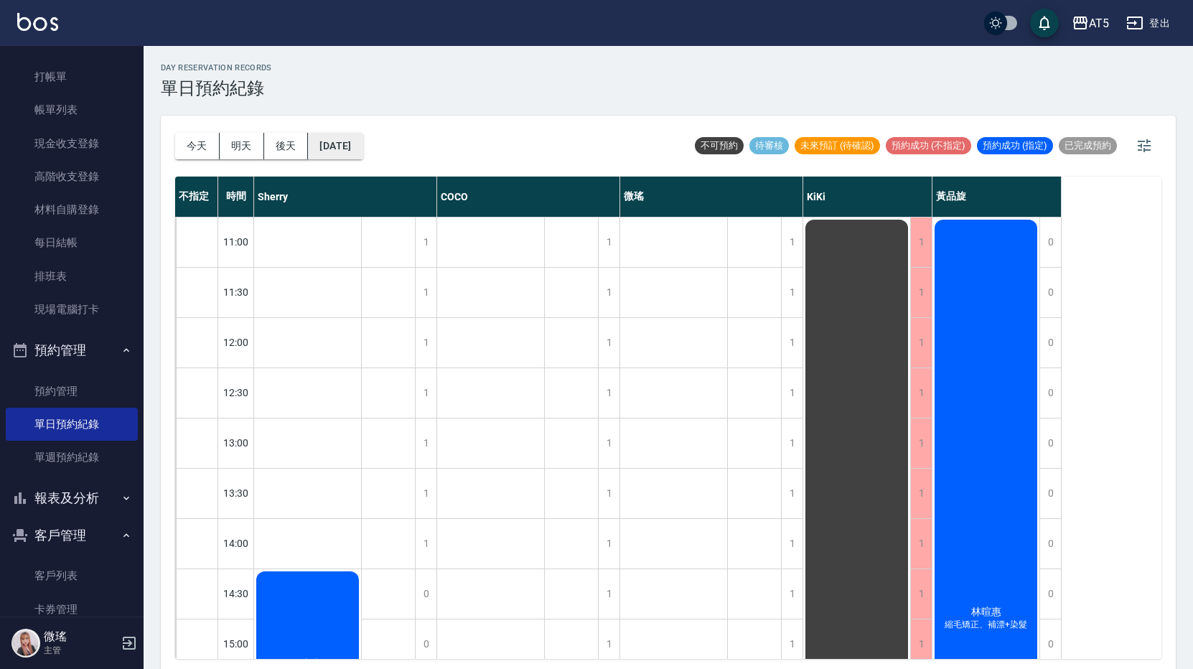
click at [358, 134] on button "2025/09/10" at bounding box center [335, 146] width 55 height 27
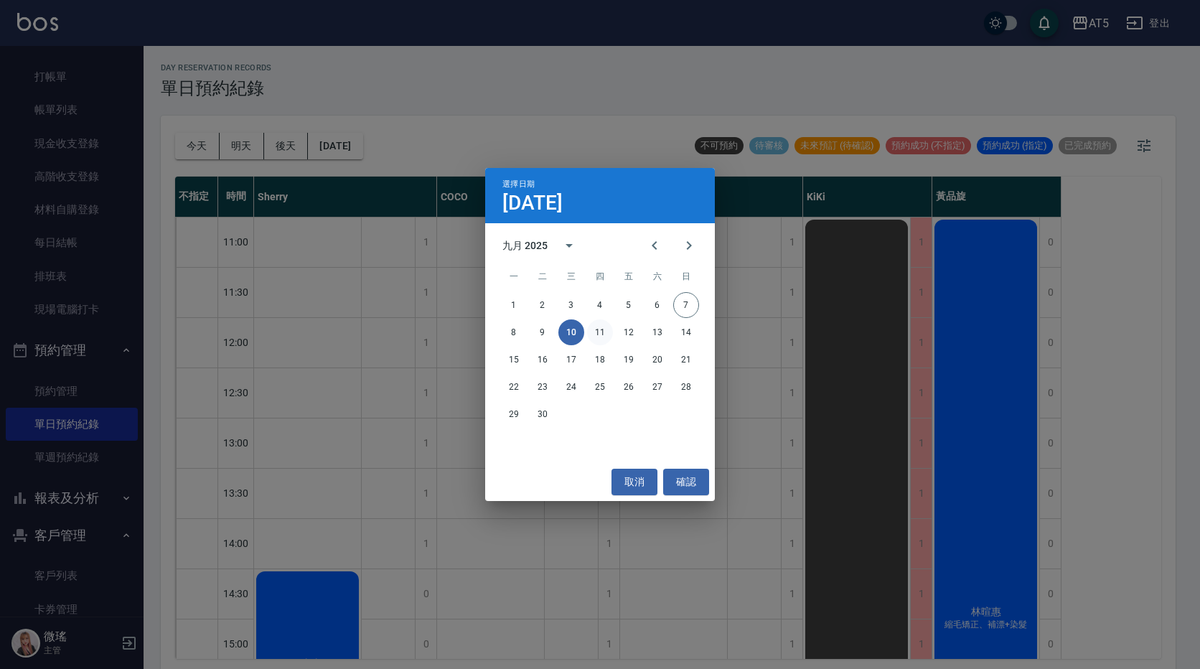
click at [609, 339] on button "11" at bounding box center [600, 332] width 26 height 26
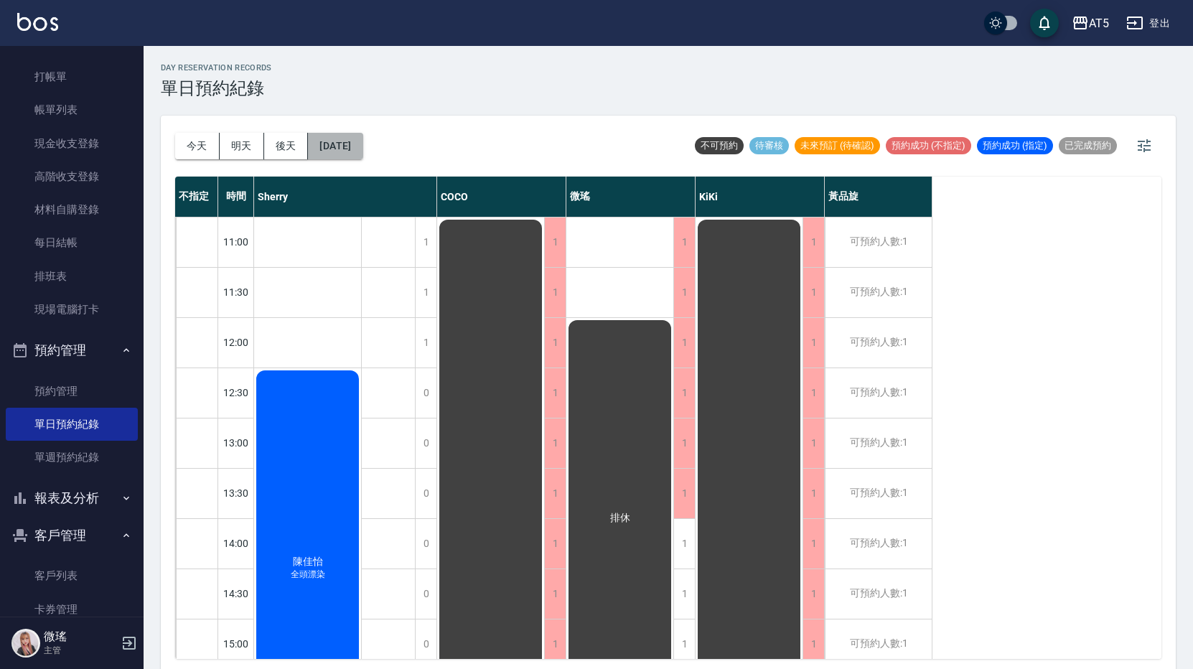
click at [363, 151] on button "2025/09/11" at bounding box center [335, 146] width 55 height 27
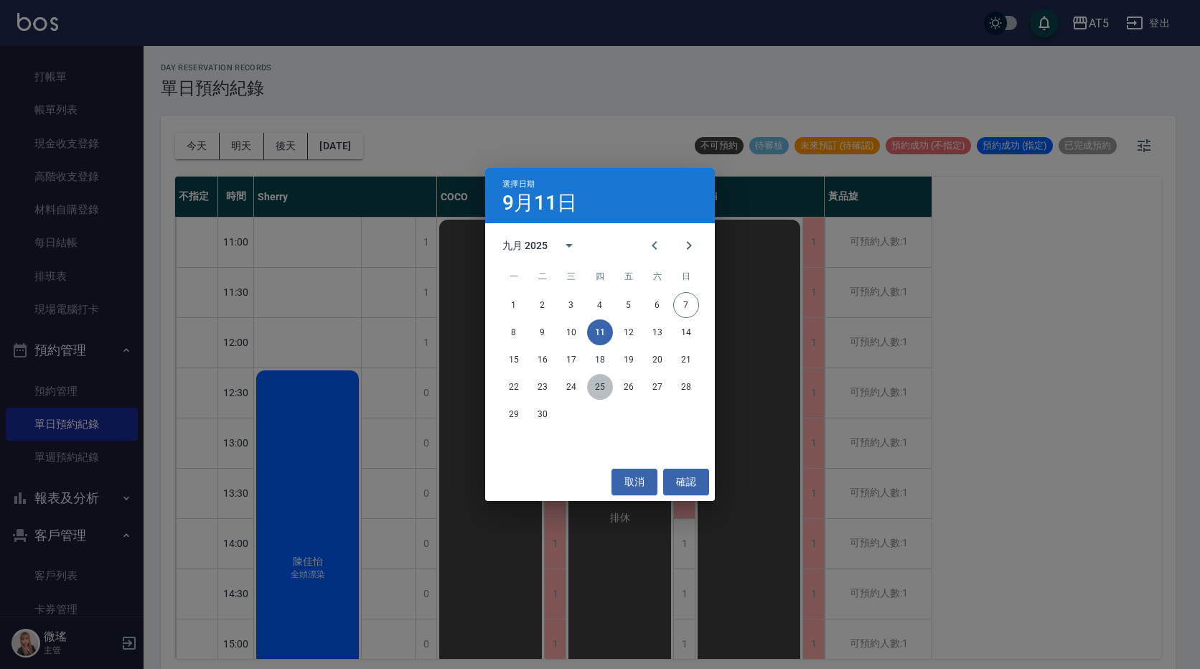
click at [604, 380] on button "25" at bounding box center [600, 387] width 26 height 26
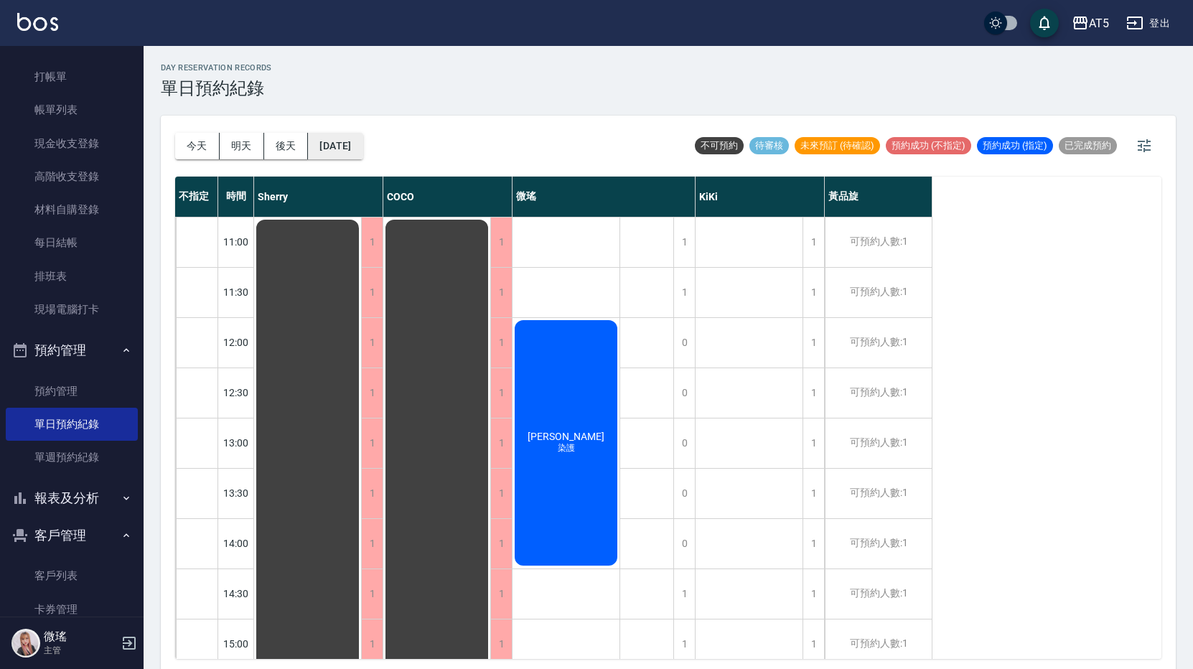
click at [345, 154] on button "2025/09/25" at bounding box center [335, 146] width 55 height 27
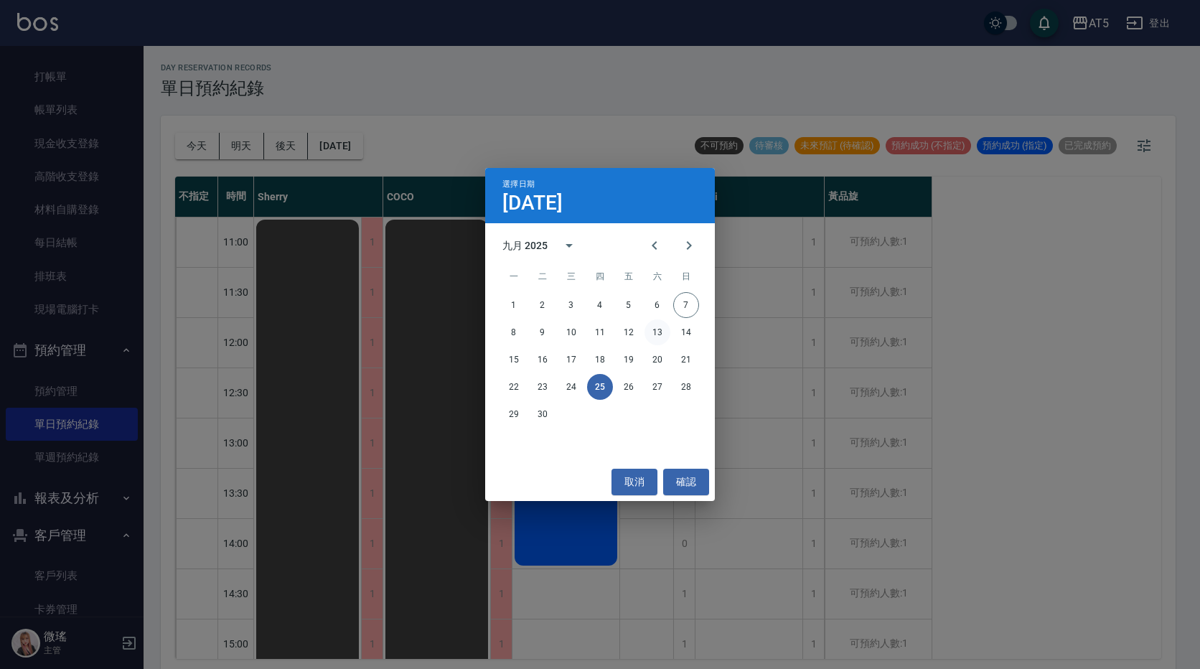
click at [658, 335] on button "13" at bounding box center [658, 332] width 26 height 26
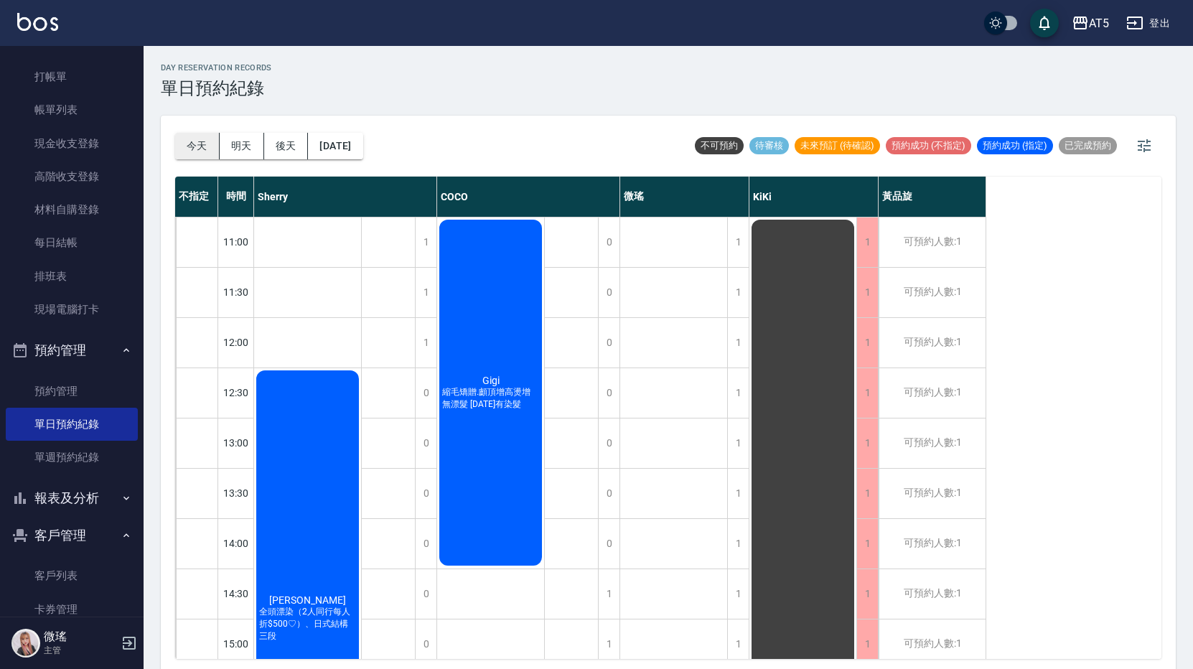
click at [191, 147] on button "今天" at bounding box center [197, 146] width 45 height 27
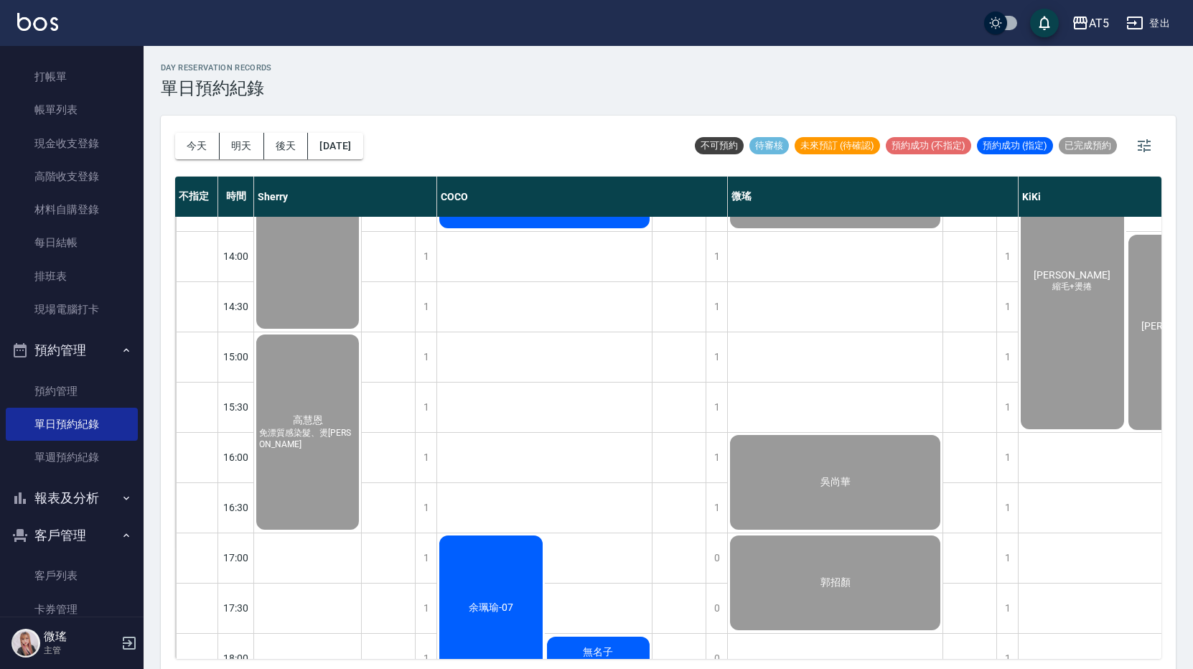
scroll to position [359, 0]
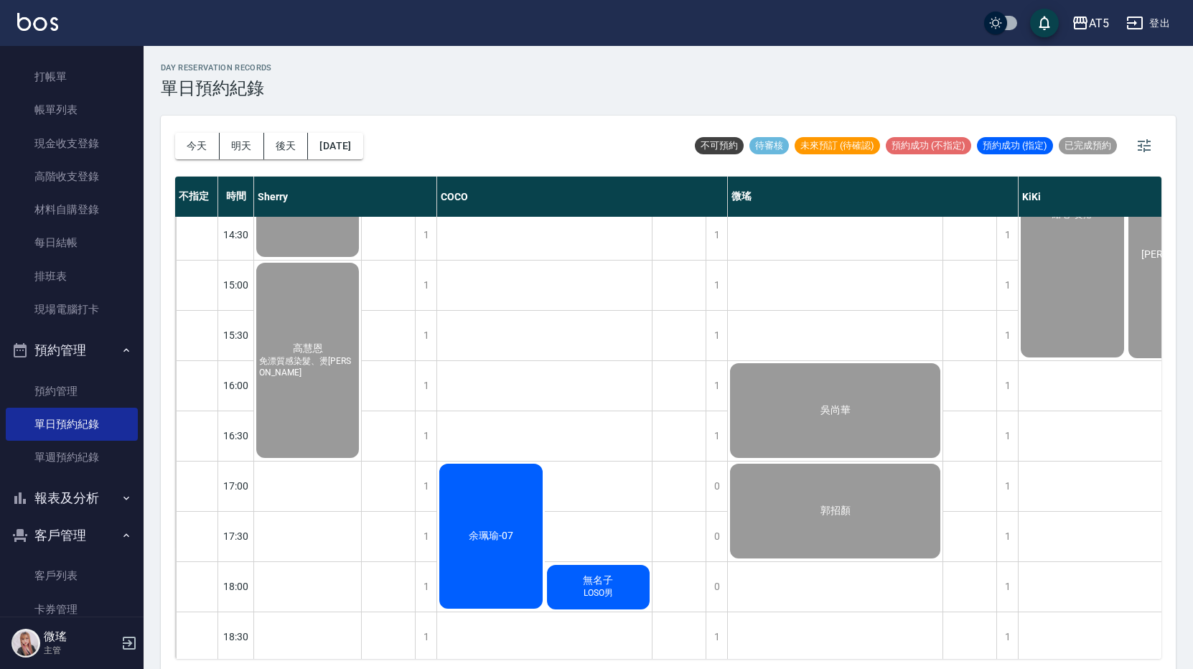
click at [341, 401] on div "高慧恩 免漂質感染髮、燙劉海" at bounding box center [307, 361] width 107 height 200
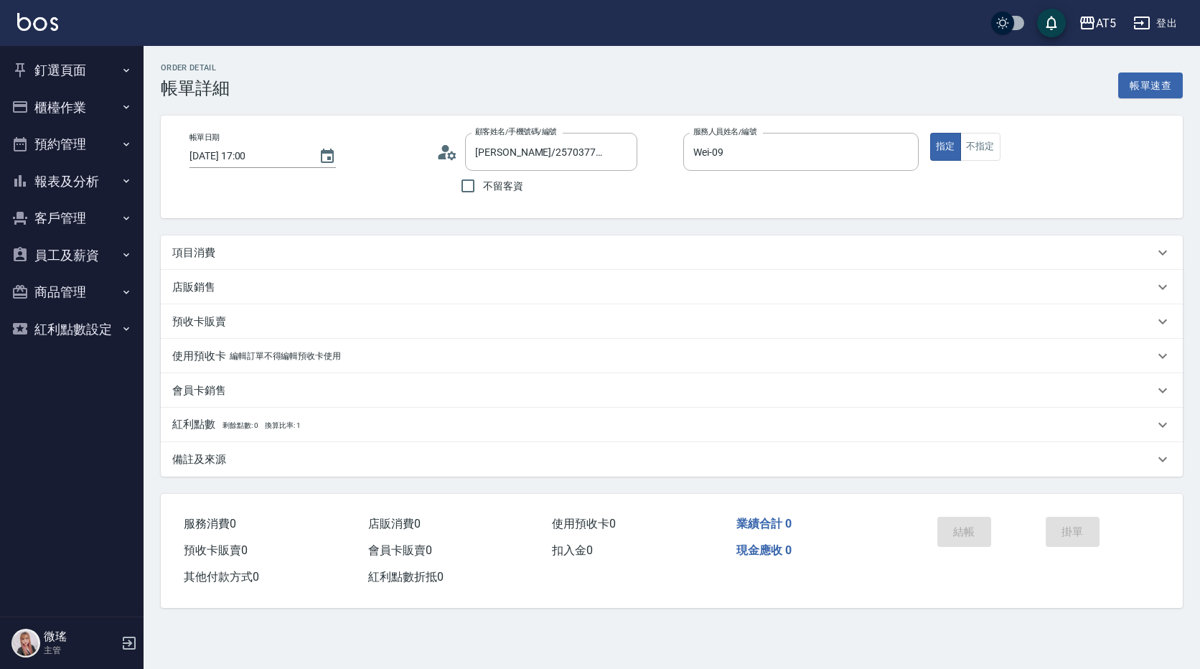
click at [188, 251] on p "項目消費" at bounding box center [193, 253] width 43 height 15
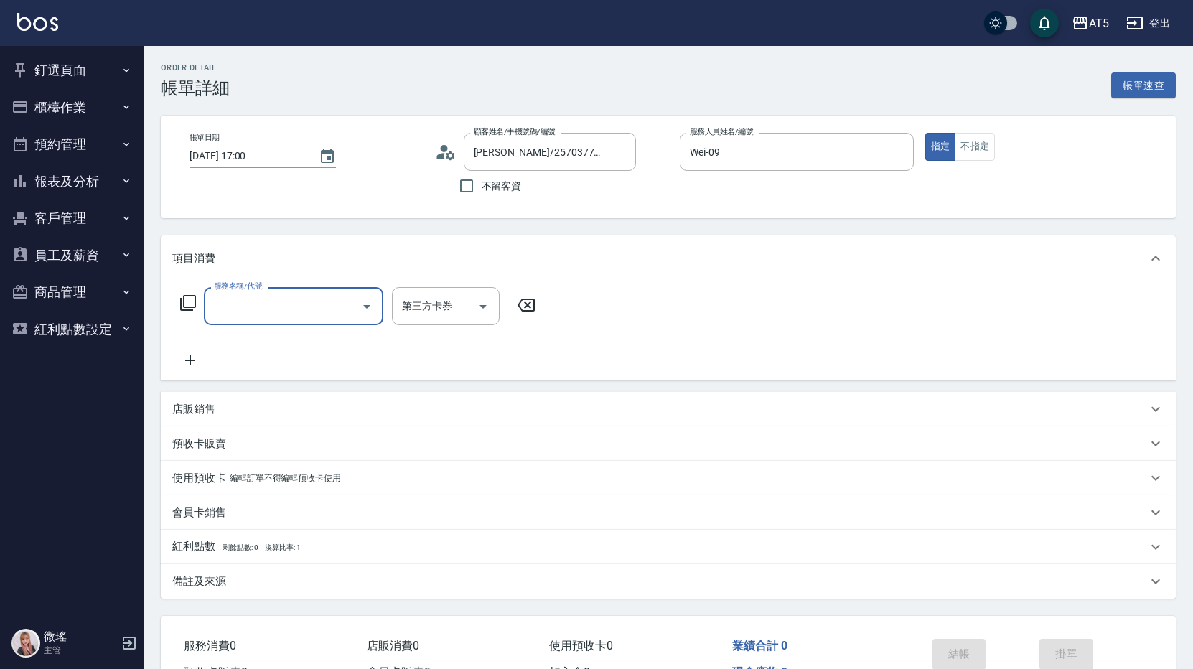
click at [225, 295] on input "服務名稱/代號" at bounding box center [282, 306] width 145 height 25
click at [244, 294] on input "服務名稱/代號" at bounding box center [282, 306] width 145 height 25
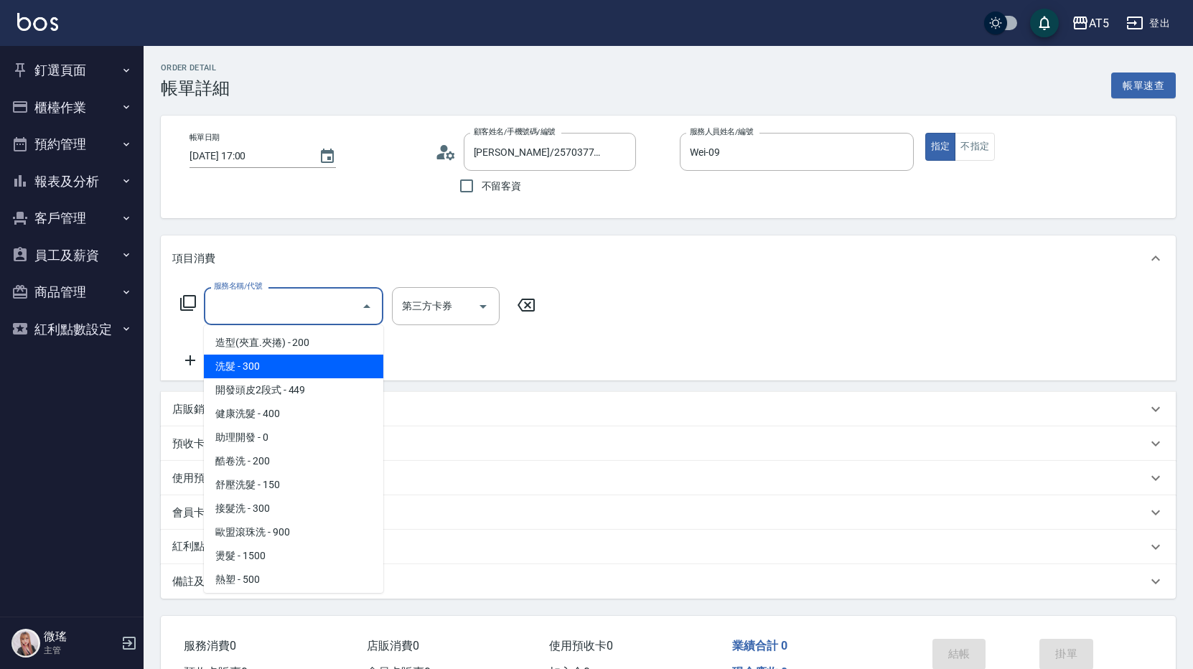
click at [260, 355] on span "洗髮 - 300" at bounding box center [293, 367] width 179 height 24
type input "洗髮(201)"
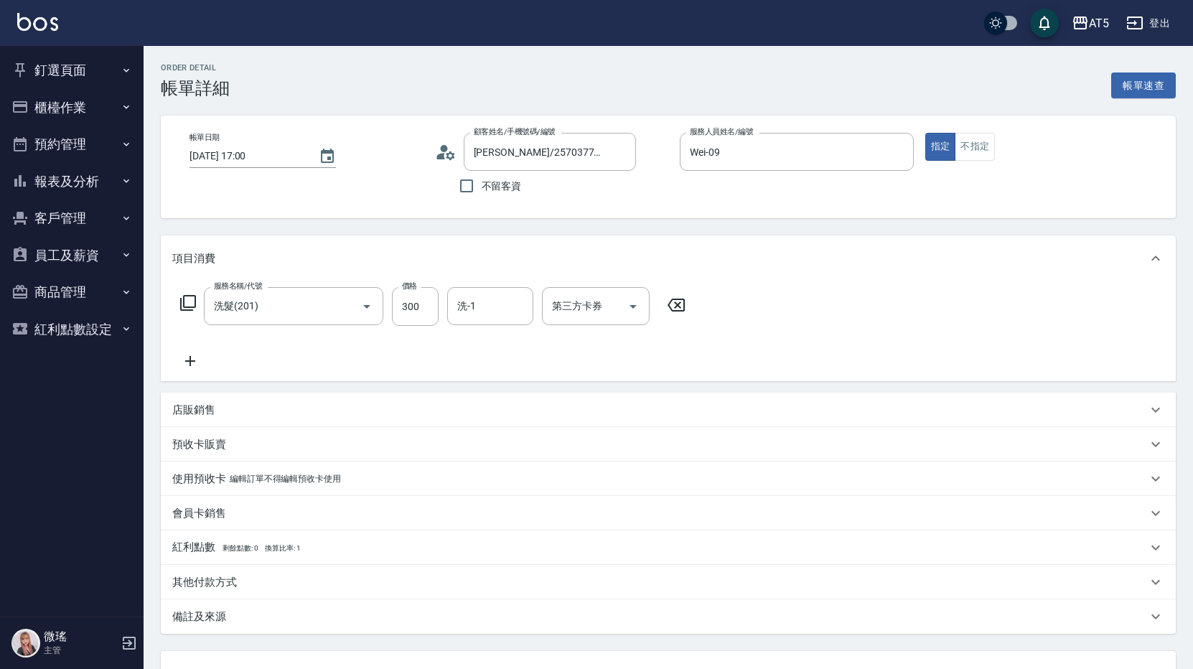
click at [197, 365] on icon at bounding box center [190, 360] width 36 height 17
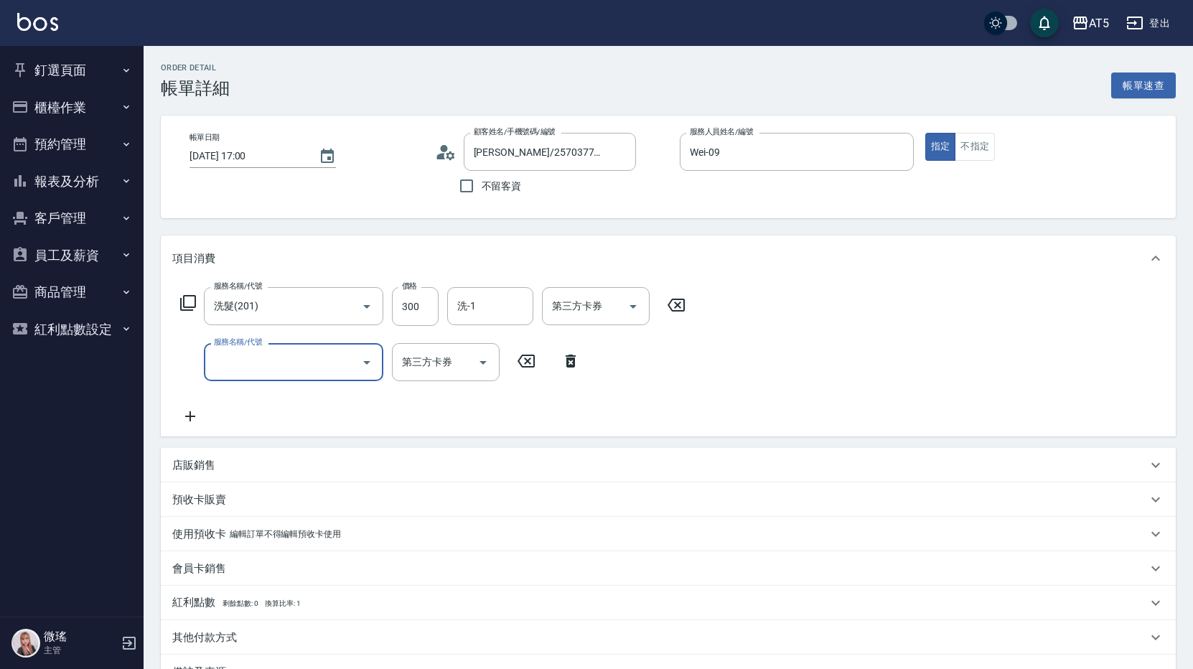
click at [261, 377] on div "服務名稱/代號" at bounding box center [293, 362] width 179 height 38
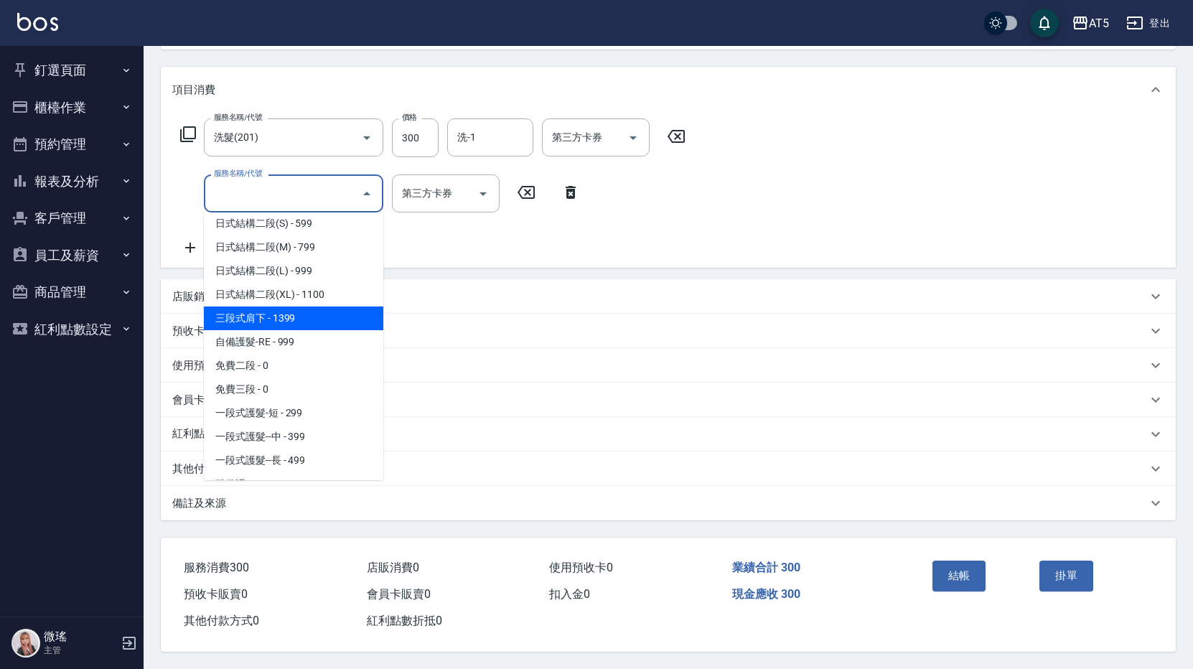
scroll to position [503, 0]
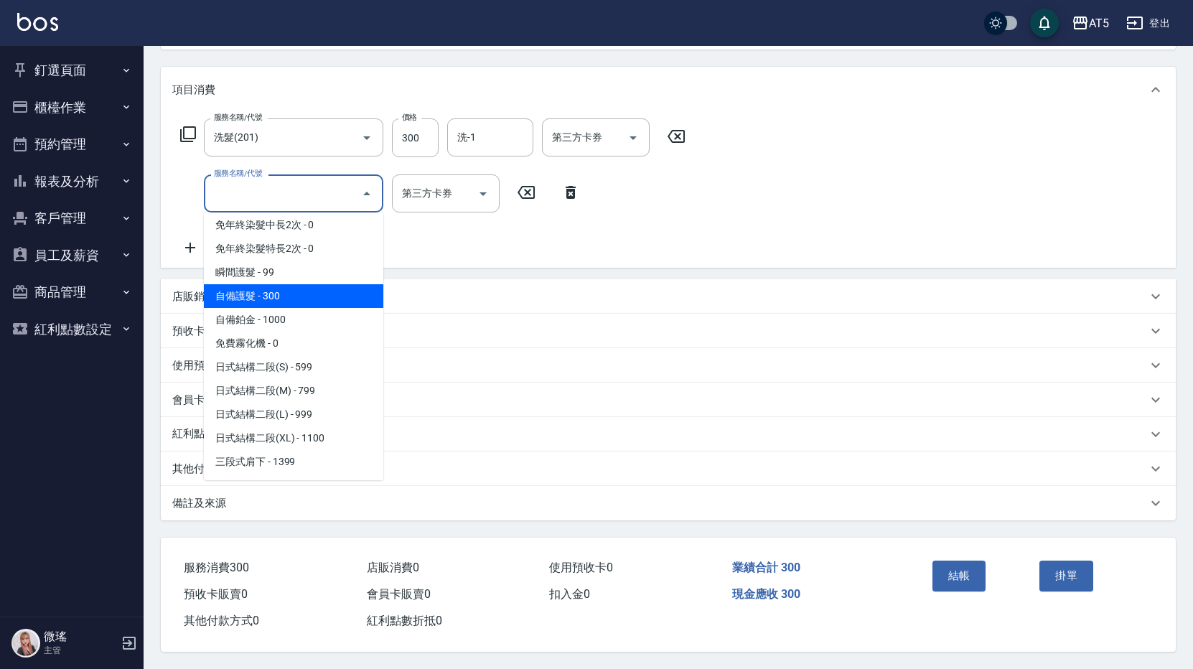
click at [276, 284] on span "自備護髮 - 300" at bounding box center [293, 296] width 179 height 24
type input "60"
type input "自備護髮(601)"
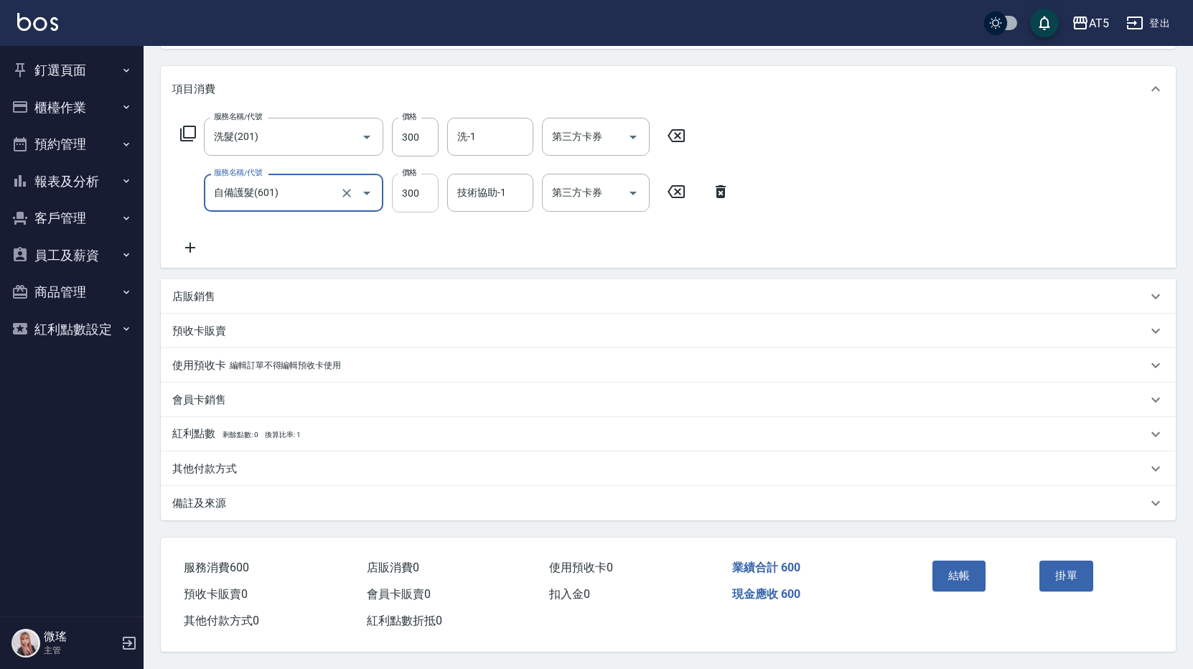
click at [434, 192] on input "300" at bounding box center [415, 193] width 47 height 39
type input "30"
type input "600"
type input "90"
type input "600"
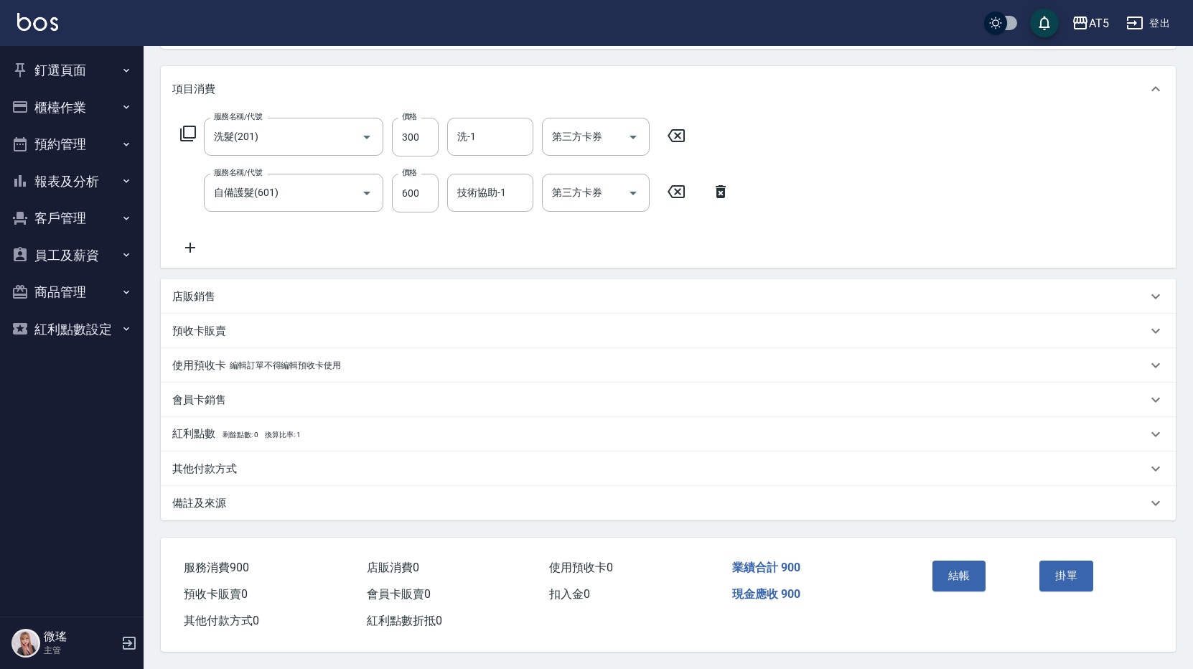
click at [194, 477] on div "其他付款方式" at bounding box center [668, 469] width 1015 height 34
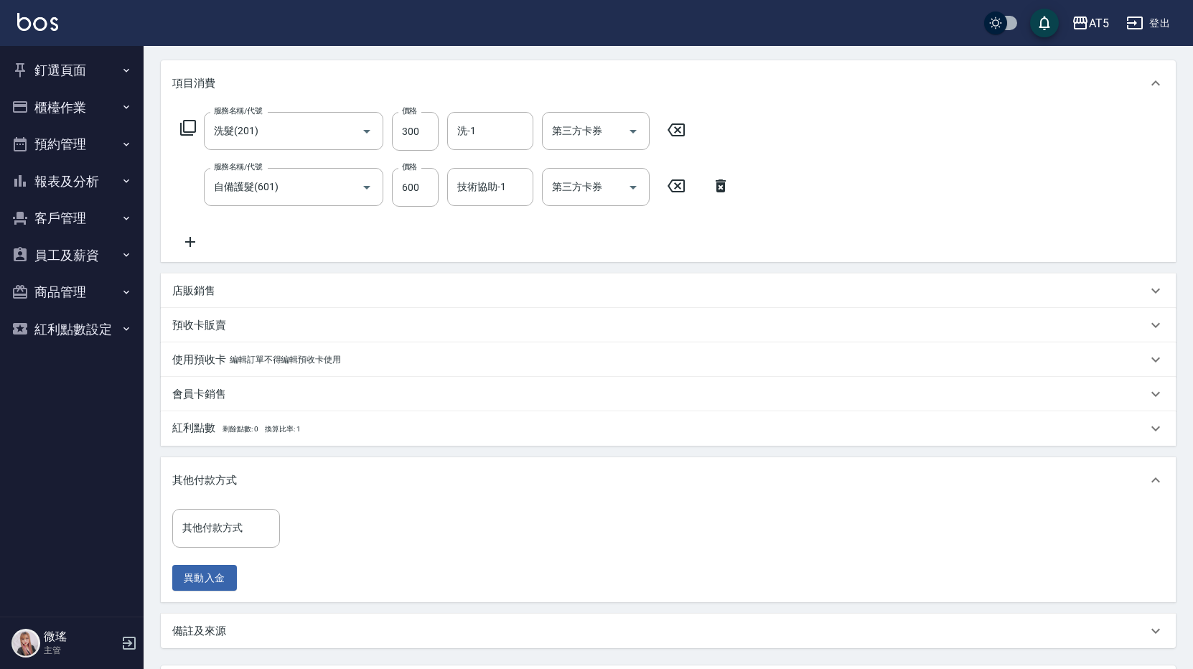
click at [197, 472] on div "其他付款方式" at bounding box center [668, 480] width 1015 height 46
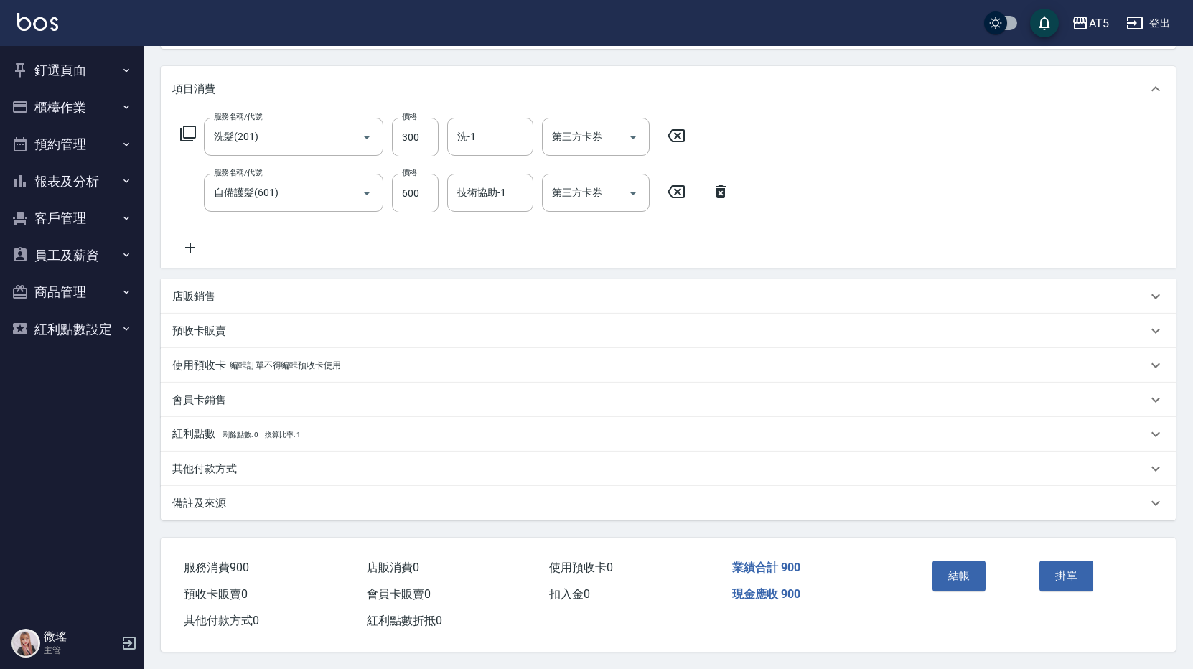
click at [202, 499] on p "備註及來源" at bounding box center [199, 503] width 54 height 15
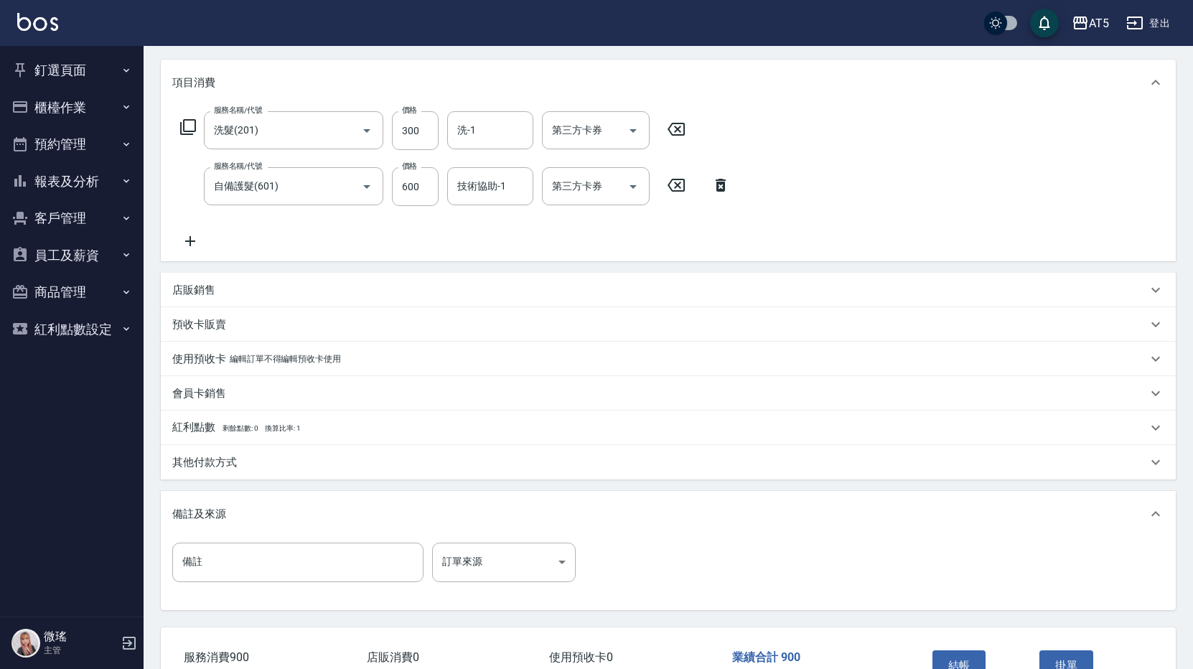
scroll to position [270, 0]
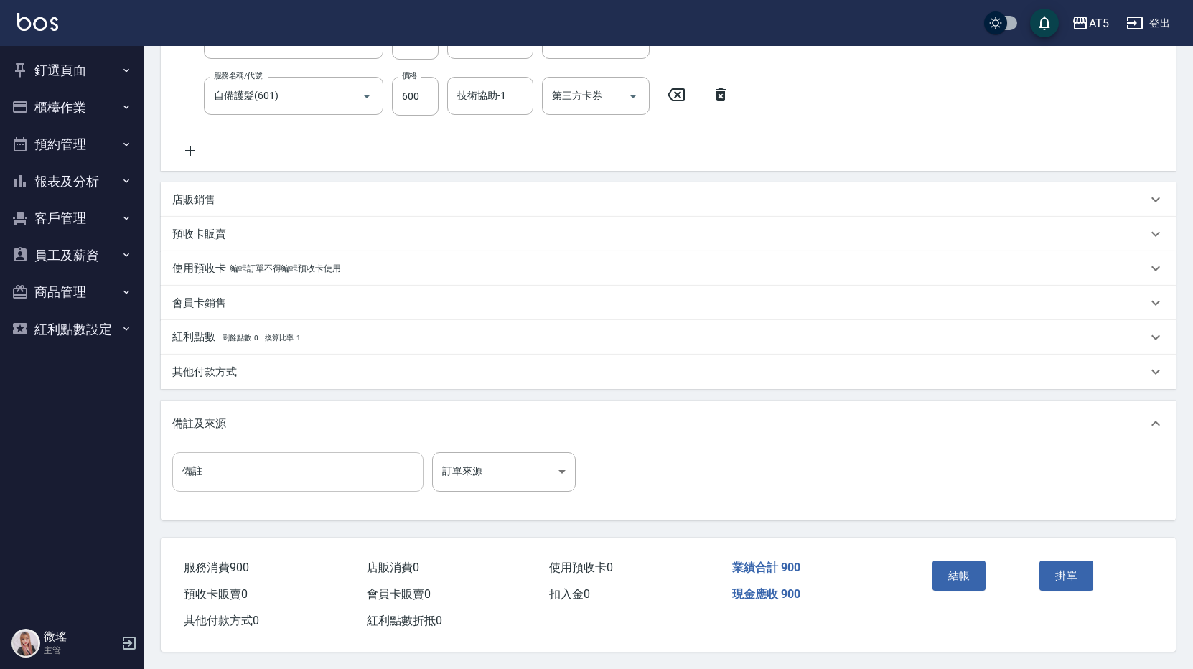
click at [207, 478] on input "備註" at bounding box center [297, 471] width 251 height 39
type input "洋甘菊"
click at [972, 567] on button "結帳" at bounding box center [960, 576] width 54 height 30
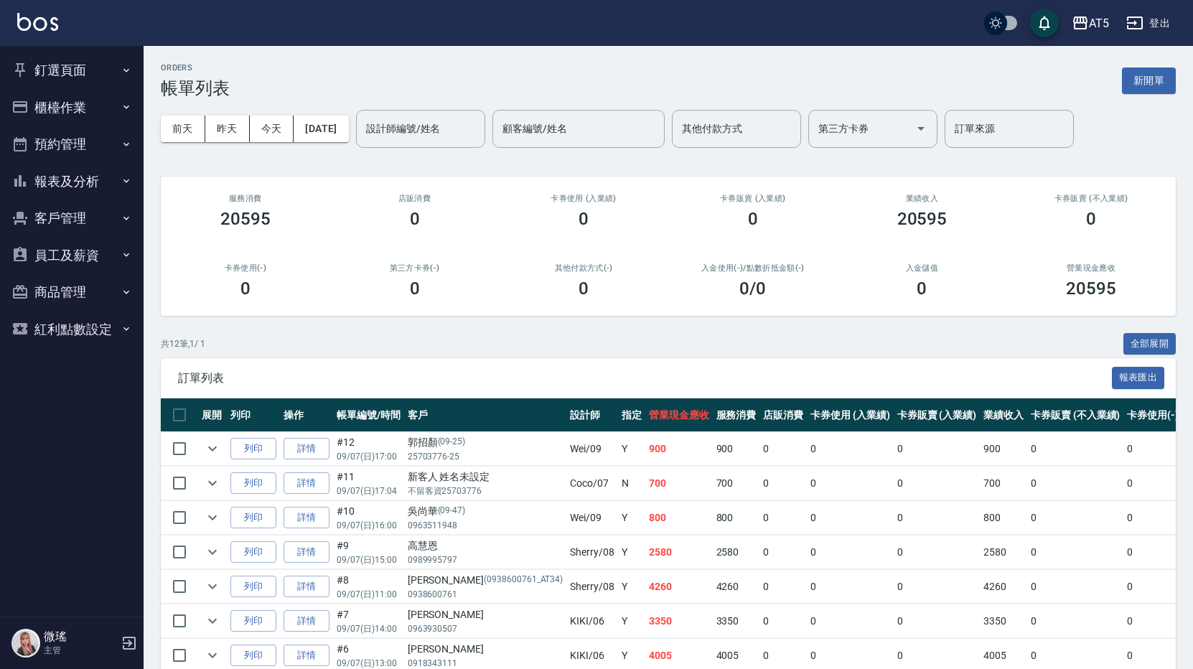
scroll to position [243, 0]
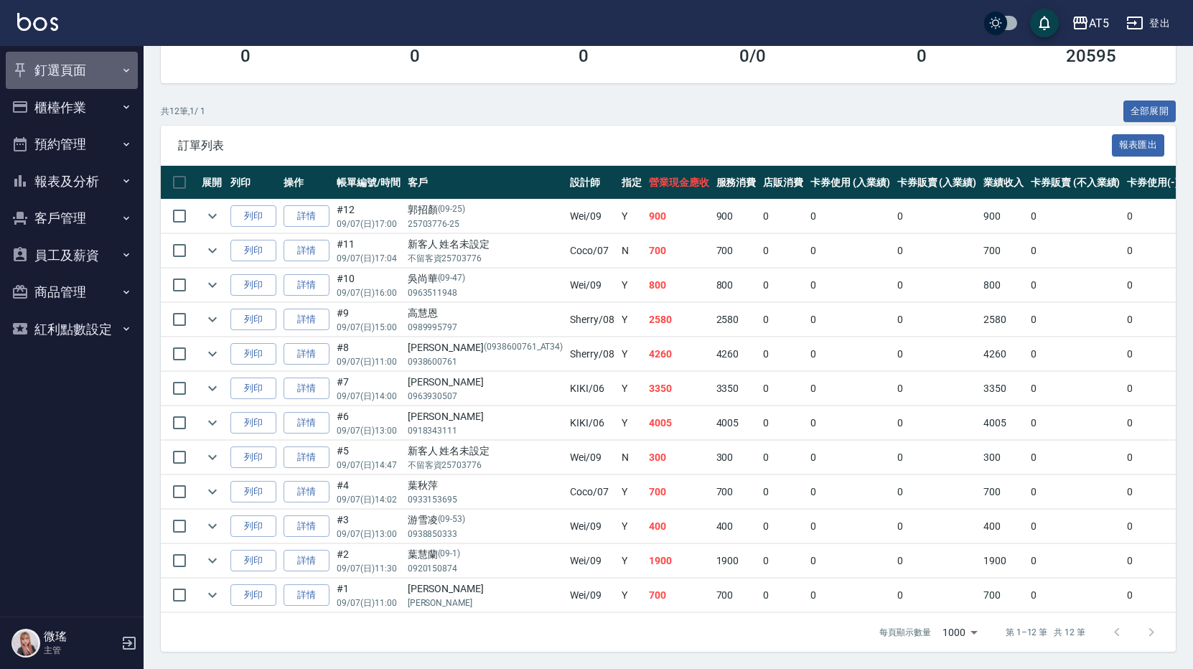
click at [81, 62] on button "釘選頁面" at bounding box center [72, 70] width 132 height 37
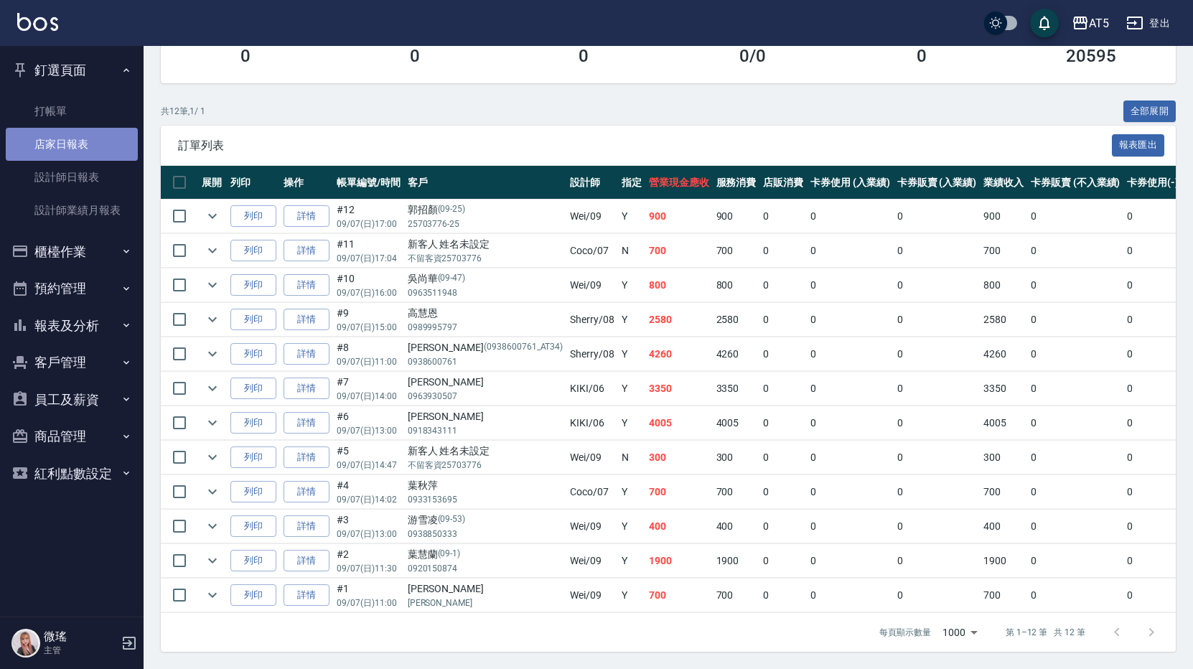
click at [75, 142] on link "店家日報表" at bounding box center [72, 144] width 132 height 33
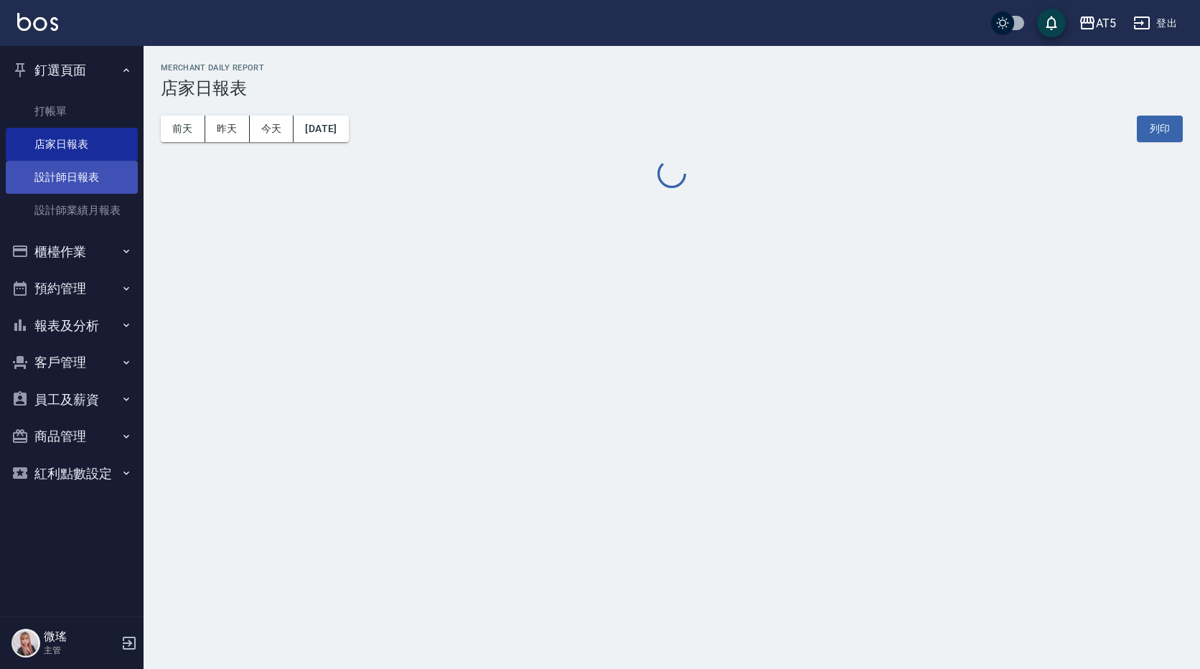
click at [76, 179] on link "設計師日報表" at bounding box center [72, 177] width 132 height 33
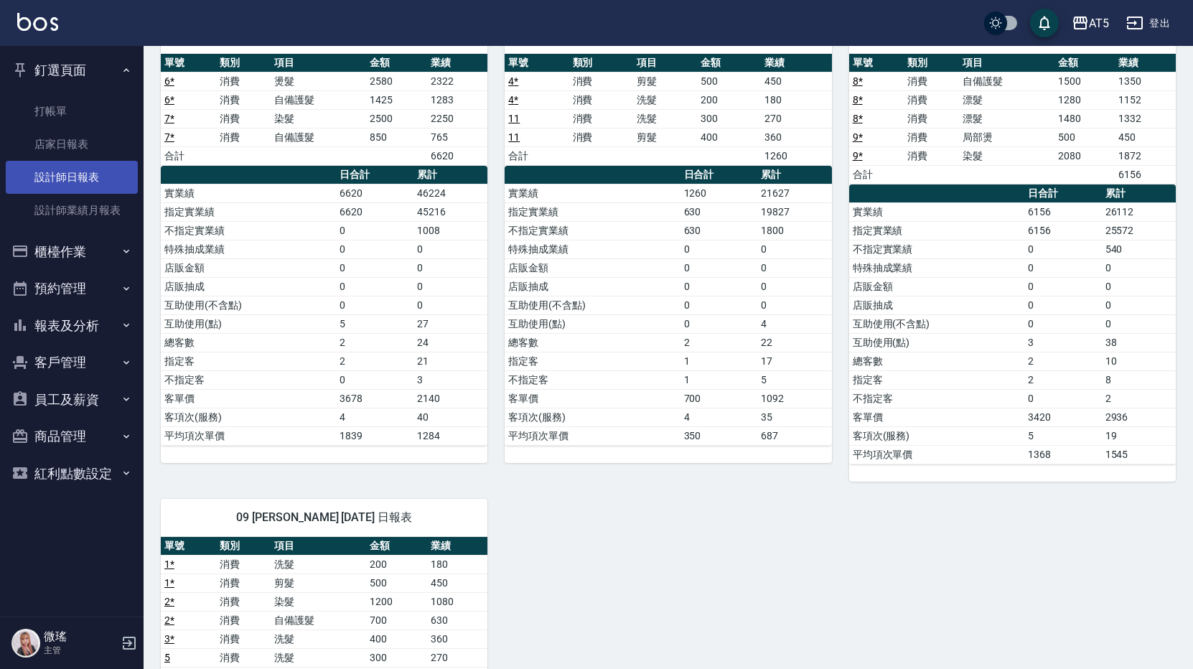
scroll to position [72, 0]
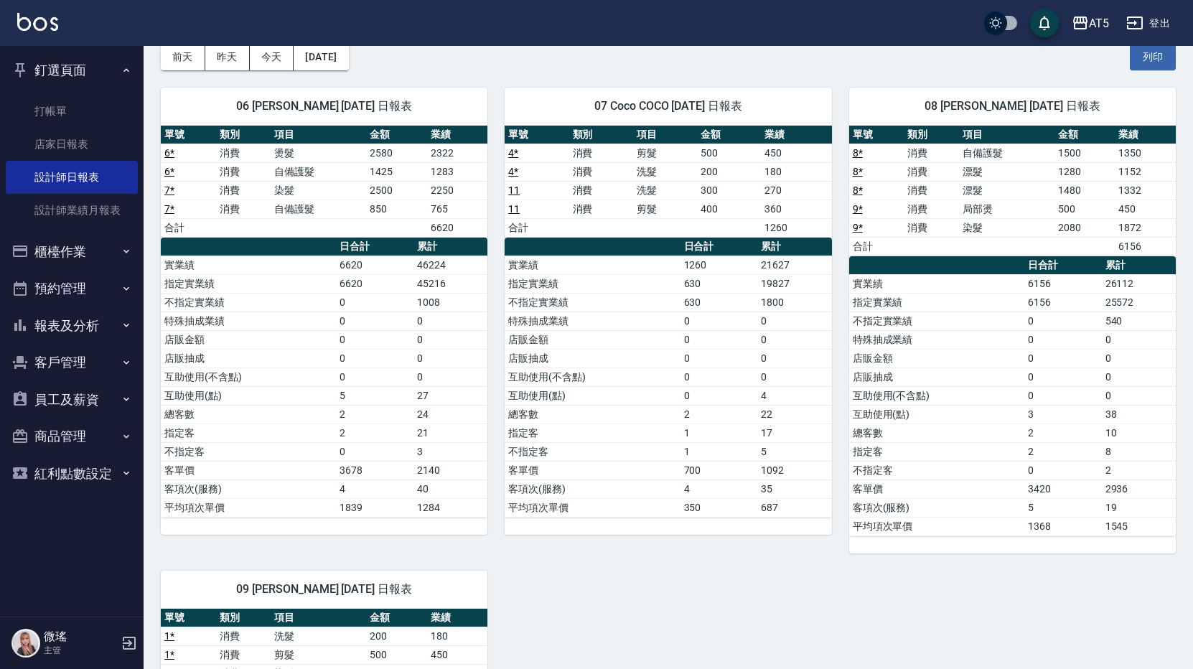
click at [63, 246] on button "櫃檯作業" at bounding box center [72, 251] width 132 height 37
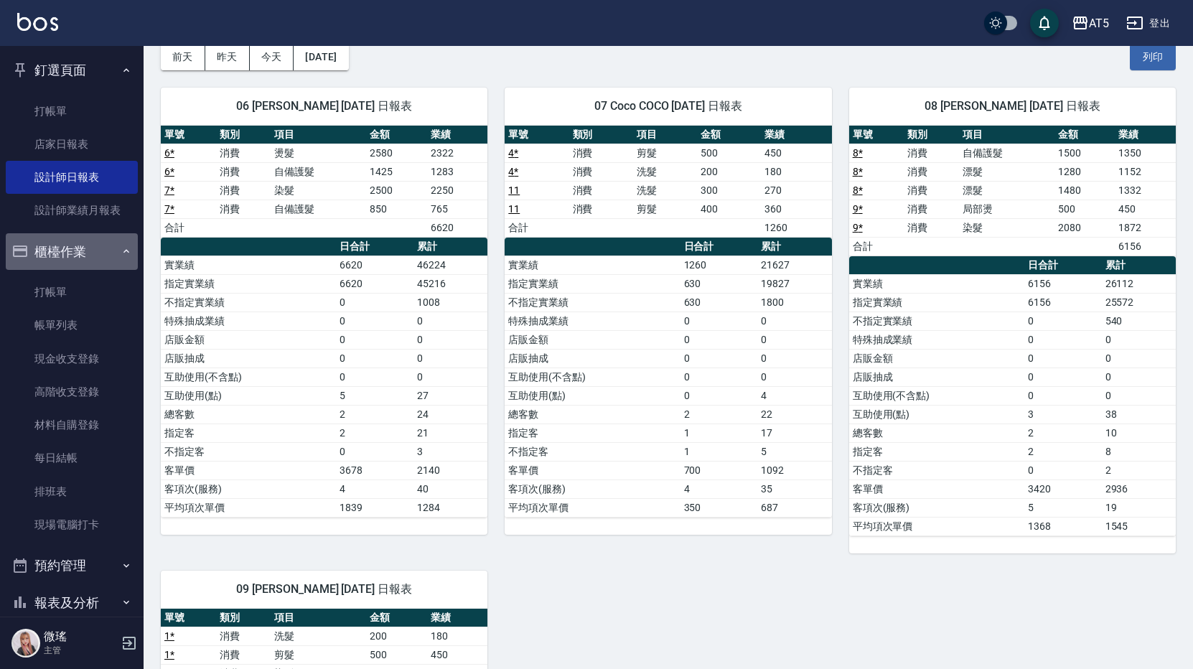
click at [79, 258] on button "櫃檯作業" at bounding box center [72, 251] width 132 height 37
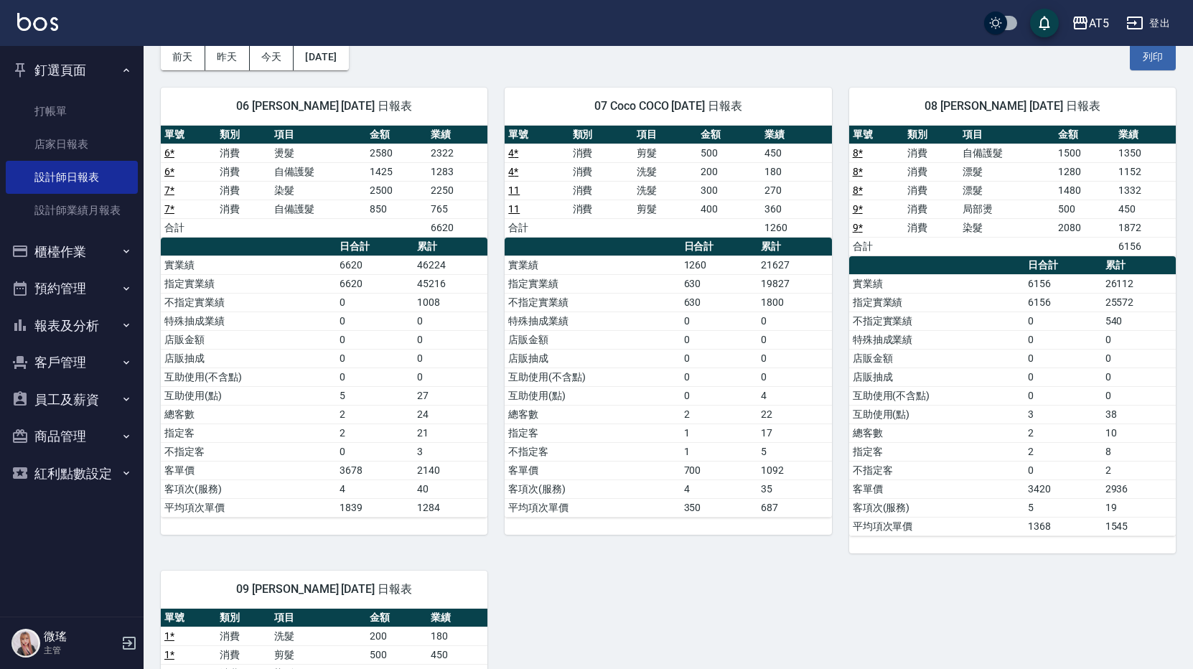
click at [88, 246] on button "櫃檯作業" at bounding box center [72, 251] width 132 height 37
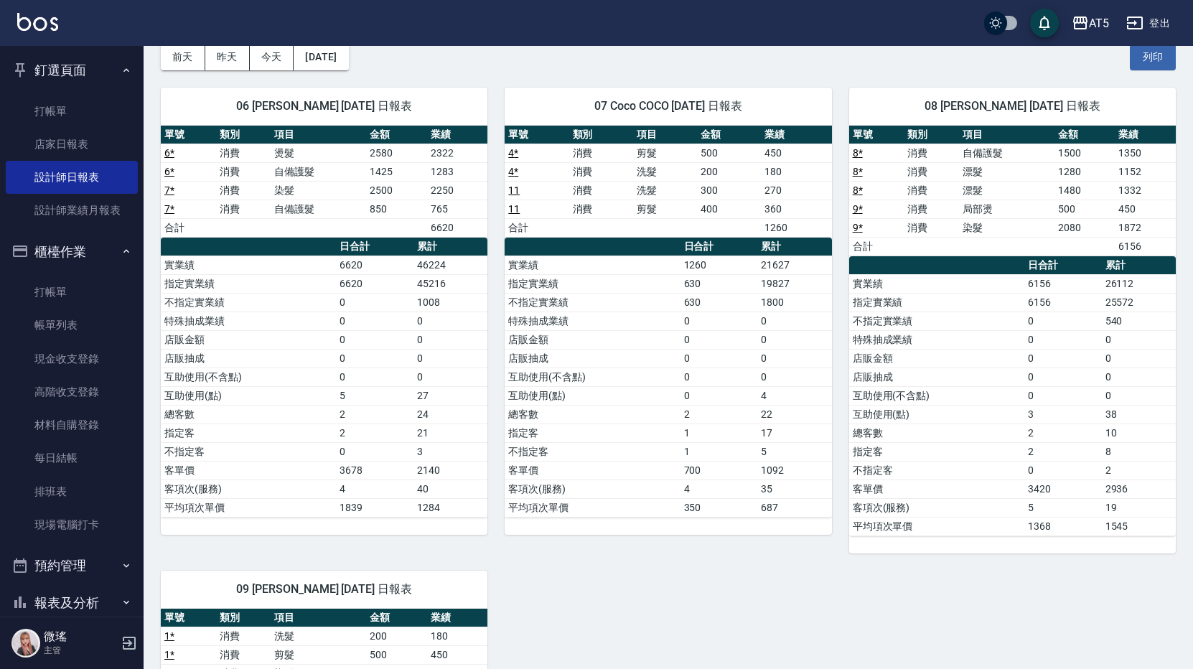
click at [97, 246] on button "櫃檯作業" at bounding box center [72, 251] width 132 height 37
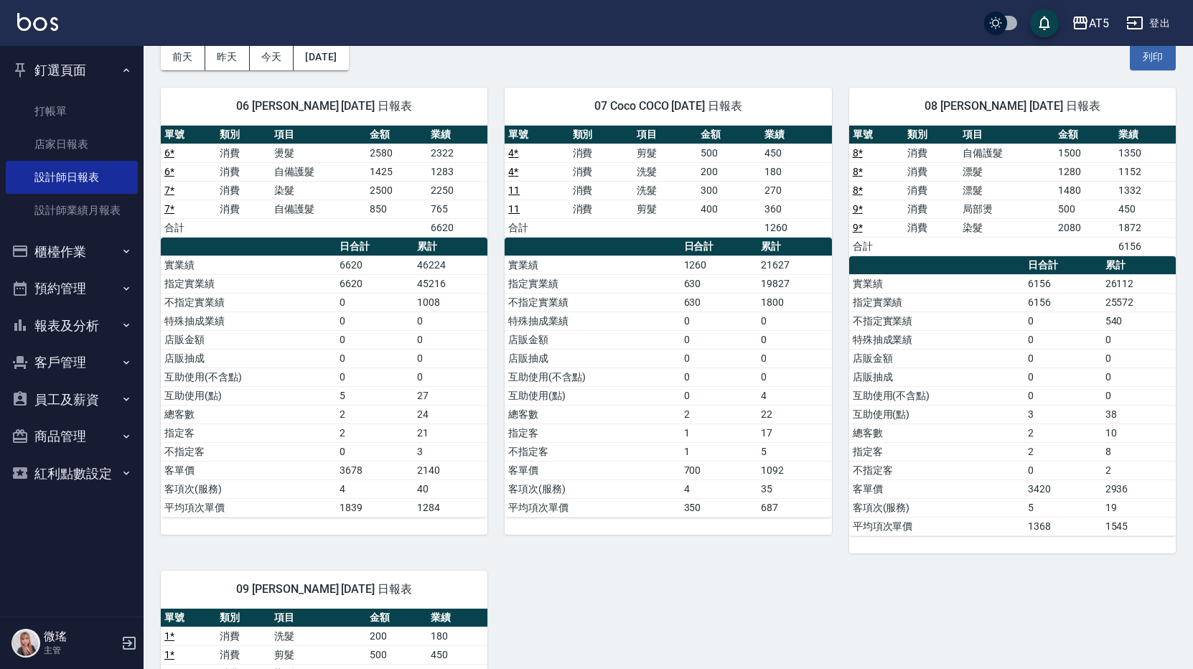
click at [59, 280] on button "預約管理" at bounding box center [72, 288] width 132 height 37
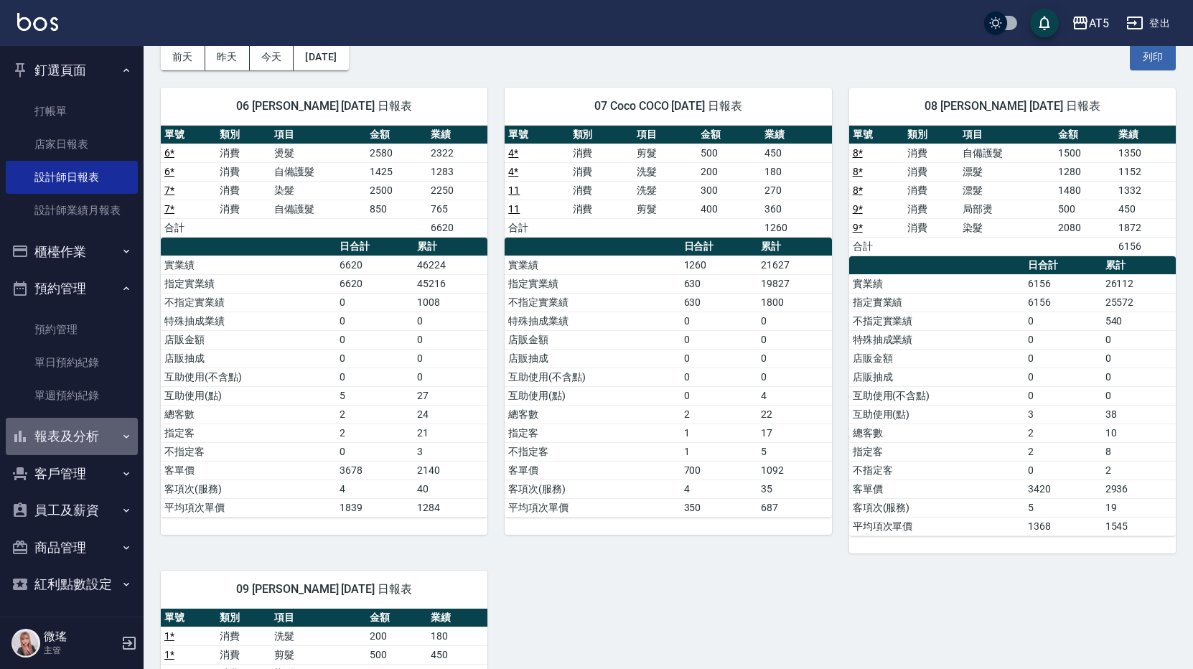
click at [90, 449] on button "報表及分析" at bounding box center [72, 436] width 132 height 37
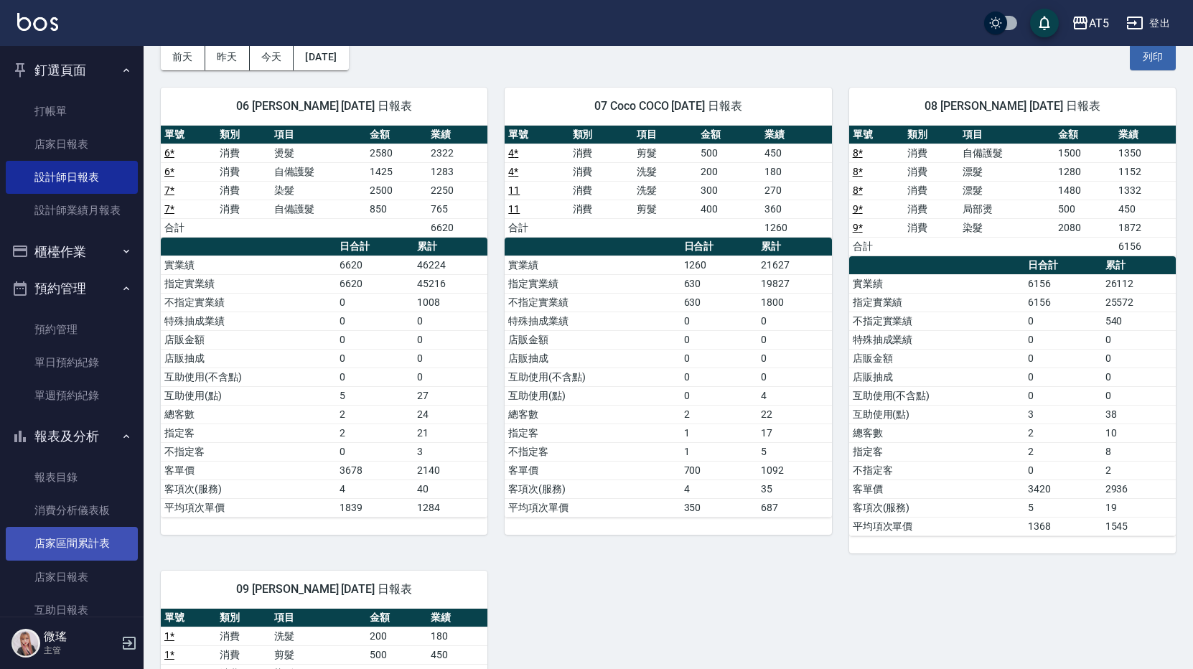
scroll to position [144, 0]
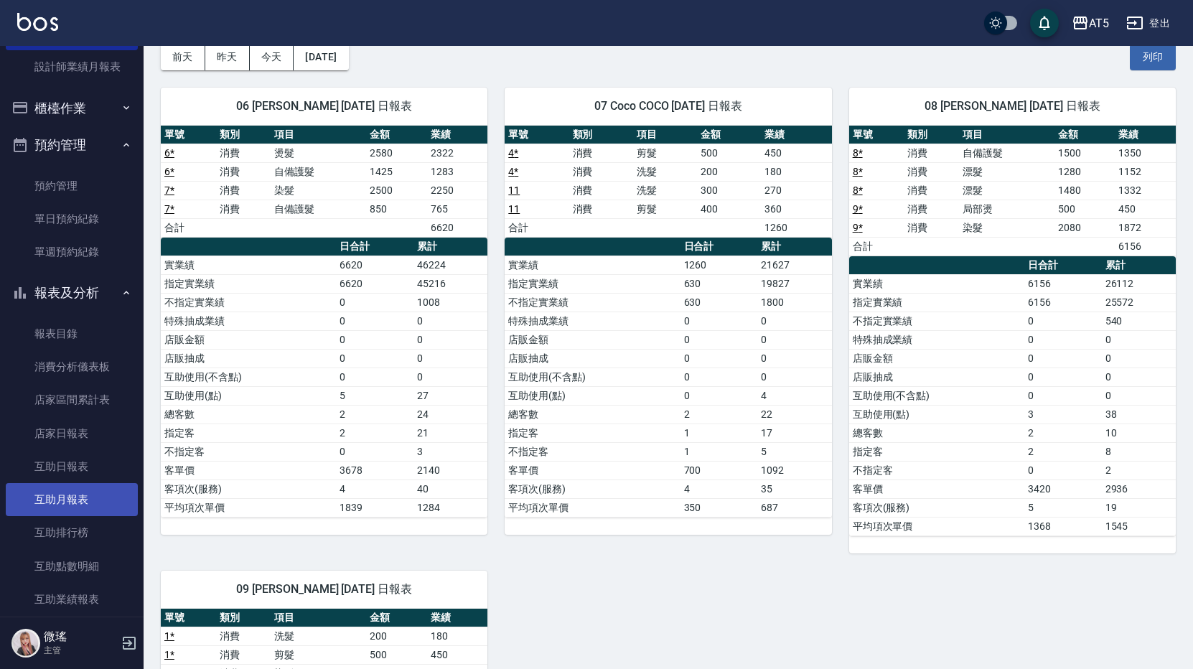
click at [84, 497] on link "互助月報表" at bounding box center [72, 499] width 132 height 33
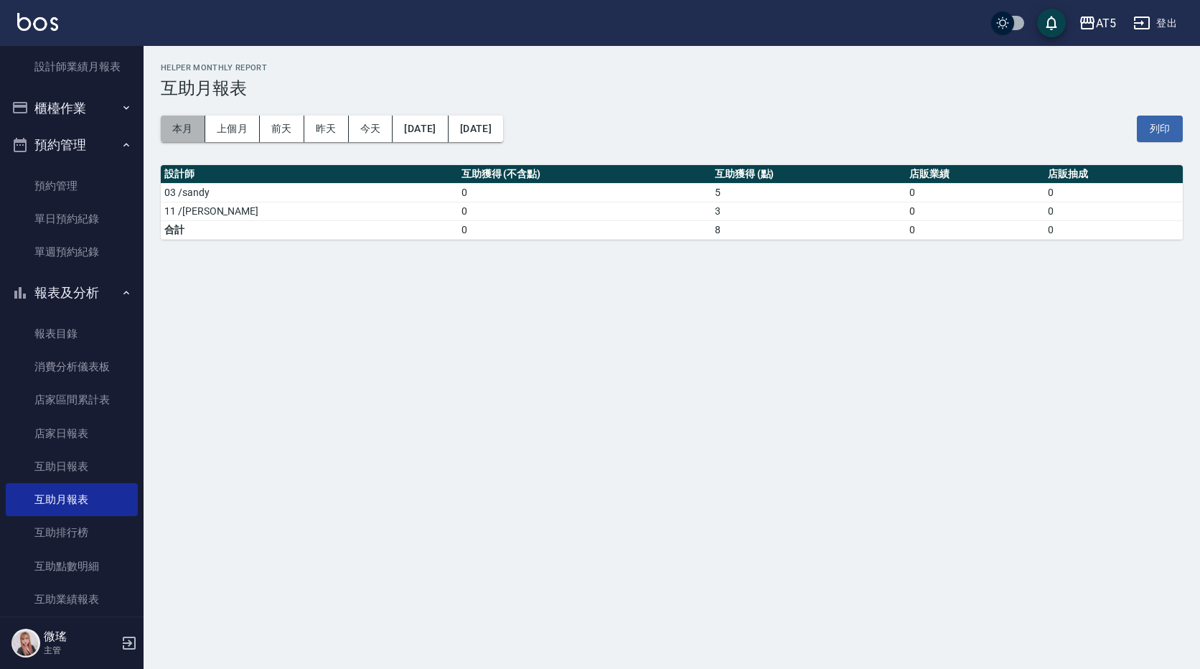
click at [186, 129] on button "本月" at bounding box center [183, 129] width 45 height 27
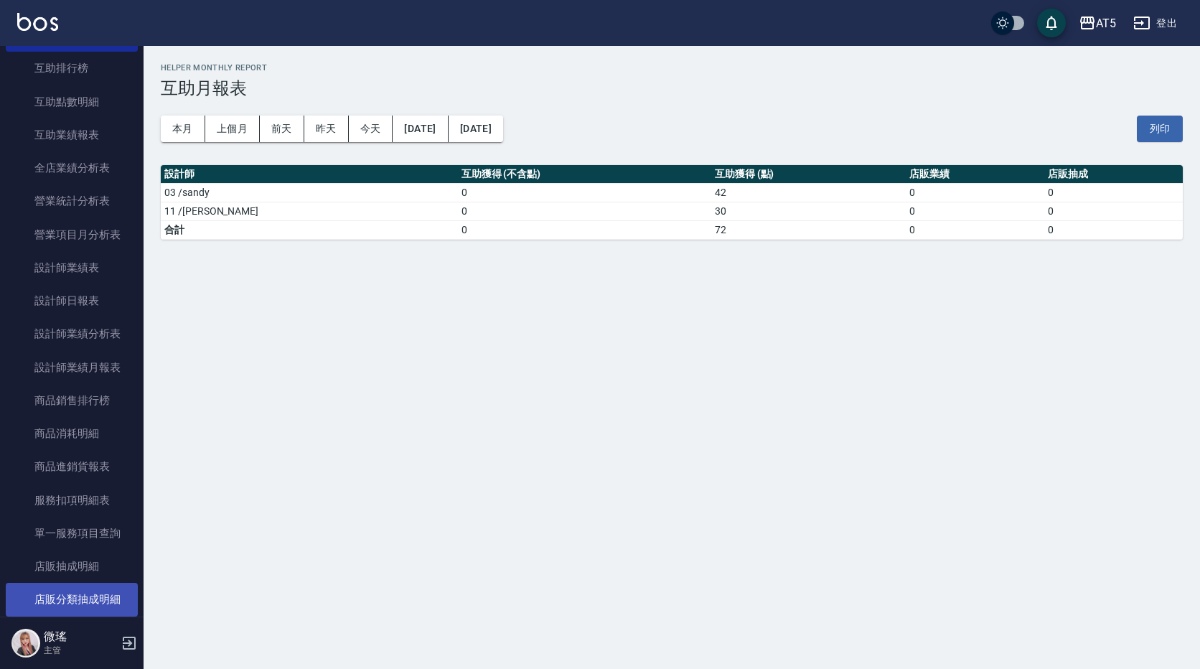
scroll to position [464, 0]
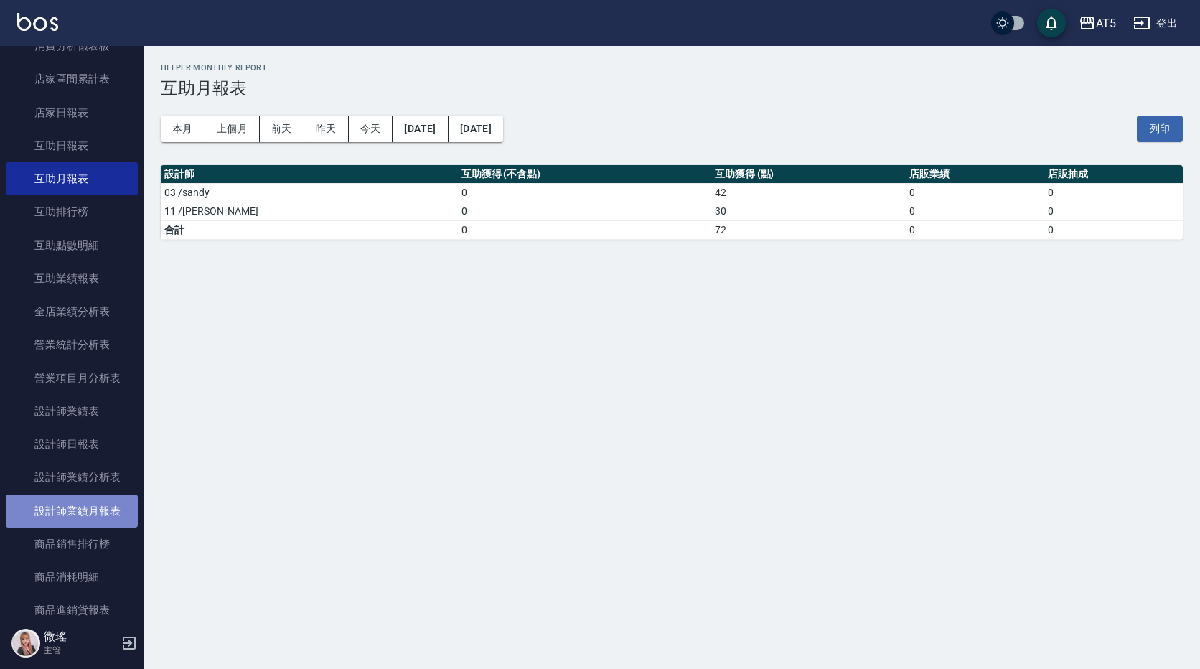
click at [97, 503] on link "設計師業績月報表" at bounding box center [72, 511] width 132 height 33
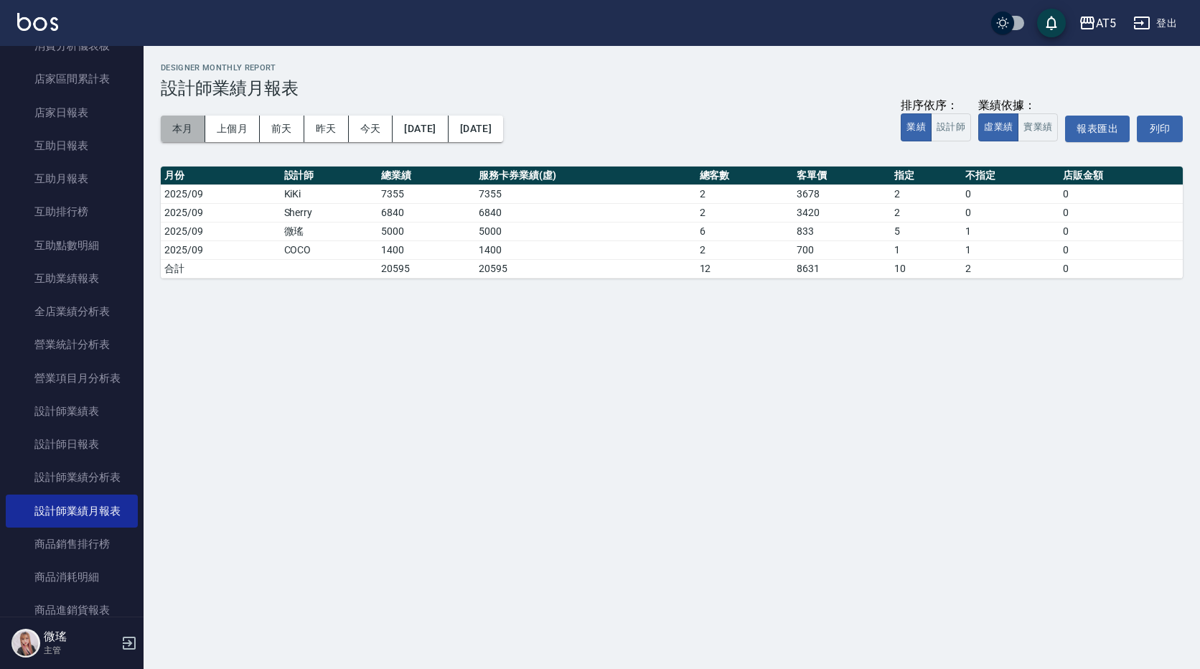
click at [179, 118] on button "本月" at bounding box center [183, 129] width 45 height 27
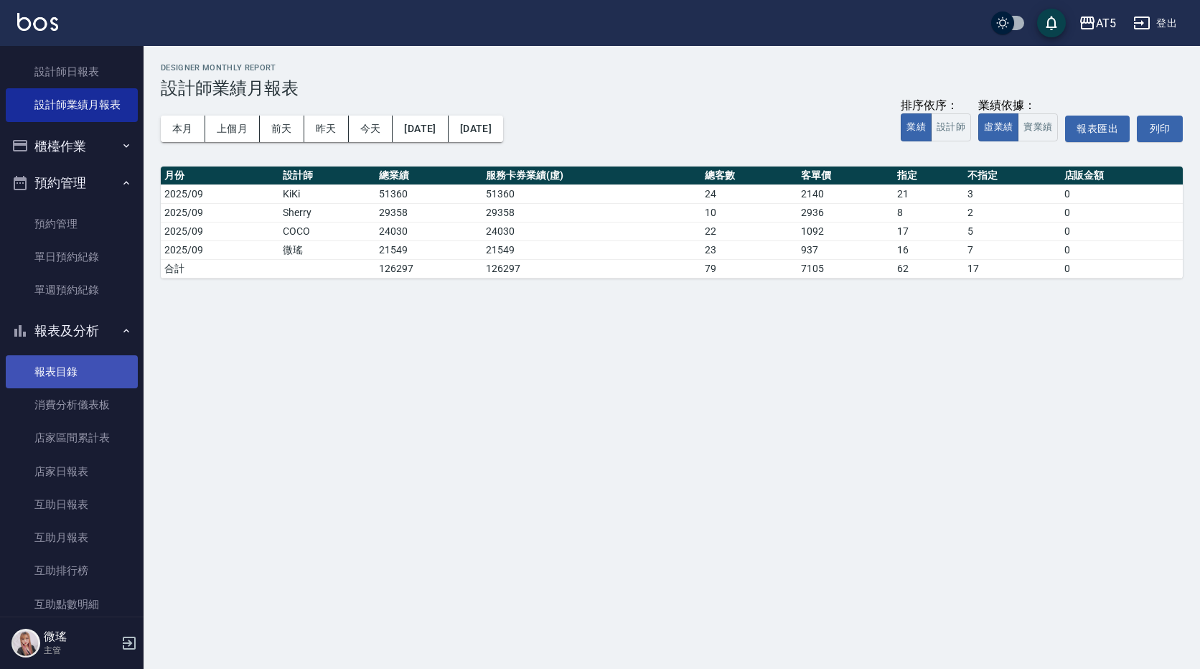
scroll to position [34, 0]
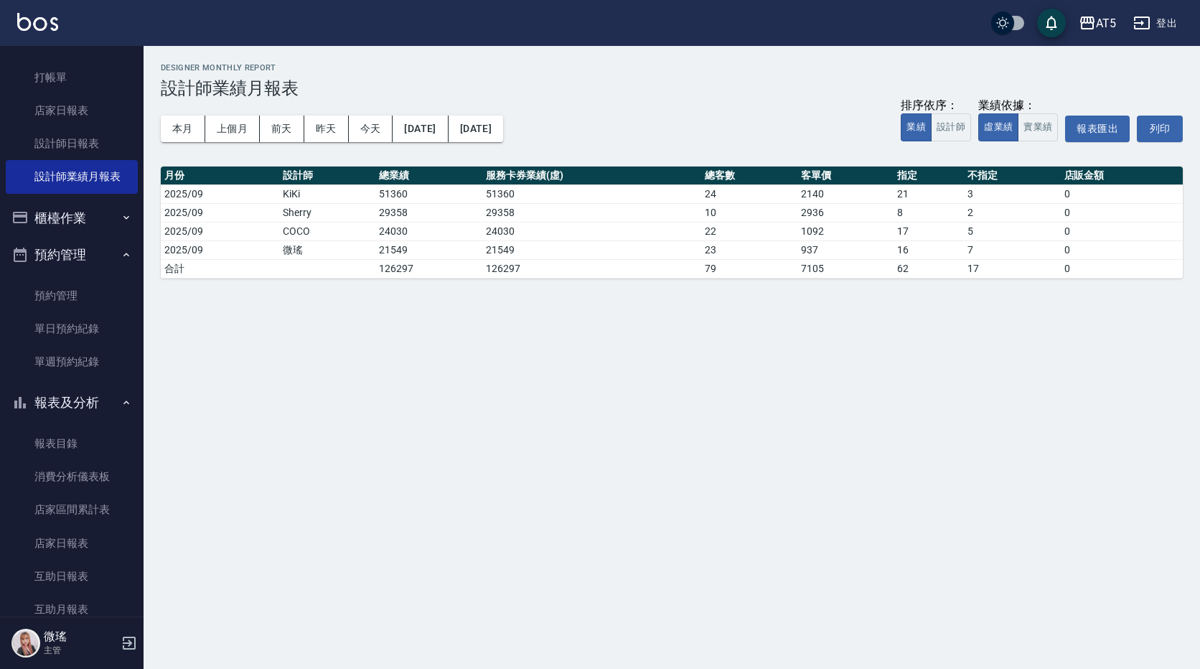
click at [88, 401] on button "報表及分析" at bounding box center [72, 402] width 132 height 37
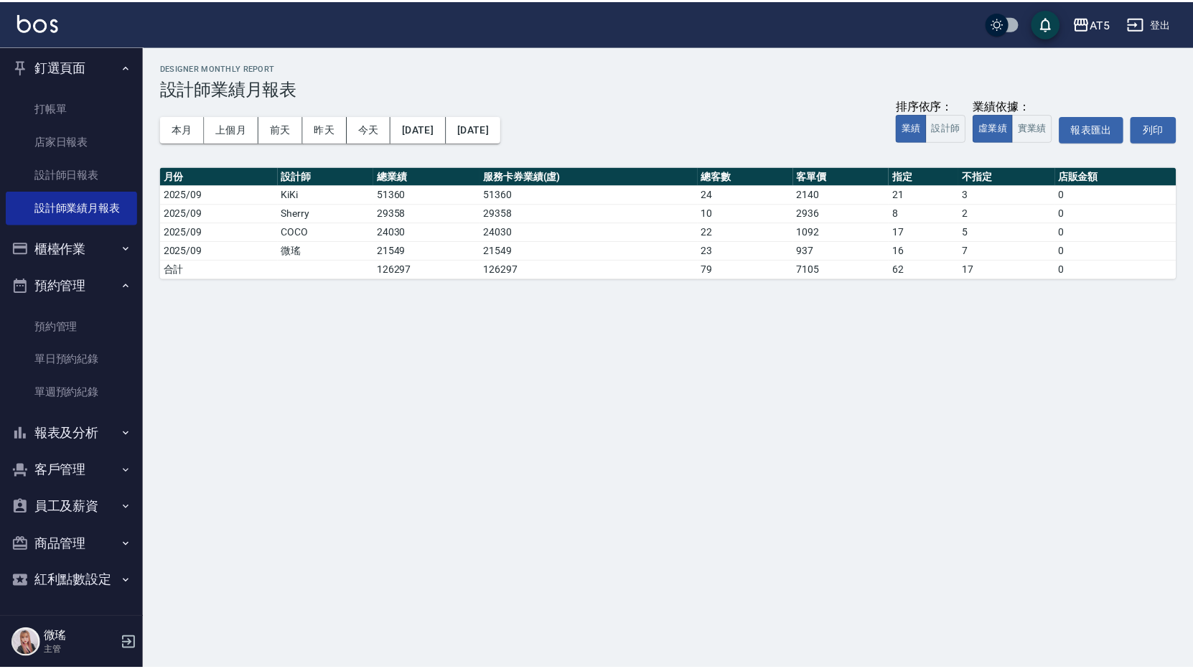
scroll to position [0, 0]
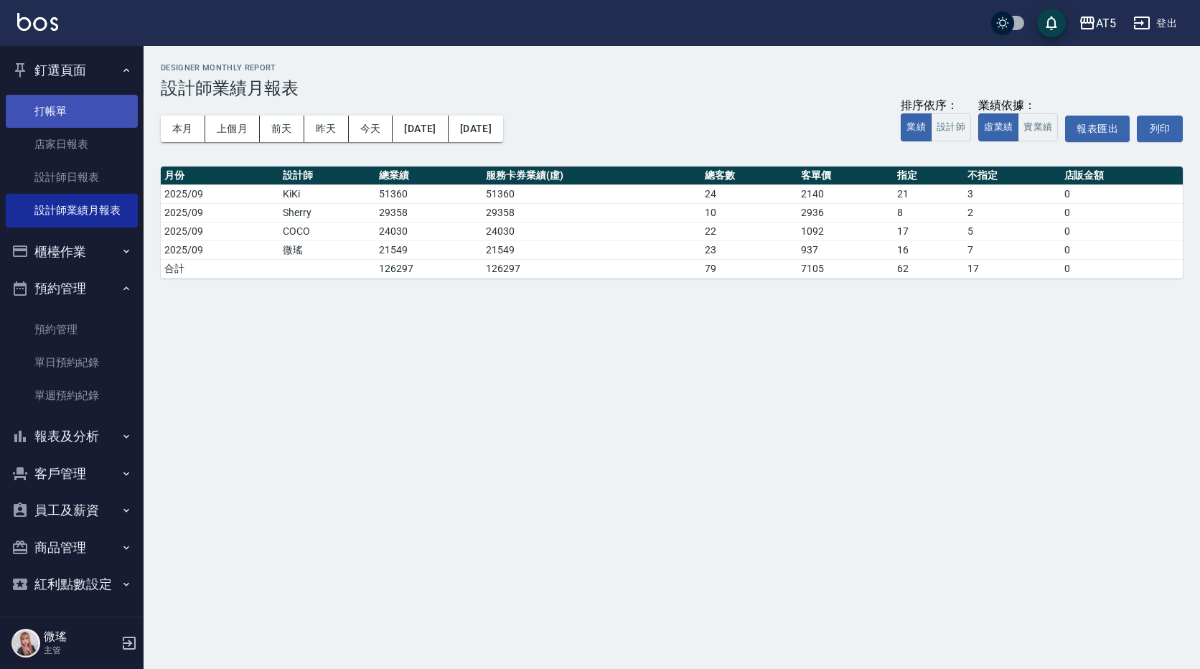
click at [62, 116] on link "打帳單" at bounding box center [72, 111] width 132 height 33
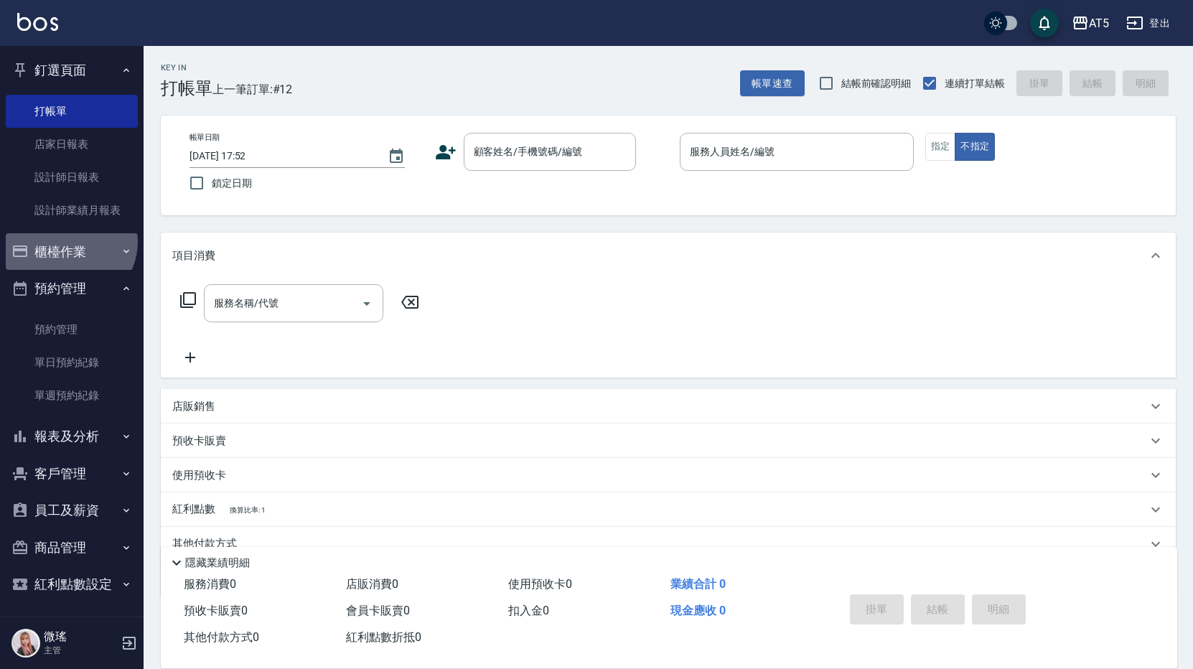
drag, startPoint x: 67, startPoint y: 241, endPoint x: 68, endPoint y: 251, distance: 9.4
click at [67, 244] on button "櫃檯作業" at bounding box center [72, 251] width 132 height 37
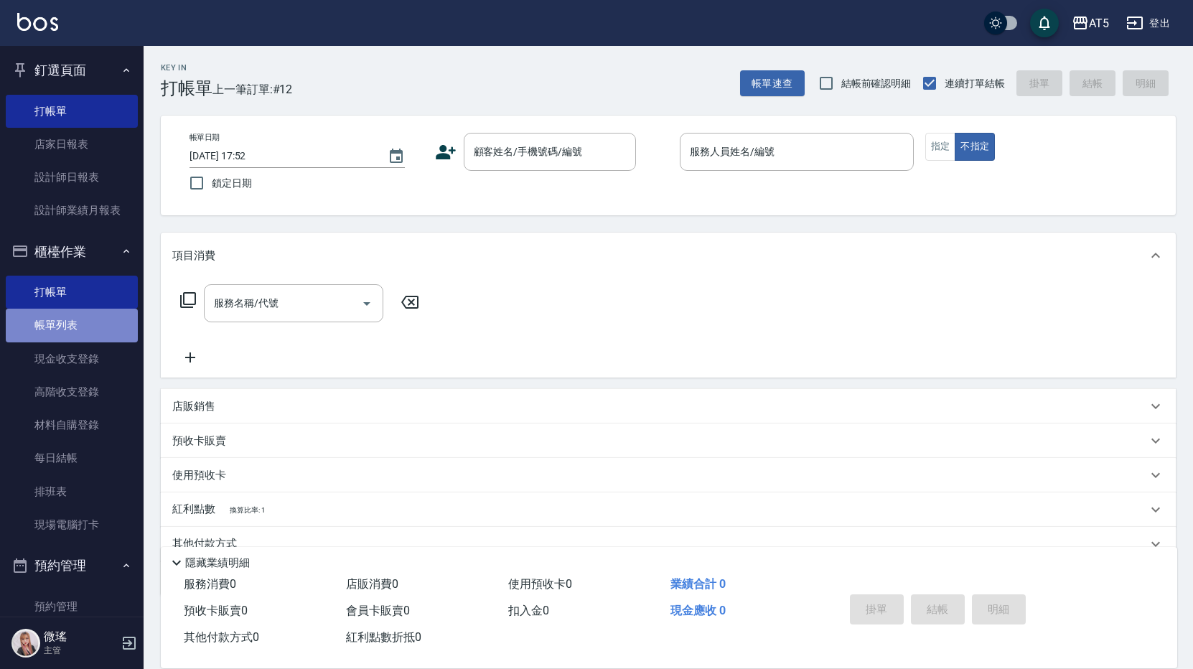
click at [79, 332] on link "帳單列表" at bounding box center [72, 325] width 132 height 33
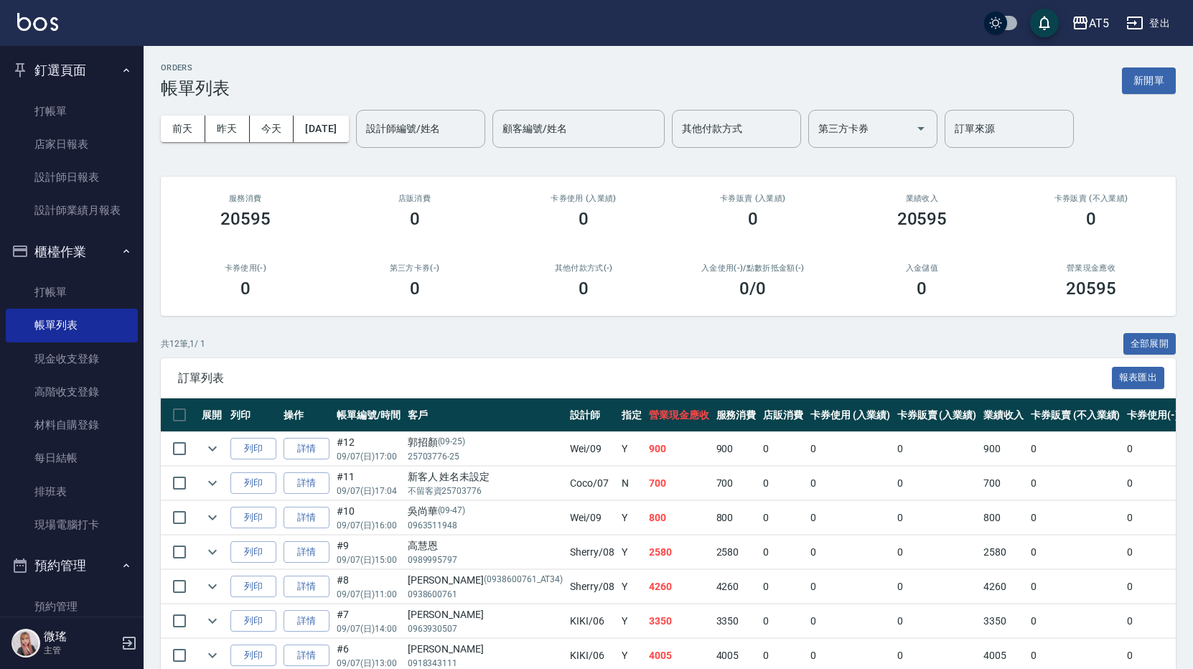
scroll to position [72, 0]
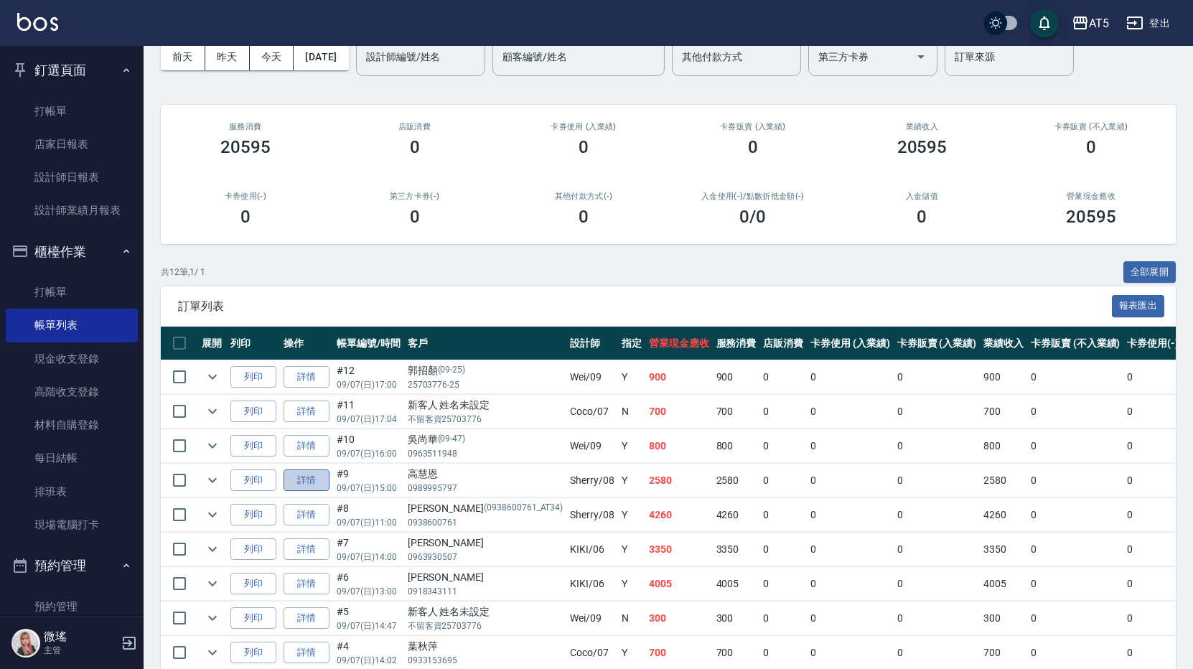
click at [311, 483] on link "詳情" at bounding box center [307, 480] width 46 height 22
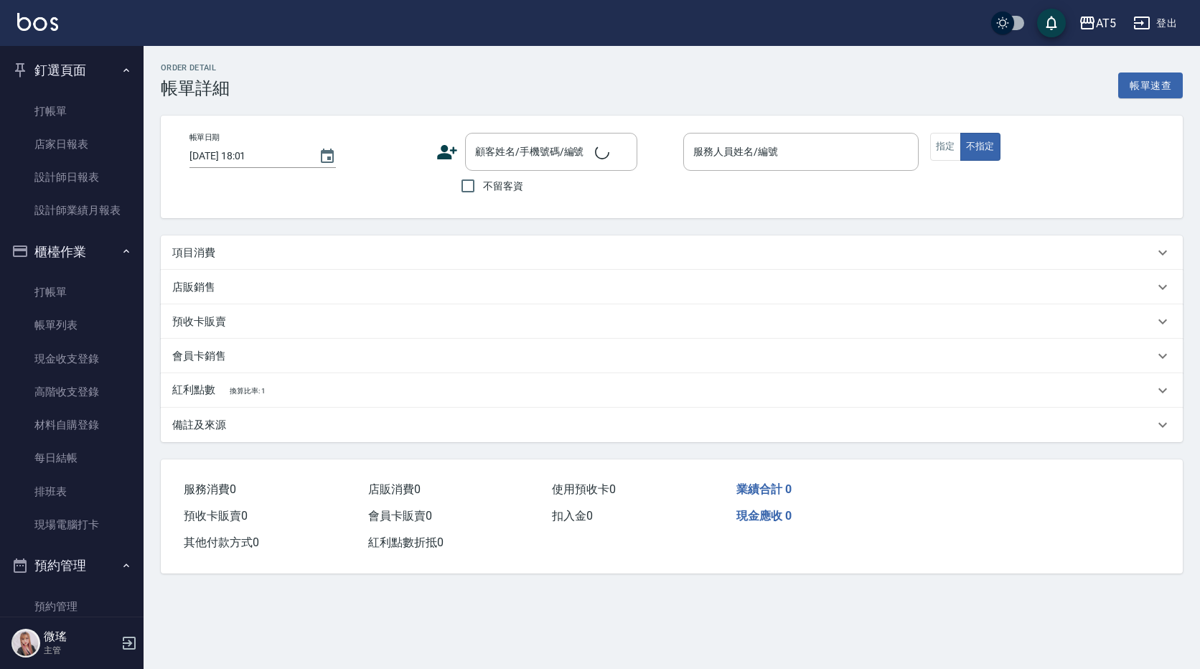
type input "2025/09/07 15:00"
type input "Sherry-08"
type input "250"
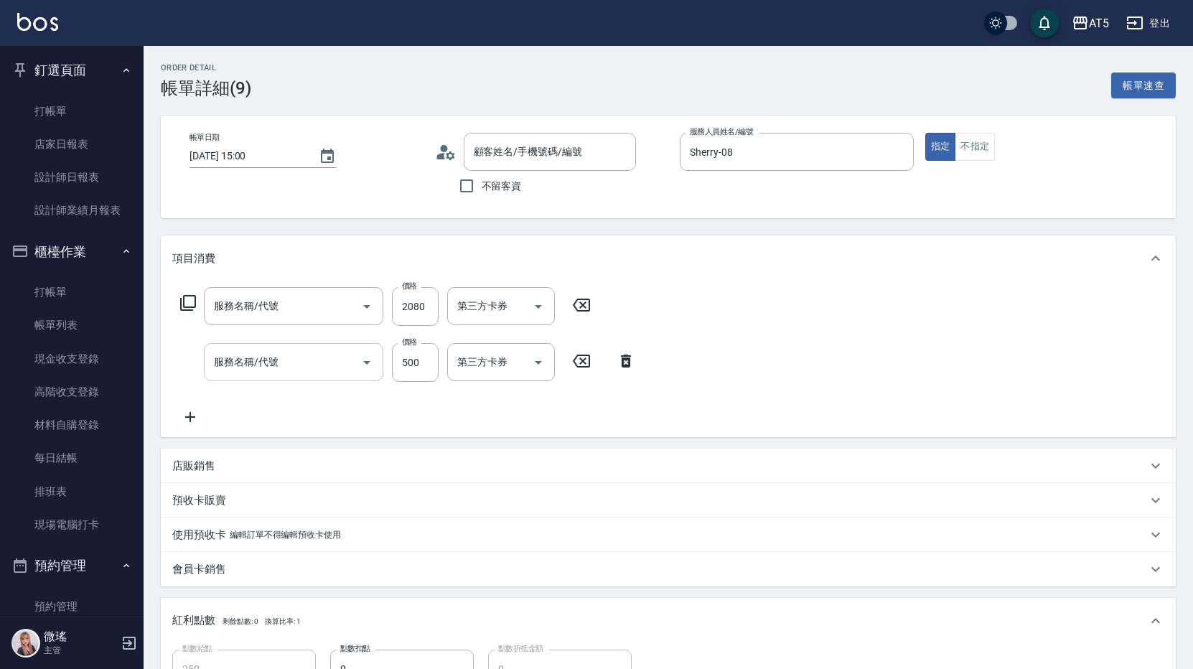
type input "染髮(501)"
type input "局部燙(303)"
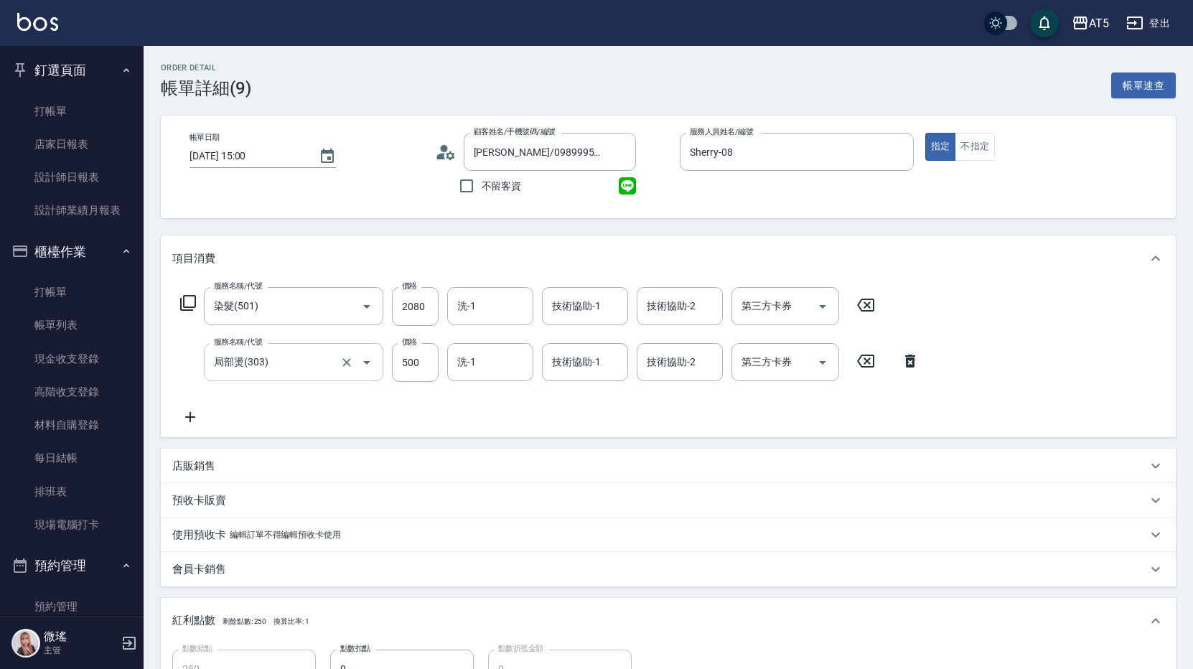
type input "高慧恩/0989995797/null"
click at [557, 306] on div "技術協助-1 技術協助-1" at bounding box center [585, 306] width 86 height 38
type input "sandy-03"
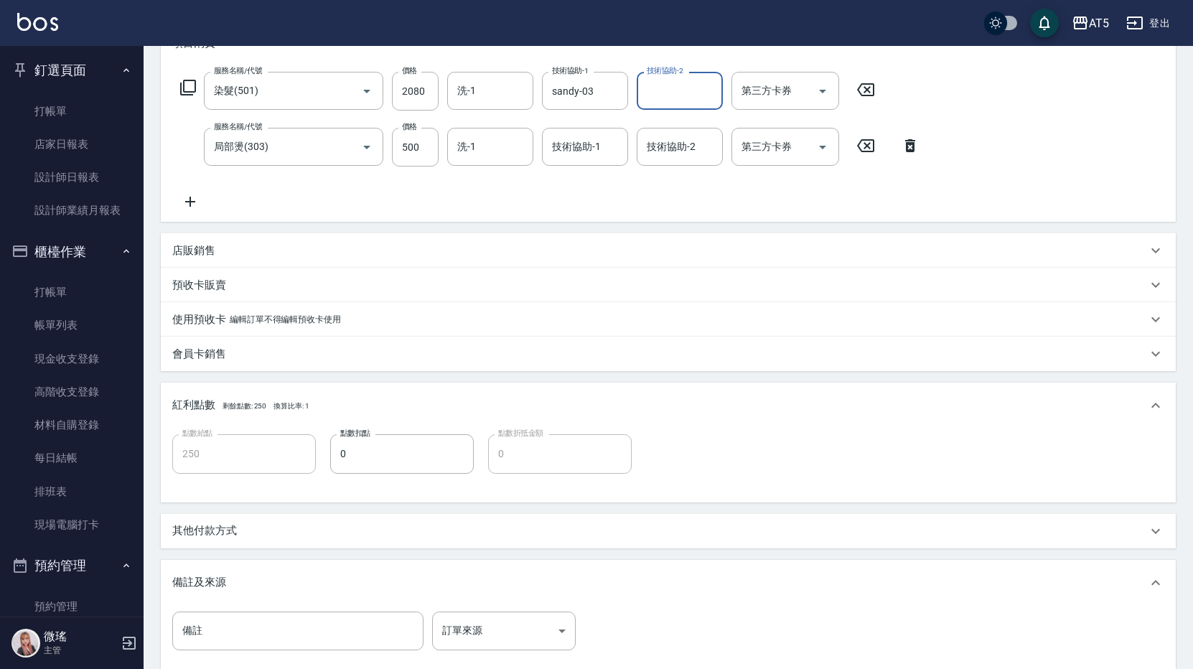
scroll to position [359, 0]
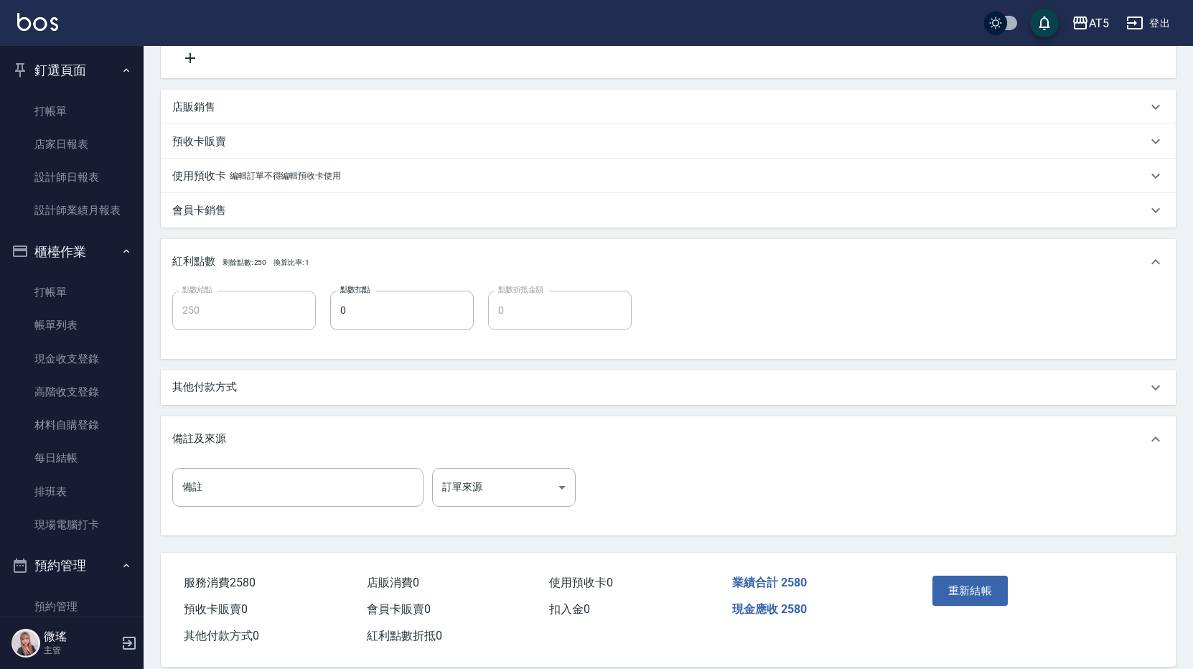
click at [259, 388] on div "其他付款方式" at bounding box center [659, 387] width 975 height 15
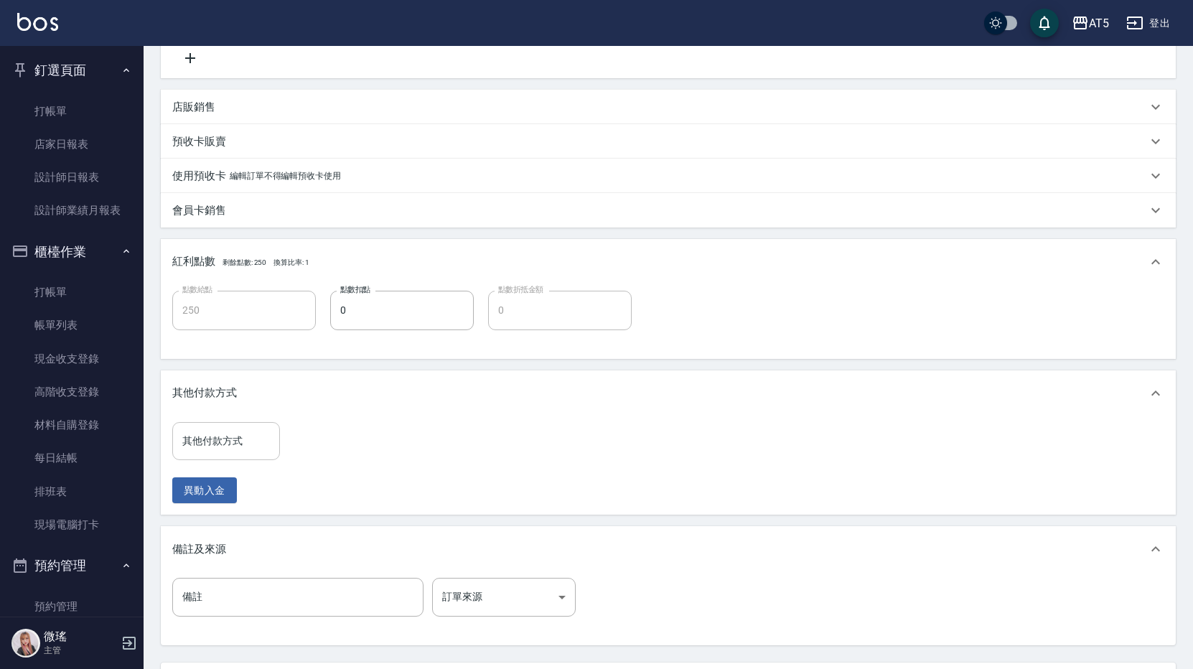
click at [225, 439] on div "其他付款方式 其他付款方式" at bounding box center [226, 441] width 108 height 38
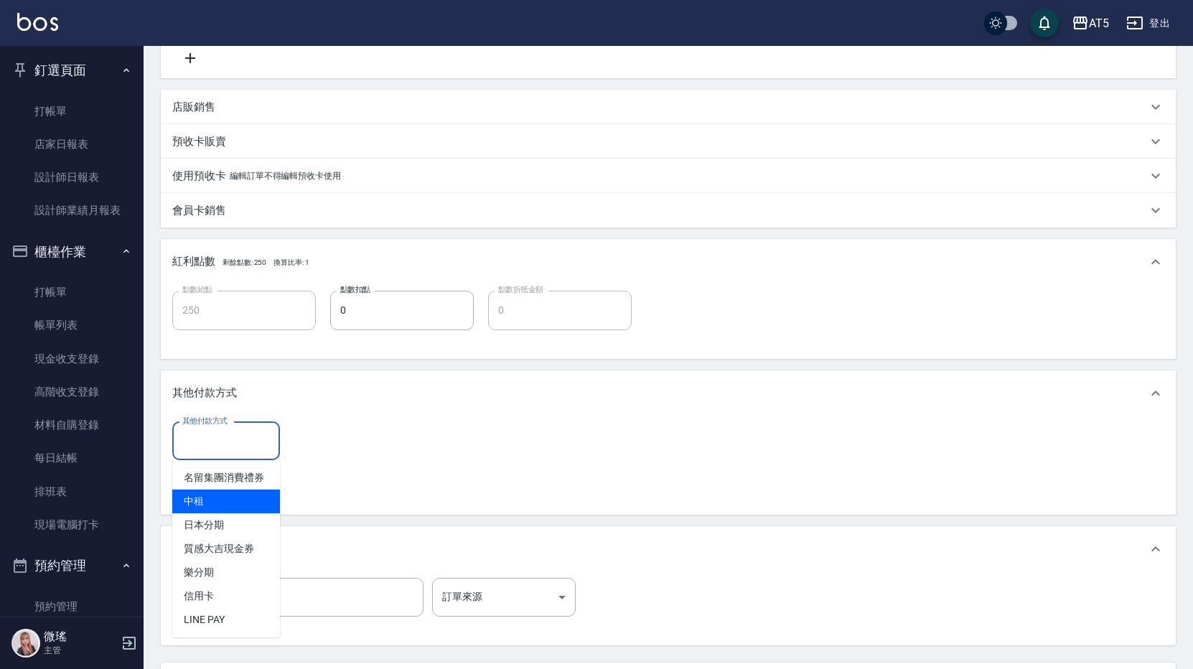
click at [227, 495] on span "中租" at bounding box center [226, 502] width 108 height 24
type input "中租"
click at [323, 436] on input "0" at bounding box center [343, 441] width 108 height 39
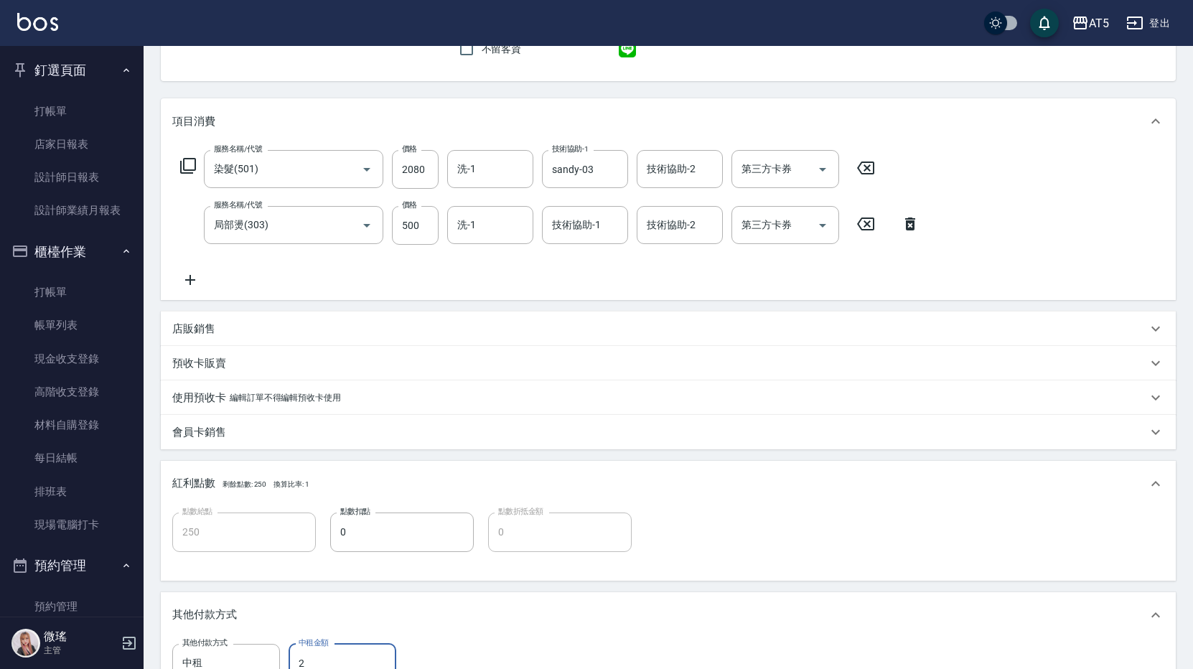
type input "25"
type input "230"
type input "258"
type input "0"
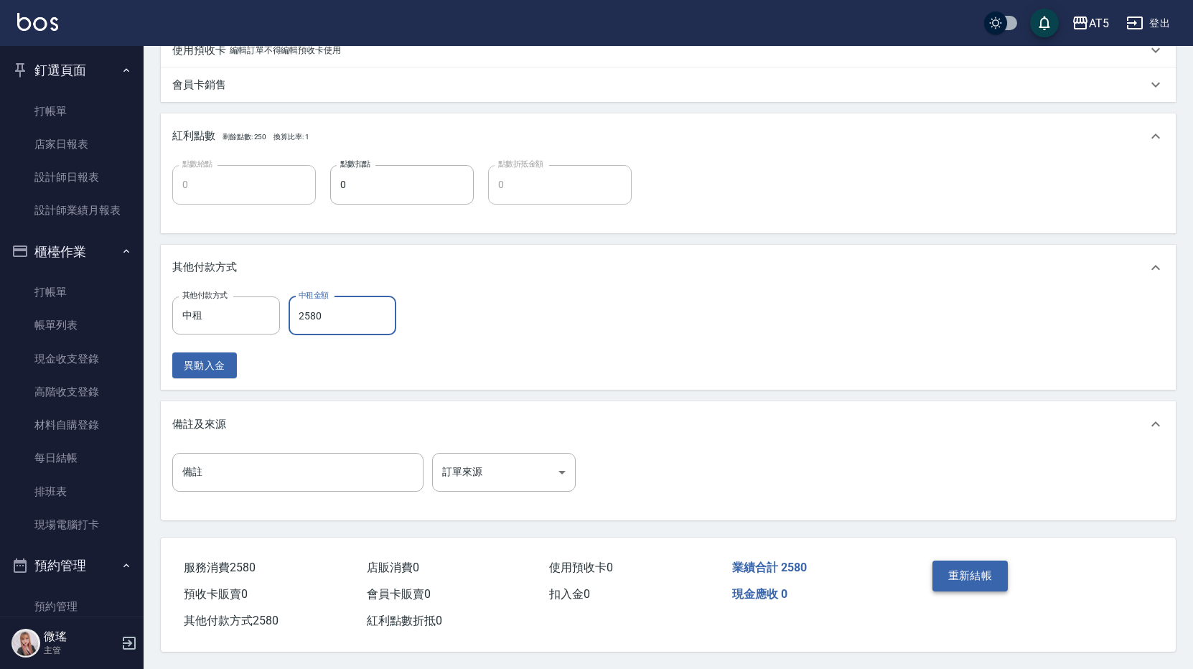
type input "2580"
click at [940, 566] on button "重新結帳" at bounding box center [971, 576] width 76 height 30
drag, startPoint x: 943, startPoint y: 567, endPoint x: 925, endPoint y: 558, distance: 19.6
click at [943, 566] on div "重新結帳" at bounding box center [981, 586] width 108 height 62
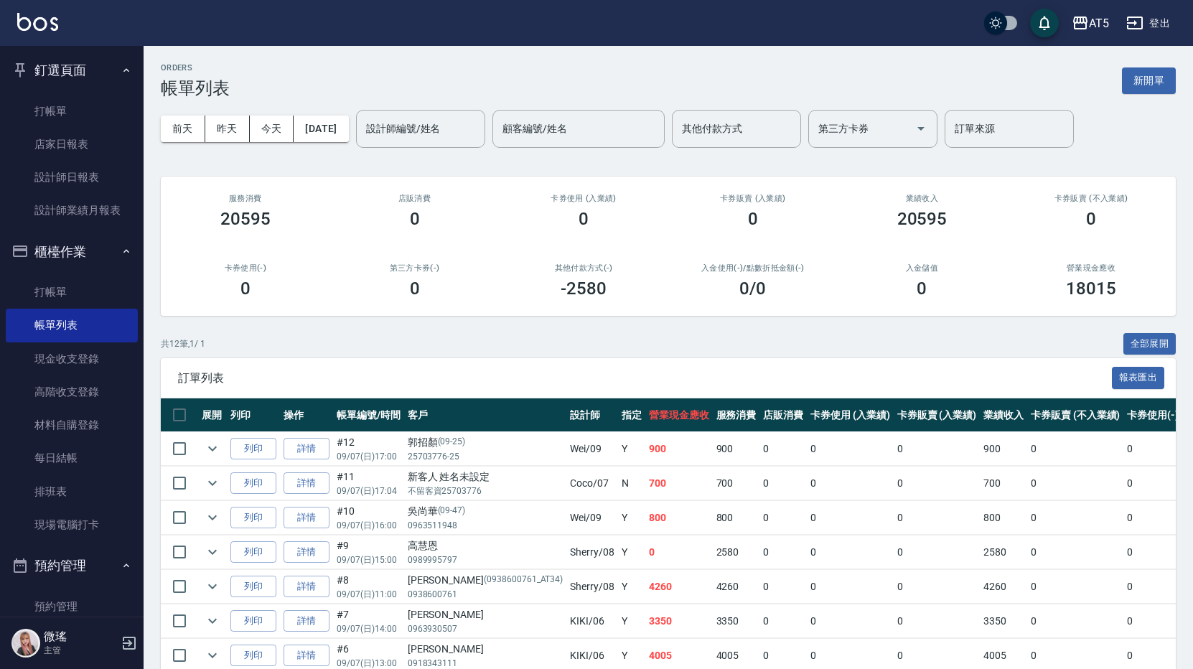
click at [349, 71] on div "ORDERS 帳單列表 新開單" at bounding box center [668, 80] width 1015 height 35
click at [73, 113] on link "打帳單" at bounding box center [72, 111] width 132 height 33
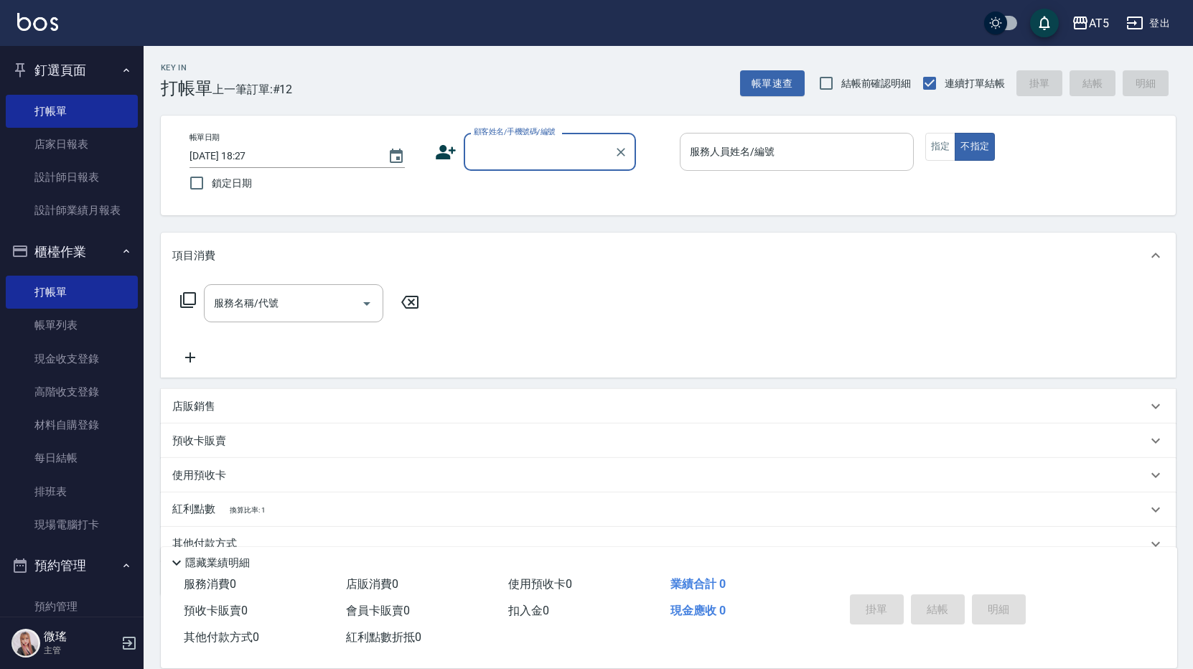
click at [768, 156] on input "服務人員姓名/編號" at bounding box center [796, 151] width 221 height 25
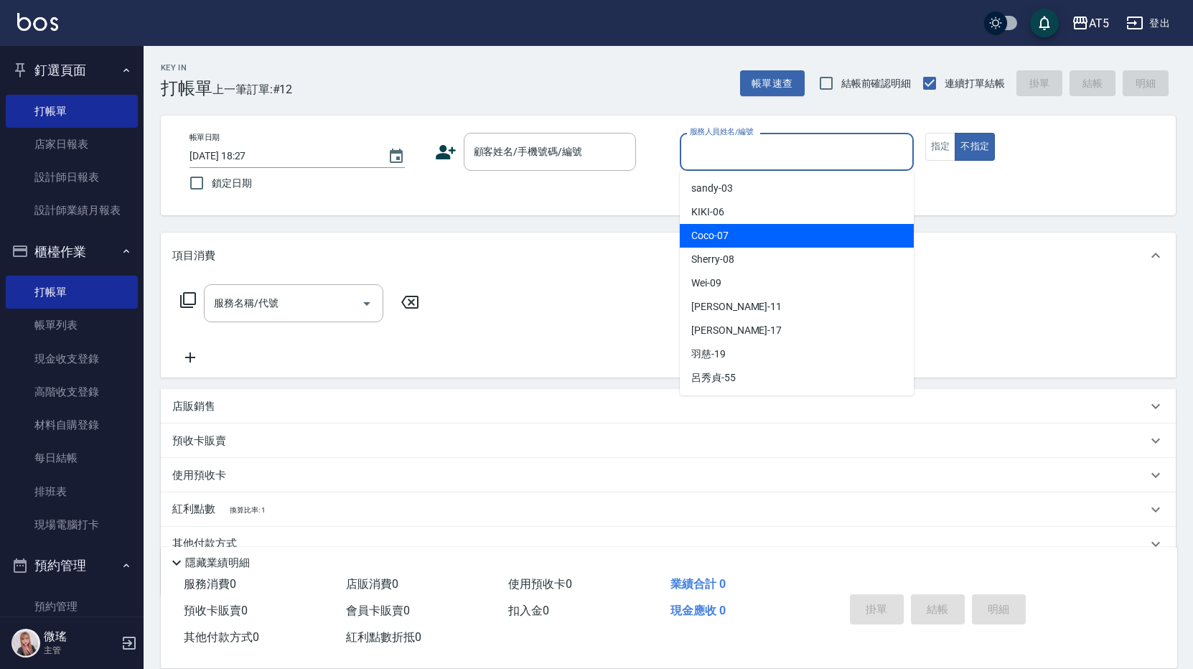
click at [746, 236] on div "Coco -07" at bounding box center [797, 236] width 234 height 24
type input "Coco-07"
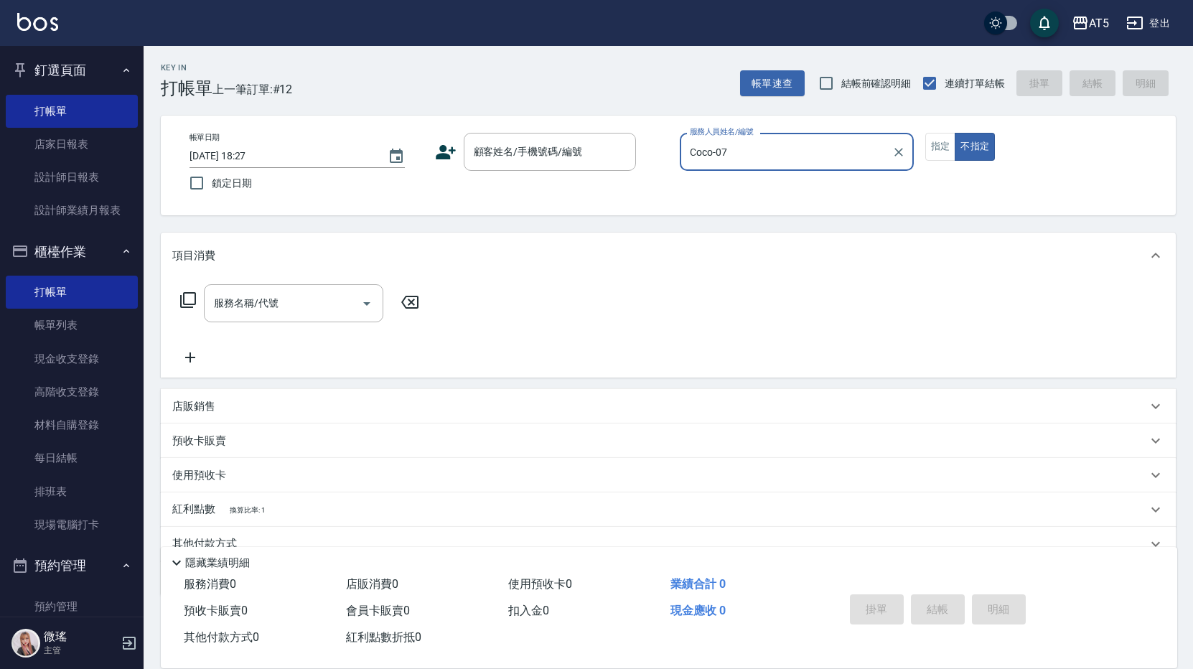
click at [924, 151] on div "帳單日期 2025/09/07 18:27 鎖定日期 顧客姓名/手機號碼/編號 顧客姓名/手機號碼/編號 服務人員姓名/編號 Coco-07 服務人員姓名/編…" at bounding box center [668, 165] width 981 height 65
click at [933, 145] on button "指定" at bounding box center [940, 147] width 31 height 28
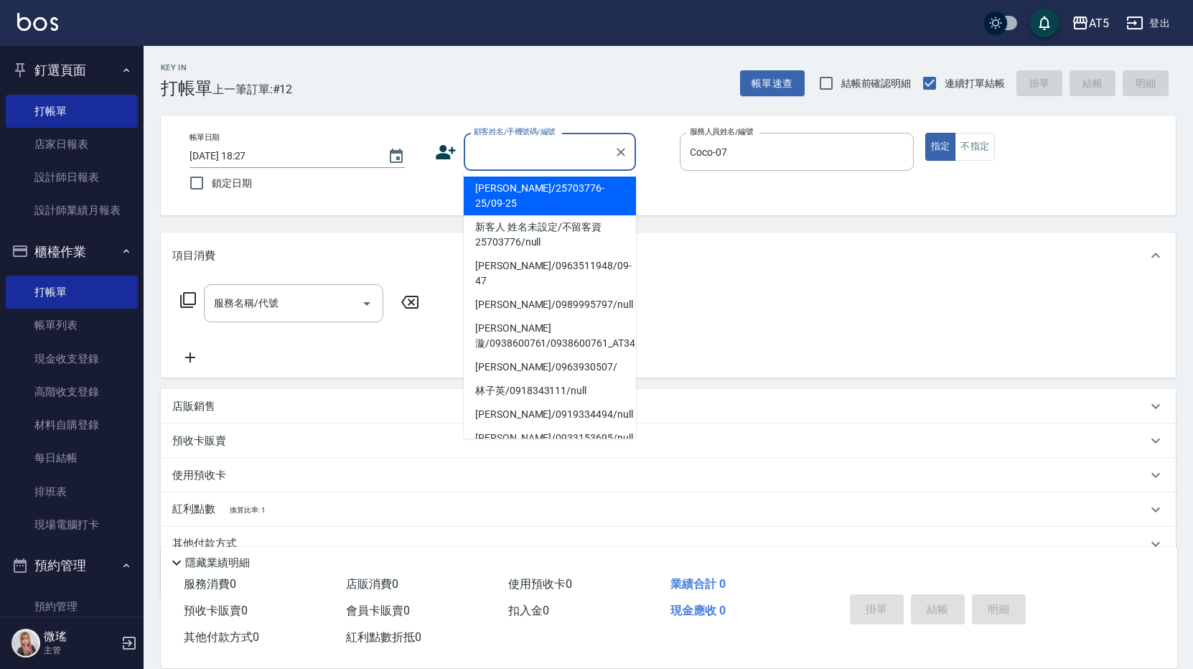
click at [544, 156] on input "顧客姓名/手機號碼/編號" at bounding box center [539, 151] width 138 height 25
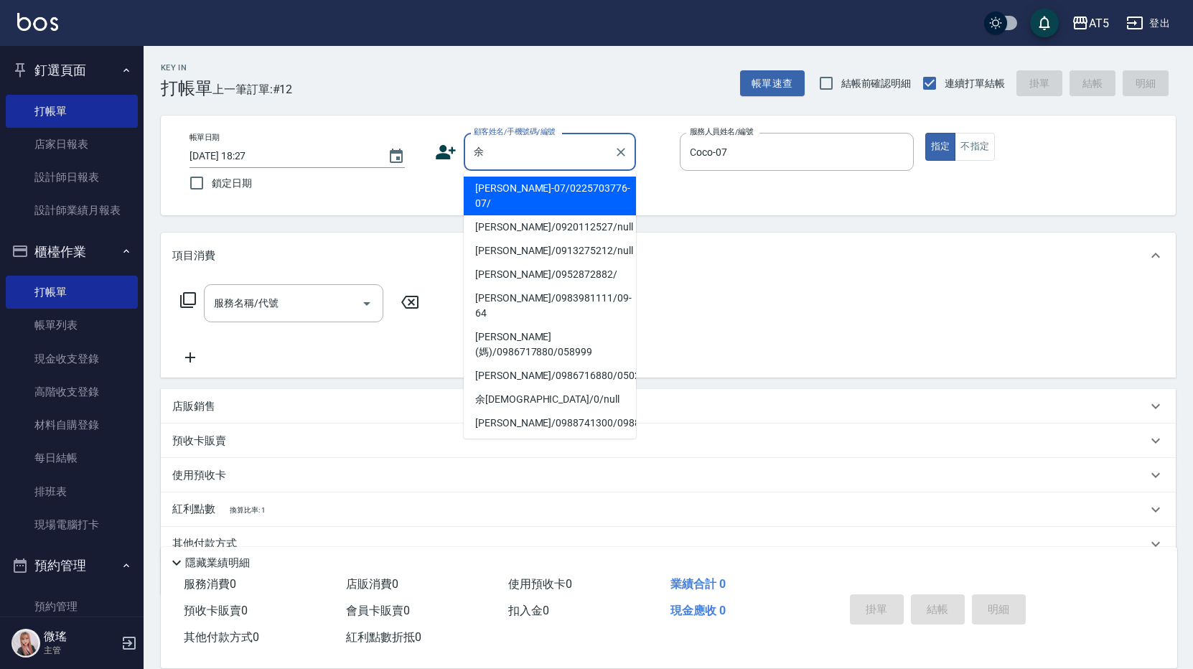
click at [528, 195] on li "余珮瑜-07/0225703776-07/" at bounding box center [550, 196] width 172 height 39
type input "余珮瑜-07/0225703776-07/"
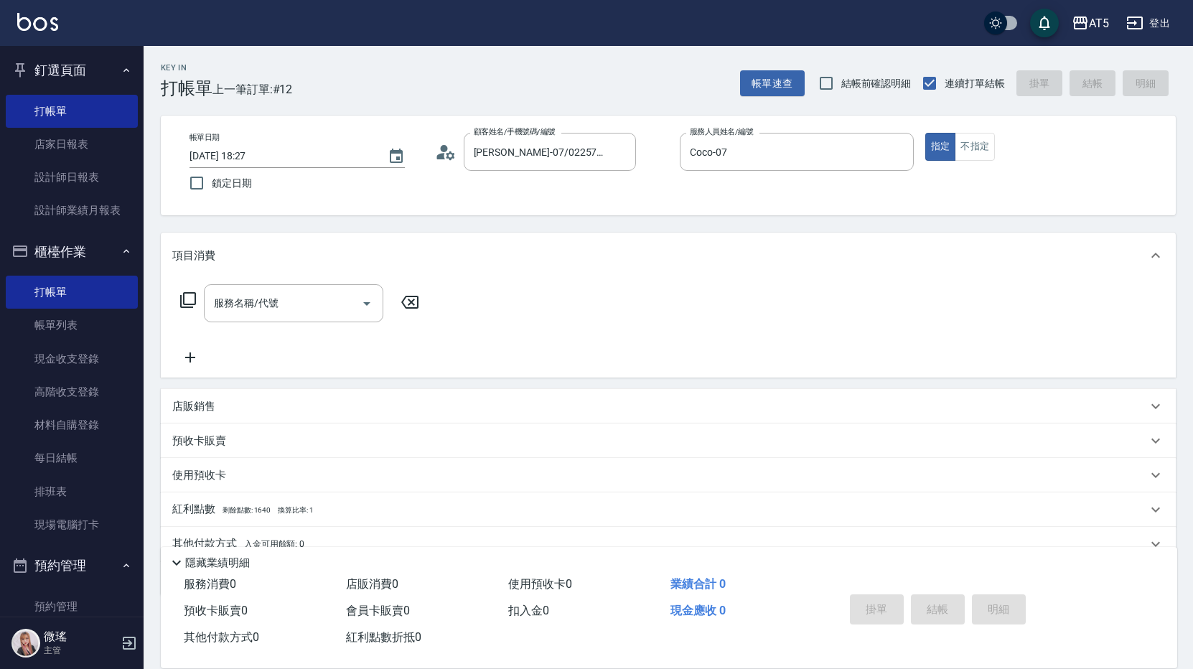
click at [187, 303] on icon at bounding box center [187, 299] width 17 height 17
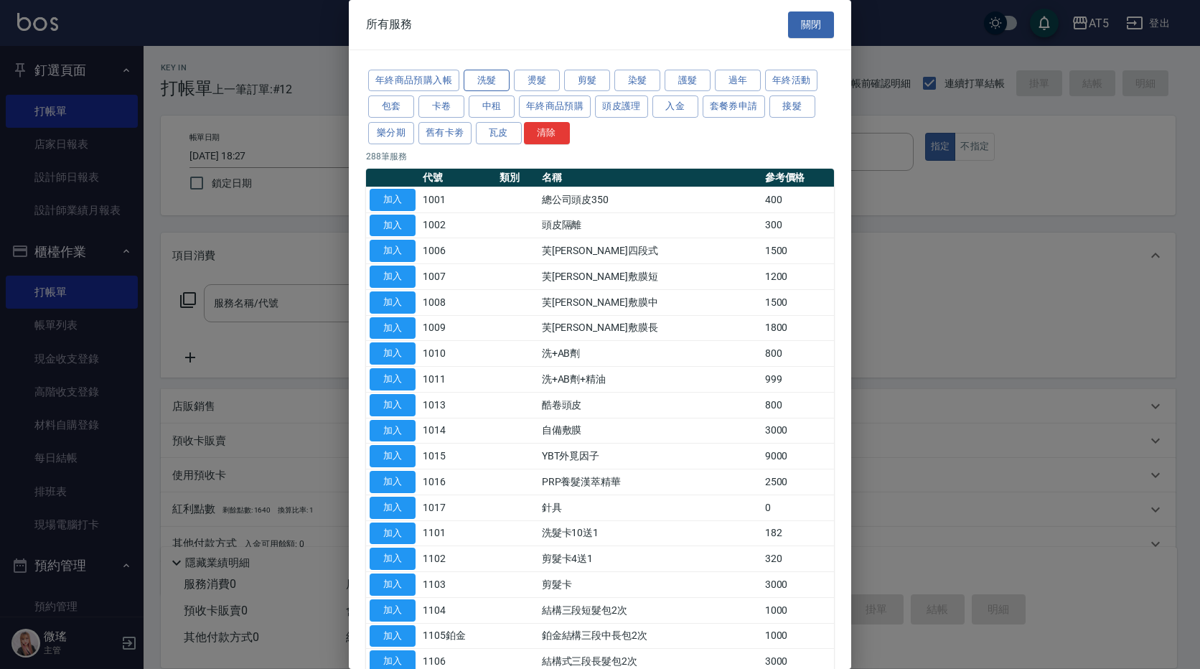
click at [503, 83] on button "洗髮" at bounding box center [487, 81] width 46 height 22
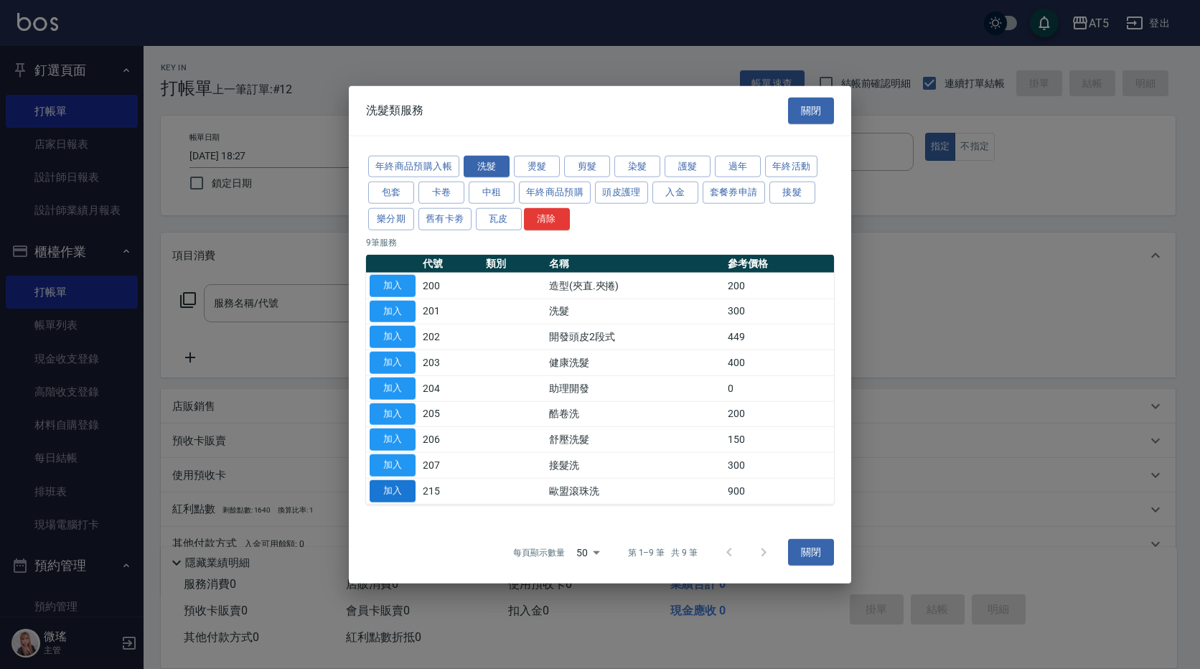
click at [407, 484] on button "加入" at bounding box center [393, 491] width 46 height 22
type input "歐盟滾珠洗(215)"
type input "90"
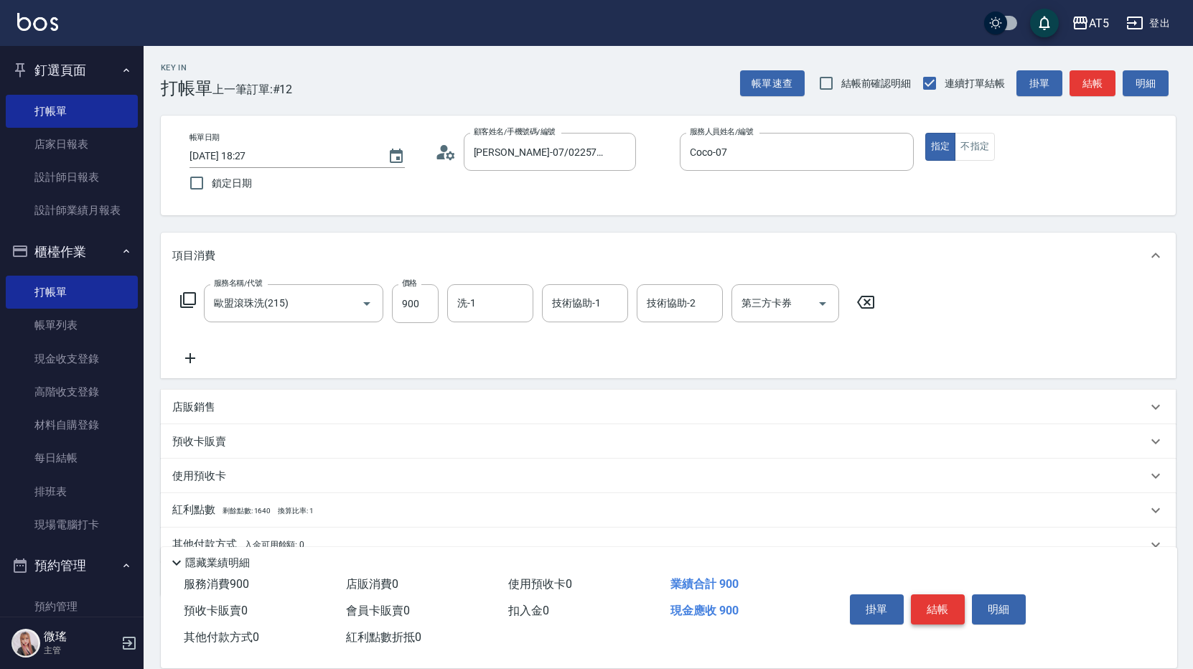
click at [927, 594] on button "結帳" at bounding box center [938, 609] width 54 height 30
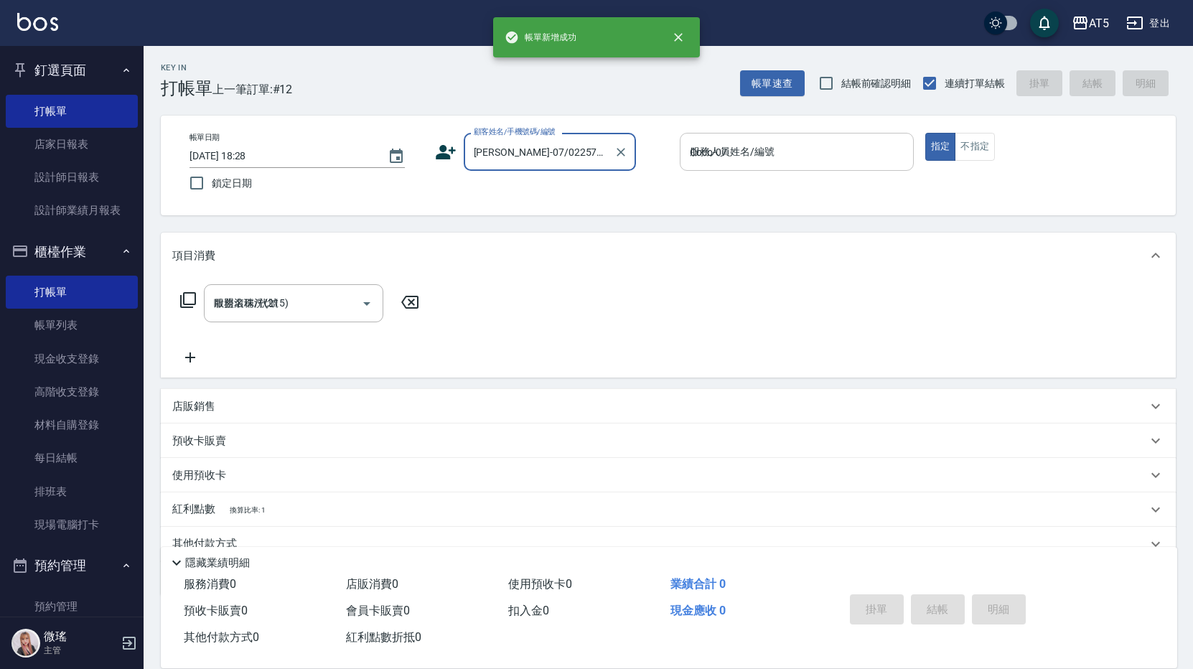
type input "2025/09/07 18:28"
type input "0"
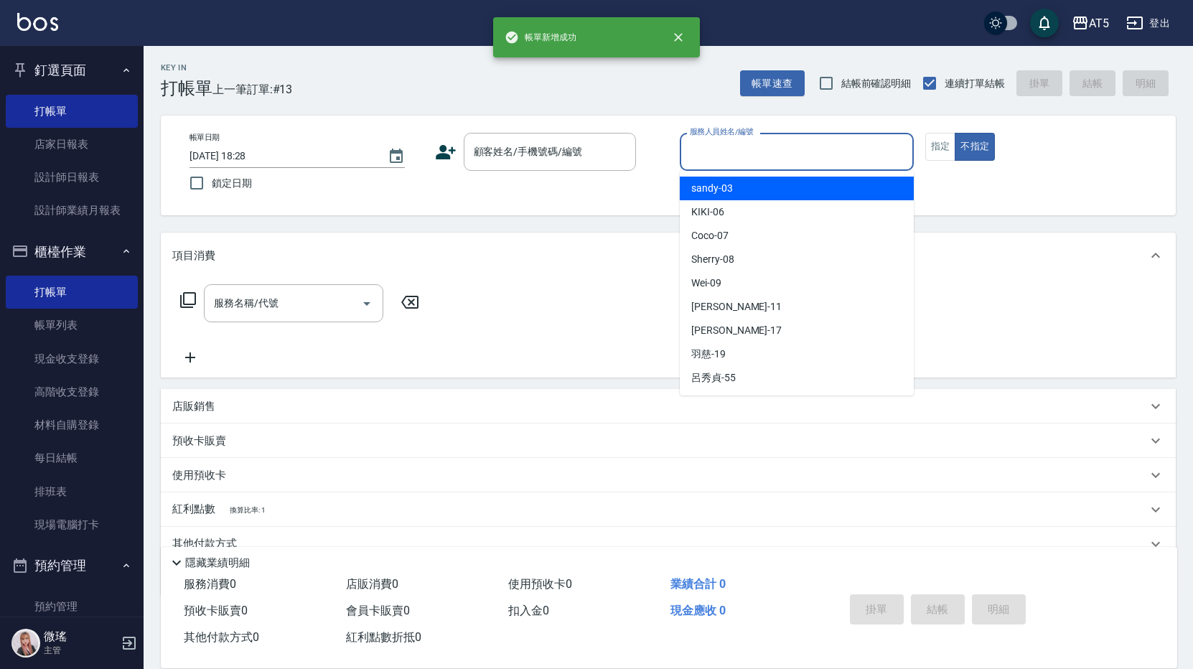
click at [743, 146] on div "服務人員姓名/編號 服務人員姓名/編號" at bounding box center [797, 152] width 234 height 38
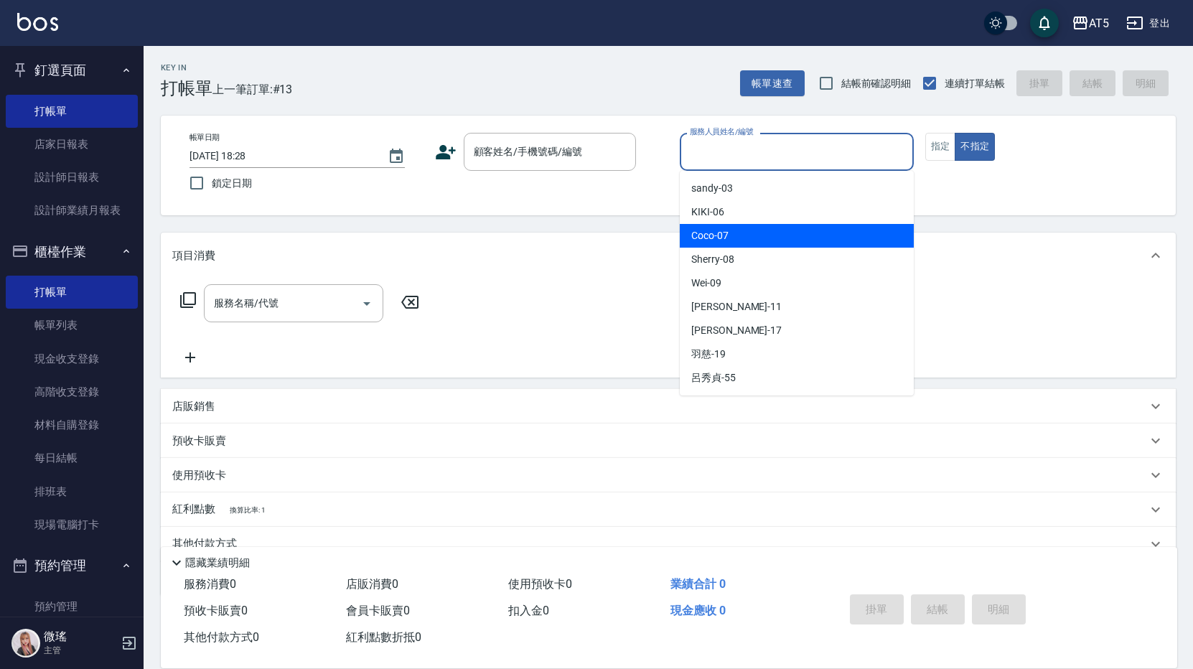
click at [758, 246] on div "Coco -07" at bounding box center [797, 236] width 234 height 24
type input "Coco-07"
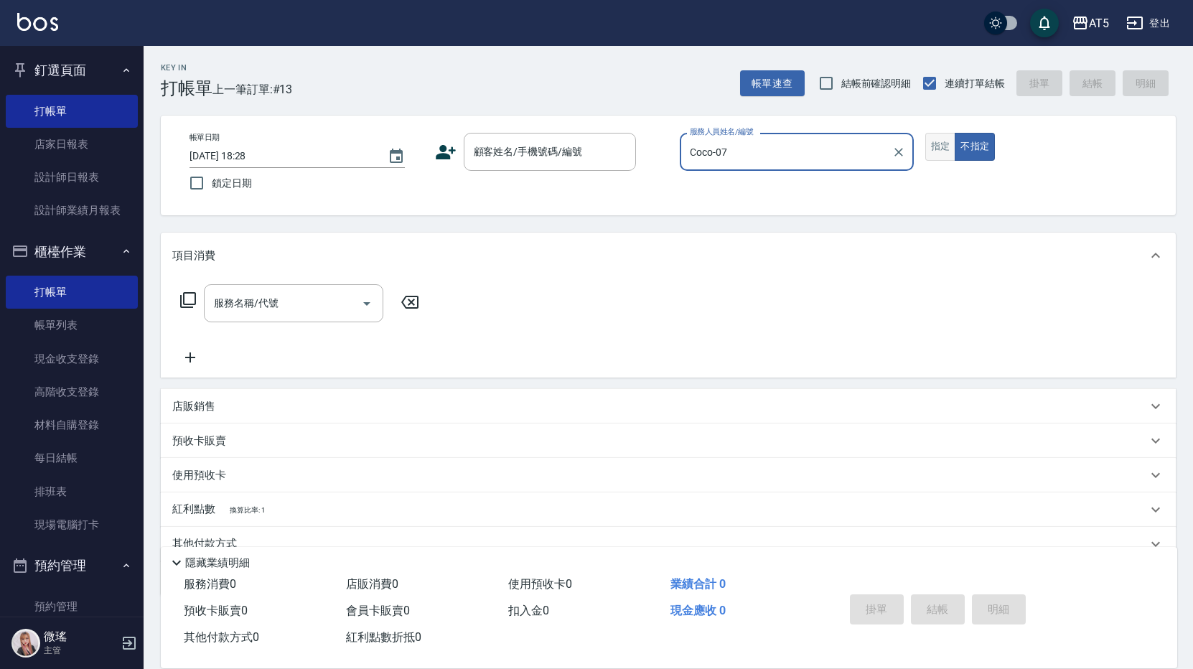
click at [941, 149] on button "指定" at bounding box center [940, 147] width 31 height 28
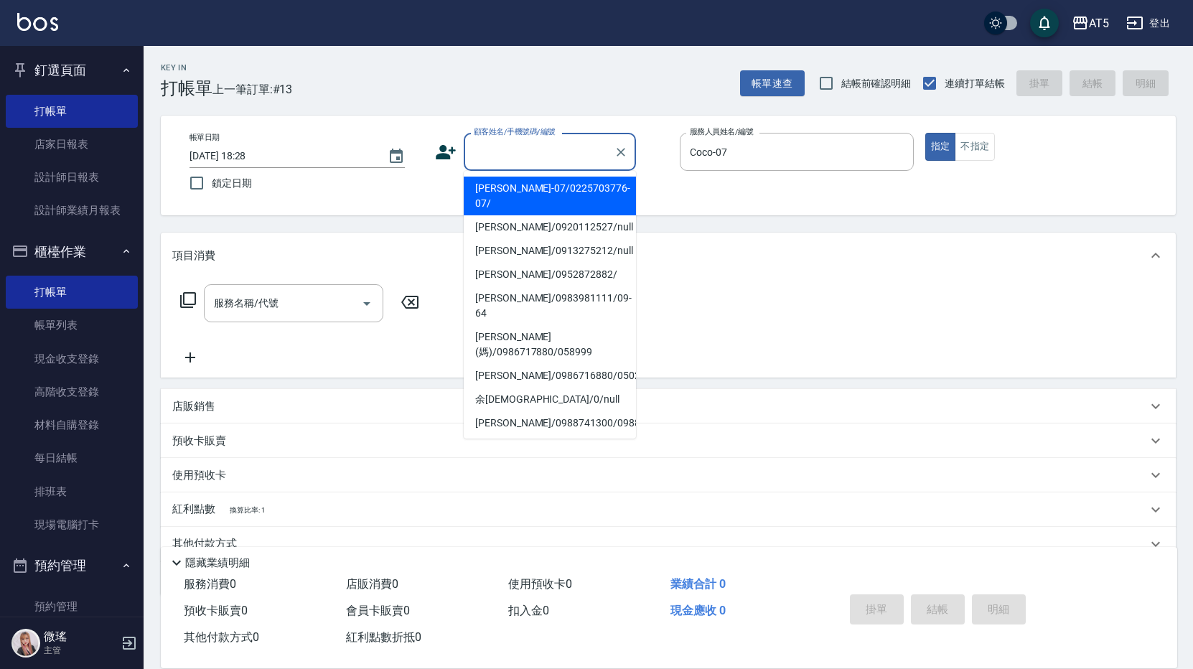
drag, startPoint x: 473, startPoint y: 157, endPoint x: 501, endPoint y: 166, distance: 29.3
click at [473, 158] on input "顧客姓名/手機號碼/編號" at bounding box center [539, 151] width 138 height 25
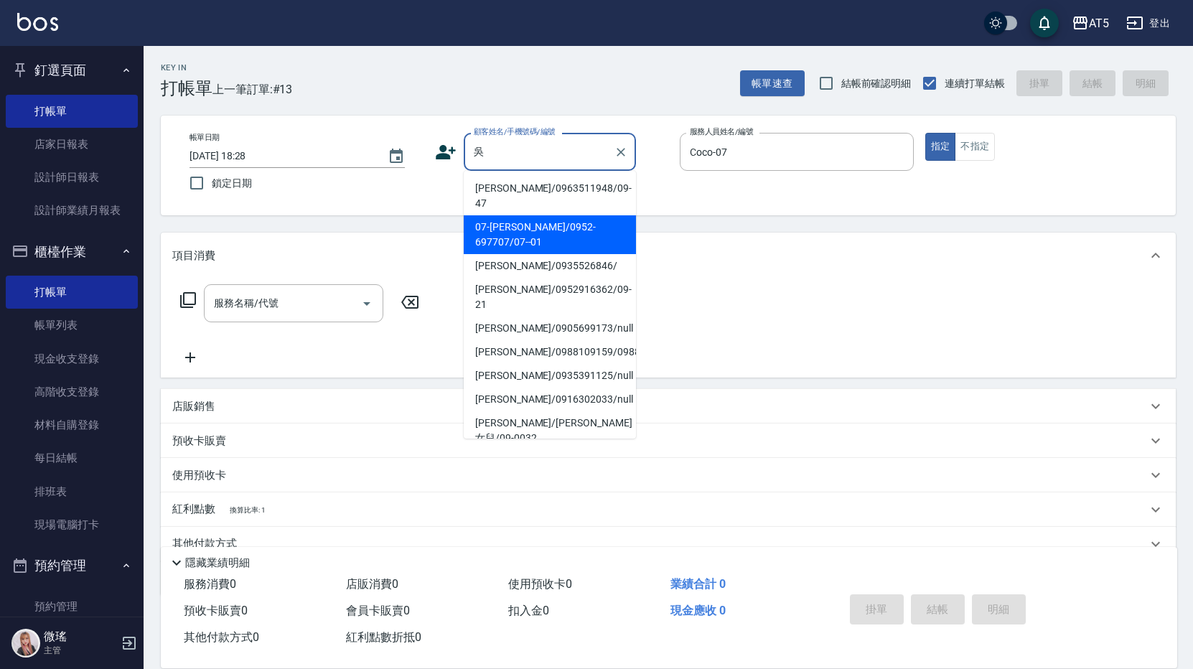
click at [527, 215] on li "07-吳珮瑄/0952-697707/07--01" at bounding box center [550, 234] width 172 height 39
type input "07-吳珮瑄/0952-697707/07--01"
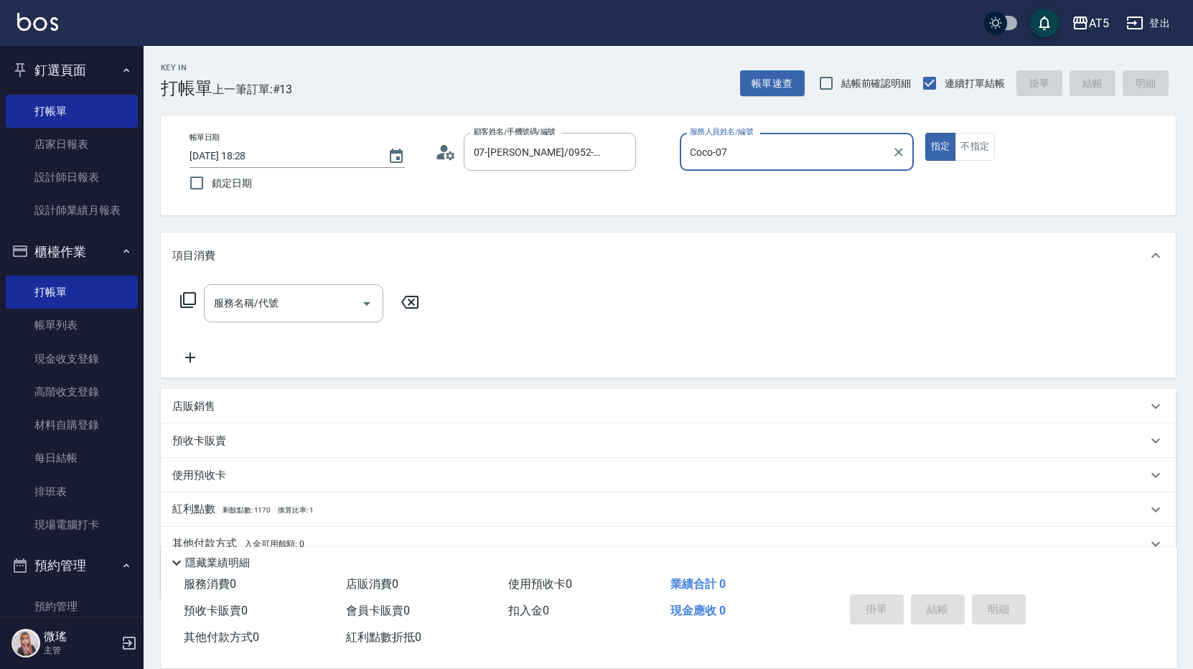
click at [271, 307] on div "服務名稱/代號 服務名稱/代號" at bounding box center [293, 303] width 179 height 38
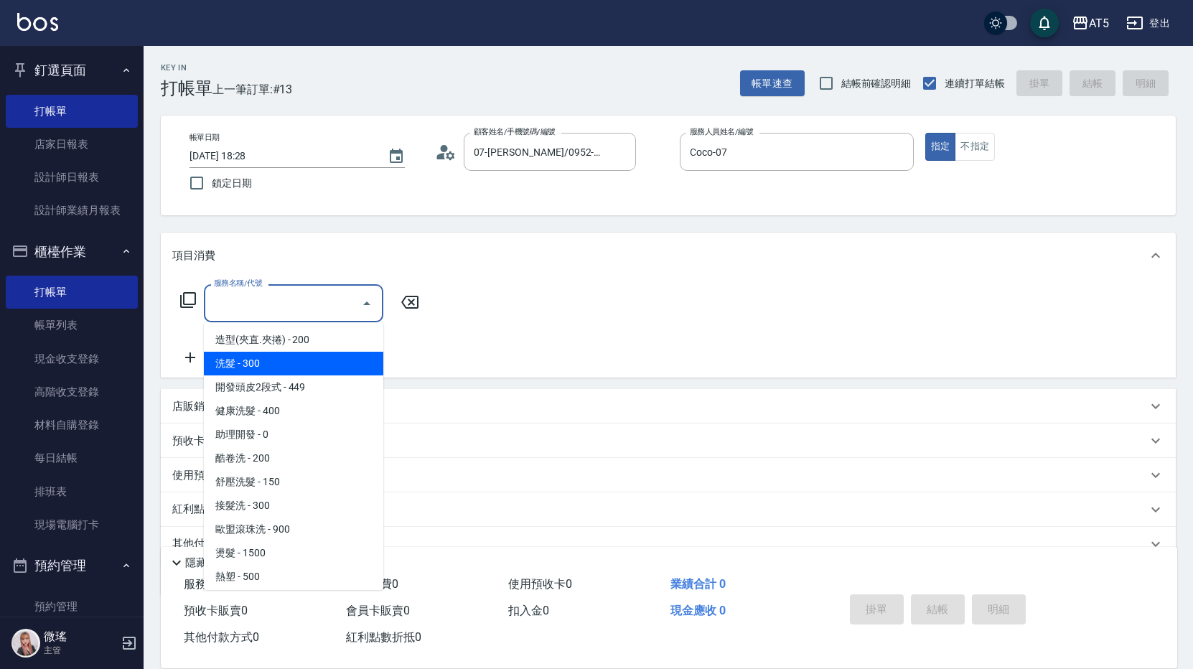
drag, startPoint x: 291, startPoint y: 359, endPoint x: 330, endPoint y: 330, distance: 48.7
click at [292, 359] on span "洗髮 - 300" at bounding box center [293, 364] width 179 height 24
type input "洗髮(201)"
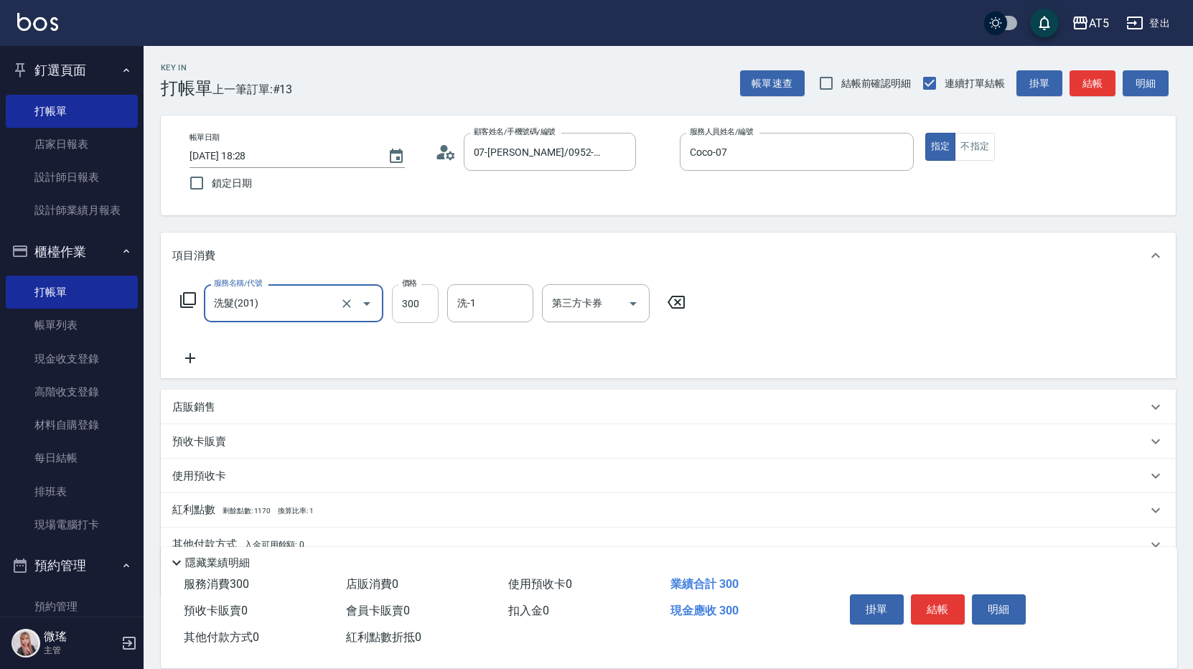
click at [414, 301] on input "300" at bounding box center [415, 303] width 47 height 39
type input "0"
type input "41"
type input "40"
type input "411"
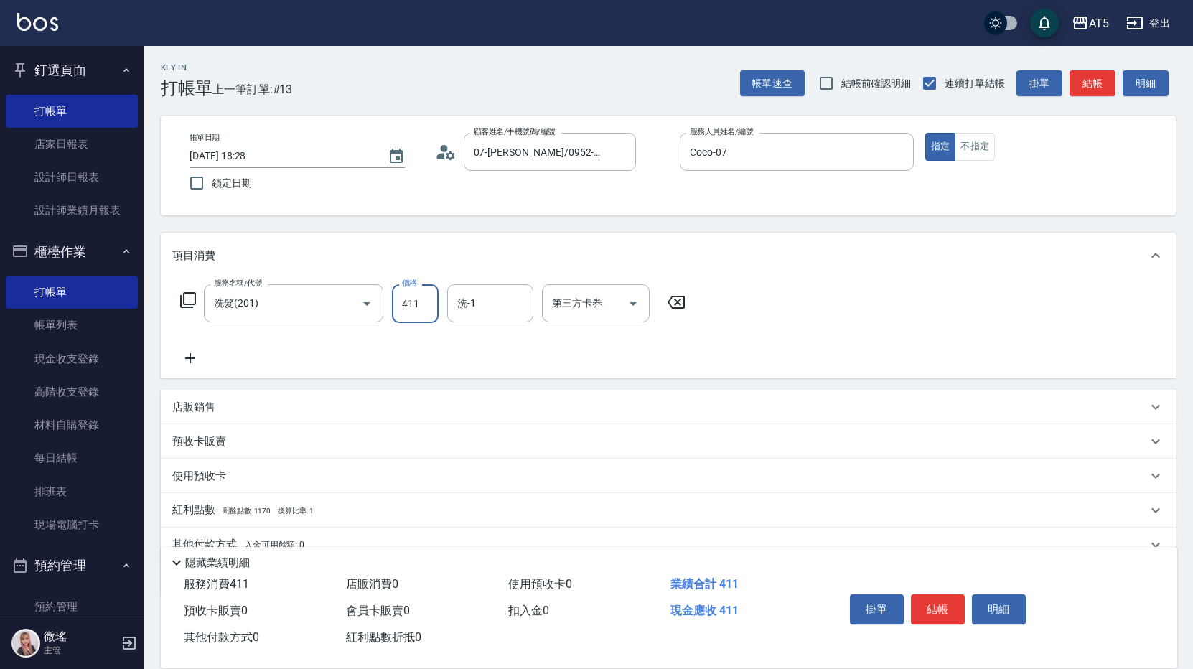
type input "0"
type input "40"
type input "400"
click at [195, 306] on icon at bounding box center [187, 299] width 17 height 17
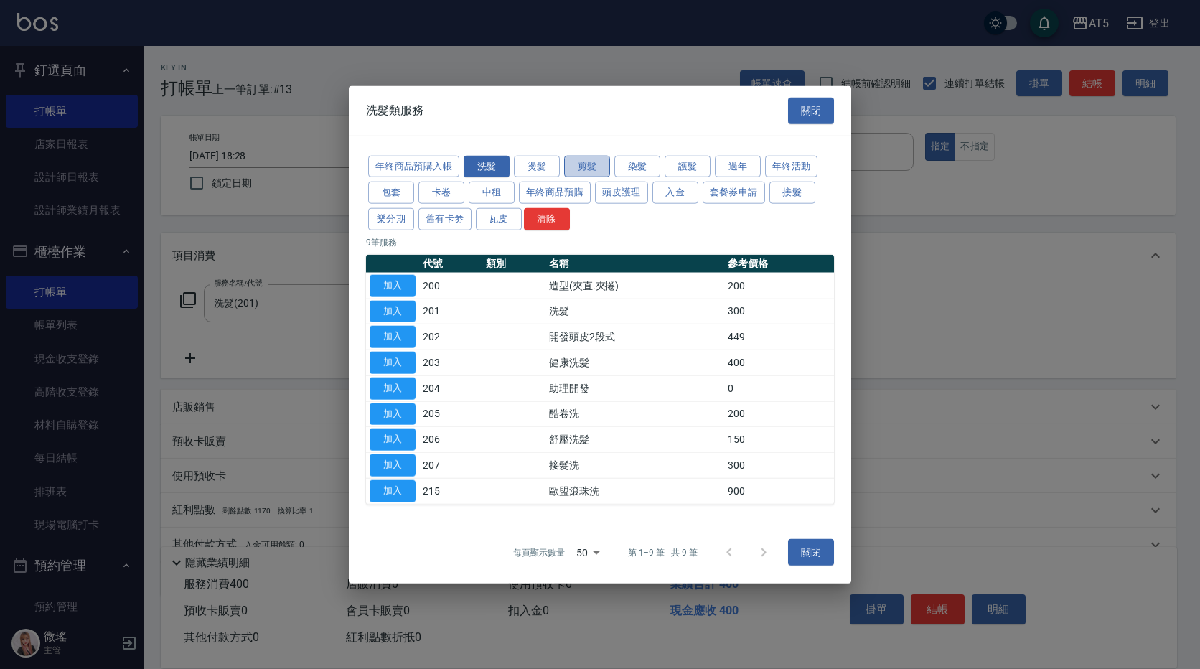
click at [599, 159] on button "剪髮" at bounding box center [587, 166] width 46 height 22
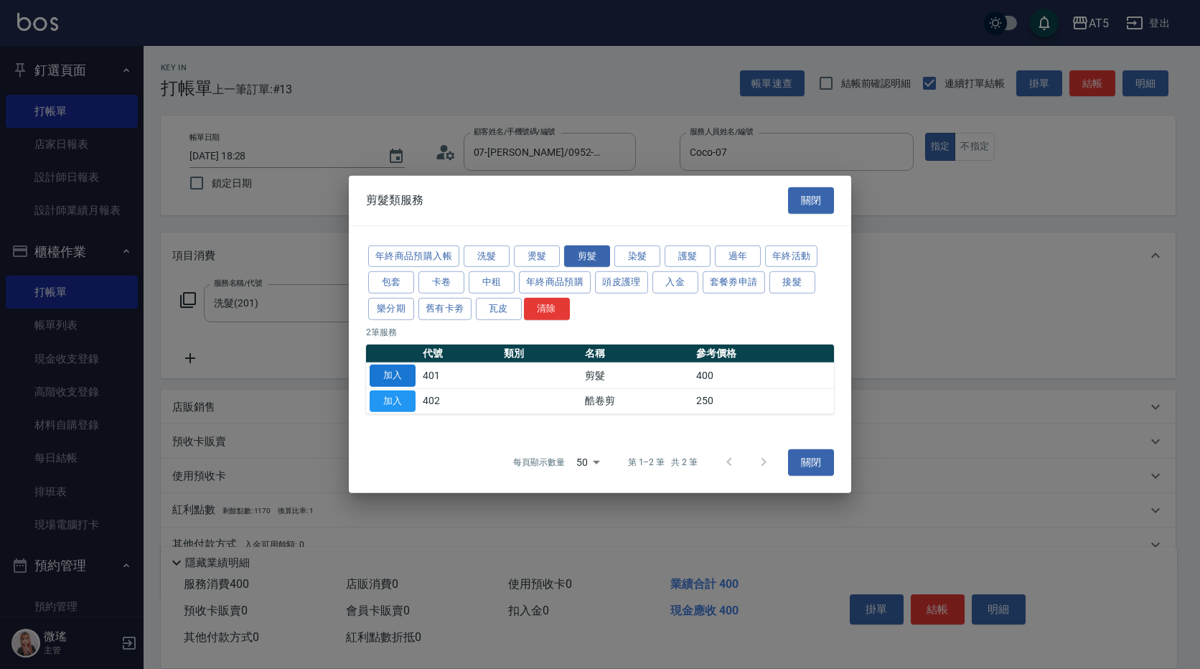
click at [397, 379] on button "加入" at bounding box center [393, 376] width 46 height 22
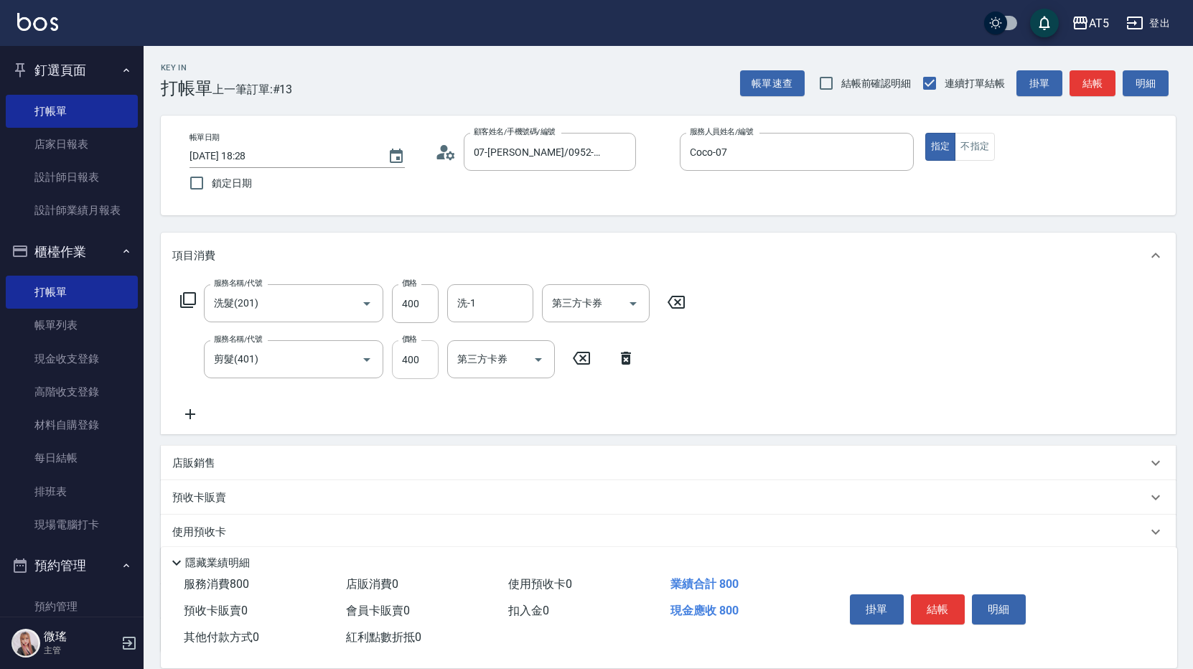
click at [404, 374] on input "400" at bounding box center [415, 359] width 47 height 39
type input "40"
type input "500"
type input "90"
type input "500"
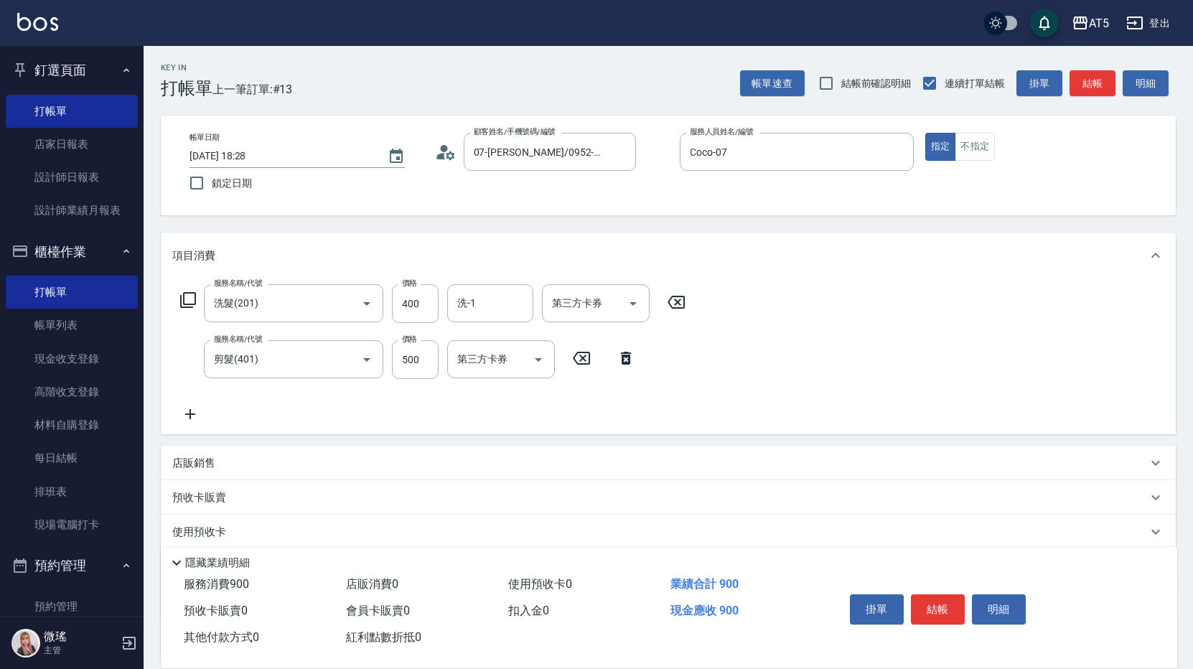
click at [623, 360] on icon at bounding box center [626, 358] width 10 height 13
type input "40"
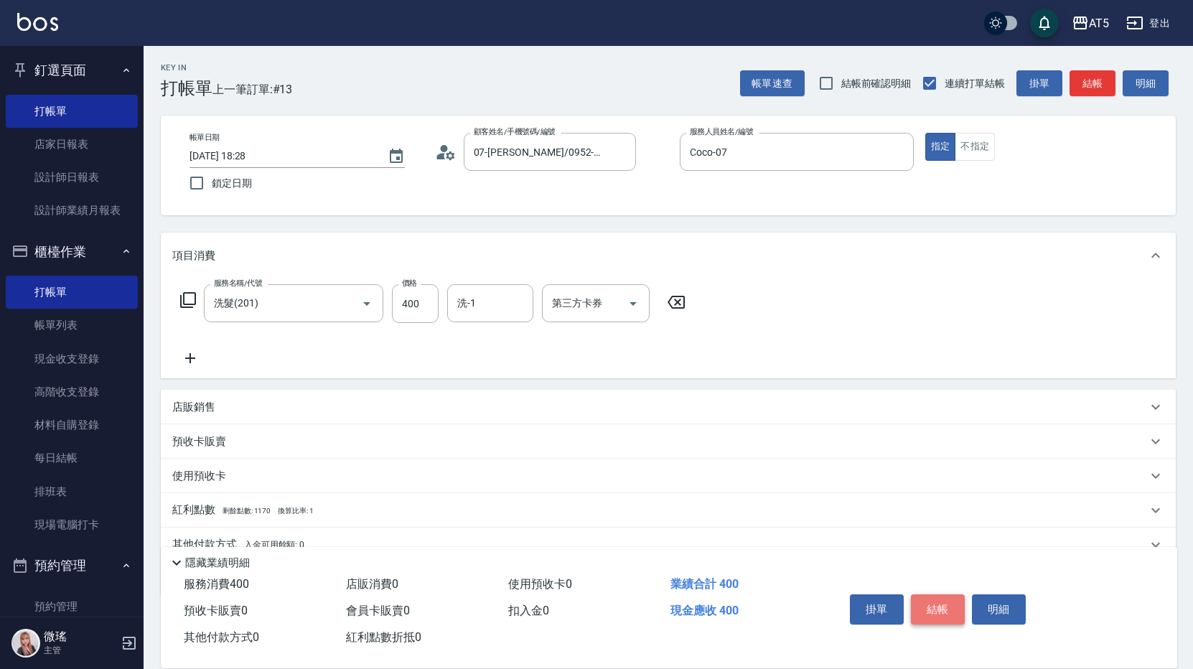
click at [942, 605] on button "結帳" at bounding box center [938, 609] width 54 height 30
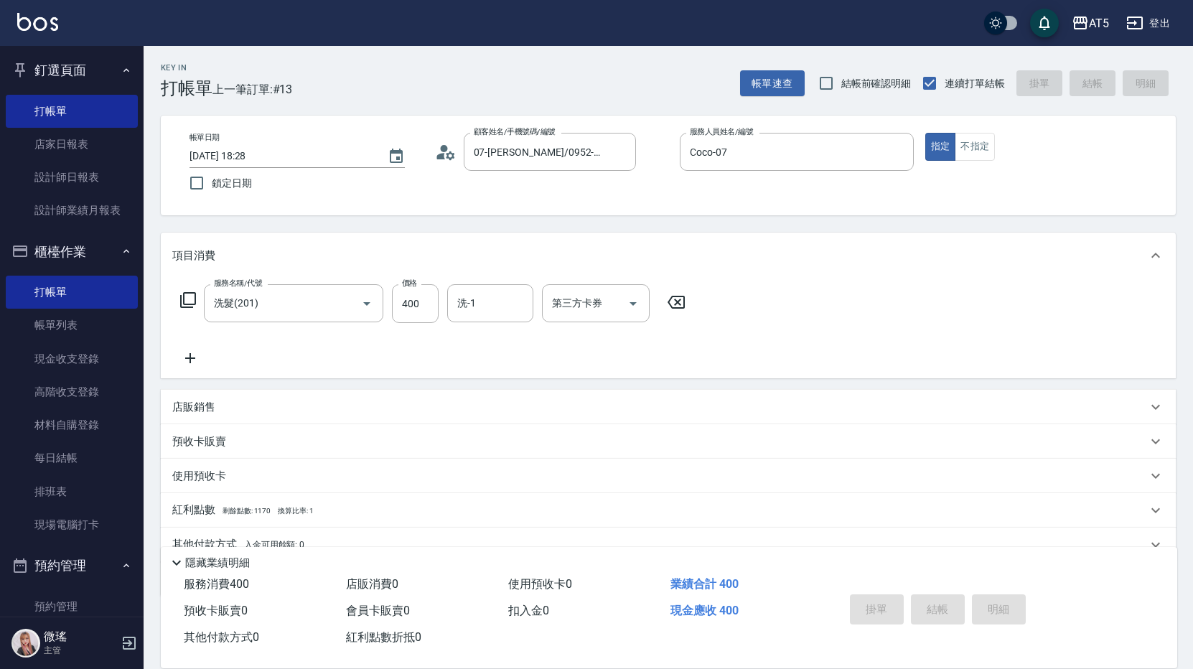
type input "0"
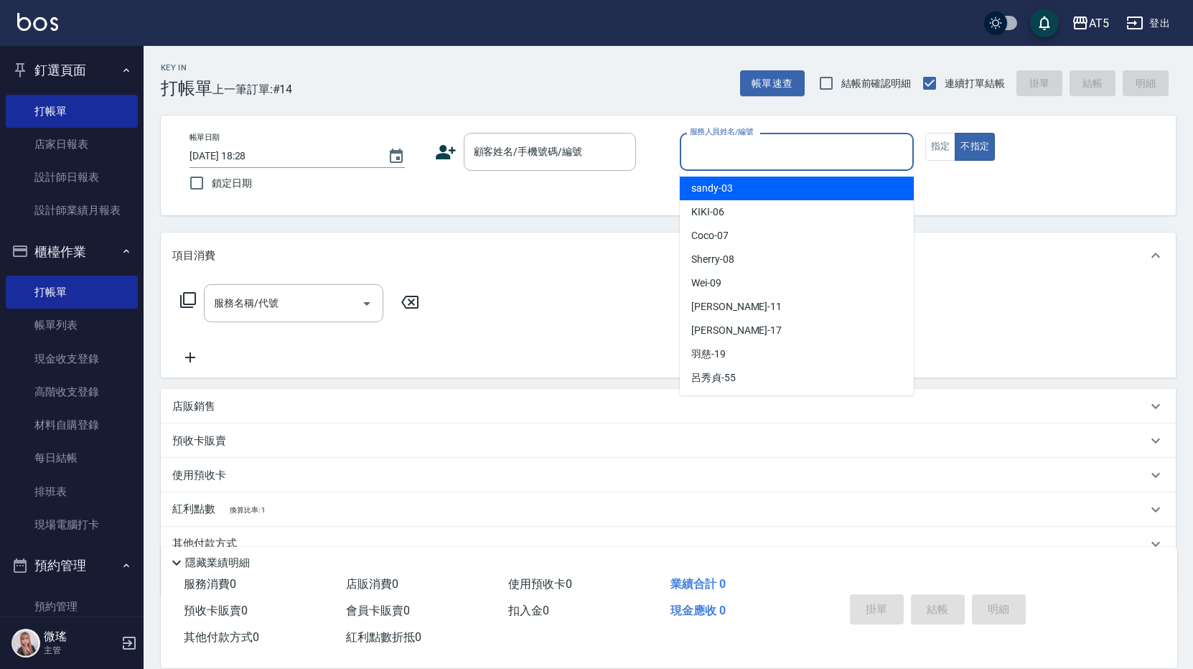
click at [742, 141] on div "服務人員姓名/編號 服務人員姓名/編號" at bounding box center [797, 152] width 234 height 38
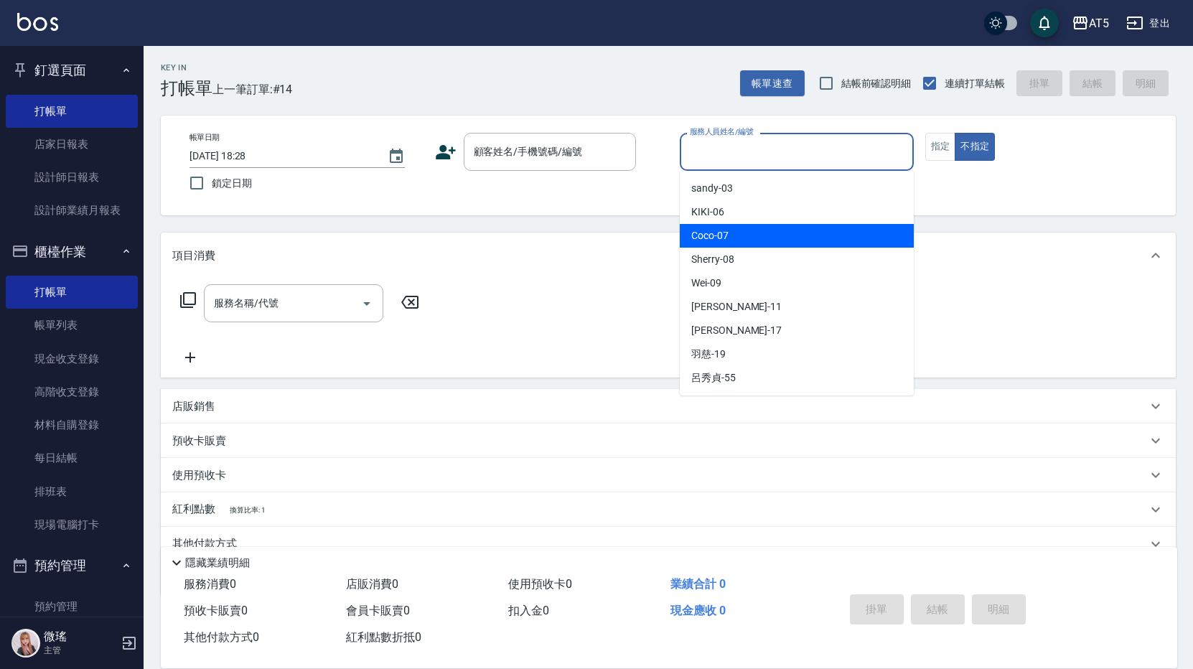
click at [768, 243] on div "Coco -07" at bounding box center [797, 236] width 234 height 24
type input "Coco-07"
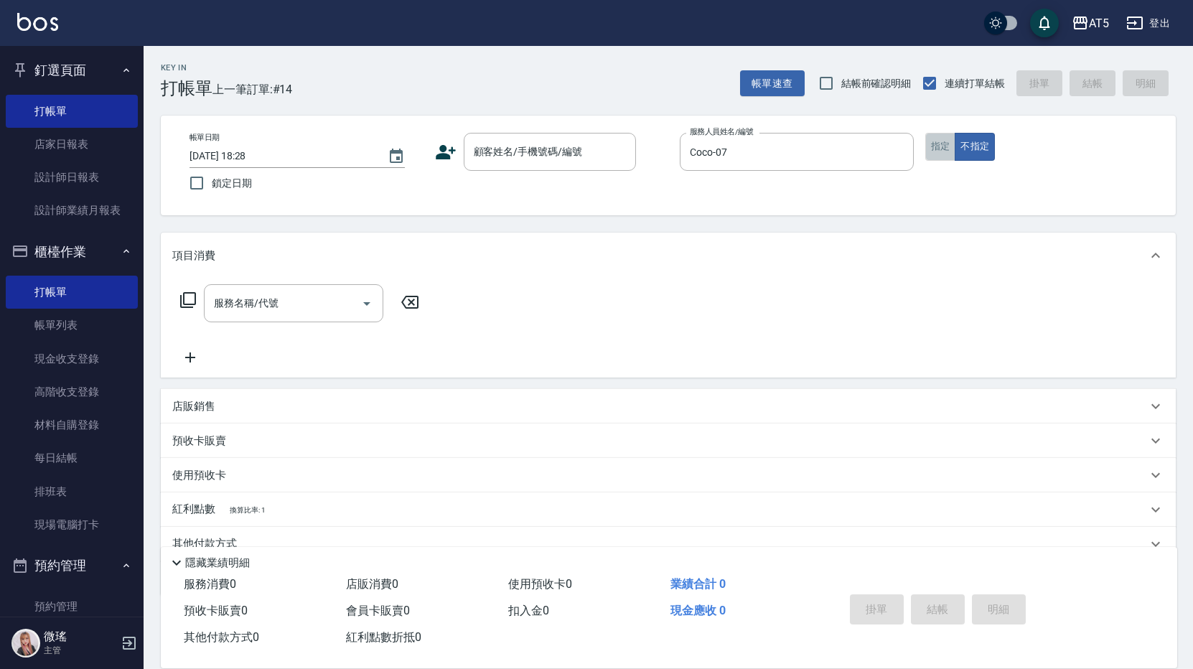
click at [951, 149] on button "指定" at bounding box center [940, 147] width 31 height 28
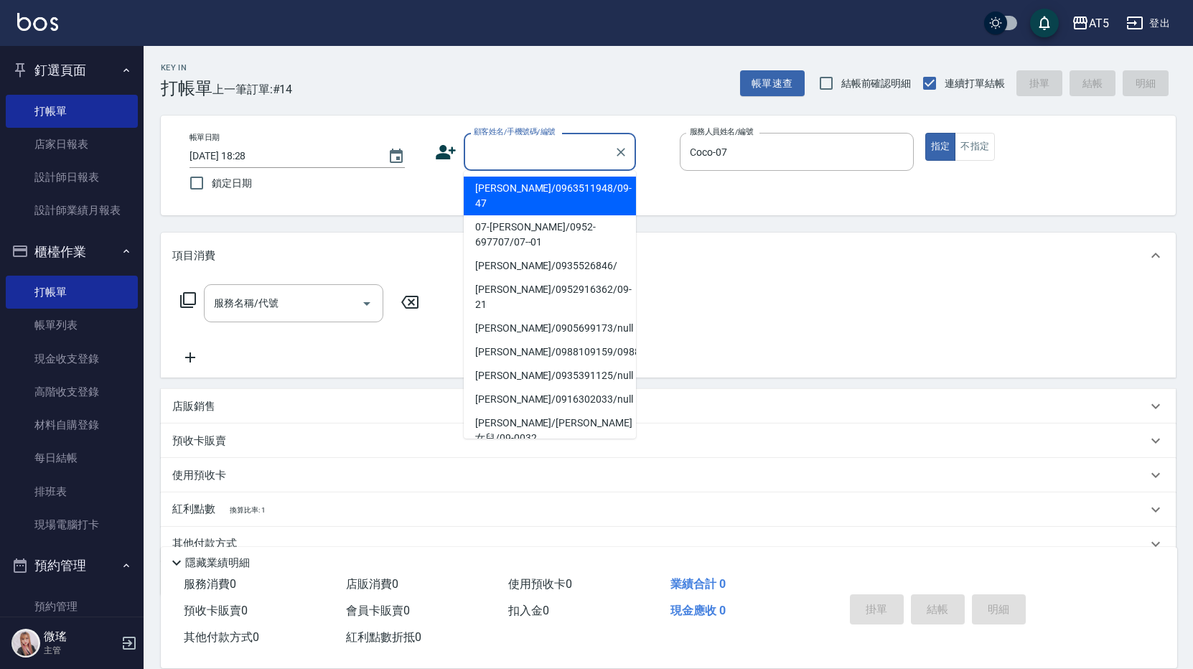
click at [536, 153] on input "顧客姓名/手機號碼/編號" at bounding box center [539, 151] width 138 height 25
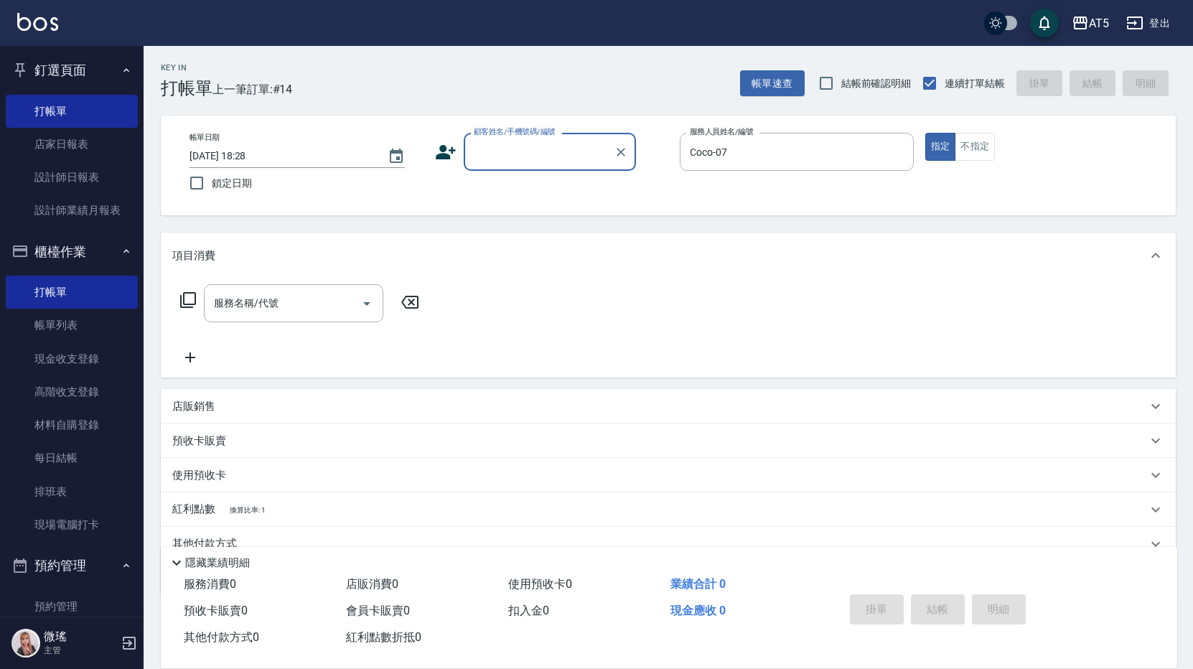
click at [510, 146] on input "顧客姓名/手機號碼/編號" at bounding box center [539, 151] width 138 height 25
click at [508, 159] on input "顧客姓名/手機號碼/編號" at bounding box center [539, 151] width 138 height 25
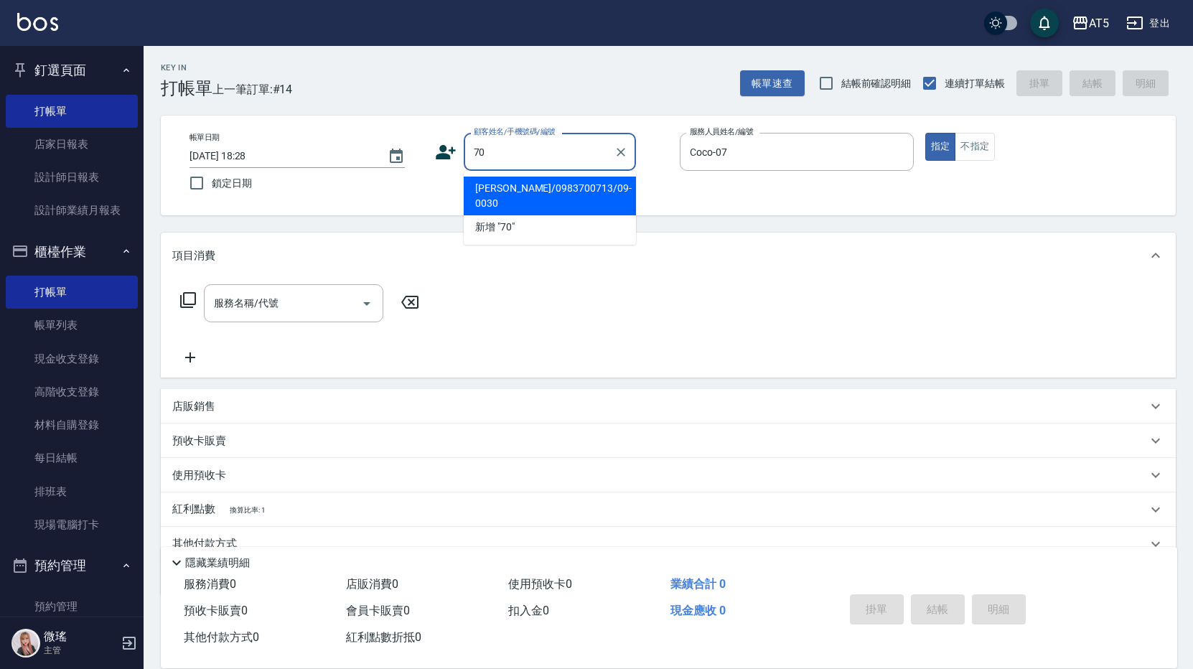
type input "7"
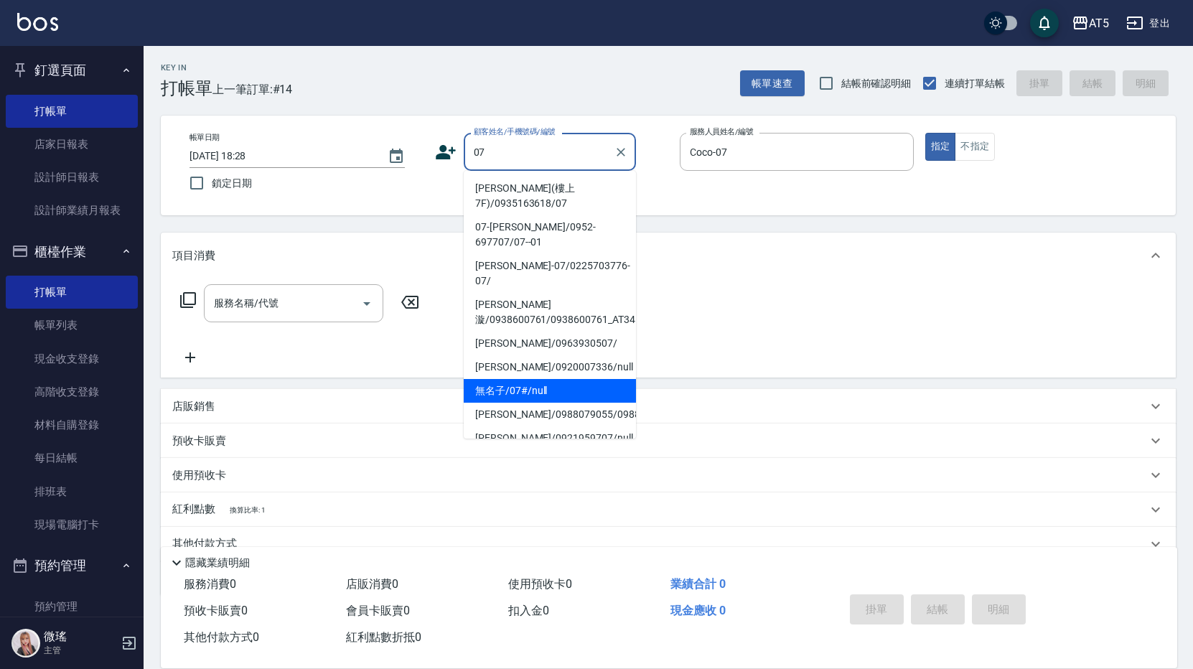
click at [541, 379] on li "無名子/07#/null" at bounding box center [550, 391] width 172 height 24
type input "無名子/07#/null"
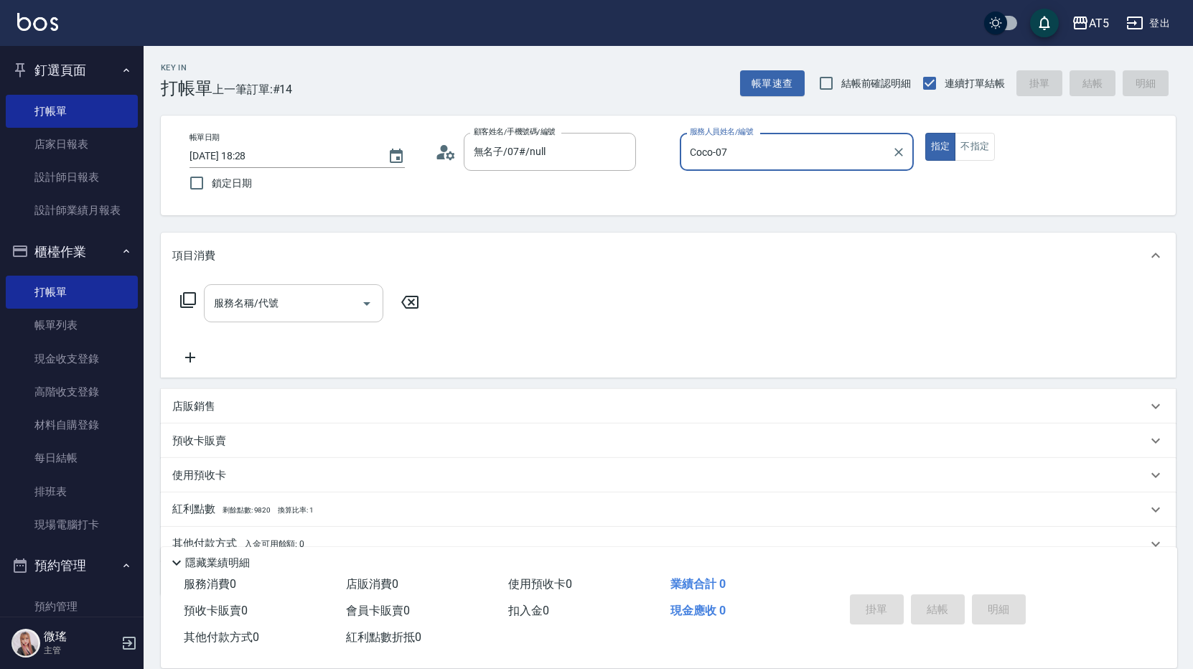
click at [304, 311] on input "服務名稱/代號" at bounding box center [282, 303] width 145 height 25
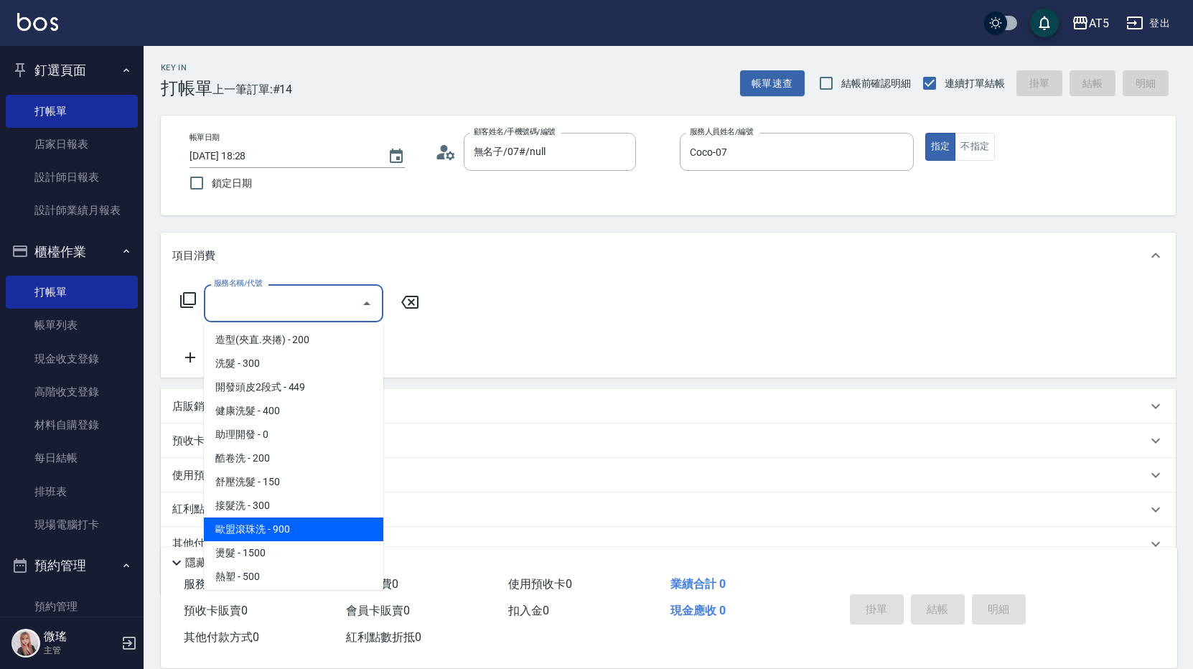
scroll to position [144, 0]
click at [284, 533] on span "剪髮 - 400" at bounding box center [293, 528] width 179 height 24
type input "剪髮(401)"
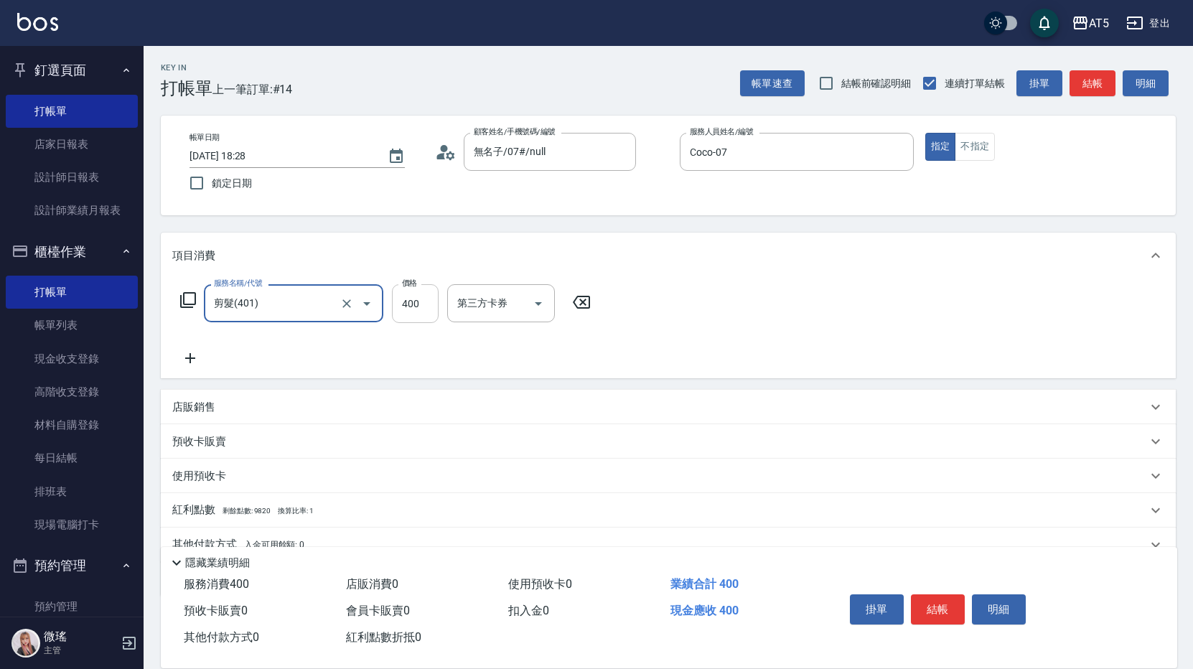
click at [424, 296] on input "400" at bounding box center [415, 303] width 47 height 39
type input "0"
type input "50"
type input "500"
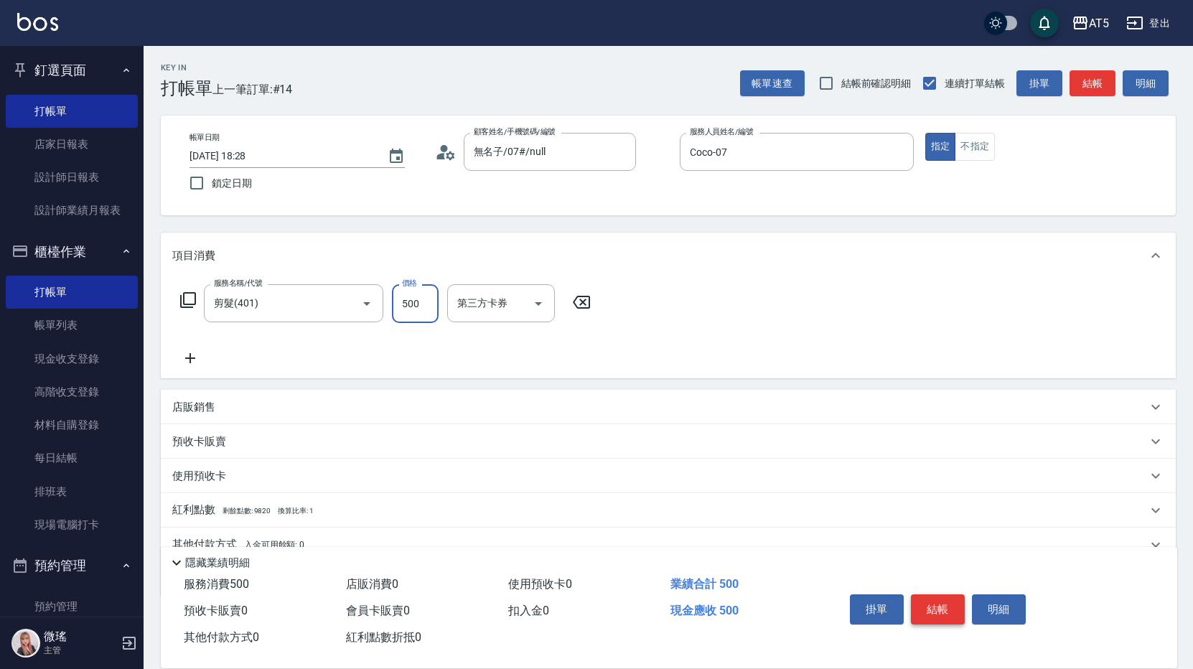
click at [960, 594] on button "結帳" at bounding box center [938, 609] width 54 height 30
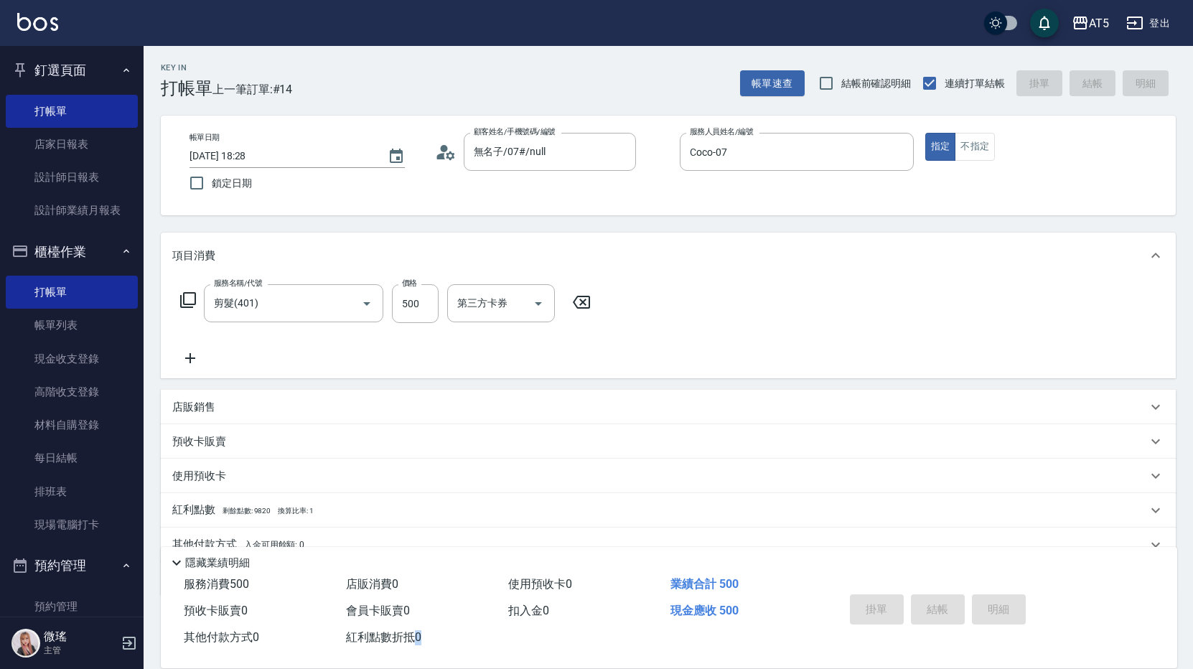
click at [960, 594] on div "掛單 結帳 明細" at bounding box center [937, 611] width 187 height 45
type input "2025/09/07 18:29"
type input "0"
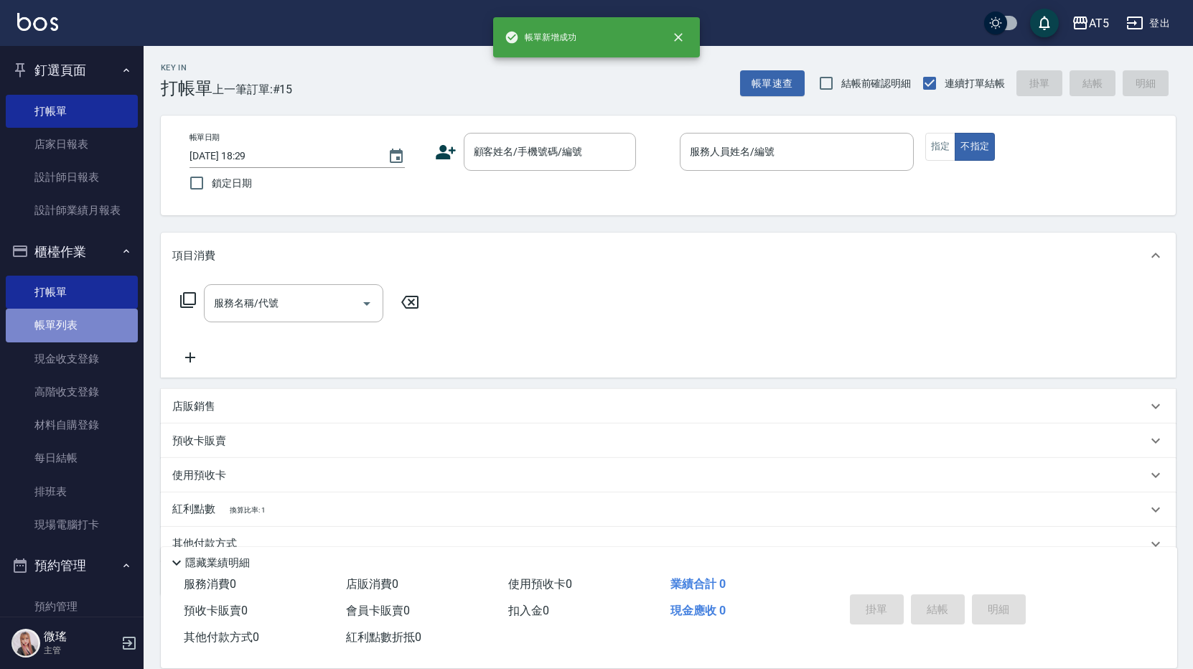
click at [98, 319] on link "帳單列表" at bounding box center [72, 325] width 132 height 33
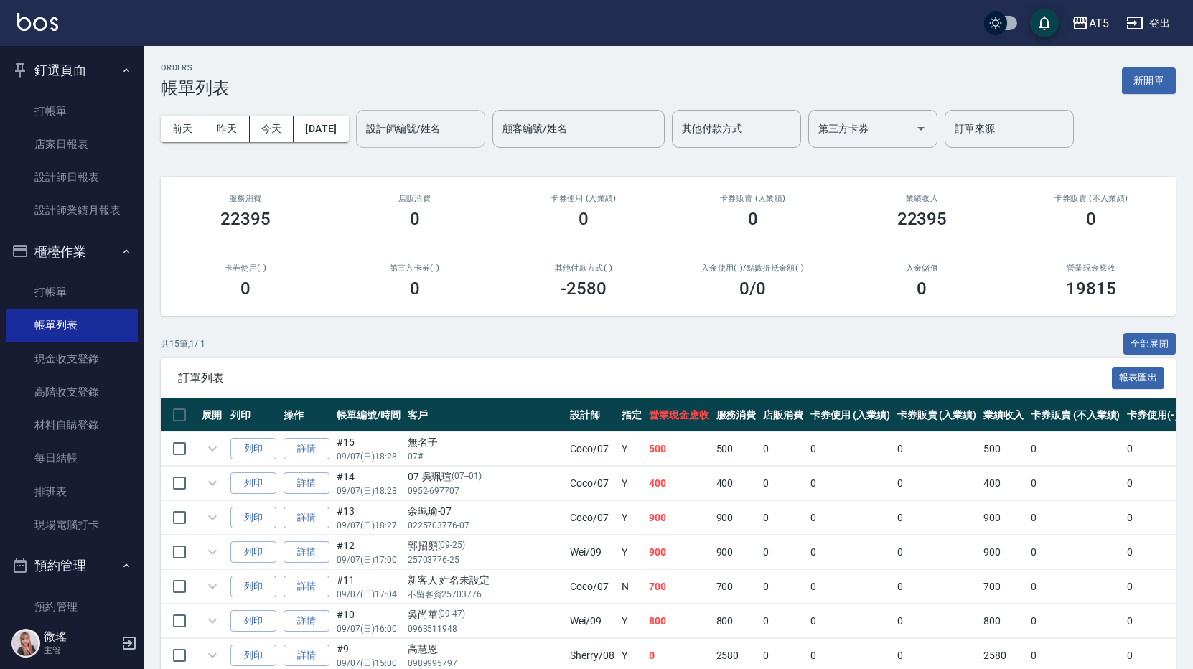
click at [431, 139] on input "設計師編號/姓名" at bounding box center [421, 128] width 116 height 25
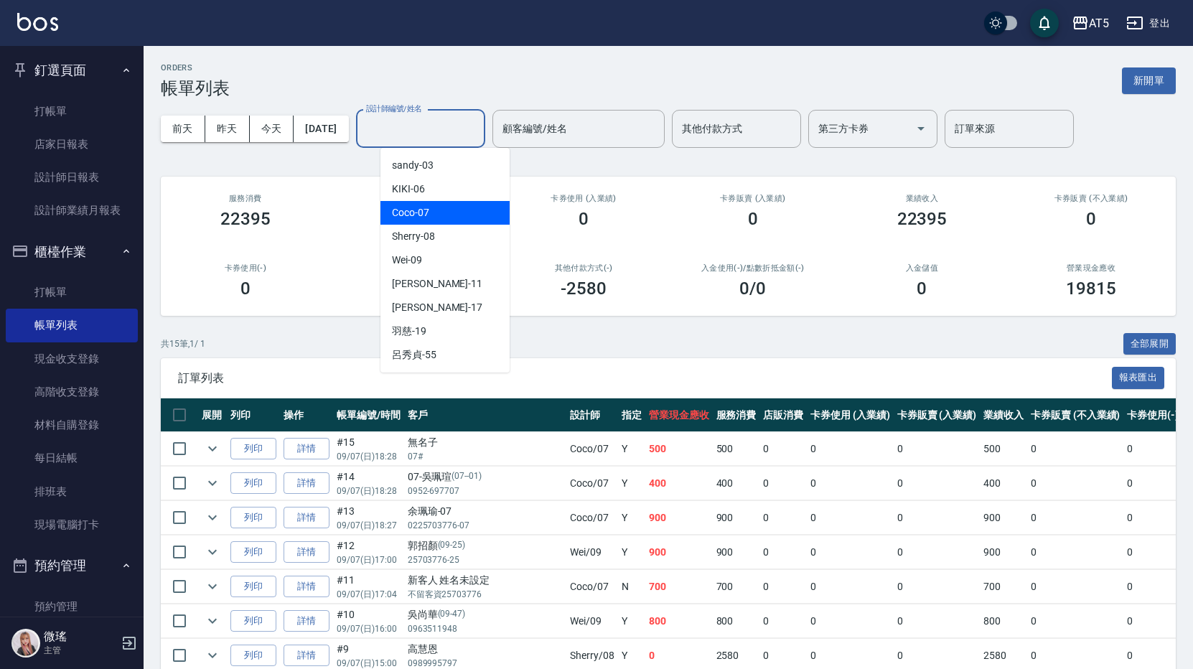
click at [460, 220] on div "Coco -07" at bounding box center [444, 213] width 129 height 24
type input "Coco-07"
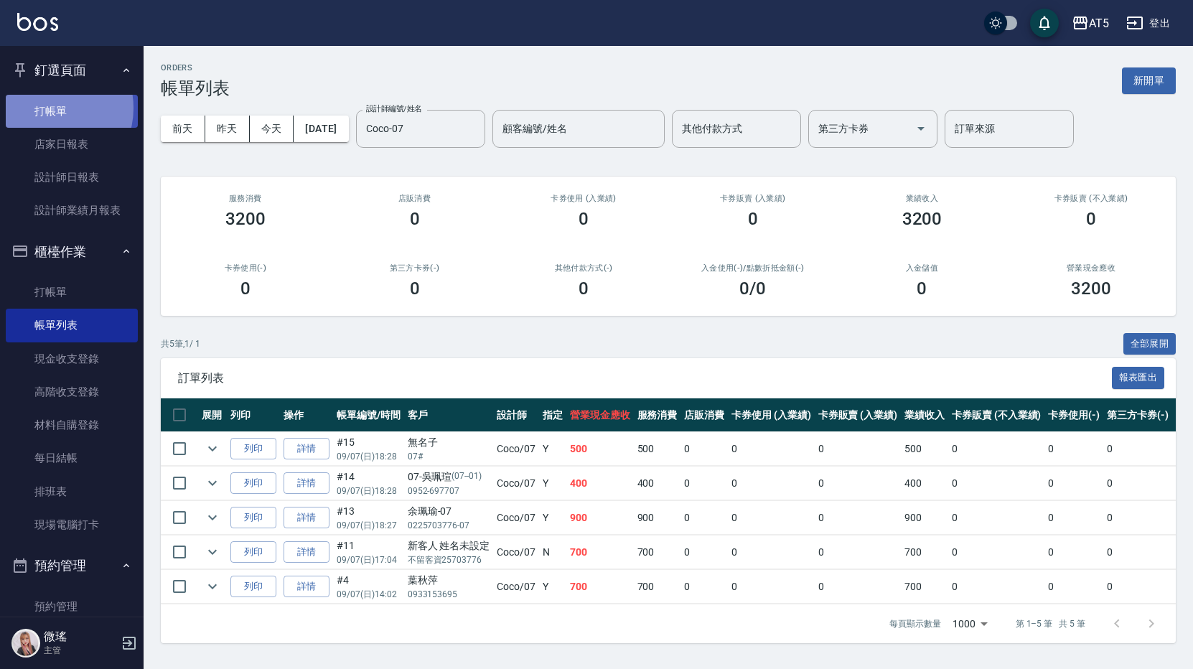
click at [49, 108] on link "打帳單" at bounding box center [72, 111] width 132 height 33
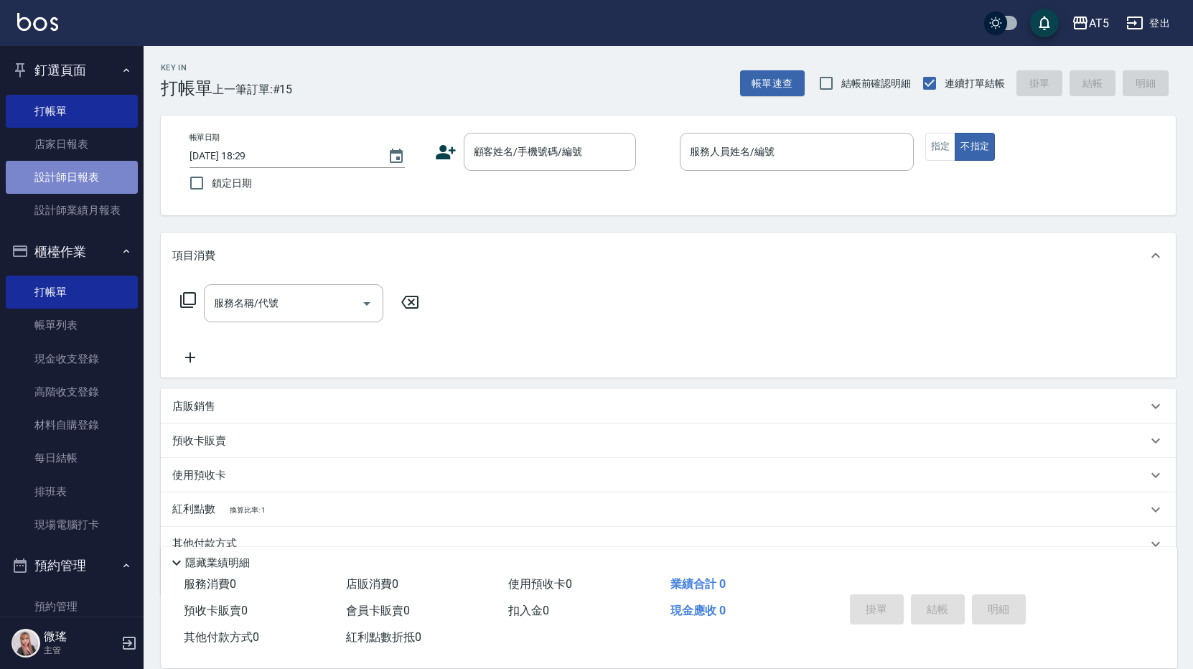
click at [87, 181] on link "設計師日報表" at bounding box center [72, 177] width 132 height 33
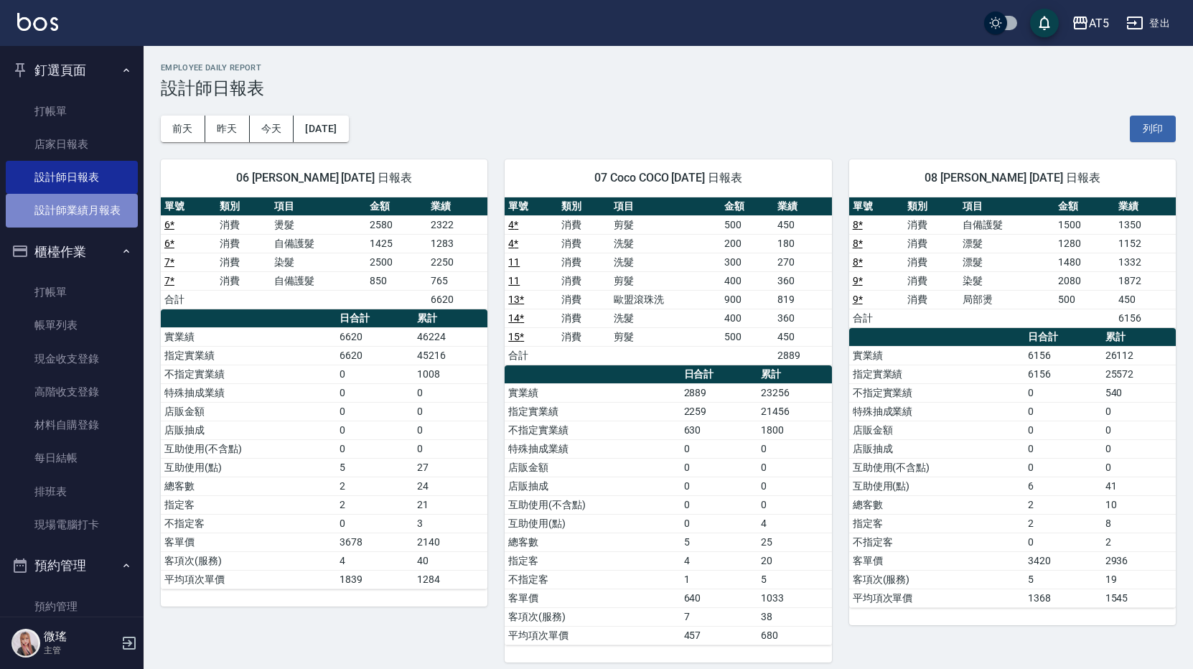
click at [80, 222] on link "設計師業績月報表" at bounding box center [72, 210] width 132 height 33
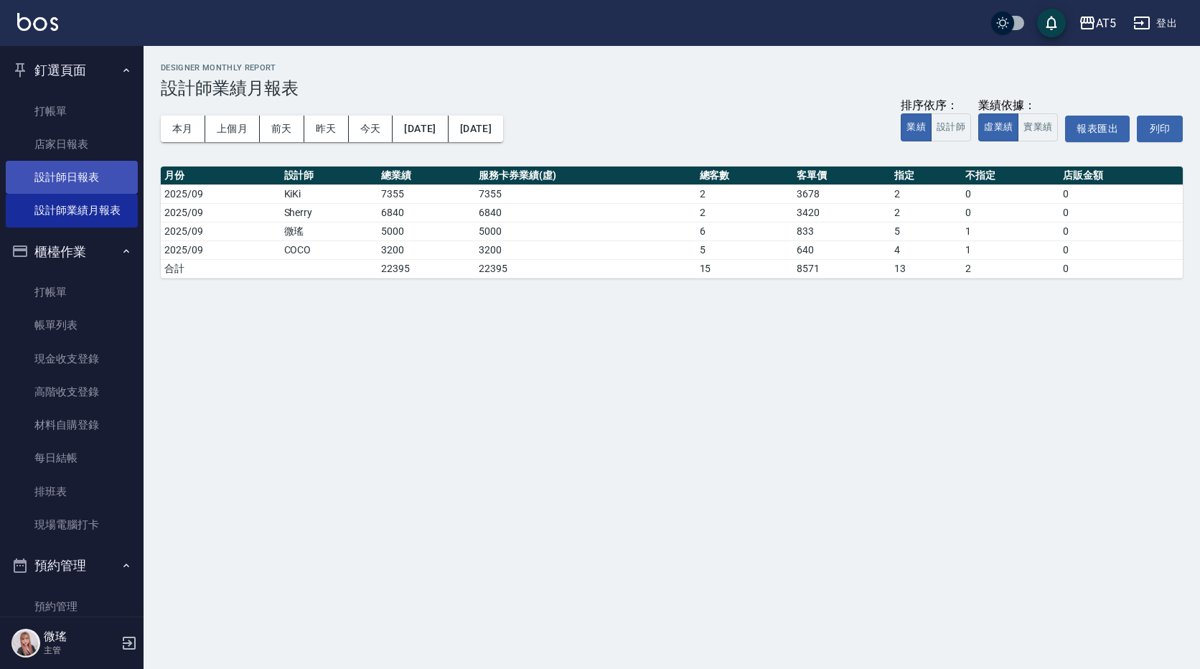
click at [69, 182] on link "設計師日報表" at bounding box center [72, 177] width 132 height 33
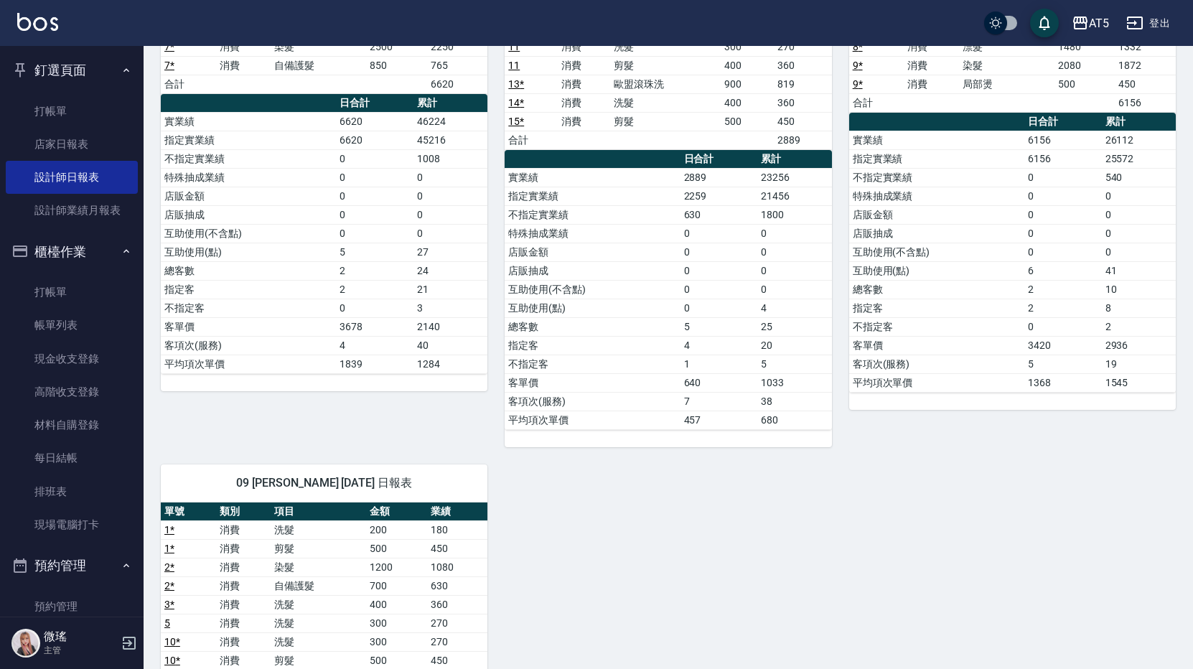
scroll to position [72, 0]
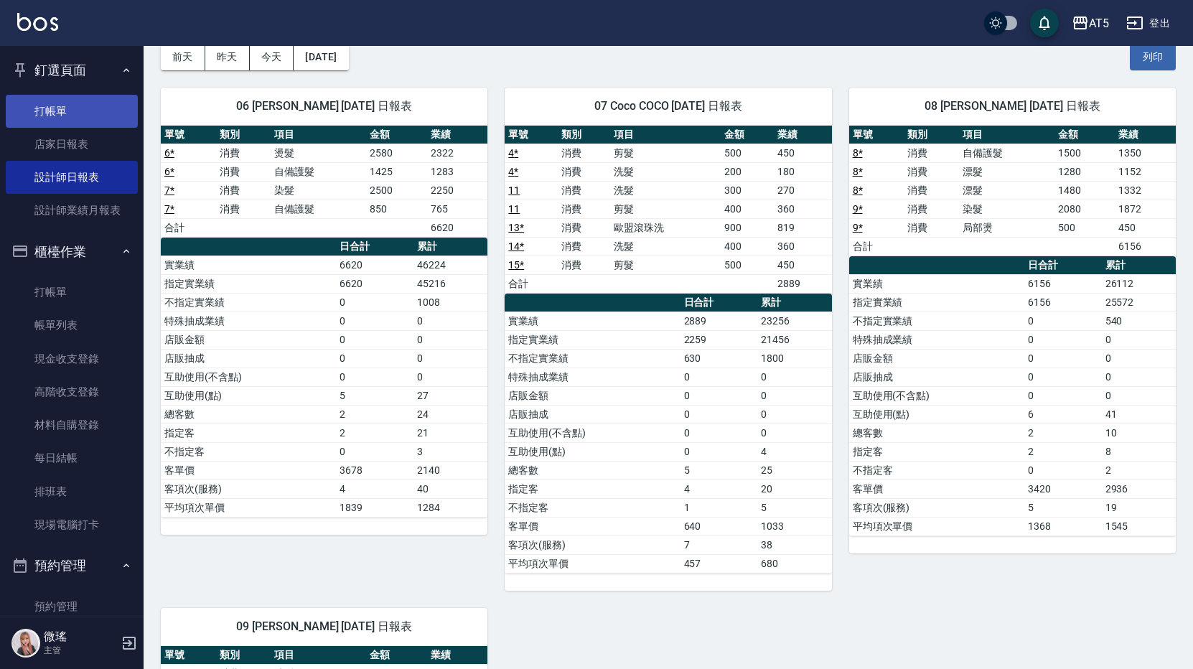
click at [83, 111] on link "打帳單" at bounding box center [72, 111] width 132 height 33
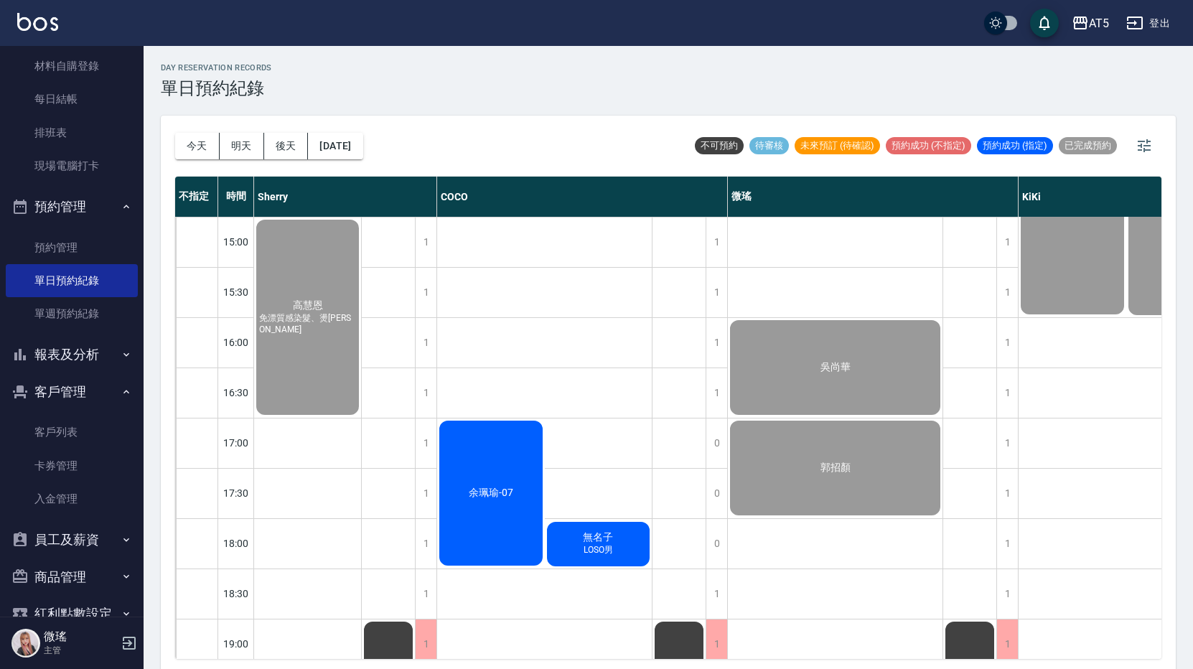
scroll to position [392, 0]
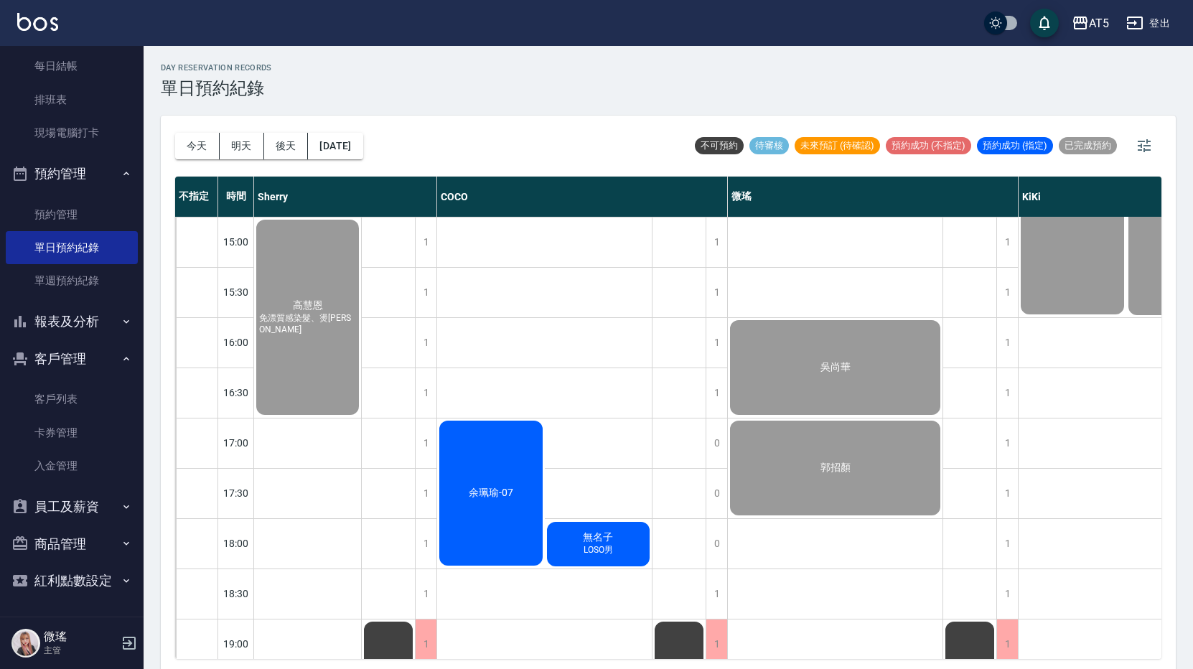
click at [94, 592] on button "紅利點數設定" at bounding box center [72, 580] width 132 height 37
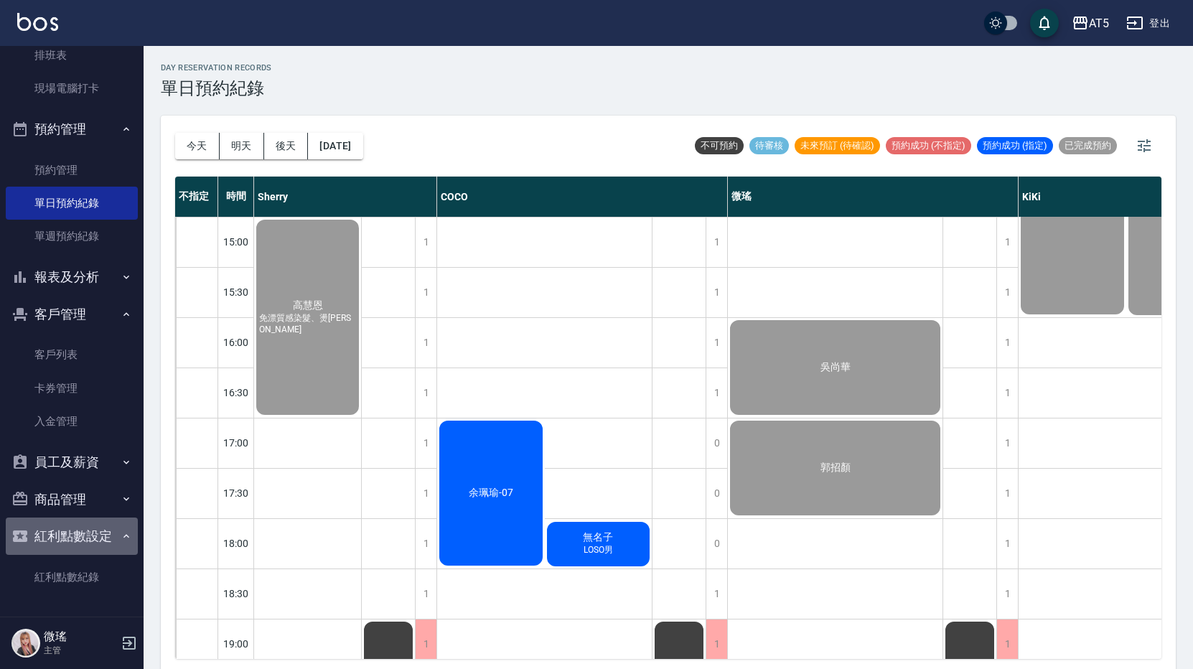
click at [111, 552] on button "紅利點數設定" at bounding box center [72, 536] width 132 height 37
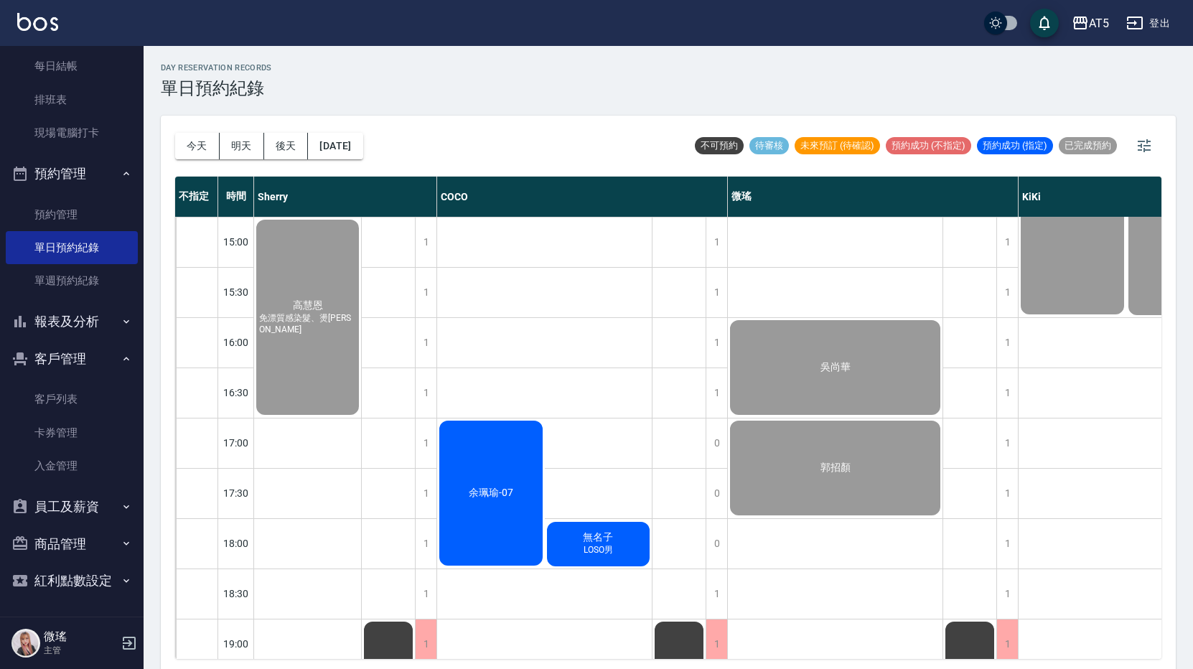
scroll to position [392, 0]
click at [106, 526] on button "商品管理" at bounding box center [72, 543] width 132 height 37
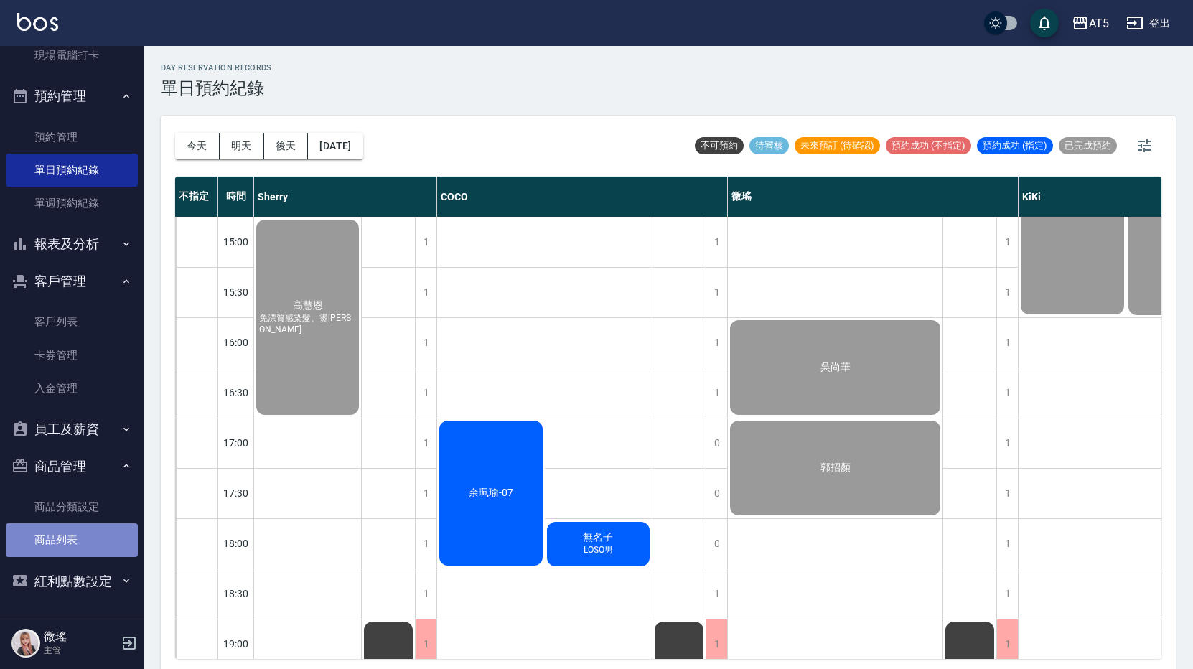
click at [95, 538] on link "商品列表" at bounding box center [72, 539] width 132 height 33
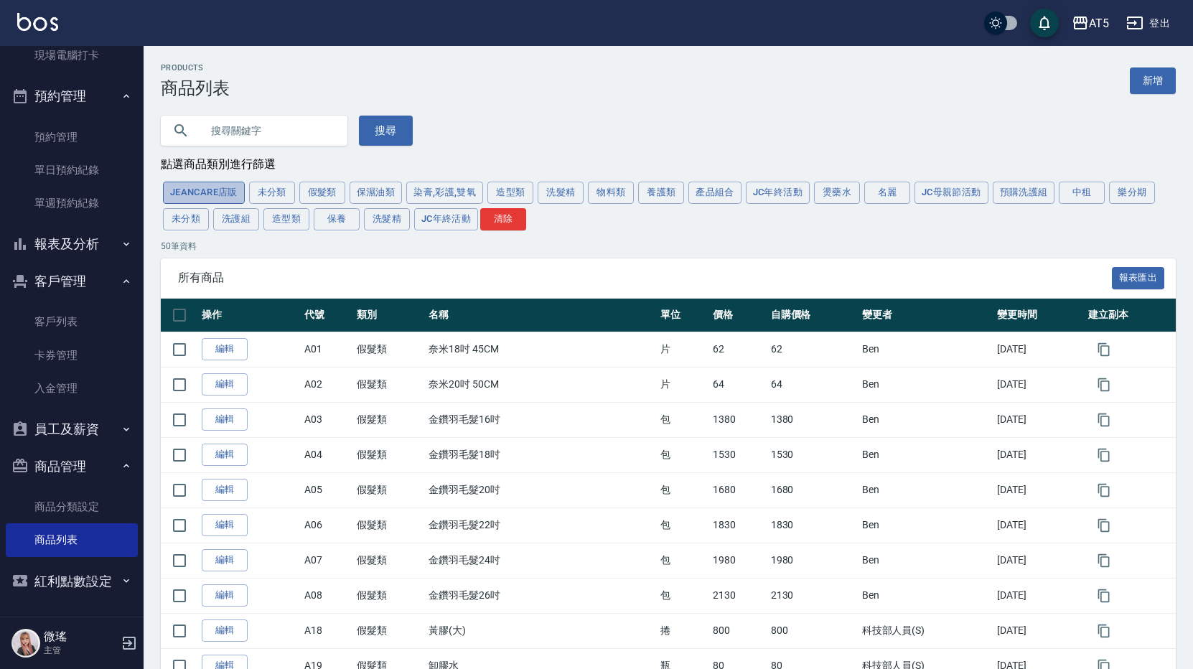
click at [235, 192] on button "JeanCare店販" at bounding box center [204, 193] width 82 height 22
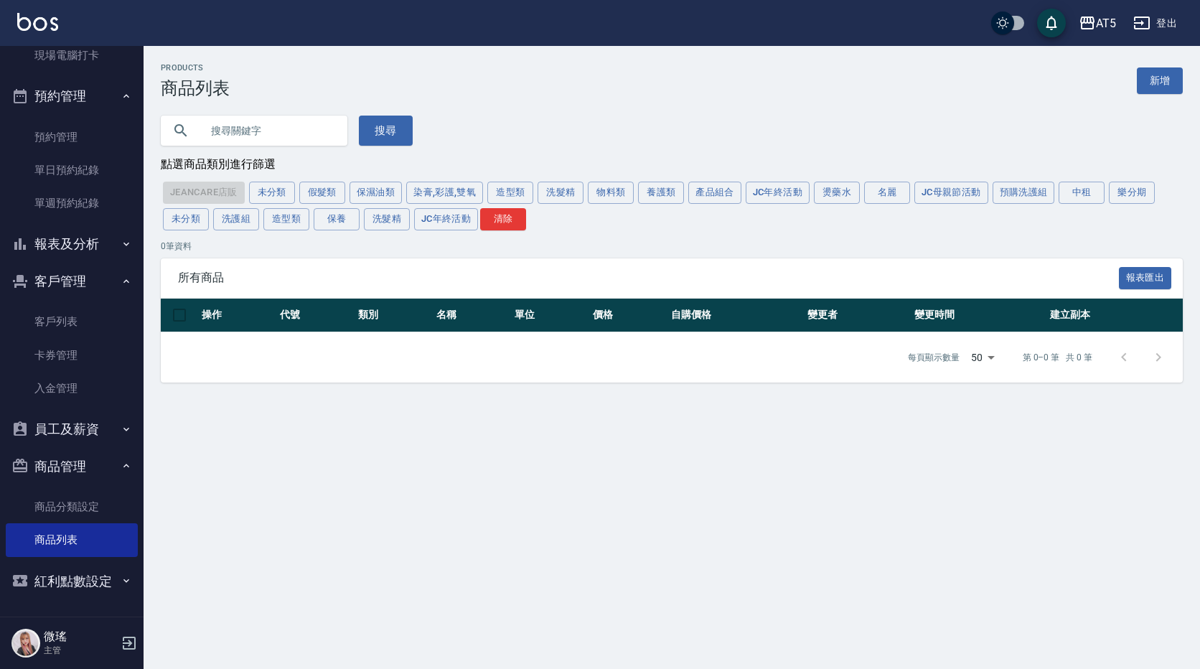
click at [324, 210] on div "JeanCare店販 未分類 假髮類 保濕油類 染膏,彩護,雙氧 造型類 洗髮精 物料類 養護類 產品組合 JC年終活動 燙藥水 名麗 JC母親節活動 預購洗…" at bounding box center [672, 205] width 1022 height 53
click at [460, 200] on button "染膏,彩護,雙氧" at bounding box center [444, 193] width 77 height 22
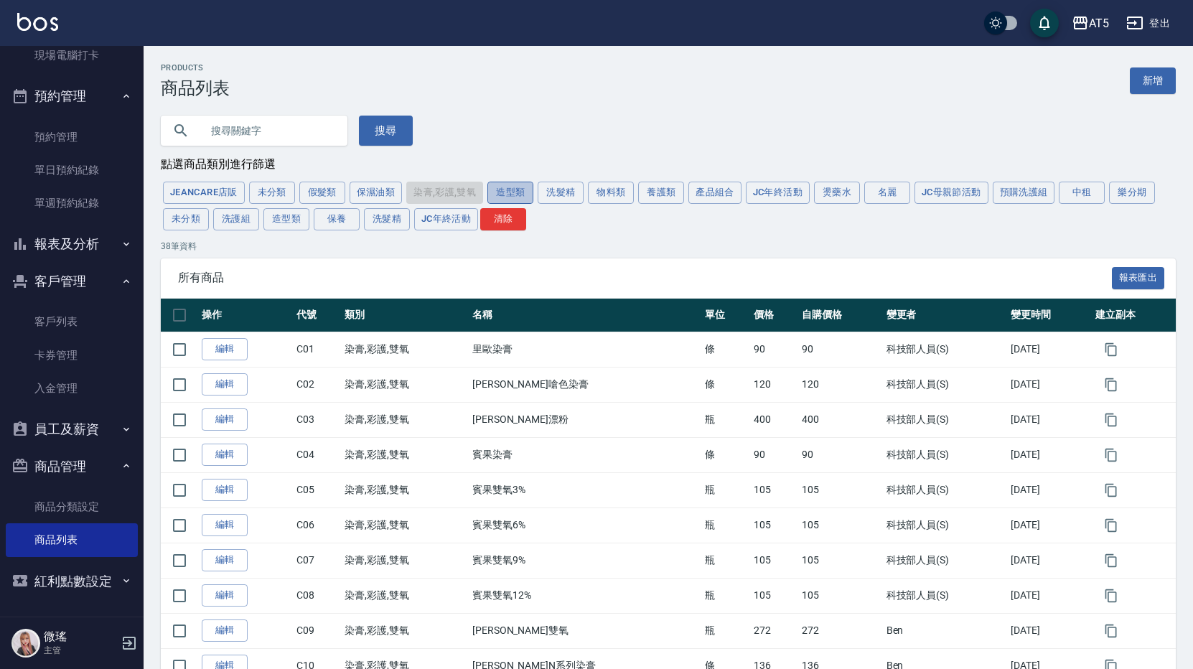
click at [507, 204] on button "造型類" at bounding box center [510, 193] width 46 height 22
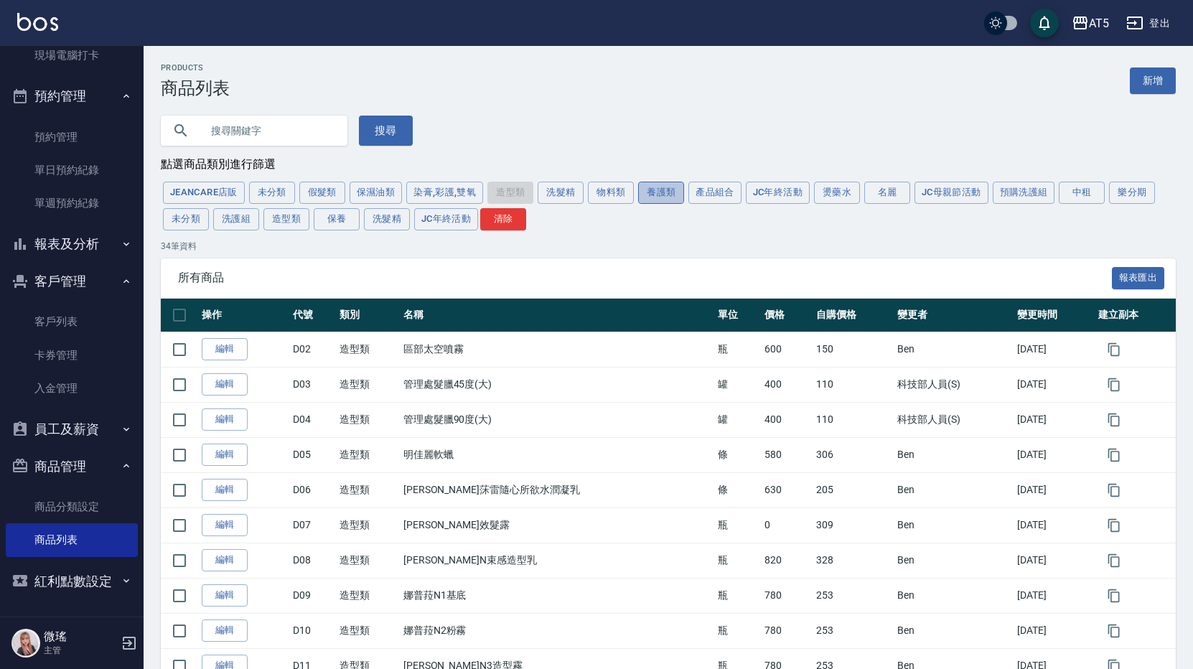
click at [655, 201] on button "養護類" at bounding box center [661, 193] width 46 height 22
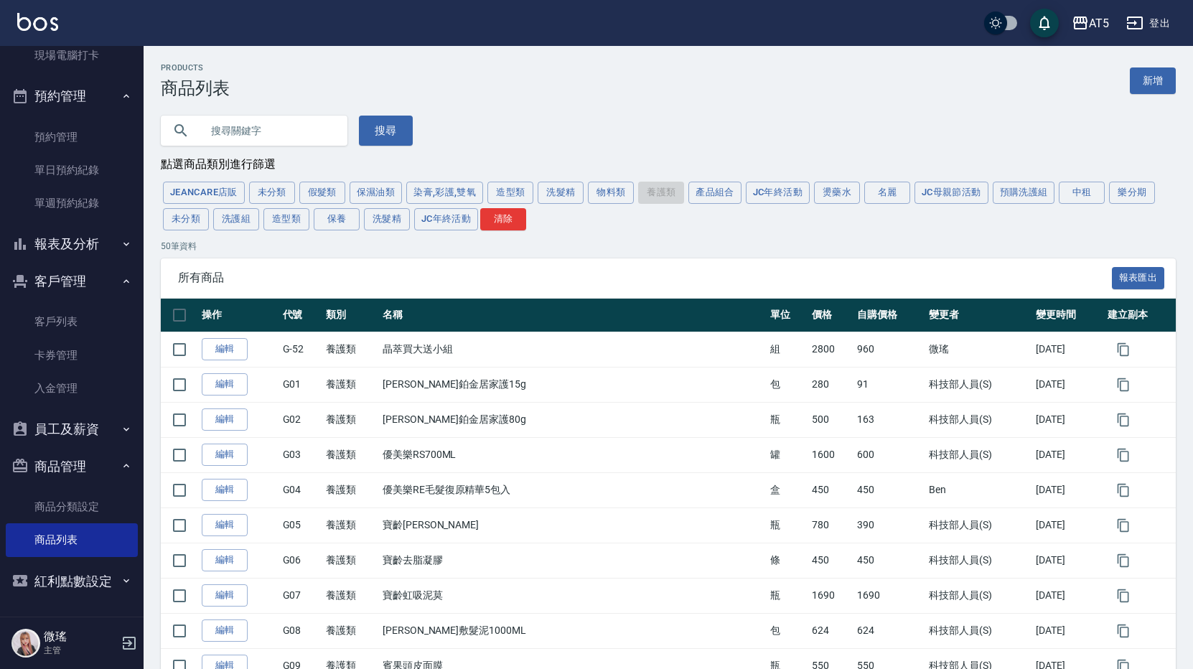
click at [1090, 182] on div "JeanCare店販 未分類 假髮類 保濕油類 染膏,彩護,雙氧 造型類 洗髮精 物料類 養護類 產品組合 JC年終活動 燙藥水 名麗 JC母親節活動 預購洗…" at bounding box center [668, 205] width 1015 height 53
click at [1094, 190] on button "中租" at bounding box center [1082, 193] width 46 height 22
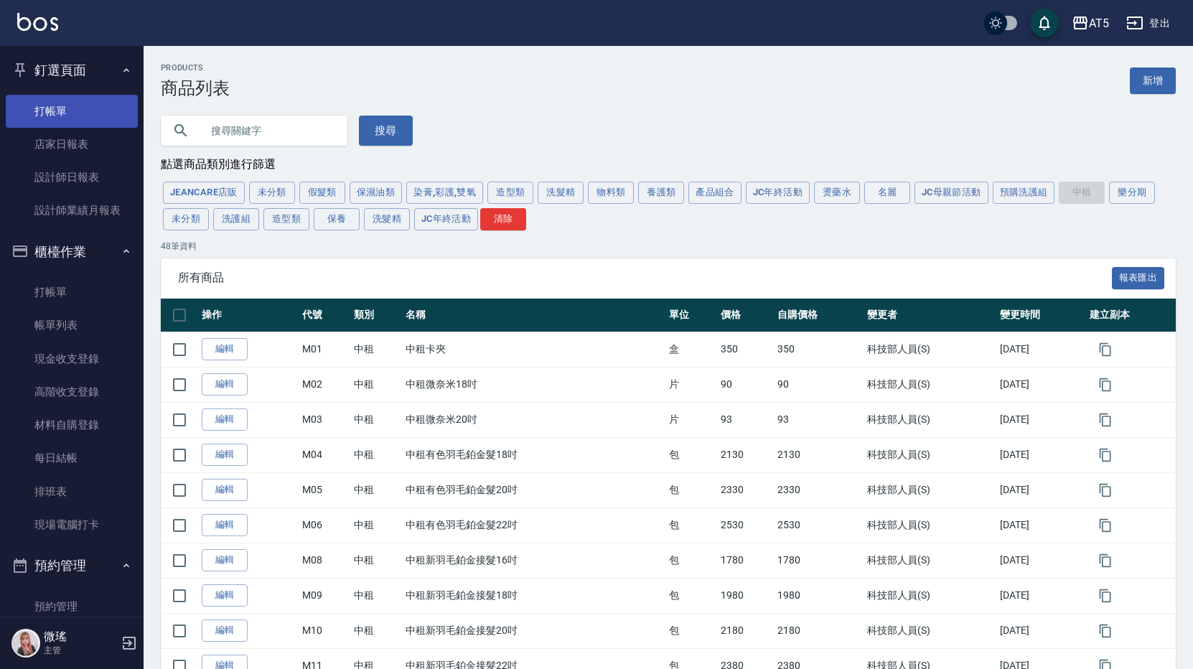
click at [42, 97] on link "打帳單" at bounding box center [72, 111] width 132 height 33
